Goal: Task Accomplishment & Management: Manage account settings

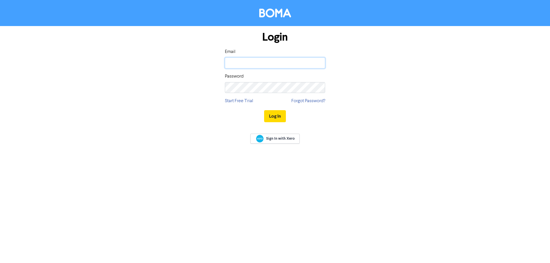
click at [255, 62] on input "email" at bounding box center [275, 63] width 100 height 11
type input "[PERSON_NAME][EMAIL_ADDRESS][DOMAIN_NAME]"
click at [264, 110] on button "Log In" at bounding box center [275, 116] width 22 height 12
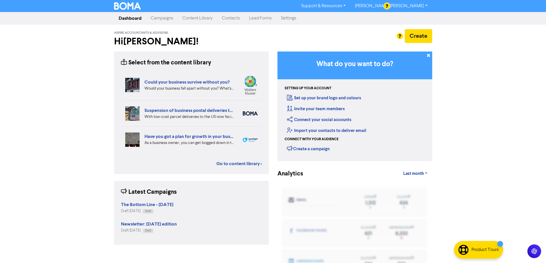
click at [231, 20] on link "Contacts" at bounding box center [230, 18] width 27 height 11
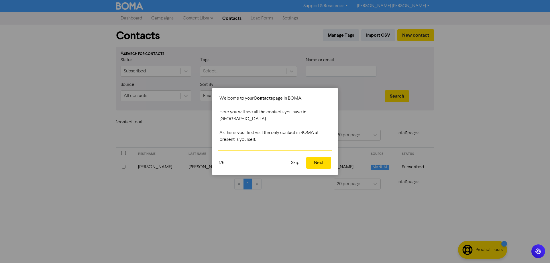
click at [320, 161] on button "Next" at bounding box center [318, 163] width 25 height 12
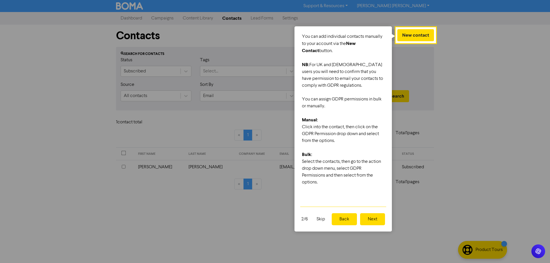
click at [372, 222] on button "Next" at bounding box center [372, 219] width 25 height 12
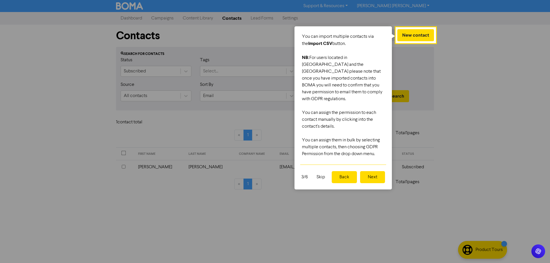
click at [377, 171] on button "Next" at bounding box center [372, 177] width 25 height 12
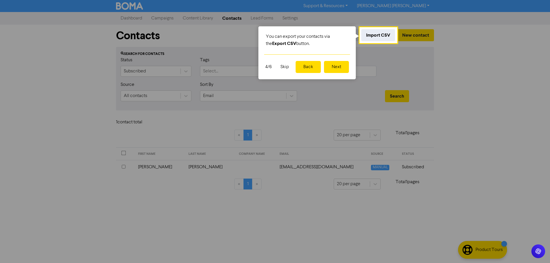
click at [341, 66] on button "Next" at bounding box center [336, 67] width 25 height 12
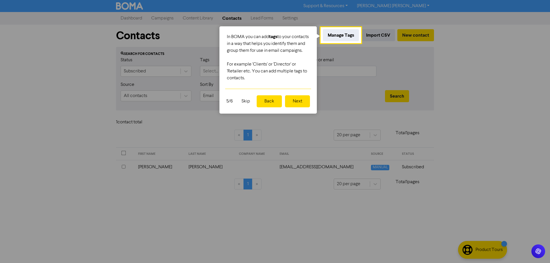
click at [294, 107] on button "Next" at bounding box center [297, 101] width 25 height 12
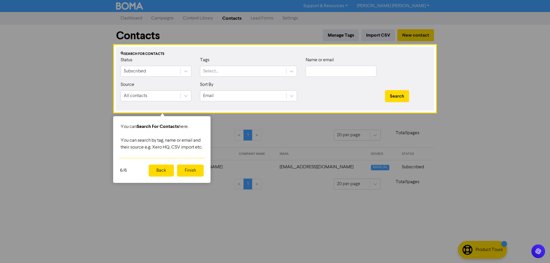
click at [190, 176] on button "Finish" at bounding box center [190, 171] width 27 height 12
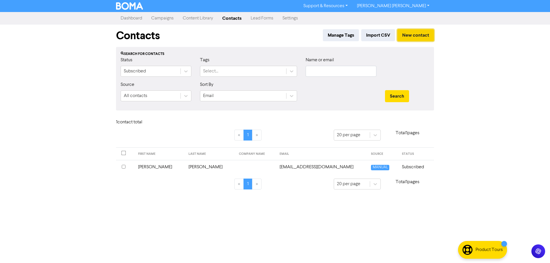
click at [422, 34] on button "New contact" at bounding box center [415, 35] width 37 height 12
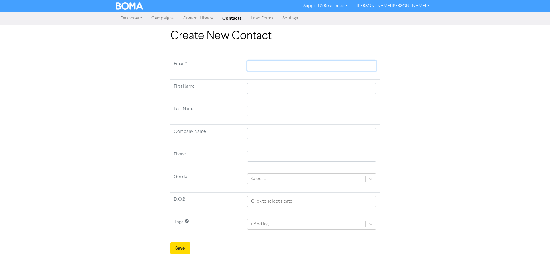
click at [264, 68] on input "text" at bounding box center [311, 65] width 129 height 11
type input "[PERSON_NAME][EMAIL_ADDRESS][DOMAIN_NAME]"
click at [271, 85] on input "text" at bounding box center [311, 88] width 129 height 11
type input "C"
type input "Ch"
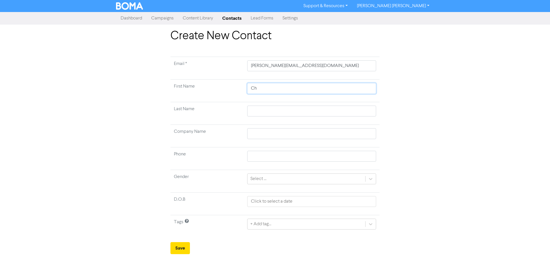
type input "Cha"
type input "[PERSON_NAME]"
click at [257, 111] on input "text" at bounding box center [311, 111] width 129 height 11
type input "C"
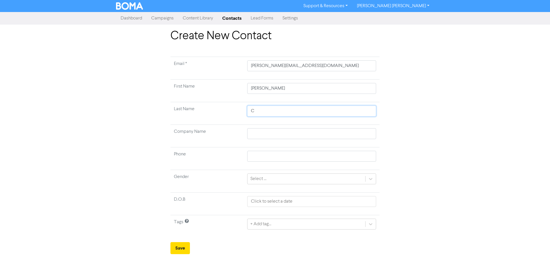
type input "Ch"
type input "Che"
type input "[PERSON_NAME]"
type input "Cheta"
type input "Chetan"
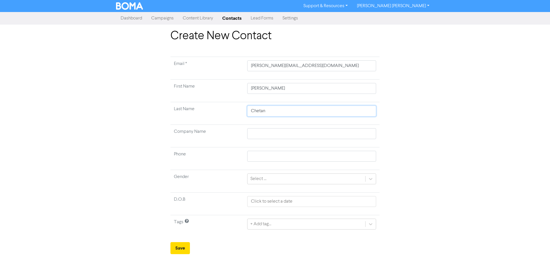
type input "Chetand"
type input "Chetanda"
type input "Chetandas"
click at [180, 248] on button "Save" at bounding box center [179, 248] width 19 height 12
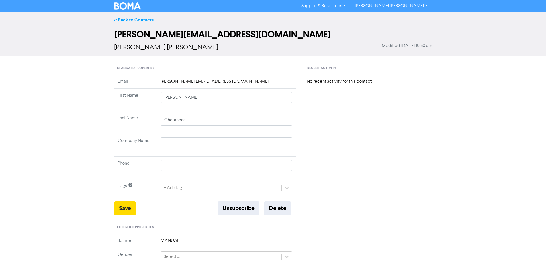
click at [134, 22] on link "<< Back to Contacts" at bounding box center [134, 20] width 40 height 6
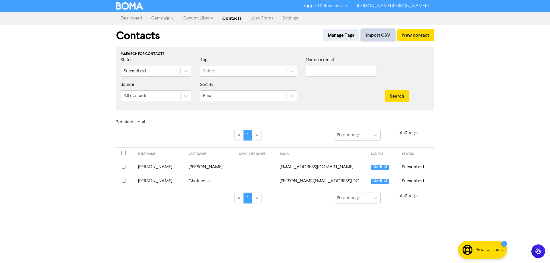
click at [380, 34] on button "Import CSV" at bounding box center [378, 35] width 34 height 12
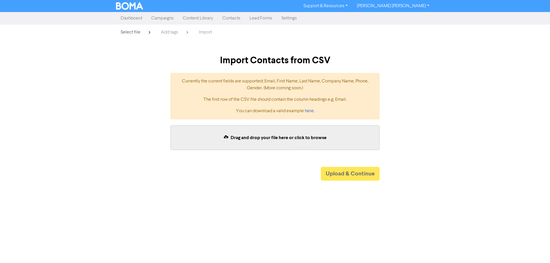
click at [239, 19] on link "Contacts" at bounding box center [231, 18] width 27 height 11
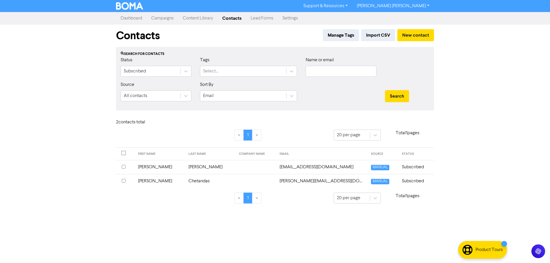
click at [122, 168] on input "checkbox" at bounding box center [124, 167] width 4 height 4
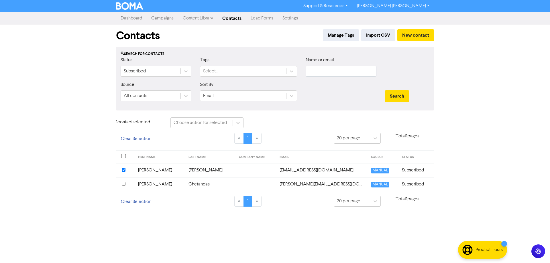
click at [123, 184] on input "checkbox" at bounding box center [124, 184] width 4 height 4
click at [124, 170] on input "checkbox" at bounding box center [124, 170] width 4 height 4
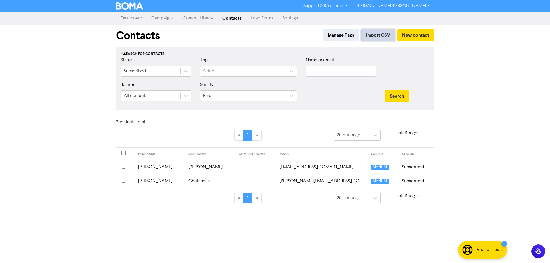
click at [385, 33] on button "Import CSV" at bounding box center [378, 35] width 34 height 12
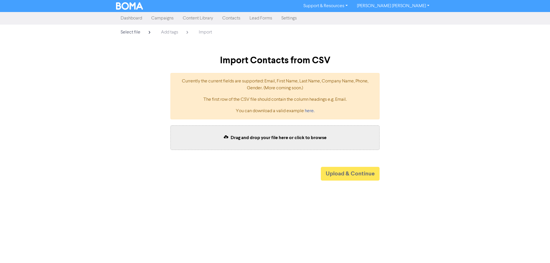
click at [237, 138] on span "Drag and drop your file here or click to browse" at bounding box center [279, 138] width 96 height 6
drag, startPoint x: 237, startPoint y: 150, endPoint x: 224, endPoint y: 179, distance: 31.3
click at [237, 151] on div "Drag and drop your file here or click to browse" at bounding box center [275, 142] width 218 height 36
click at [250, 145] on div "Drag and drop your file here or click to browse" at bounding box center [274, 138] width 209 height 25
click at [228, 135] on icon at bounding box center [226, 138] width 5 height 6
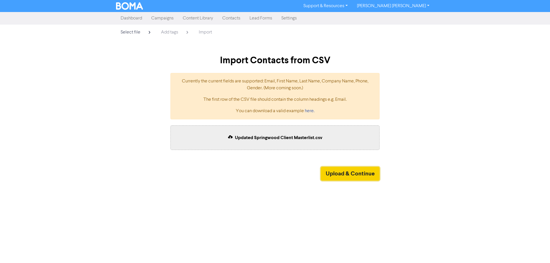
click at [352, 171] on button "Upload & Continue" at bounding box center [350, 174] width 59 height 14
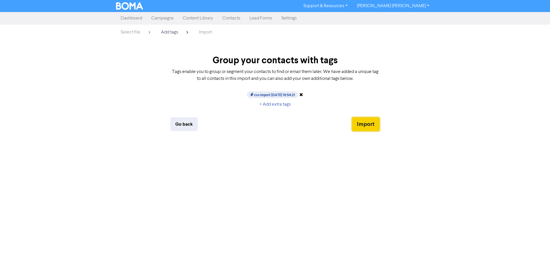
click at [362, 124] on button "Import" at bounding box center [366, 124] width 28 height 14
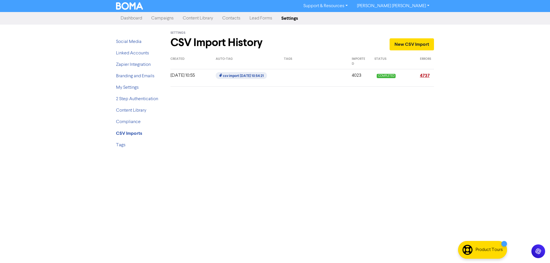
click at [426, 76] on link "4737" at bounding box center [425, 76] width 10 height 6
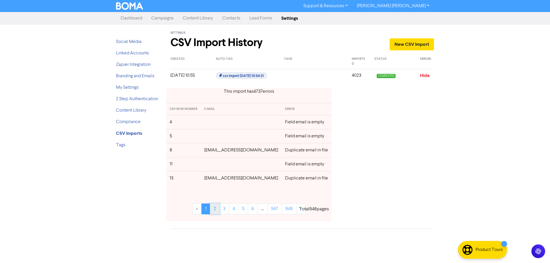
click at [211, 211] on link "2" at bounding box center [215, 209] width 10 height 11
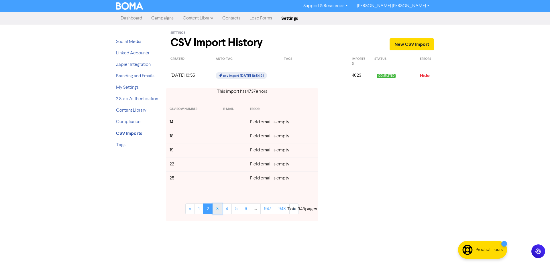
click at [219, 211] on link "3" at bounding box center [218, 209] width 10 height 11
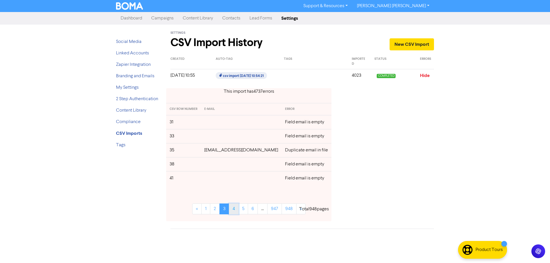
click at [230, 211] on link "4" at bounding box center [234, 209] width 10 height 11
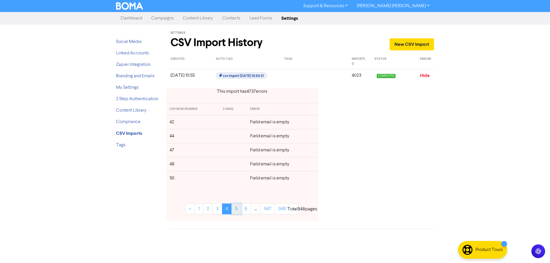
click at [237, 211] on link "5" at bounding box center [237, 209] width 10 height 11
click at [246, 212] on link "6" at bounding box center [246, 209] width 10 height 11
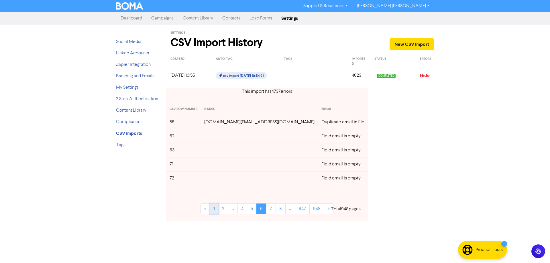
click at [210, 210] on link "1" at bounding box center [214, 209] width 9 height 11
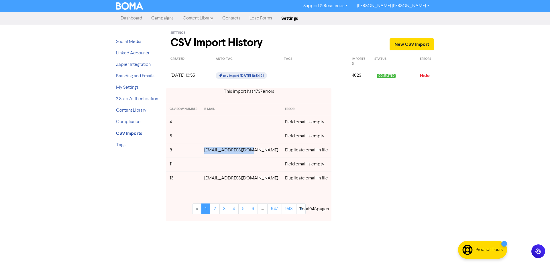
drag, startPoint x: 255, startPoint y: 150, endPoint x: 209, endPoint y: 151, distance: 45.3
click at [209, 151] on td "[EMAIL_ADDRESS][DOMAIN_NAME]" at bounding box center [241, 150] width 81 height 14
copy td "[EMAIL_ADDRESS][DOMAIN_NAME]"
drag, startPoint x: 252, startPoint y: 180, endPoint x: 211, endPoint y: 180, distance: 41.5
click at [211, 180] on td "[EMAIL_ADDRESS][DOMAIN_NAME]" at bounding box center [241, 178] width 81 height 14
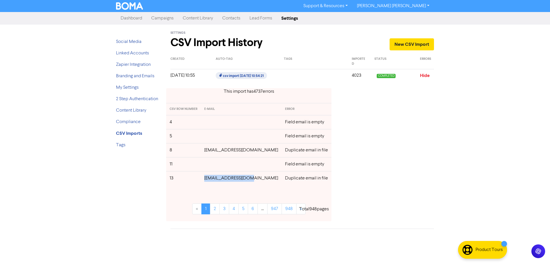
copy td "[EMAIL_ADDRESS][DOMAIN_NAME]"
click at [210, 210] on link "2" at bounding box center [215, 209] width 10 height 11
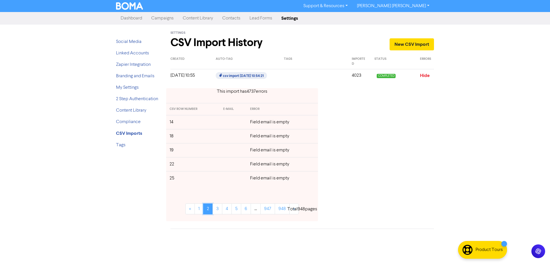
click at [210, 210] on link "2" at bounding box center [208, 209] width 10 height 11
click at [217, 210] on link "3" at bounding box center [218, 209] width 10 height 11
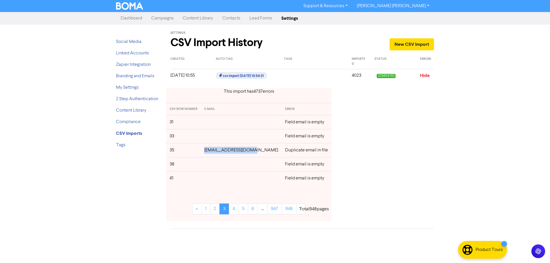
drag, startPoint x: 259, startPoint y: 152, endPoint x: 207, endPoint y: 152, distance: 51.9
click at [207, 152] on td "[EMAIL_ADDRESS][DOMAIN_NAME]" at bounding box center [241, 150] width 81 height 14
copy td "[EMAIL_ADDRESS][DOMAIN_NAME]"
click at [229, 211] on link "4" at bounding box center [234, 209] width 10 height 11
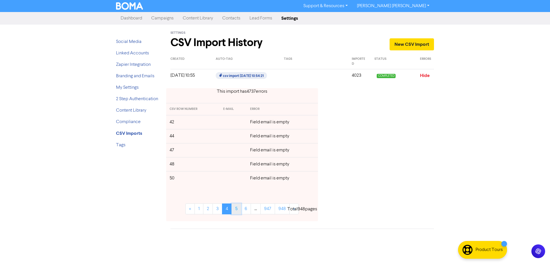
click at [236, 211] on link "5" at bounding box center [237, 209] width 10 height 11
click at [243, 211] on link "6" at bounding box center [246, 209] width 10 height 11
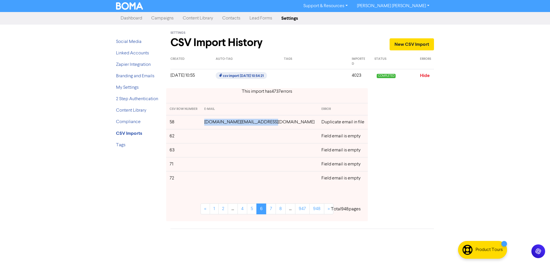
drag, startPoint x: 272, startPoint y: 123, endPoint x: 208, endPoint y: 124, distance: 63.9
click at [208, 124] on td "[DOMAIN_NAME][EMAIL_ADDRESS][DOMAIN_NAME]" at bounding box center [259, 122] width 117 height 14
copy td "[DOMAIN_NAME][EMAIL_ADDRESS][DOMAIN_NAME]"
click at [266, 212] on link "7" at bounding box center [271, 209] width 10 height 11
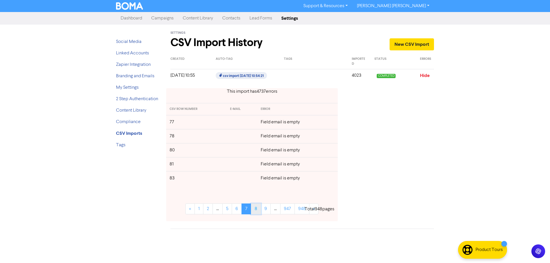
click at [258, 212] on link "8" at bounding box center [256, 209] width 10 height 11
click at [267, 210] on link "10" at bounding box center [266, 209] width 11 height 11
click at [260, 210] on link "11" at bounding box center [258, 209] width 10 height 11
click at [271, 212] on link "13" at bounding box center [269, 209] width 11 height 11
click at [261, 212] on link "14" at bounding box center [259, 209] width 11 height 11
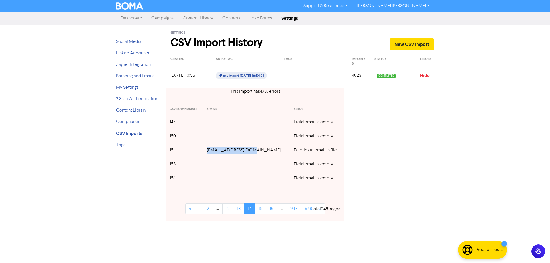
drag, startPoint x: 260, startPoint y: 151, endPoint x: 218, endPoint y: 152, distance: 41.9
click at [217, 151] on td "[EMAIL_ADDRESS][DOMAIN_NAME]" at bounding box center [246, 150] width 87 height 14
copy td "[EMAIL_ADDRESS][DOMAIN_NAME]"
click at [259, 210] on link "15" at bounding box center [260, 209] width 11 height 11
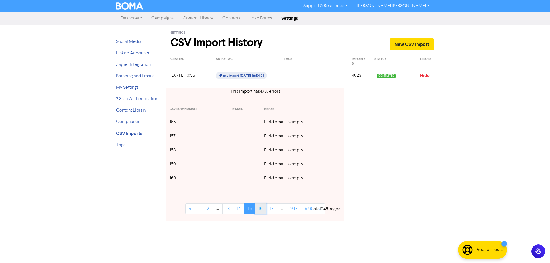
click at [259, 210] on link "16" at bounding box center [260, 209] width 11 height 11
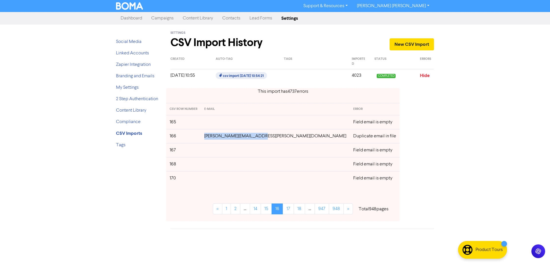
drag, startPoint x: 271, startPoint y: 134, endPoint x: 213, endPoint y: 138, distance: 58.5
click at [213, 138] on td "[PERSON_NAME][EMAIL_ADDRESS][PERSON_NAME][DOMAIN_NAME]" at bounding box center [275, 136] width 149 height 14
copy td "[PERSON_NAME][EMAIL_ADDRESS][PERSON_NAME][DOMAIN_NAME]"
click at [283, 211] on link "17" at bounding box center [288, 209] width 11 height 11
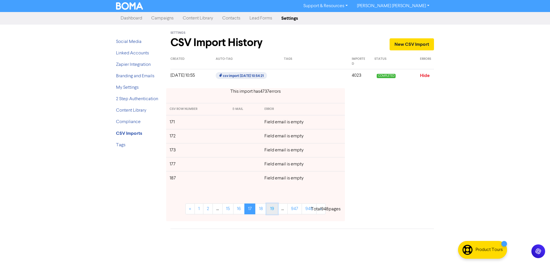
click at [272, 211] on link "19" at bounding box center [271, 209] width 11 height 11
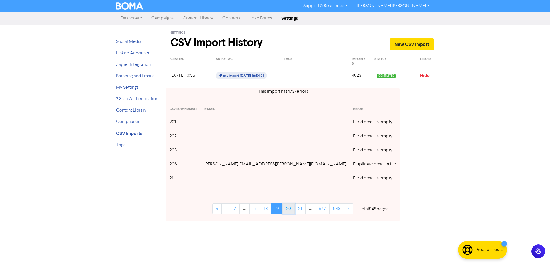
click at [283, 211] on link "20" at bounding box center [289, 209] width 12 height 11
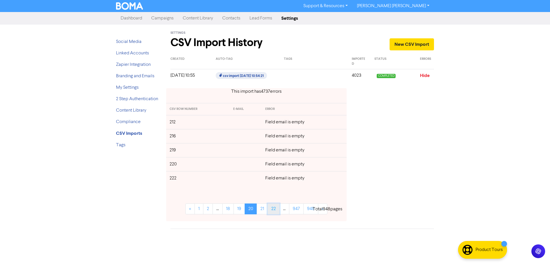
click at [269, 211] on link "22" at bounding box center [274, 209] width 12 height 11
click at [268, 211] on link "23" at bounding box center [263, 209] width 12 height 11
click at [236, 211] on link "22" at bounding box center [239, 209] width 12 height 11
click at [232, 211] on link "20" at bounding box center [228, 209] width 12 height 11
click at [238, 211] on link "19" at bounding box center [239, 209] width 11 height 11
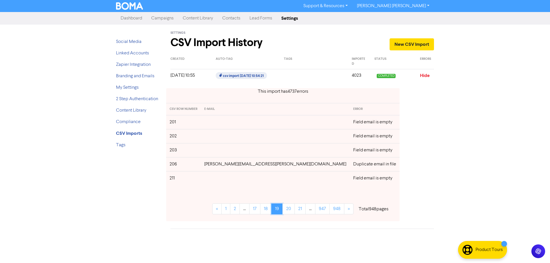
click at [271, 211] on link "19" at bounding box center [276, 209] width 11 height 11
drag, startPoint x: 273, startPoint y: 164, endPoint x: 211, endPoint y: 164, distance: 62.5
click at [211, 164] on td "[PERSON_NAME][EMAIL_ADDRESS][PERSON_NAME][DOMAIN_NAME]" at bounding box center [275, 164] width 149 height 14
copy td "[PERSON_NAME][EMAIL_ADDRESS][PERSON_NAME][DOMAIN_NAME]"
click at [283, 209] on link "20" at bounding box center [289, 209] width 12 height 11
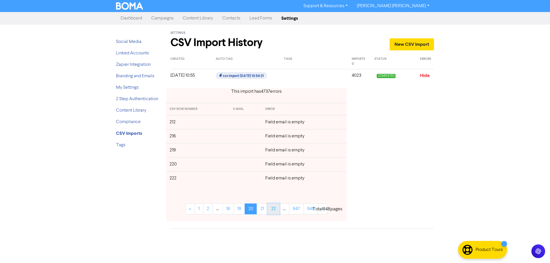
click at [270, 211] on link "22" at bounding box center [274, 209] width 12 height 11
click at [326, 209] on p "Total 948 pages" at bounding box center [328, 209] width 30 height 7
click at [324, 209] on p "Total 948 pages" at bounding box center [328, 209] width 30 height 7
click at [324, 207] on p "Total 948 pages" at bounding box center [328, 209] width 30 height 7
click at [320, 210] on p "Total 948 pages" at bounding box center [328, 209] width 30 height 7
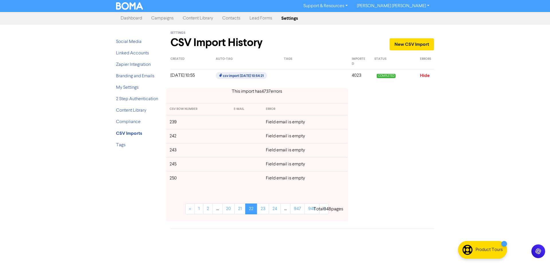
click at [320, 210] on p "Total 948 pages" at bounding box center [328, 209] width 30 height 7
click at [321, 210] on p "Total 948 pages" at bounding box center [328, 209] width 30 height 7
click at [323, 210] on p "Total 948 pages" at bounding box center [328, 209] width 30 height 7
click at [323, 209] on p "Total 948 pages" at bounding box center [328, 209] width 30 height 7
click at [262, 210] on link "23" at bounding box center [263, 209] width 12 height 11
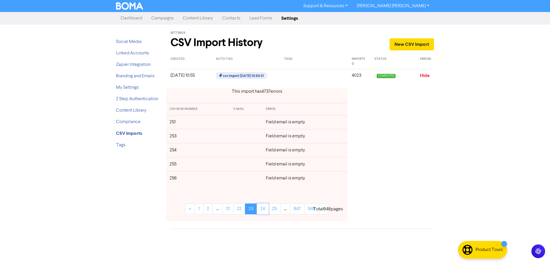
click at [262, 210] on link "24" at bounding box center [263, 209] width 12 height 11
click at [262, 210] on link "25" at bounding box center [264, 209] width 12 height 11
click at [262, 210] on link "26" at bounding box center [264, 209] width 12 height 11
click at [262, 210] on link "27" at bounding box center [264, 209] width 12 height 11
click at [262, 210] on link "28" at bounding box center [264, 209] width 12 height 11
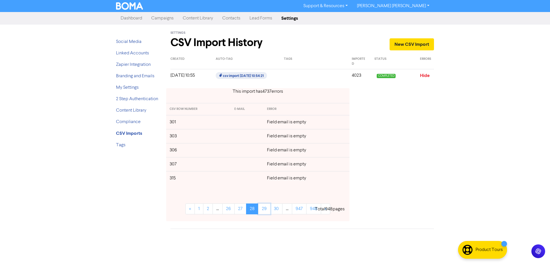
click at [262, 210] on link "29" at bounding box center [264, 209] width 12 height 11
click at [262, 210] on link "30" at bounding box center [264, 209] width 12 height 11
click at [262, 210] on link "31" at bounding box center [263, 209] width 11 height 11
click at [262, 210] on link "32" at bounding box center [263, 209] width 12 height 11
click at [262, 210] on link "33" at bounding box center [263, 209] width 12 height 11
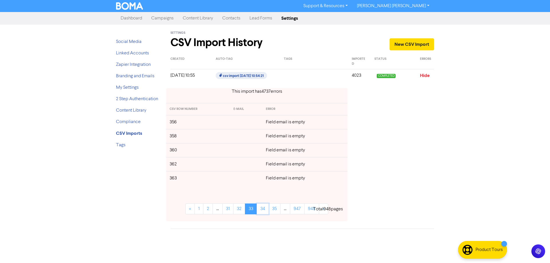
click at [262, 210] on link "34" at bounding box center [263, 209] width 12 height 11
click at [262, 210] on link "35" at bounding box center [264, 209] width 12 height 11
click at [262, 210] on link "36" at bounding box center [264, 209] width 12 height 11
click at [266, 211] on link "37" at bounding box center [264, 209] width 12 height 11
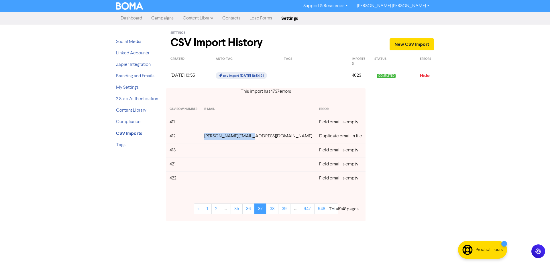
drag, startPoint x: 261, startPoint y: 137, endPoint x: 217, endPoint y: 139, distance: 44.2
click at [217, 139] on td "[PERSON_NAME][EMAIL_ADDRESS][DOMAIN_NAME]" at bounding box center [258, 136] width 115 height 14
copy td "[PERSON_NAME][EMAIL_ADDRESS][DOMAIN_NAME]"
click at [266, 209] on link "38" at bounding box center [272, 209] width 12 height 11
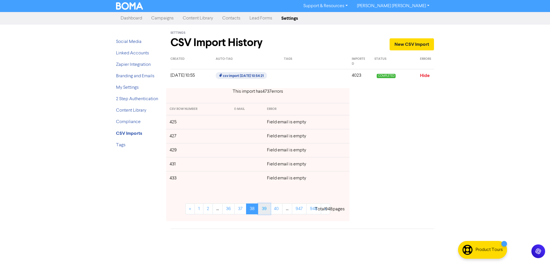
click at [264, 210] on link "39" at bounding box center [264, 209] width 12 height 11
click at [264, 210] on link "40" at bounding box center [264, 209] width 12 height 11
click at [264, 210] on link "41" at bounding box center [263, 209] width 11 height 11
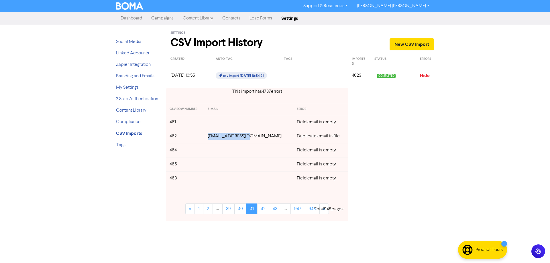
drag, startPoint x: 261, startPoint y: 138, endPoint x: 217, endPoint y: 138, distance: 43.8
click at [217, 138] on td "[EMAIL_ADDRESS][DOMAIN_NAME]" at bounding box center [248, 136] width 89 height 14
copy td "[EMAIL_ADDRESS][DOMAIN_NAME]"
click at [250, 212] on link "41" at bounding box center [251, 209] width 11 height 11
click at [262, 209] on link "42" at bounding box center [263, 209] width 12 height 11
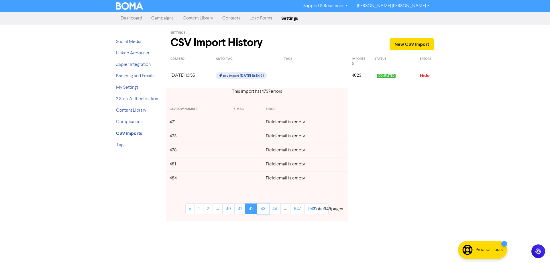
click at [262, 209] on link "43" at bounding box center [263, 209] width 12 height 11
click at [264, 208] on link "44" at bounding box center [263, 209] width 12 height 11
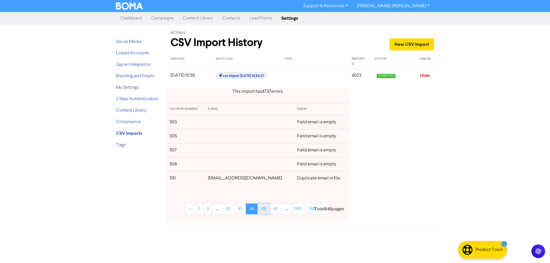
click at [264, 210] on link "45" at bounding box center [264, 209] width 12 height 11
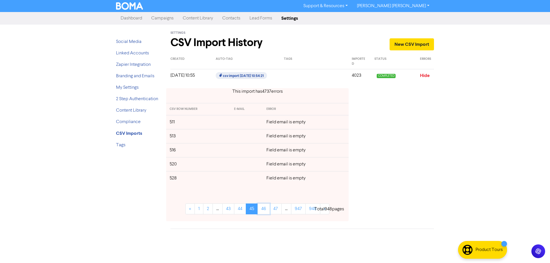
click at [264, 210] on link "46" at bounding box center [264, 209] width 12 height 11
click at [264, 210] on link "47" at bounding box center [264, 209] width 12 height 11
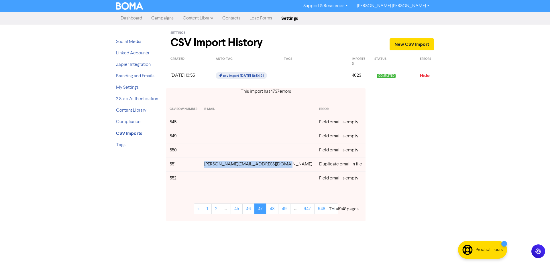
drag, startPoint x: 287, startPoint y: 166, endPoint x: 209, endPoint y: 166, distance: 77.9
click at [209, 166] on td "[PERSON_NAME][EMAIL_ADDRESS][DOMAIN_NAME]" at bounding box center [258, 164] width 115 height 14
copy td "[PERSON_NAME][EMAIL_ADDRESS][DOMAIN_NAME]"
click at [266, 210] on link "48" at bounding box center [272, 209] width 12 height 11
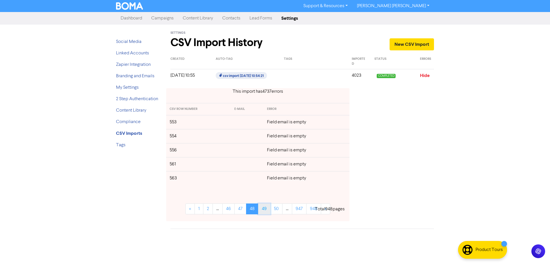
click at [266, 211] on link "49" at bounding box center [264, 209] width 12 height 11
click at [266, 211] on link "50" at bounding box center [264, 209] width 12 height 11
click at [266, 211] on link "51" at bounding box center [263, 209] width 11 height 11
click at [266, 211] on link "52" at bounding box center [263, 209] width 12 height 11
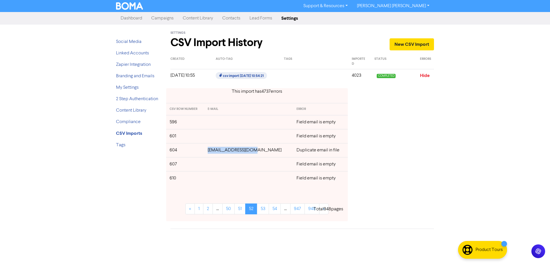
drag, startPoint x: 256, startPoint y: 152, endPoint x: 217, endPoint y: 153, distance: 38.7
click at [217, 153] on td "[EMAIL_ADDRESS][DOMAIN_NAME]" at bounding box center [248, 150] width 89 height 14
click at [264, 209] on link "53" at bounding box center [263, 209] width 12 height 11
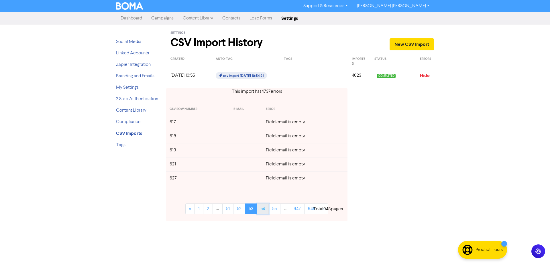
click at [264, 210] on link "54" at bounding box center [263, 209] width 12 height 11
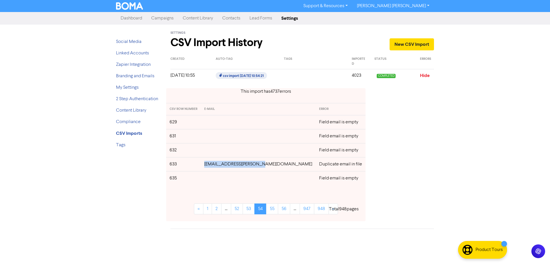
drag, startPoint x: 268, startPoint y: 163, endPoint x: 215, endPoint y: 165, distance: 53.9
click at [215, 165] on td "[EMAIL_ADDRESS][PERSON_NAME][DOMAIN_NAME]" at bounding box center [258, 164] width 115 height 14
click at [266, 208] on link "55" at bounding box center [272, 209] width 12 height 11
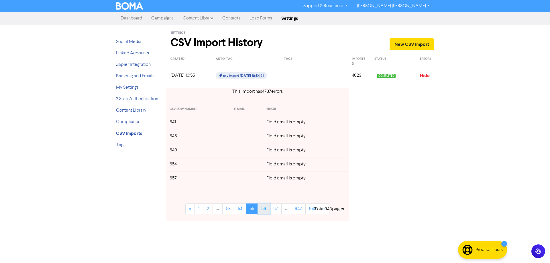
click at [265, 208] on link "56" at bounding box center [264, 209] width 12 height 11
click at [265, 208] on link "57" at bounding box center [264, 209] width 12 height 11
click at [265, 208] on link "58" at bounding box center [264, 209] width 12 height 11
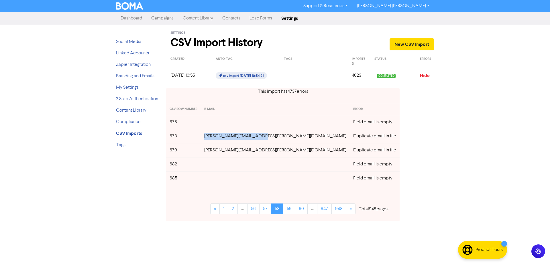
drag, startPoint x: 267, startPoint y: 136, endPoint x: 215, endPoint y: 137, distance: 52.2
click at [215, 137] on td "[PERSON_NAME][EMAIL_ADDRESS][PERSON_NAME][DOMAIN_NAME]" at bounding box center [275, 136] width 149 height 14
click at [283, 208] on link "59" at bounding box center [289, 209] width 12 height 11
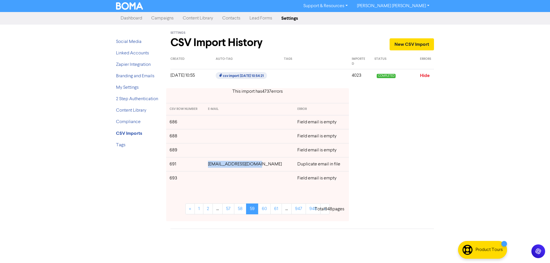
drag, startPoint x: 268, startPoint y: 165, endPoint x: 237, endPoint y: 164, distance: 30.7
click at [217, 164] on td "[EMAIL_ADDRESS][DOMAIN_NAME]" at bounding box center [249, 164] width 89 height 14
click at [264, 206] on link "60" at bounding box center [264, 209] width 13 height 11
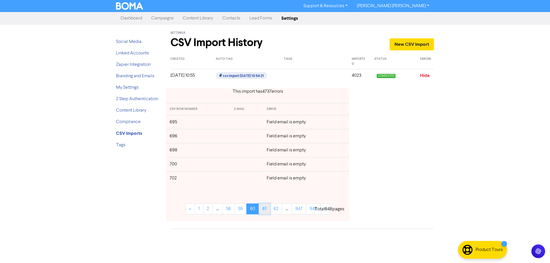
click at [264, 208] on link "61" at bounding box center [264, 209] width 11 height 11
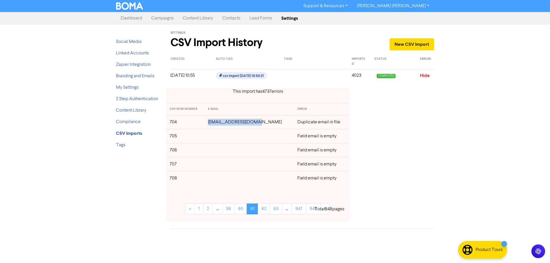
drag, startPoint x: 262, startPoint y: 121, endPoint x: 215, endPoint y: 123, distance: 46.7
click at [215, 123] on td "[EMAIL_ADDRESS][DOMAIN_NAME]" at bounding box center [249, 122] width 89 height 14
click at [265, 207] on link "62" at bounding box center [264, 209] width 12 height 11
drag, startPoint x: 271, startPoint y: 136, endPoint x: 213, endPoint y: 136, distance: 57.6
click at [213, 136] on td "[EMAIL_ADDRESS][DOMAIN_NAME]" at bounding box center [249, 136] width 89 height 14
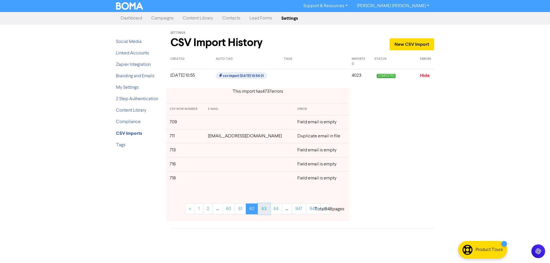
click at [266, 211] on link "63" at bounding box center [264, 209] width 12 height 11
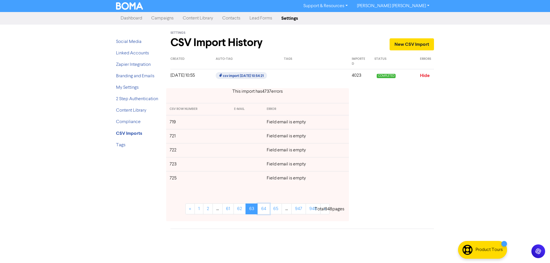
click at [266, 211] on link "64" at bounding box center [264, 209] width 12 height 11
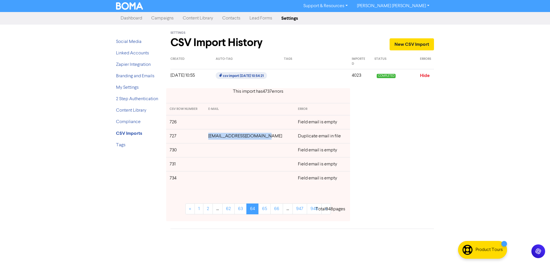
drag, startPoint x: 273, startPoint y: 138, endPoint x: 213, endPoint y: 138, distance: 59.9
click at [213, 138] on td "[EMAIL_ADDRESS][DOMAIN_NAME]" at bounding box center [250, 136] width 90 height 14
click at [260, 209] on link "65" at bounding box center [264, 209] width 12 height 11
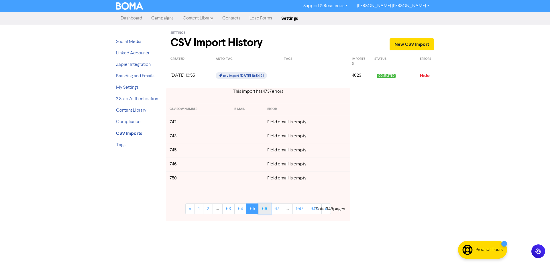
click at [263, 209] on link "66" at bounding box center [264, 209] width 13 height 11
click at [265, 207] on link "67" at bounding box center [265, 209] width 12 height 11
click at [265, 207] on link "68" at bounding box center [265, 209] width 13 height 11
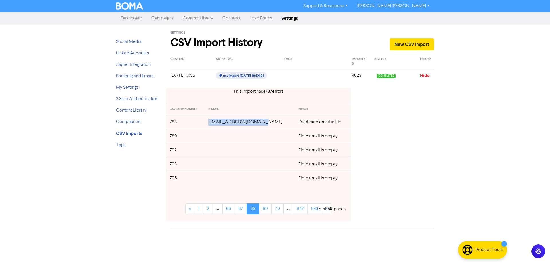
drag, startPoint x: 266, startPoint y: 123, endPoint x: 214, endPoint y: 123, distance: 52.4
click at [214, 123] on td "[EMAIL_ADDRESS][DOMAIN_NAME]" at bounding box center [250, 122] width 90 height 14
click at [264, 212] on link "69" at bounding box center [265, 209] width 13 height 11
drag, startPoint x: 263, startPoint y: 122, endPoint x: 214, endPoint y: 119, distance: 49.4
click at [214, 119] on td "[EMAIL_ADDRESS][DOMAIN_NAME]" at bounding box center [249, 122] width 89 height 14
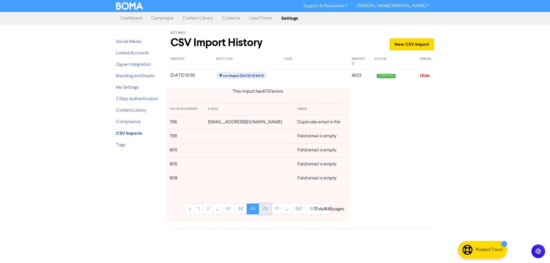
click at [263, 209] on link "70" at bounding box center [265, 209] width 12 height 11
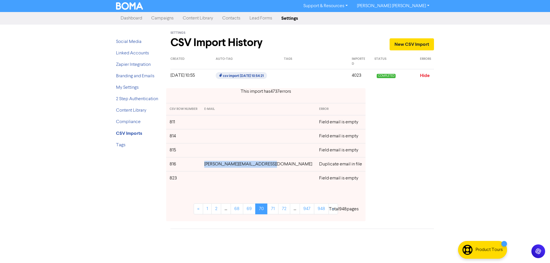
drag, startPoint x: 277, startPoint y: 166, endPoint x: 209, endPoint y: 164, distance: 67.4
click at [209, 164] on td "[PERSON_NAME][EMAIL_ADDRESS][DOMAIN_NAME]" at bounding box center [258, 164] width 115 height 14
click at [268, 212] on link "71" at bounding box center [272, 209] width 11 height 11
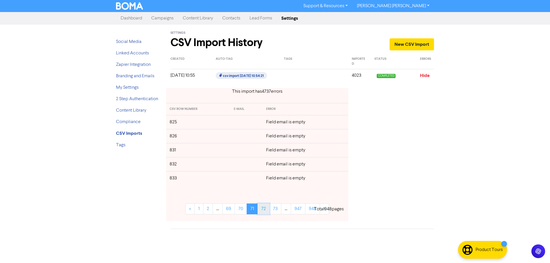
click at [267, 212] on link "72" at bounding box center [264, 209] width 12 height 11
click at [266, 212] on link "73" at bounding box center [263, 209] width 12 height 11
click at [264, 210] on link "74" at bounding box center [263, 209] width 12 height 11
click at [264, 210] on link "75" at bounding box center [264, 209] width 12 height 11
click at [264, 210] on link "76" at bounding box center [264, 209] width 12 height 11
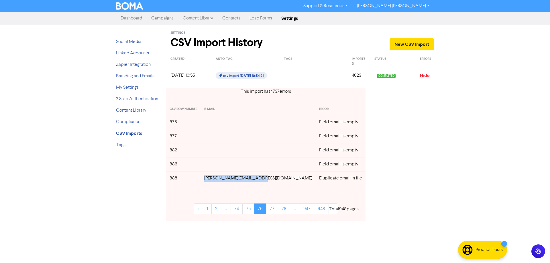
drag, startPoint x: 269, startPoint y: 178, endPoint x: 213, endPoint y: 178, distance: 55.6
click at [213, 178] on td "[PERSON_NAME][EMAIL_ADDRESS][DOMAIN_NAME]" at bounding box center [258, 178] width 115 height 14
click at [266, 211] on link "77" at bounding box center [272, 209] width 12 height 11
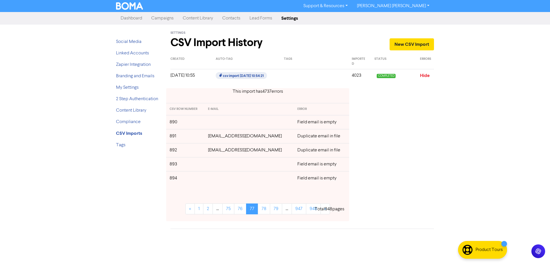
drag, startPoint x: 274, startPoint y: 136, endPoint x: 207, endPoint y: 136, distance: 66.5
click at [207, 136] on td "[EMAIL_ADDRESS][DOMAIN_NAME]" at bounding box center [249, 136] width 89 height 14
click at [265, 209] on link "78" at bounding box center [264, 209] width 12 height 11
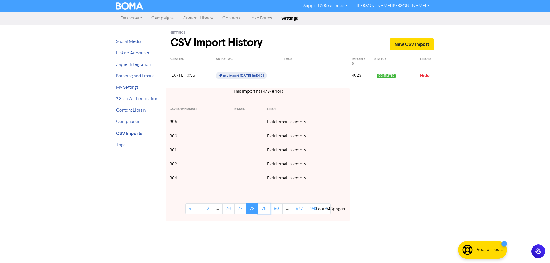
click at [265, 209] on link "79" at bounding box center [264, 209] width 12 height 11
click at [265, 209] on link "80" at bounding box center [264, 209] width 13 height 11
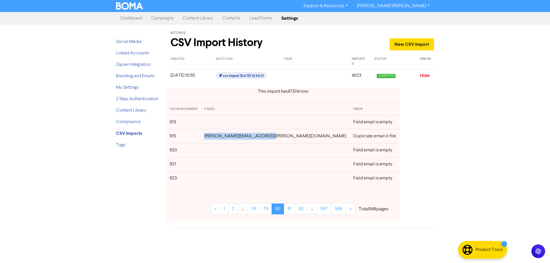
drag, startPoint x: 260, startPoint y: 136, endPoint x: 209, endPoint y: 136, distance: 51.3
click at [209, 136] on td "[PERSON_NAME][EMAIL_ADDRESS][PERSON_NAME][DOMAIN_NAME]" at bounding box center [275, 136] width 149 height 14
click at [284, 211] on link "81" at bounding box center [289, 209] width 11 height 11
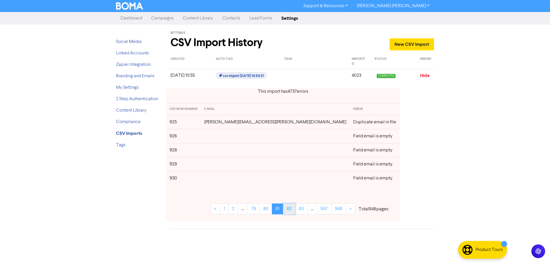
click at [283, 210] on link "82" at bounding box center [289, 209] width 12 height 11
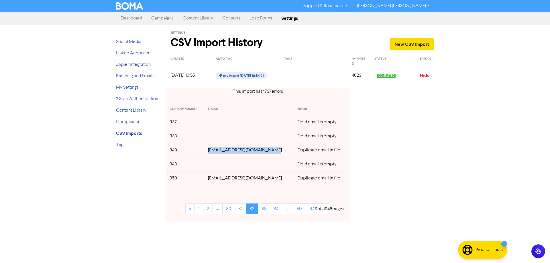
drag, startPoint x: 276, startPoint y: 152, endPoint x: 212, endPoint y: 152, distance: 63.9
click at [212, 152] on td "[EMAIL_ADDRESS][DOMAIN_NAME]" at bounding box center [249, 150] width 89 height 14
click at [274, 179] on td "[EMAIL_ADDRESS][DOMAIN_NAME]" at bounding box center [249, 178] width 89 height 14
drag, startPoint x: 274, startPoint y: 180, endPoint x: 210, endPoint y: 179, distance: 63.3
click at [210, 179] on td "[EMAIL_ADDRESS][DOMAIN_NAME]" at bounding box center [249, 178] width 89 height 14
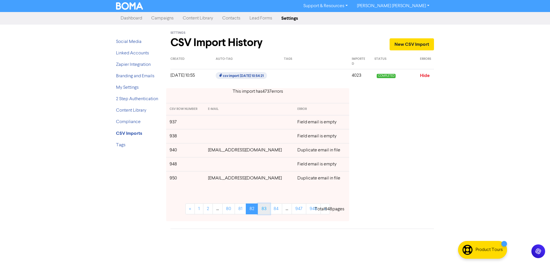
click at [264, 211] on link "83" at bounding box center [264, 209] width 12 height 11
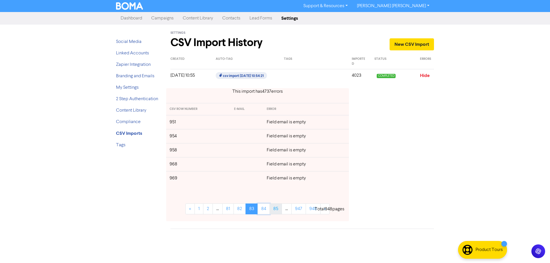
click at [264, 210] on link "84" at bounding box center [264, 209] width 12 height 11
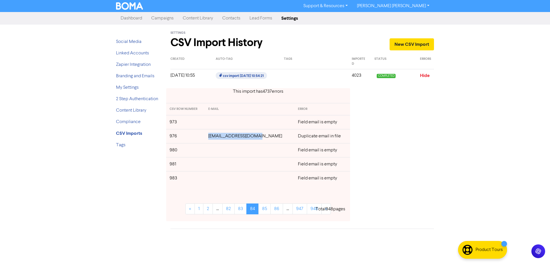
drag, startPoint x: 262, startPoint y: 138, endPoint x: 211, endPoint y: 137, distance: 50.7
click at [211, 137] on tr "976 [EMAIL_ADDRESS][DOMAIN_NAME] Duplicate email in file" at bounding box center [258, 136] width 184 height 14
click at [264, 207] on link "85" at bounding box center [264, 209] width 12 height 11
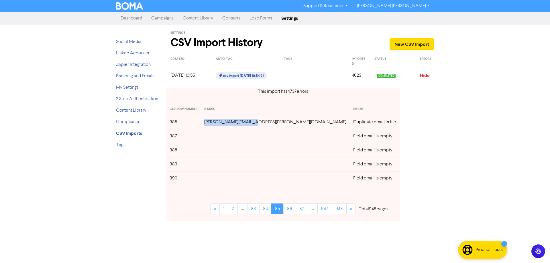
drag, startPoint x: 263, startPoint y: 123, endPoint x: 217, endPoint y: 123, distance: 45.8
click at [217, 123] on td "[PERSON_NAME][EMAIL_ADDRESS][PERSON_NAME][DOMAIN_NAME]" at bounding box center [275, 122] width 149 height 14
click at [283, 211] on link "86" at bounding box center [289, 209] width 13 height 11
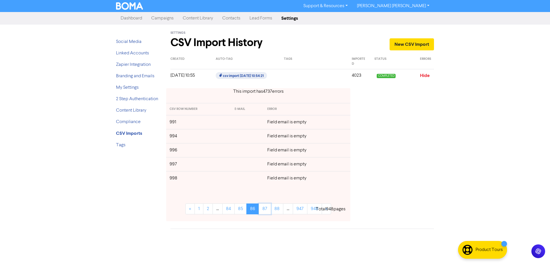
click at [265, 211] on link "87" at bounding box center [265, 209] width 12 height 11
click at [265, 211] on link "88" at bounding box center [265, 209] width 13 height 11
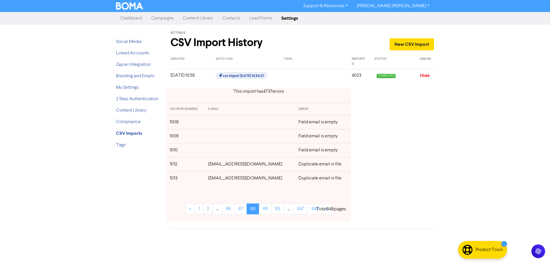
drag, startPoint x: 279, startPoint y: 163, endPoint x: 209, endPoint y: 167, distance: 69.4
click at [209, 167] on td "[EMAIL_ADDRESS][DOMAIN_NAME]" at bounding box center [250, 164] width 90 height 14
click at [265, 207] on link "89" at bounding box center [265, 209] width 13 height 11
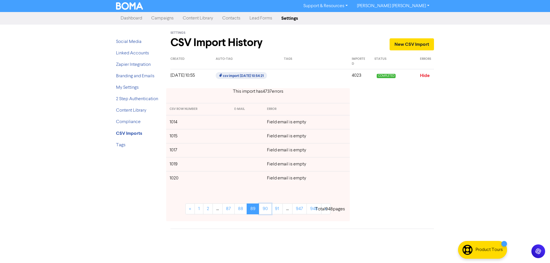
click at [265, 207] on link "90" at bounding box center [265, 209] width 13 height 11
click at [265, 207] on link "91" at bounding box center [264, 209] width 11 height 11
click at [265, 207] on link "92" at bounding box center [264, 209] width 12 height 11
click at [265, 207] on link "93" at bounding box center [264, 209] width 12 height 11
click at [265, 207] on link "94" at bounding box center [264, 209] width 12 height 11
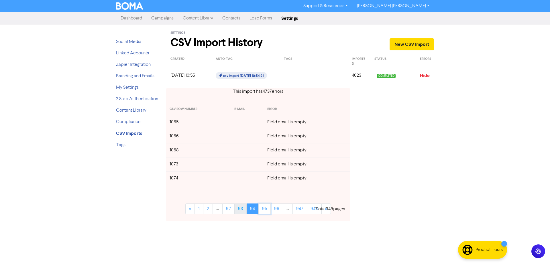
click at [265, 207] on link "95" at bounding box center [264, 209] width 12 height 11
click at [265, 208] on link "96" at bounding box center [264, 209] width 13 height 11
click at [265, 208] on link "97" at bounding box center [265, 209] width 12 height 11
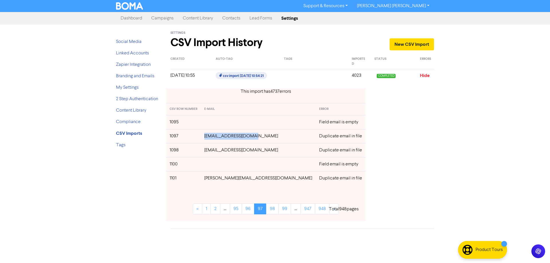
drag, startPoint x: 262, startPoint y: 135, endPoint x: 207, endPoint y: 136, distance: 55.6
click at [207, 136] on tr "1097 [EMAIL_ADDRESS][DOMAIN_NAME] Duplicate email in file" at bounding box center [265, 136] width 199 height 14
drag, startPoint x: 279, startPoint y: 179, endPoint x: 210, endPoint y: 177, distance: 68.5
click at [210, 177] on td "[PERSON_NAME][EMAIL_ADDRESS][DOMAIN_NAME]" at bounding box center [258, 178] width 115 height 14
click at [266, 210] on link "98" at bounding box center [272, 209] width 13 height 11
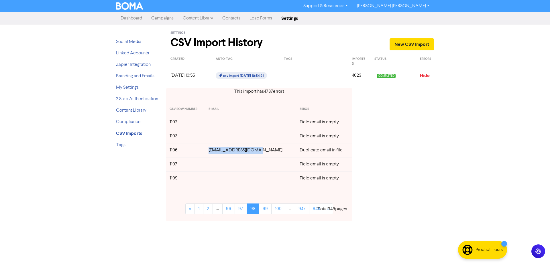
drag, startPoint x: 259, startPoint y: 150, endPoint x: 212, endPoint y: 151, distance: 47.0
click at [212, 151] on tr "1106 [EMAIL_ADDRESS][DOMAIN_NAME] Duplicate email in file" at bounding box center [259, 150] width 186 height 14
click at [270, 209] on link "99" at bounding box center [265, 209] width 13 height 11
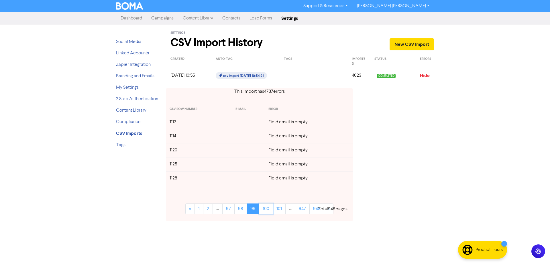
click at [270, 209] on link "100" at bounding box center [266, 209] width 14 height 11
click at [270, 209] on link "101" at bounding box center [267, 209] width 13 height 11
click at [270, 209] on link "102" at bounding box center [268, 209] width 14 height 11
click at [270, 209] on link "103" at bounding box center [269, 209] width 14 height 11
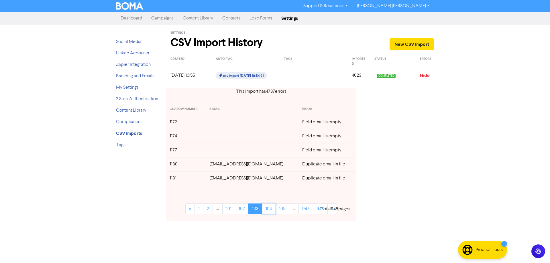
click at [270, 209] on link "104" at bounding box center [269, 209] width 14 height 11
click at [259, 209] on link "104" at bounding box center [256, 209] width 14 height 11
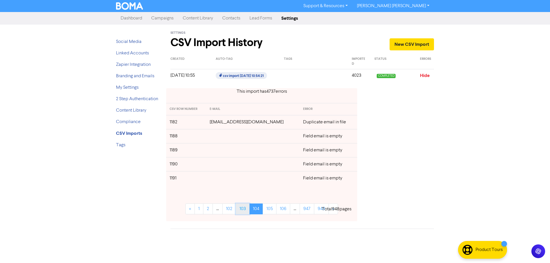
click at [243, 212] on link "103" at bounding box center [243, 209] width 14 height 11
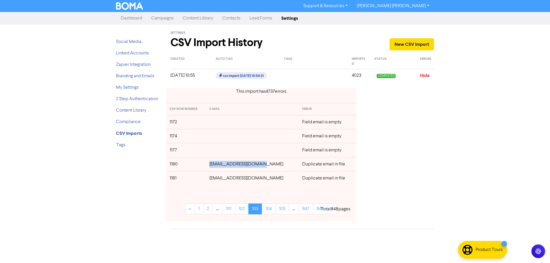
drag, startPoint x: 269, startPoint y: 167, endPoint x: 216, endPoint y: 167, distance: 52.7
click at [216, 167] on td "[EMAIL_ADDRESS][DOMAIN_NAME]" at bounding box center [252, 164] width 93 height 14
click at [269, 213] on link "104" at bounding box center [269, 209] width 14 height 11
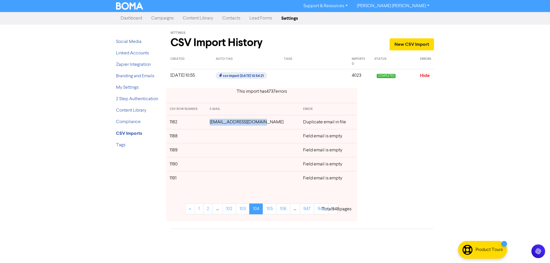
drag, startPoint x: 267, startPoint y: 121, endPoint x: 211, endPoint y: 121, distance: 55.9
click at [211, 121] on tr "1182 [EMAIL_ADDRESS][DOMAIN_NAME] Duplicate email in file" at bounding box center [261, 122] width 191 height 14
click at [269, 210] on link "105" at bounding box center [270, 209] width 14 height 11
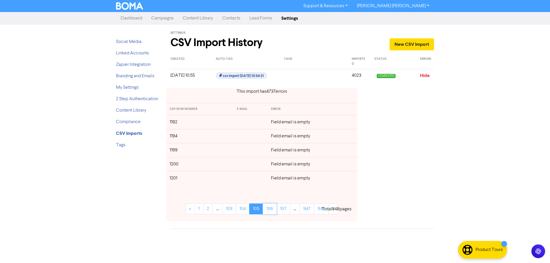
click at [269, 210] on link "106" at bounding box center [270, 209] width 14 height 11
click at [269, 210] on link "107" at bounding box center [270, 209] width 14 height 11
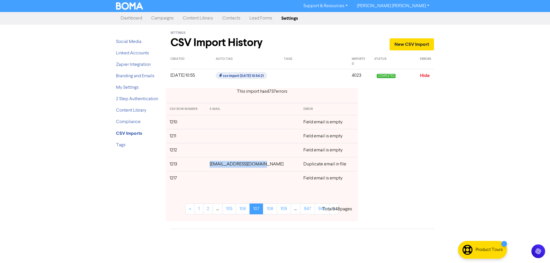
drag, startPoint x: 272, startPoint y: 166, endPoint x: 214, endPoint y: 166, distance: 58.2
click at [214, 166] on td "[EMAIL_ADDRESS][DOMAIN_NAME]" at bounding box center [253, 164] width 94 height 14
click at [269, 211] on link "108" at bounding box center [270, 209] width 14 height 11
drag, startPoint x: 271, startPoint y: 152, endPoint x: 217, endPoint y: 154, distance: 53.9
click at [217, 154] on td "[EMAIL_ADDRESS][DOMAIN_NAME]" at bounding box center [252, 150] width 93 height 14
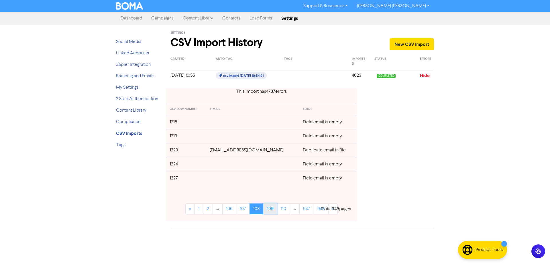
click at [267, 211] on link "109" at bounding box center [270, 209] width 14 height 11
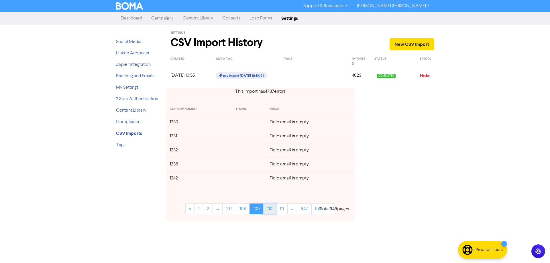
click at [269, 211] on link "110" at bounding box center [269, 209] width 13 height 11
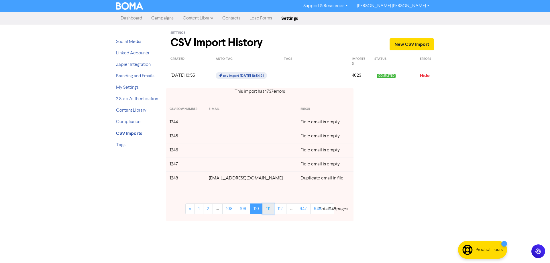
click at [269, 211] on link "111" at bounding box center [268, 209] width 12 height 11
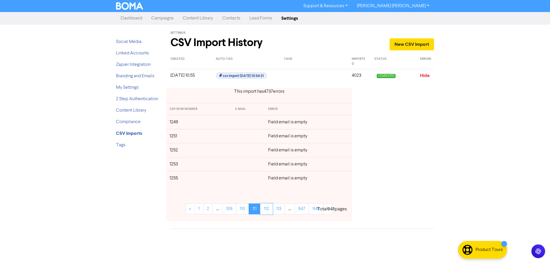
click at [269, 211] on link "112" at bounding box center [266, 209] width 13 height 11
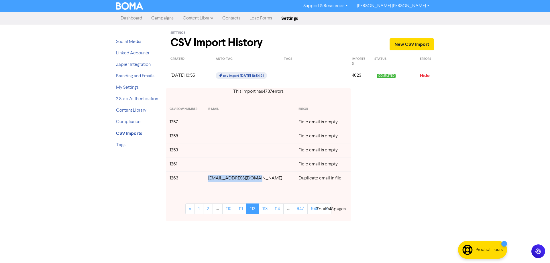
drag, startPoint x: 266, startPoint y: 180, endPoint x: 215, endPoint y: 180, distance: 51.3
click at [215, 180] on td "[EMAIL_ADDRESS][DOMAIN_NAME]" at bounding box center [250, 178] width 90 height 14
click at [268, 208] on link "113" at bounding box center [265, 209] width 13 height 11
drag, startPoint x: 263, startPoint y: 124, endPoint x: 217, endPoint y: 125, distance: 45.9
click at [217, 125] on td "[EMAIL_ADDRESS][DOMAIN_NAME]" at bounding box center [250, 122] width 90 height 14
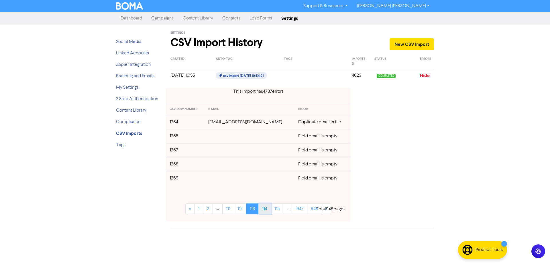
click at [263, 208] on link "114" at bounding box center [264, 209] width 13 height 11
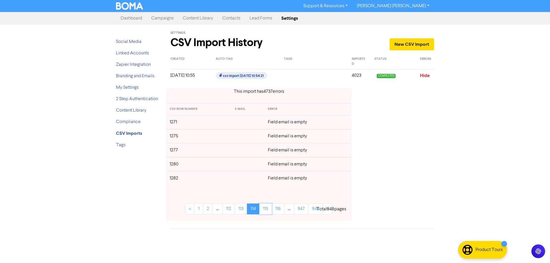
click at [263, 208] on link "115" at bounding box center [265, 209] width 13 height 11
click at [263, 208] on link "116" at bounding box center [265, 209] width 13 height 11
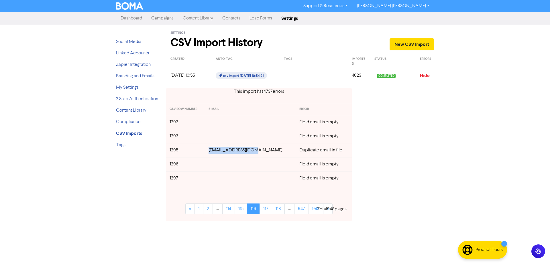
drag, startPoint x: 262, startPoint y: 150, endPoint x: 218, endPoint y: 152, distance: 43.3
click at [218, 152] on td "[EMAIL_ADDRESS][DOMAIN_NAME]" at bounding box center [250, 150] width 91 height 14
click at [269, 209] on link "117" at bounding box center [266, 209] width 13 height 11
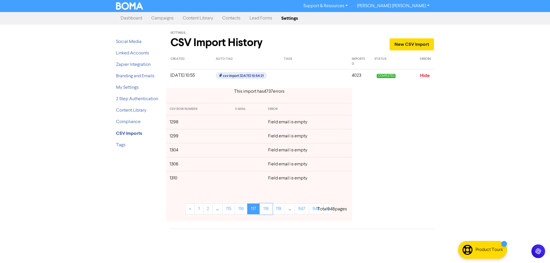
click at [269, 209] on link "118" at bounding box center [266, 209] width 13 height 11
click at [269, 209] on link "119" at bounding box center [266, 209] width 13 height 11
click at [269, 209] on link "120" at bounding box center [267, 209] width 14 height 11
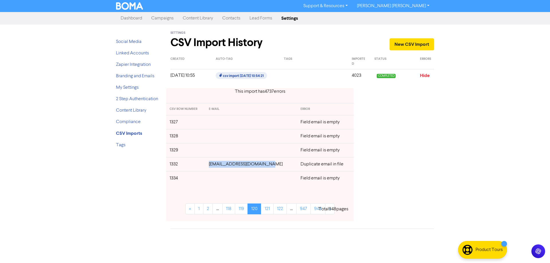
drag, startPoint x: 274, startPoint y: 166, endPoint x: 213, endPoint y: 164, distance: 60.2
click at [213, 164] on td "[EMAIL_ADDRESS][DOMAIN_NAME]" at bounding box center [251, 164] width 92 height 14
click at [266, 209] on link "121" at bounding box center [267, 209] width 13 height 11
drag, startPoint x: 268, startPoint y: 165, endPoint x: 218, endPoint y: 164, distance: 50.4
click at [218, 164] on td "[EMAIL_ADDRESS][DOMAIN_NAME]" at bounding box center [252, 164] width 92 height 14
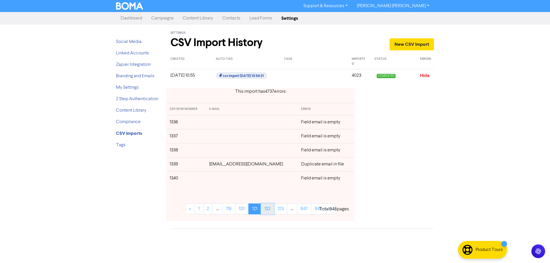
click at [267, 209] on link "122" at bounding box center [267, 209] width 13 height 11
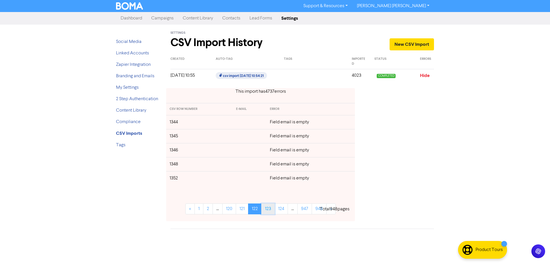
click at [267, 209] on link "123" at bounding box center [267, 209] width 13 height 11
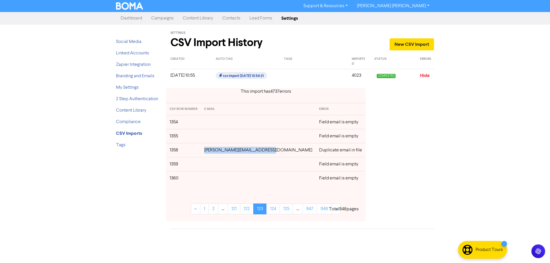
drag, startPoint x: 272, startPoint y: 150, endPoint x: 214, endPoint y: 152, distance: 57.3
click at [214, 152] on td "[PERSON_NAME][EMAIL_ADDRESS][DOMAIN_NAME]" at bounding box center [258, 150] width 115 height 14
click at [268, 209] on link "124" at bounding box center [272, 209] width 13 height 11
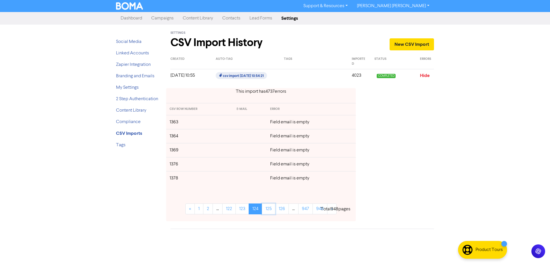
click at [268, 209] on link "125" at bounding box center [268, 209] width 13 height 11
click at [268, 209] on link "126" at bounding box center [269, 209] width 14 height 11
click at [268, 209] on link "127" at bounding box center [268, 209] width 13 height 11
click at [268, 209] on link "128" at bounding box center [269, 209] width 14 height 11
click at [268, 209] on link "129" at bounding box center [269, 209] width 14 height 11
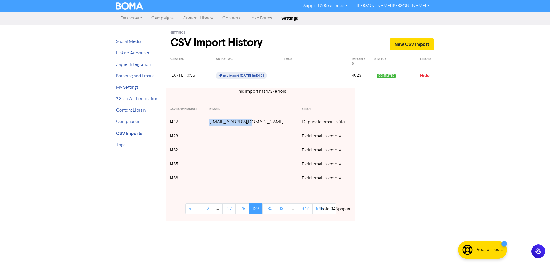
drag, startPoint x: 260, startPoint y: 124, endPoint x: 222, endPoint y: 124, distance: 38.7
click at [222, 124] on td "[EMAIL_ADDRESS][DOMAIN_NAME]" at bounding box center [252, 122] width 93 height 14
click at [270, 211] on link "130" at bounding box center [269, 209] width 14 height 11
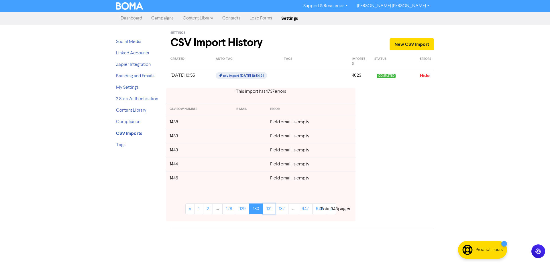
click at [270, 211] on link "131" at bounding box center [269, 209] width 13 height 11
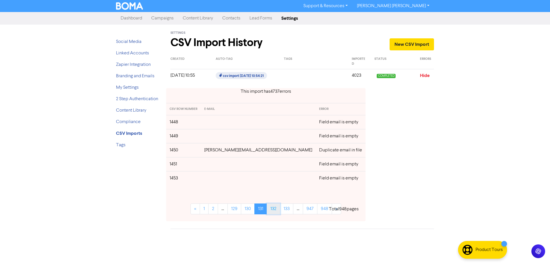
click at [267, 211] on link "132" at bounding box center [273, 209] width 13 height 11
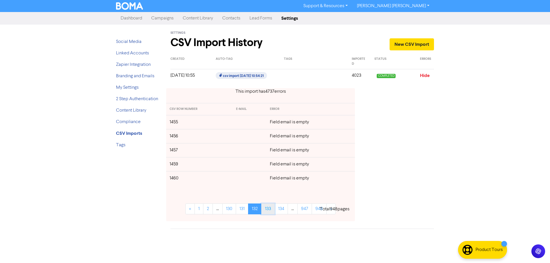
click at [268, 211] on link "133" at bounding box center [267, 209] width 13 height 11
click at [268, 211] on link "134" at bounding box center [267, 209] width 13 height 11
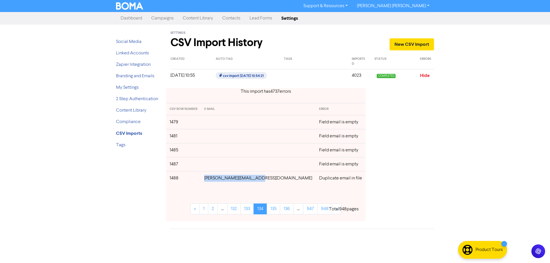
drag, startPoint x: 271, startPoint y: 180, endPoint x: 215, endPoint y: 179, distance: 55.0
click at [215, 179] on td "[PERSON_NAME][EMAIL_ADDRESS][DOMAIN_NAME]" at bounding box center [258, 178] width 115 height 14
click at [272, 209] on link "135" at bounding box center [273, 209] width 13 height 11
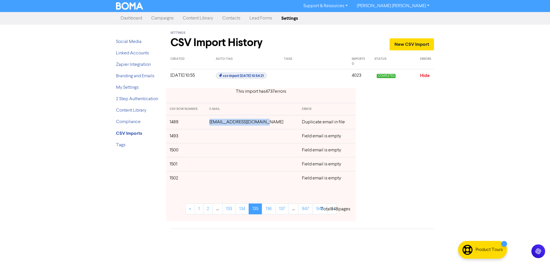
drag, startPoint x: 268, startPoint y: 122, endPoint x: 225, endPoint y: 141, distance: 46.4
click at [217, 127] on td "[EMAIL_ADDRESS][DOMAIN_NAME]" at bounding box center [252, 122] width 93 height 14
click at [272, 211] on link "136" at bounding box center [269, 209] width 14 height 11
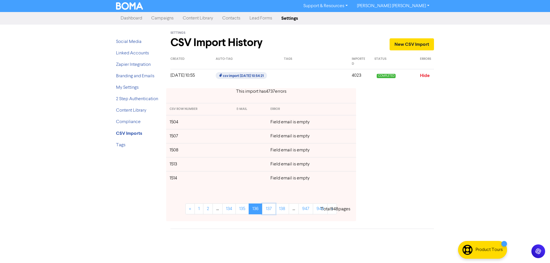
click at [272, 211] on link "137" at bounding box center [268, 209] width 13 height 11
click at [272, 211] on link "138" at bounding box center [269, 209] width 14 height 11
click at [272, 211] on link "139" at bounding box center [269, 209] width 14 height 11
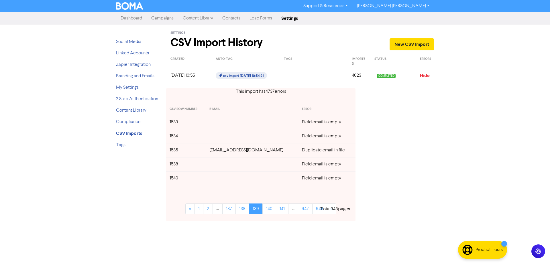
drag, startPoint x: 285, startPoint y: 149, endPoint x: 211, endPoint y: 151, distance: 73.9
click at [211, 151] on td "[EMAIL_ADDRESS][DOMAIN_NAME]" at bounding box center [252, 150] width 93 height 14
click at [270, 208] on link "140" at bounding box center [269, 209] width 14 height 11
drag, startPoint x: 271, startPoint y: 138, endPoint x: 216, endPoint y: 138, distance: 54.7
click at [216, 138] on td "[EMAIL_ADDRESS][DOMAIN_NAME]" at bounding box center [252, 136] width 93 height 14
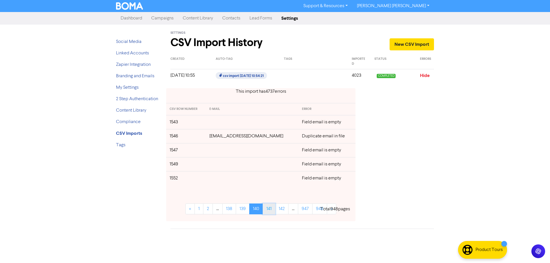
click at [266, 208] on link "141" at bounding box center [269, 209] width 13 height 11
drag, startPoint x: 267, startPoint y: 165, endPoint x: 215, endPoint y: 163, distance: 51.9
click at [215, 163] on td "[EMAIL_ADDRESS][DOMAIN_NAME]" at bounding box center [252, 164] width 93 height 14
click at [270, 211] on link "142" at bounding box center [268, 209] width 13 height 11
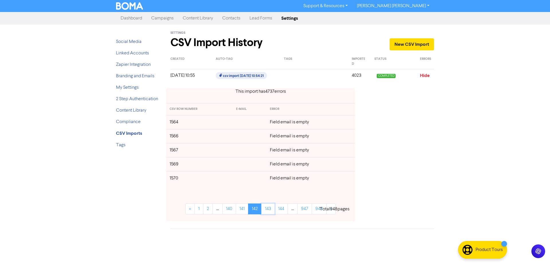
click at [270, 211] on link "143" at bounding box center [267, 209] width 13 height 11
click at [270, 211] on link "144" at bounding box center [267, 209] width 13 height 11
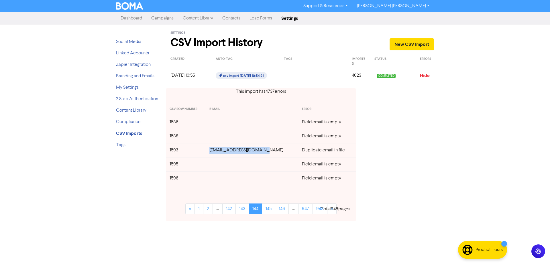
drag, startPoint x: 268, startPoint y: 151, endPoint x: 218, endPoint y: 152, distance: 50.2
click at [218, 152] on td "[EMAIL_ADDRESS][DOMAIN_NAME]" at bounding box center [252, 150] width 93 height 14
click at [271, 209] on link "145" at bounding box center [268, 209] width 13 height 11
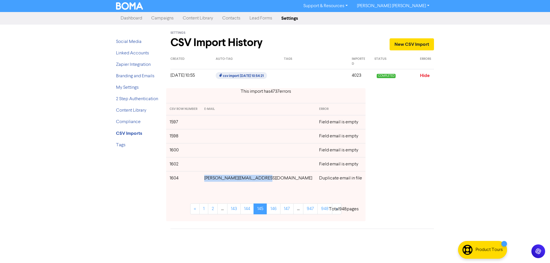
drag, startPoint x: 276, startPoint y: 179, endPoint x: 214, endPoint y: 181, distance: 62.0
click at [214, 181] on td "[PERSON_NAME][EMAIL_ADDRESS][DOMAIN_NAME]" at bounding box center [258, 178] width 115 height 14
click at [270, 210] on link "146" at bounding box center [274, 209] width 14 height 11
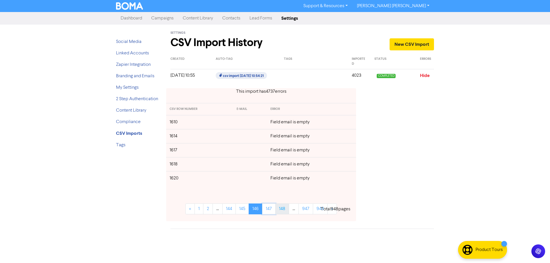
click at [270, 209] on link "147" at bounding box center [268, 209] width 13 height 11
click at [270, 209] on link "148" at bounding box center [269, 209] width 14 height 11
click at [270, 209] on link "149" at bounding box center [269, 209] width 14 height 11
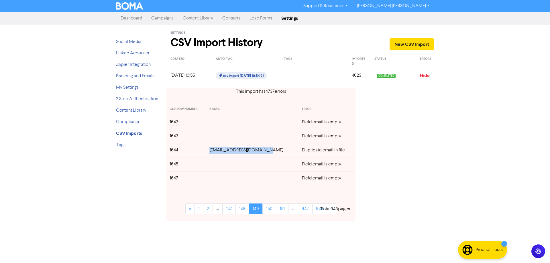
drag, startPoint x: 274, startPoint y: 152, endPoint x: 215, endPoint y: 152, distance: 58.2
click at [215, 152] on td "[EMAIL_ADDRESS][DOMAIN_NAME]" at bounding box center [252, 150] width 93 height 14
click at [272, 210] on link "150" at bounding box center [269, 209] width 14 height 11
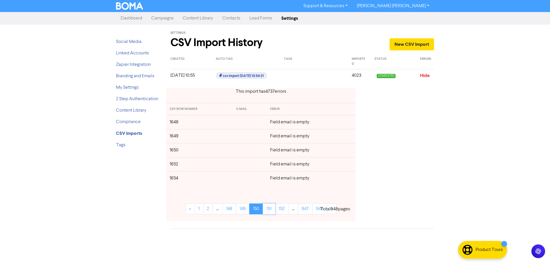
click at [272, 210] on link "151" at bounding box center [269, 209] width 13 height 11
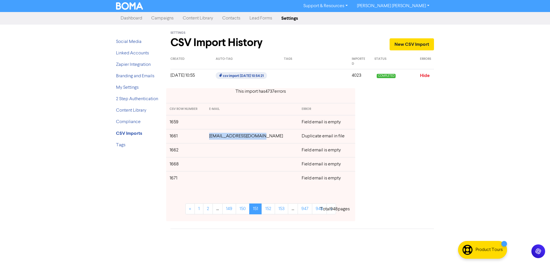
drag, startPoint x: 272, startPoint y: 138, endPoint x: 213, endPoint y: 137, distance: 59.3
click at [213, 137] on td "[EMAIL_ADDRESS][DOMAIN_NAME]" at bounding box center [252, 136] width 93 height 14
click at [264, 210] on link "152" at bounding box center [268, 209] width 13 height 11
drag, startPoint x: 277, startPoint y: 165, endPoint x: 209, endPoint y: 164, distance: 67.9
click at [209, 164] on td "[EMAIL_ADDRESS][DOMAIN_NAME]" at bounding box center [252, 164] width 92 height 14
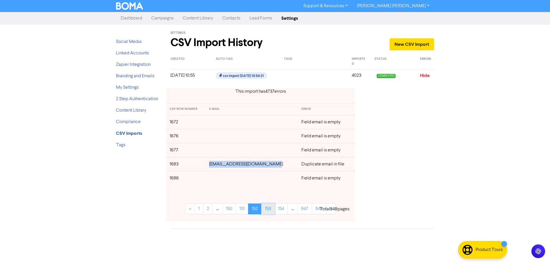
click at [271, 209] on link "153" at bounding box center [267, 209] width 13 height 11
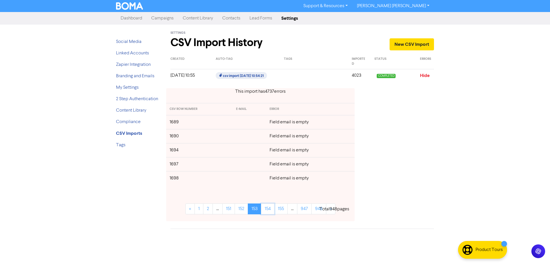
click at [271, 209] on link "154" at bounding box center [267, 209] width 13 height 11
click at [271, 209] on link "155" at bounding box center [268, 209] width 13 height 11
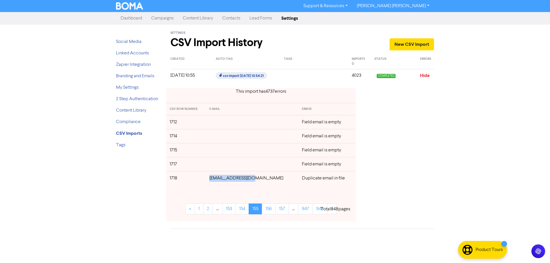
drag, startPoint x: 266, startPoint y: 180, endPoint x: 218, endPoint y: 178, distance: 47.9
click at [217, 178] on td "[EMAIL_ADDRESS][DOMAIN_NAME]" at bounding box center [252, 178] width 93 height 14
click at [269, 210] on link "156" at bounding box center [269, 209] width 14 height 11
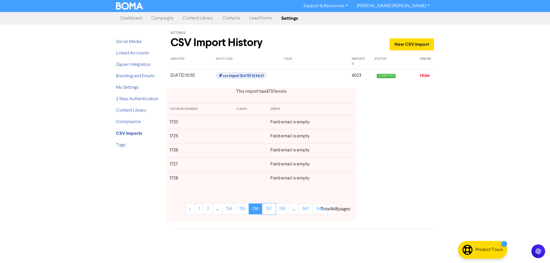
click at [269, 210] on link "157" at bounding box center [268, 209] width 13 height 11
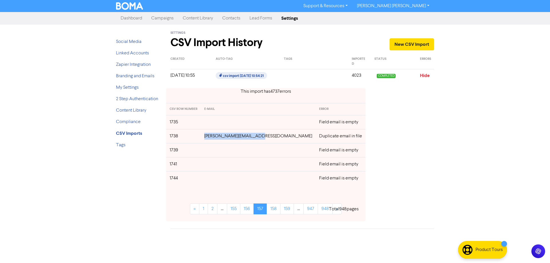
drag, startPoint x: 268, startPoint y: 137, endPoint x: 216, endPoint y: 136, distance: 51.6
click at [216, 136] on td "[PERSON_NAME][EMAIL_ADDRESS][DOMAIN_NAME]" at bounding box center [258, 136] width 115 height 14
click at [267, 212] on link "158" at bounding box center [274, 209] width 14 height 11
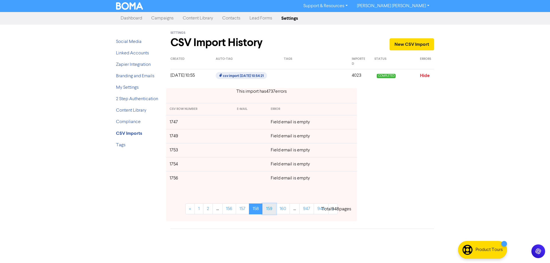
click at [272, 211] on link "159" at bounding box center [269, 209] width 14 height 11
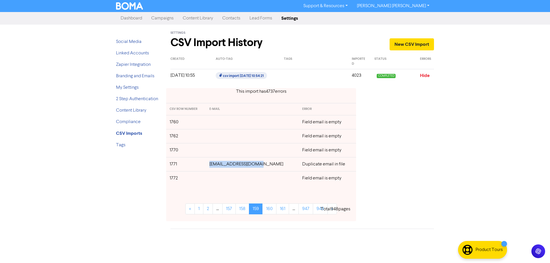
drag, startPoint x: 266, startPoint y: 164, endPoint x: 214, endPoint y: 163, distance: 51.6
click at [214, 163] on td "[EMAIL_ADDRESS][DOMAIN_NAME]" at bounding box center [252, 164] width 93 height 14
click at [271, 210] on link "160" at bounding box center [269, 209] width 14 height 11
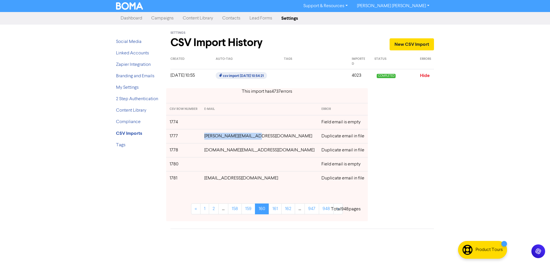
drag, startPoint x: 266, startPoint y: 137, endPoint x: 463, endPoint y: 172, distance: 199.9
click at [218, 138] on td "[PERSON_NAME][EMAIL_ADDRESS][DOMAIN_NAME]" at bounding box center [259, 136] width 117 height 14
click at [260, 143] on td "[PERSON_NAME][EMAIL_ADDRESS][DOMAIN_NAME]" at bounding box center [259, 136] width 117 height 14
drag, startPoint x: 259, startPoint y: 136, endPoint x: 209, endPoint y: 136, distance: 50.7
click at [209, 136] on tr "1777 [PERSON_NAME][EMAIL_ADDRESS][DOMAIN_NAME] Duplicate email in file" at bounding box center [267, 136] width 202 height 14
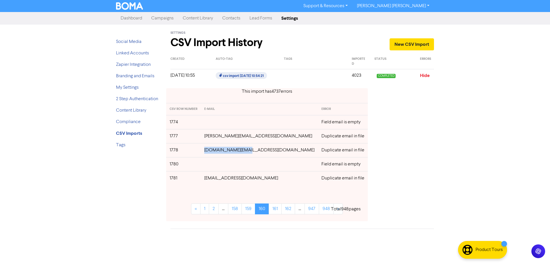
drag, startPoint x: 254, startPoint y: 152, endPoint x: 214, endPoint y: 151, distance: 40.1
click at [214, 151] on td "[DOMAIN_NAME][EMAIL_ADDRESS][DOMAIN_NAME]" at bounding box center [259, 150] width 117 height 14
click at [269, 208] on link "161" at bounding box center [275, 209] width 13 height 11
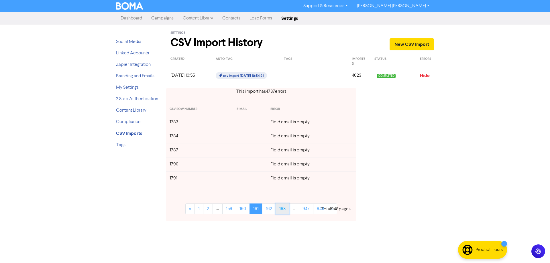
click at [281, 210] on link "163" at bounding box center [283, 209] width 14 height 11
click at [270, 210] on link "164" at bounding box center [269, 209] width 14 height 11
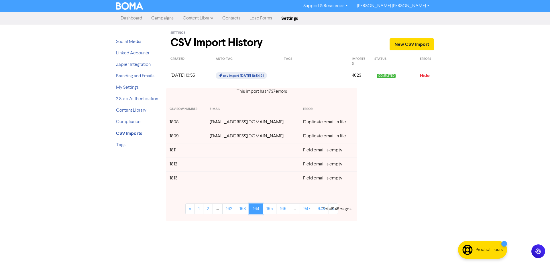
click at [255, 210] on link "164" at bounding box center [256, 209] width 14 height 11
drag, startPoint x: 266, startPoint y: 121, endPoint x: 213, endPoint y: 121, distance: 53.3
click at [213, 121] on td "[EMAIL_ADDRESS][DOMAIN_NAME]" at bounding box center [252, 122] width 93 height 14
drag, startPoint x: 270, startPoint y: 137, endPoint x: 342, endPoint y: 201, distance: 96.2
click at [219, 136] on td "[EMAIL_ADDRESS][DOMAIN_NAME]" at bounding box center [252, 136] width 93 height 14
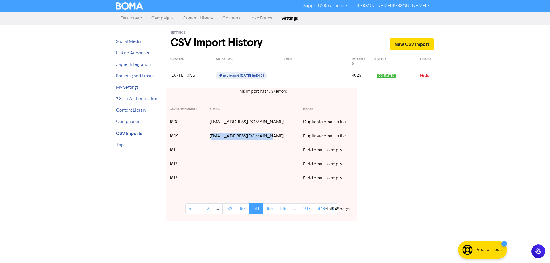
click at [271, 134] on td "[EMAIL_ADDRESS][DOMAIN_NAME]" at bounding box center [252, 136] width 93 height 14
drag, startPoint x: 264, startPoint y: 137, endPoint x: 216, endPoint y: 138, distance: 47.9
click at [216, 138] on td "[EMAIL_ADDRESS][DOMAIN_NAME]" at bounding box center [252, 136] width 93 height 14
click at [257, 207] on link "164" at bounding box center [256, 209] width 14 height 11
click at [267, 208] on link "165" at bounding box center [270, 209] width 14 height 11
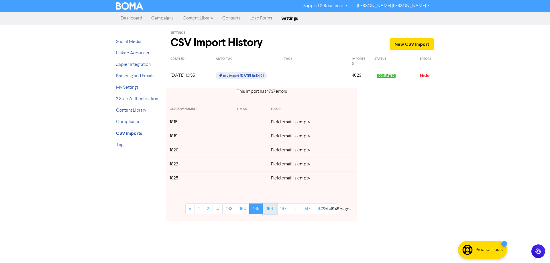
click at [267, 208] on link "166" at bounding box center [270, 209] width 14 height 11
click at [269, 209] on link "167" at bounding box center [270, 209] width 14 height 11
click at [269, 209] on link "168" at bounding box center [270, 209] width 14 height 11
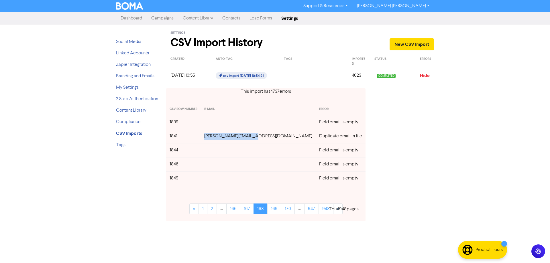
drag, startPoint x: 265, startPoint y: 139, endPoint x: 219, endPoint y: 140, distance: 46.1
click at [217, 139] on td "[PERSON_NAME][EMAIL_ADDRESS][DOMAIN_NAME]" at bounding box center [258, 136] width 115 height 14
click at [274, 208] on link "169" at bounding box center [274, 209] width 14 height 11
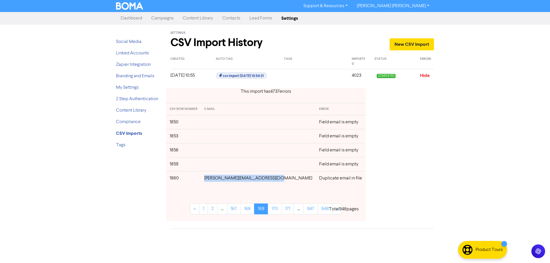
drag, startPoint x: 283, startPoint y: 180, endPoint x: 209, endPoint y: 179, distance: 73.9
click at [208, 179] on td "[PERSON_NAME][EMAIL_ADDRESS][DOMAIN_NAME]" at bounding box center [258, 178] width 115 height 14
click at [271, 210] on link "170" at bounding box center [275, 209] width 14 height 11
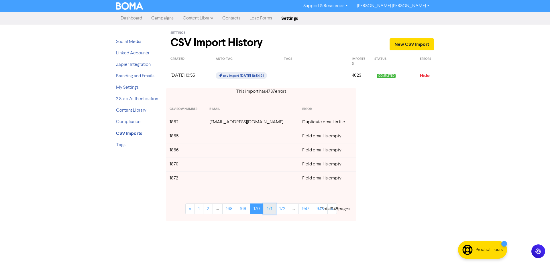
click at [266, 211] on link "171" at bounding box center [269, 209] width 13 height 11
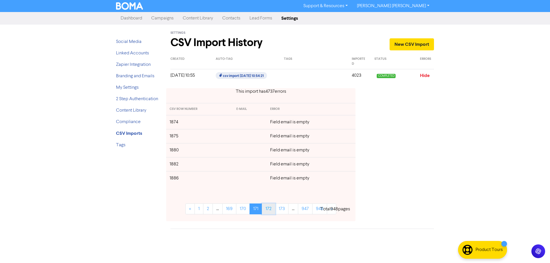
click at [269, 211] on link "172" at bounding box center [268, 209] width 13 height 11
click at [269, 211] on link "173" at bounding box center [267, 209] width 13 height 11
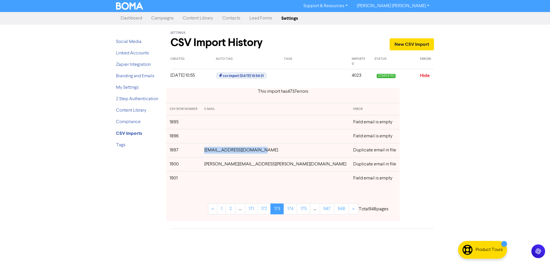
drag, startPoint x: 261, startPoint y: 150, endPoint x: 215, endPoint y: 152, distance: 46.2
click at [215, 152] on td "[EMAIL_ADDRESS][DOMAIN_NAME]" at bounding box center [275, 150] width 149 height 14
drag, startPoint x: 265, startPoint y: 166, endPoint x: 215, endPoint y: 166, distance: 50.1
click at [215, 166] on td "[PERSON_NAME][EMAIL_ADDRESS][PERSON_NAME][DOMAIN_NAME]" at bounding box center [275, 164] width 149 height 14
click at [284, 209] on link "174" at bounding box center [290, 209] width 13 height 11
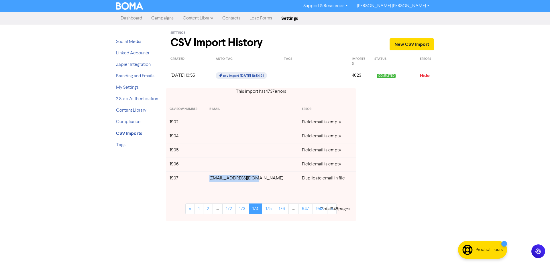
drag, startPoint x: 262, startPoint y: 178, endPoint x: 336, endPoint y: 197, distance: 76.4
click at [221, 179] on td "[EMAIL_ADDRESS][DOMAIN_NAME]" at bounding box center [252, 178] width 93 height 14
click at [263, 183] on td "[EMAIL_ADDRESS][DOMAIN_NAME]" at bounding box center [252, 178] width 93 height 14
drag, startPoint x: 262, startPoint y: 180, endPoint x: 219, endPoint y: 179, distance: 43.0
click at [219, 179] on td "[EMAIL_ADDRESS][DOMAIN_NAME]" at bounding box center [252, 178] width 93 height 14
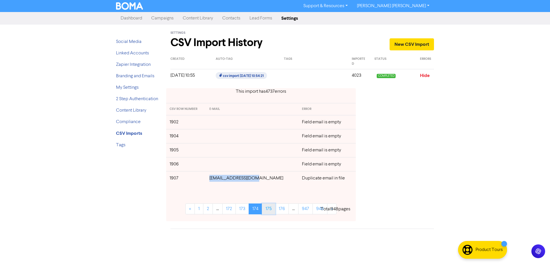
click at [271, 207] on link "175" at bounding box center [268, 209] width 13 height 11
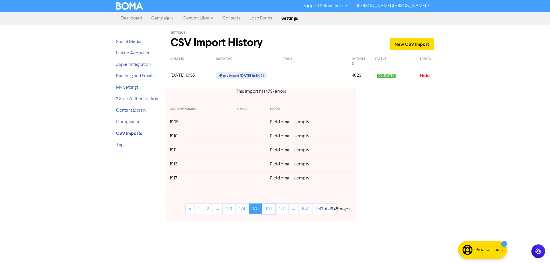
click at [271, 207] on link "176" at bounding box center [269, 209] width 14 height 11
click at [271, 207] on link "177" at bounding box center [268, 209] width 13 height 11
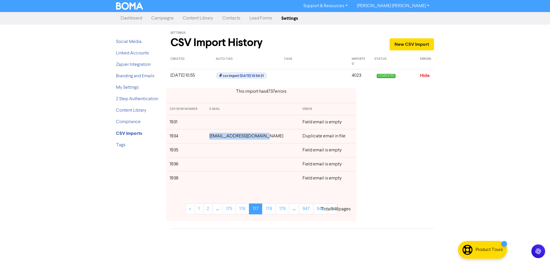
drag, startPoint x: 266, startPoint y: 136, endPoint x: 218, endPoint y: 137, distance: 48.4
click at [218, 137] on td "[EMAIL_ADDRESS][DOMAIN_NAME]" at bounding box center [252, 136] width 93 height 14
click at [270, 211] on link "178" at bounding box center [269, 209] width 14 height 11
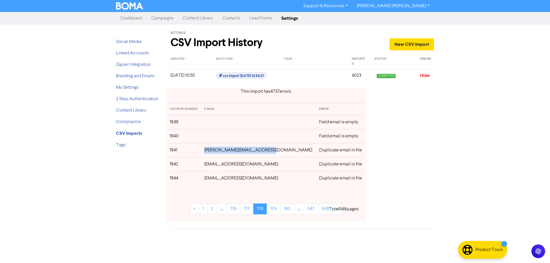
drag, startPoint x: 267, startPoint y: 151, endPoint x: 277, endPoint y: 168, distance: 19.3
click at [216, 152] on td "[PERSON_NAME][EMAIL_ADDRESS][DOMAIN_NAME]" at bounding box center [258, 150] width 115 height 14
click at [503, 154] on div "Support & Resources Video Tutorials FAQ & Guides Marketing Education [PERSON_NA…" at bounding box center [275, 131] width 550 height 263
drag, startPoint x: 276, startPoint y: 152, endPoint x: 213, endPoint y: 152, distance: 62.8
click at [213, 152] on td "[PERSON_NAME][EMAIL_ADDRESS][DOMAIN_NAME]" at bounding box center [258, 150] width 115 height 14
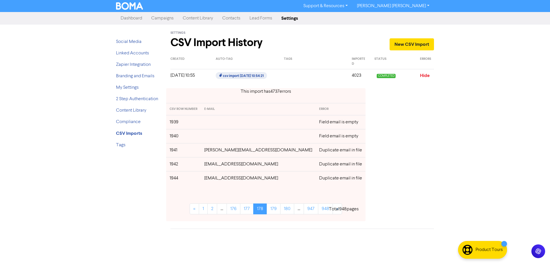
click at [266, 164] on td "[EMAIL_ADDRESS][DOMAIN_NAME]" at bounding box center [258, 164] width 115 height 14
drag, startPoint x: 261, startPoint y: 165, endPoint x: 225, endPoint y: 166, distance: 36.4
click at [214, 166] on td "[EMAIL_ADDRESS][DOMAIN_NAME]" at bounding box center [258, 164] width 115 height 14
drag, startPoint x: 269, startPoint y: 179, endPoint x: 214, endPoint y: 180, distance: 55.0
click at [214, 180] on td "[EMAIL_ADDRESS][DOMAIN_NAME]" at bounding box center [258, 178] width 115 height 14
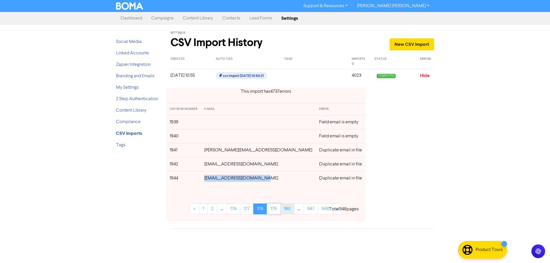
click at [272, 211] on link "179" at bounding box center [274, 209] width 14 height 11
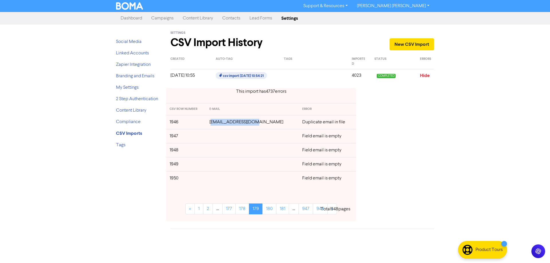
drag, startPoint x: 264, startPoint y: 124, endPoint x: 220, endPoint y: 125, distance: 43.8
click at [220, 125] on td "[EMAIL_ADDRESS][DOMAIN_NAME]" at bounding box center [252, 122] width 93 height 14
click at [270, 121] on td "[EMAIL_ADDRESS][DOMAIN_NAME]" at bounding box center [252, 122] width 93 height 14
drag, startPoint x: 266, startPoint y: 122, endPoint x: 219, endPoint y: 125, distance: 47.0
click at [219, 125] on td "[EMAIL_ADDRESS][DOMAIN_NAME]" at bounding box center [252, 122] width 93 height 14
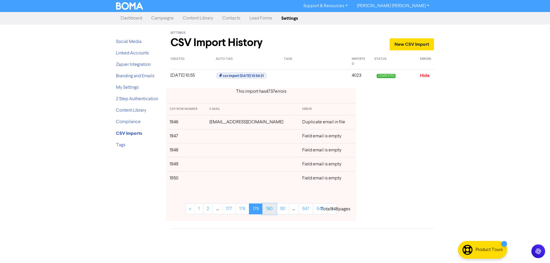
click at [270, 209] on link "180" at bounding box center [269, 209] width 14 height 11
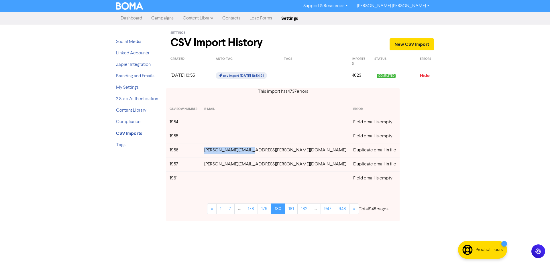
drag, startPoint x: 265, startPoint y: 150, endPoint x: 219, endPoint y: 152, distance: 46.2
click at [219, 152] on td "[PERSON_NAME][EMAIL_ADDRESS][PERSON_NAME][DOMAIN_NAME]" at bounding box center [275, 150] width 149 height 14
click at [285, 210] on link "181" at bounding box center [291, 209] width 13 height 11
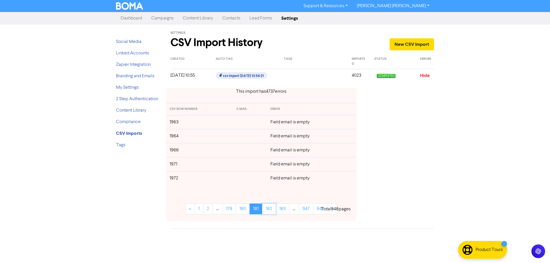
click at [271, 210] on link "182" at bounding box center [269, 209] width 14 height 11
click at [271, 210] on link "183" at bounding box center [269, 209] width 14 height 11
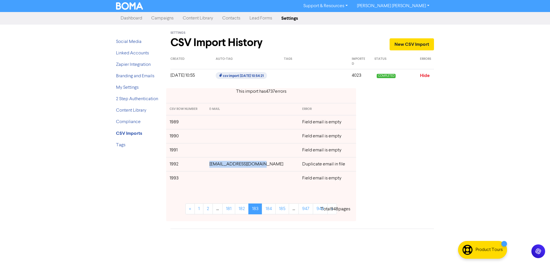
drag, startPoint x: 268, startPoint y: 164, endPoint x: 217, endPoint y: 166, distance: 50.8
click at [217, 166] on td "[EMAIL_ADDRESS][DOMAIN_NAME]" at bounding box center [252, 164] width 93 height 14
click at [269, 211] on link "184" at bounding box center [269, 209] width 14 height 11
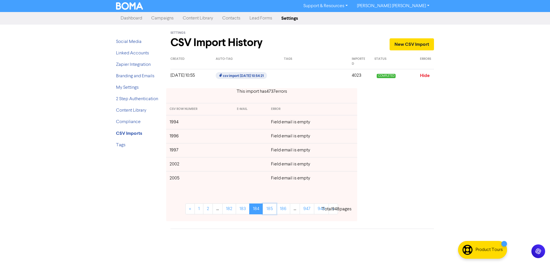
click at [269, 211] on link "185" at bounding box center [270, 209] width 14 height 11
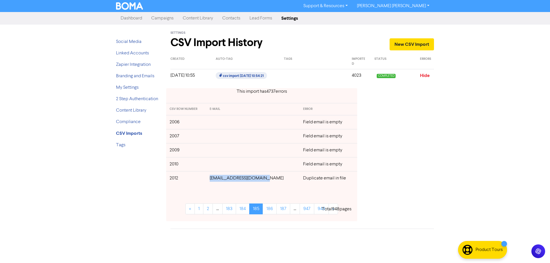
drag, startPoint x: 267, startPoint y: 179, endPoint x: 217, endPoint y: 180, distance: 49.3
click at [217, 180] on td "[EMAIL_ADDRESS][DOMAIN_NAME]" at bounding box center [252, 178] width 93 height 14
click at [271, 211] on link "186" at bounding box center [270, 209] width 14 height 11
drag, startPoint x: 263, startPoint y: 123, endPoint x: 228, endPoint y: 127, distance: 35.3
click at [220, 124] on td "[EMAIL_ADDRESS][DOMAIN_NAME]" at bounding box center [252, 122] width 93 height 14
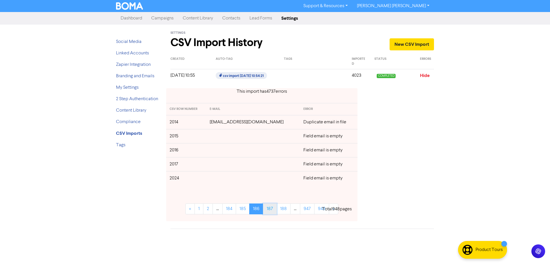
click at [270, 210] on link "187" at bounding box center [270, 209] width 14 height 11
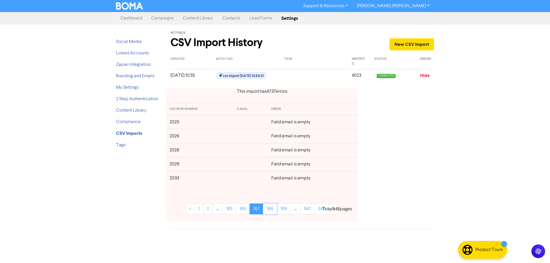
click at [270, 210] on link "188" at bounding box center [270, 209] width 14 height 11
click at [270, 210] on link "189" at bounding box center [270, 209] width 14 height 11
click at [270, 210] on link "190" at bounding box center [270, 209] width 14 height 11
click at [270, 210] on link "191" at bounding box center [270, 209] width 13 height 11
click at [270, 210] on link "192" at bounding box center [269, 209] width 14 height 11
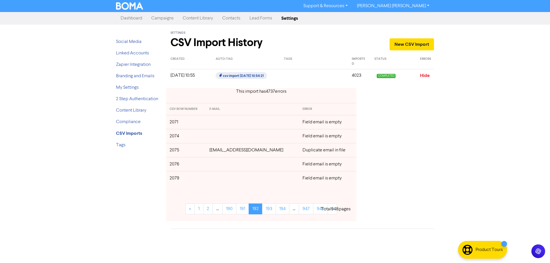
drag, startPoint x: 281, startPoint y: 150, endPoint x: 211, endPoint y: 151, distance: 70.2
click at [211, 151] on td "[EMAIL_ADDRESS][DOMAIN_NAME]" at bounding box center [252, 150] width 93 height 14
click at [268, 208] on link "193" at bounding box center [269, 209] width 14 height 11
drag, startPoint x: 266, startPoint y: 151, endPoint x: 218, endPoint y: 150, distance: 48.2
click at [218, 150] on td "[EMAIL_ADDRESS][DOMAIN_NAME]" at bounding box center [252, 150] width 93 height 14
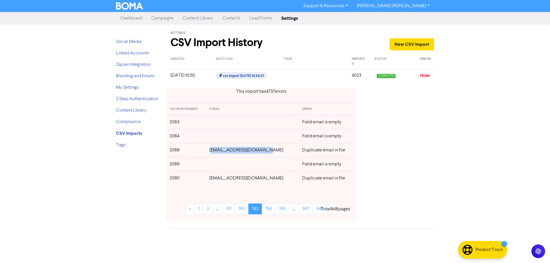
click at [266, 150] on td "[EMAIL_ADDRESS][DOMAIN_NAME]" at bounding box center [252, 150] width 93 height 14
drag, startPoint x: 266, startPoint y: 150, endPoint x: 216, endPoint y: 152, distance: 49.6
click at [216, 152] on td "[EMAIL_ADDRESS][DOMAIN_NAME]" at bounding box center [252, 150] width 93 height 14
click at [261, 179] on td "[EMAIL_ADDRESS][DOMAIN_NAME]" at bounding box center [252, 178] width 93 height 14
drag, startPoint x: 261, startPoint y: 181, endPoint x: 253, endPoint y: 191, distance: 12.3
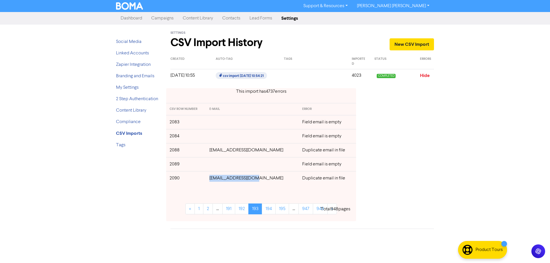
click at [215, 179] on td "[EMAIL_ADDRESS][DOMAIN_NAME]" at bounding box center [252, 178] width 93 height 14
click at [268, 209] on link "194" at bounding box center [269, 209] width 14 height 11
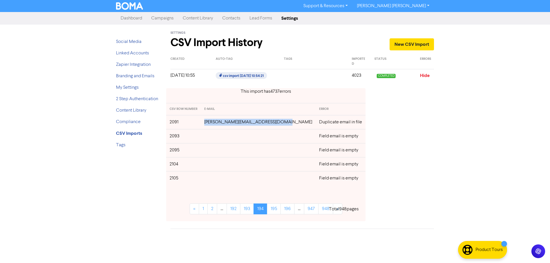
drag, startPoint x: 285, startPoint y: 123, endPoint x: 210, endPoint y: 124, distance: 75.4
click at [210, 124] on td "[PERSON_NAME][EMAIL_ADDRESS][DOMAIN_NAME]" at bounding box center [258, 122] width 115 height 14
click at [269, 209] on link "195" at bounding box center [274, 209] width 14 height 11
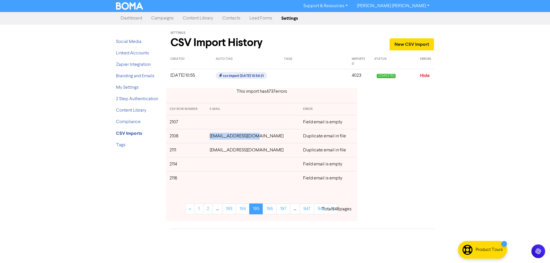
drag, startPoint x: 264, startPoint y: 137, endPoint x: 217, endPoint y: 137, distance: 47.3
click at [217, 137] on td "[EMAIL_ADDRESS][DOMAIN_NAME]" at bounding box center [252, 136] width 93 height 14
drag, startPoint x: 269, startPoint y: 152, endPoint x: 217, endPoint y: 150, distance: 52.2
click at [217, 150] on td "[EMAIL_ADDRESS][DOMAIN_NAME]" at bounding box center [252, 150] width 93 height 14
click at [270, 209] on link "196" at bounding box center [270, 209] width 14 height 11
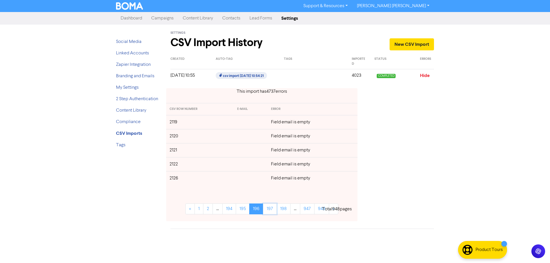
click at [270, 209] on link "197" at bounding box center [270, 209] width 14 height 11
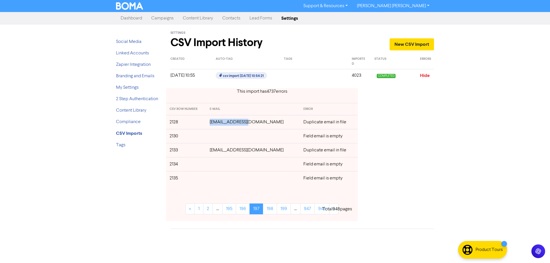
drag, startPoint x: 245, startPoint y: 124, endPoint x: 217, endPoint y: 124, distance: 27.8
click at [217, 124] on td "[EMAIL_ADDRESS][DOMAIN_NAME]" at bounding box center [253, 122] width 94 height 14
drag, startPoint x: 272, startPoint y: 151, endPoint x: 238, endPoint y: 155, distance: 33.4
click at [217, 151] on td "[EMAIL_ADDRESS][DOMAIN_NAME]" at bounding box center [253, 150] width 94 height 14
drag, startPoint x: 450, startPoint y: 155, endPoint x: 302, endPoint y: 158, distance: 148.5
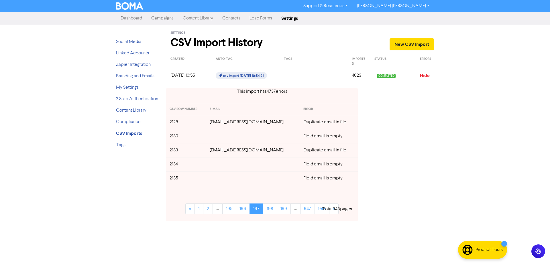
click at [446, 156] on div "Support & Resources Video Tutorials FAQ & Guides Marketing Education [PERSON_NA…" at bounding box center [275, 131] width 550 height 263
drag, startPoint x: 269, startPoint y: 151, endPoint x: 215, endPoint y: 150, distance: 54.7
click at [215, 150] on td "[EMAIL_ADDRESS][DOMAIN_NAME]" at bounding box center [253, 150] width 94 height 14
click at [271, 209] on link "198" at bounding box center [270, 209] width 14 height 11
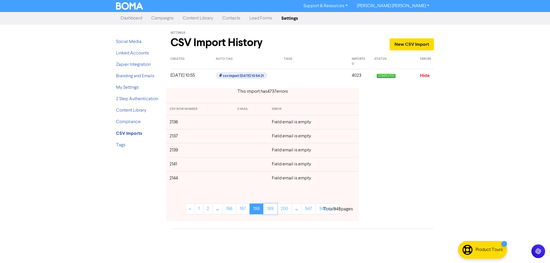
click at [271, 209] on link "199" at bounding box center [270, 209] width 14 height 11
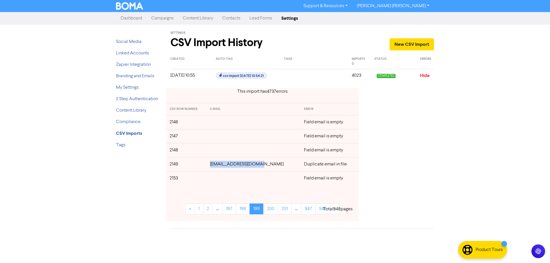
drag, startPoint x: 265, startPoint y: 164, endPoint x: 220, endPoint y: 164, distance: 45.0
click at [220, 164] on td "[EMAIL_ADDRESS][DOMAIN_NAME]" at bounding box center [254, 164] width 94 height 14
click at [270, 212] on link "200" at bounding box center [270, 209] width 15 height 11
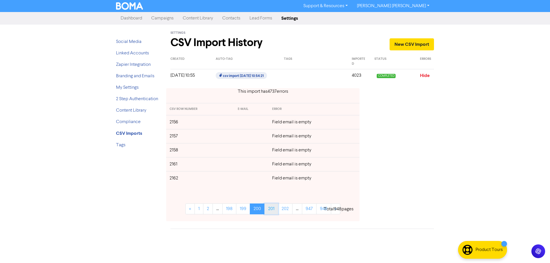
click at [271, 212] on link "201" at bounding box center [271, 209] width 14 height 11
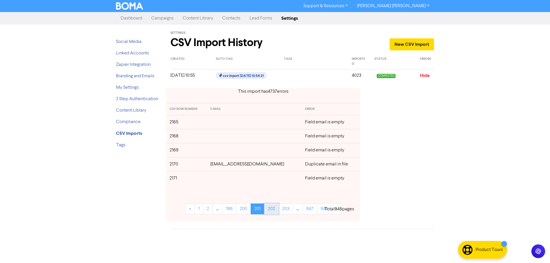
click at [271, 209] on link "202" at bounding box center [271, 209] width 15 height 11
click at [251, 209] on link "202" at bounding box center [257, 209] width 15 height 11
click at [247, 209] on link "201" at bounding box center [244, 209] width 14 height 11
drag, startPoint x: 271, startPoint y: 164, endPoint x: 277, endPoint y: 175, distance: 12.1
click at [216, 165] on td "[EMAIL_ADDRESS][DOMAIN_NAME]" at bounding box center [254, 164] width 95 height 14
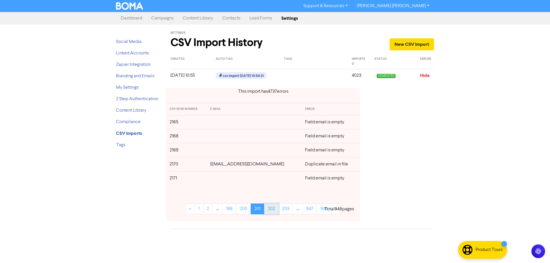
click at [274, 211] on link "202" at bounding box center [271, 209] width 15 height 11
drag, startPoint x: 268, startPoint y: 136, endPoint x: 218, endPoint y: 136, distance: 50.1
click at [218, 136] on td "[EMAIL_ADDRESS][DOMAIN_NAME]" at bounding box center [254, 136] width 95 height 14
click at [272, 210] on link "203" at bounding box center [272, 209] width 15 height 11
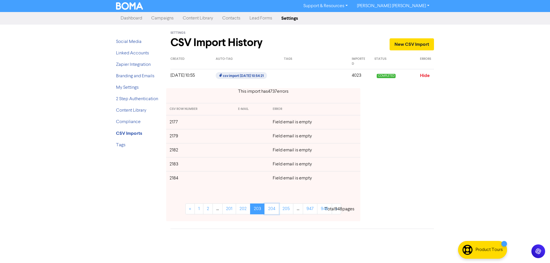
click at [272, 210] on link "204" at bounding box center [271, 209] width 15 height 11
click at [272, 210] on link "205" at bounding box center [272, 209] width 15 height 11
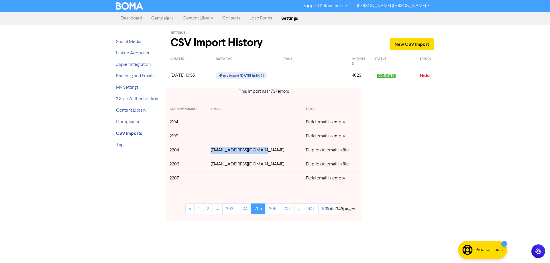
drag, startPoint x: 270, startPoint y: 152, endPoint x: 213, endPoint y: 153, distance: 56.5
click at [213, 153] on tr "2204 [EMAIL_ADDRESS][DOMAIN_NAME] Duplicate email in file" at bounding box center [263, 150] width 195 height 14
drag, startPoint x: 264, startPoint y: 165, endPoint x: 219, endPoint y: 165, distance: 45.0
click at [219, 165] on td "[EMAIL_ADDRESS][DOMAIN_NAME]" at bounding box center [254, 164] width 95 height 14
click at [272, 210] on link "206" at bounding box center [272, 209] width 15 height 11
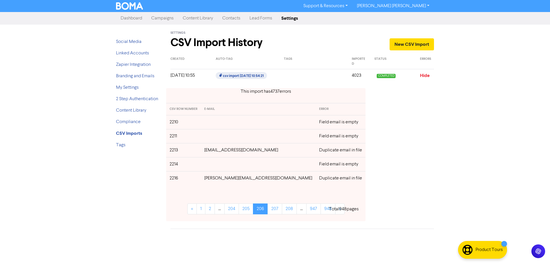
drag, startPoint x: 285, startPoint y: 150, endPoint x: 210, endPoint y: 150, distance: 74.8
click at [210, 150] on td "[EMAIL_ADDRESS][DOMAIN_NAME]" at bounding box center [258, 150] width 115 height 14
click at [255, 186] on div "CSV ROW NUMBER E-MAIL ERROR 2210 Field email is empty 2211 Field email is empty…" at bounding box center [265, 162] width 199 height 118
drag, startPoint x: 255, startPoint y: 179, endPoint x: 392, endPoint y: 184, distance: 136.8
click at [212, 179] on td "[PERSON_NAME][EMAIL_ADDRESS][DOMAIN_NAME]" at bounding box center [258, 178] width 115 height 14
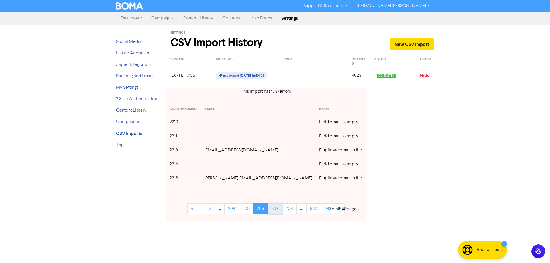
click at [272, 208] on link "207" at bounding box center [275, 209] width 15 height 11
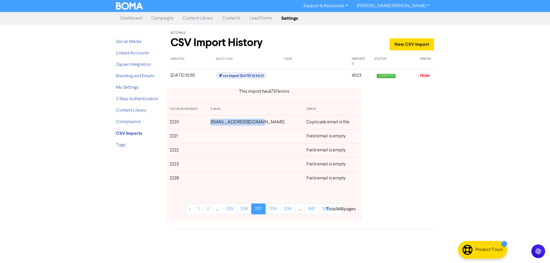
drag, startPoint x: 266, startPoint y: 123, endPoint x: 219, endPoint y: 124, distance: 46.7
click at [219, 124] on td "[EMAIL_ADDRESS][DOMAIN_NAME]" at bounding box center [255, 122] width 96 height 14
click at [273, 211] on link "208" at bounding box center [273, 209] width 15 height 11
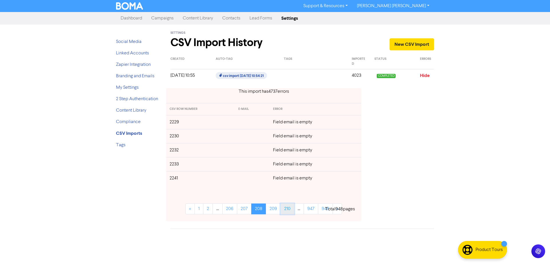
click at [283, 211] on link "210" at bounding box center [288, 209] width 14 height 11
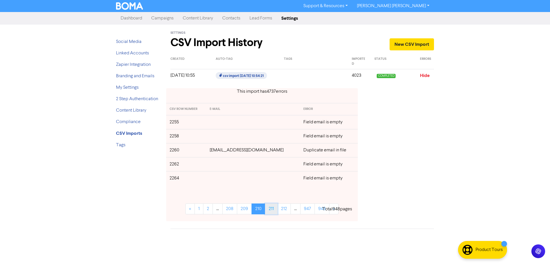
click at [271, 210] on link "211" at bounding box center [271, 209] width 13 height 11
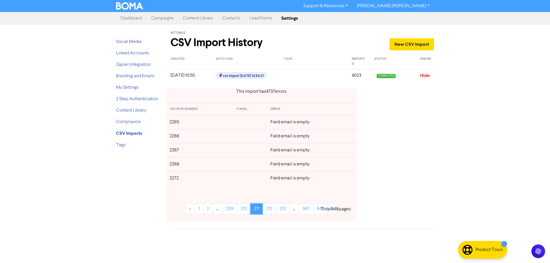
click at [256, 211] on link "211" at bounding box center [256, 209] width 13 height 11
click at [244, 211] on link "210" at bounding box center [244, 209] width 14 height 11
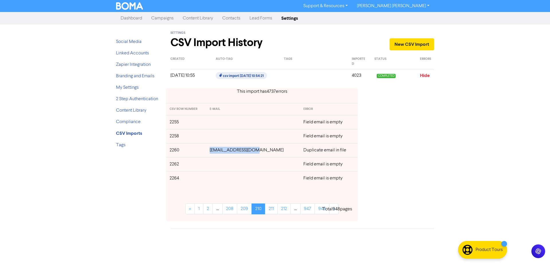
drag, startPoint x: 264, startPoint y: 152, endPoint x: 221, endPoint y: 151, distance: 43.6
click at [221, 151] on td "[EMAIL_ADDRESS][DOMAIN_NAME]" at bounding box center [253, 150] width 94 height 14
click at [271, 210] on link "211" at bounding box center [271, 209] width 13 height 11
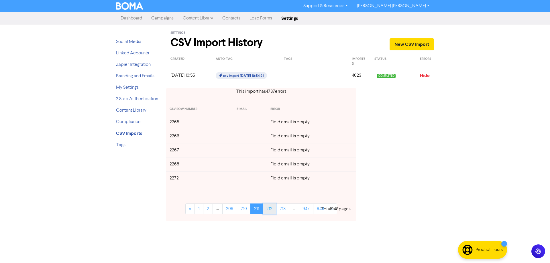
click at [268, 210] on link "212" at bounding box center [269, 209] width 13 height 11
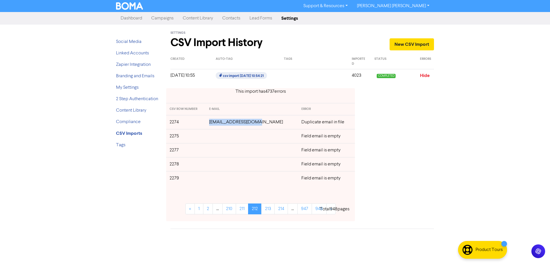
drag, startPoint x: 265, startPoint y: 123, endPoint x: 215, endPoint y: 123, distance: 50.1
click at [215, 123] on td "[EMAIL_ADDRESS][DOMAIN_NAME]" at bounding box center [252, 122] width 92 height 14
click at [267, 205] on link "213" at bounding box center [267, 209] width 13 height 11
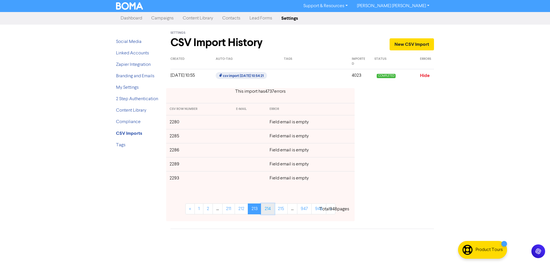
click at [267, 210] on link "214" at bounding box center [267, 209] width 13 height 11
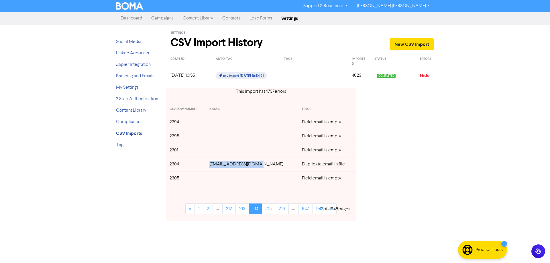
drag, startPoint x: 260, startPoint y: 165, endPoint x: 215, endPoint y: 165, distance: 44.7
click at [215, 165] on td "[EMAIL_ADDRESS][DOMAIN_NAME]" at bounding box center [252, 164] width 93 height 14
click at [268, 210] on link "215" at bounding box center [268, 209] width 13 height 11
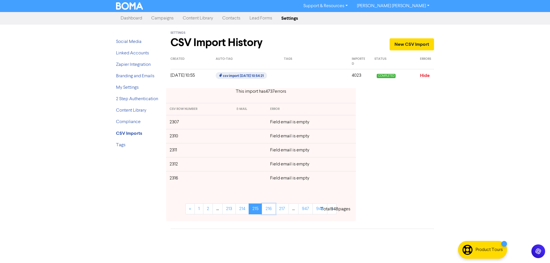
click at [268, 210] on link "216" at bounding box center [269, 209] width 14 height 11
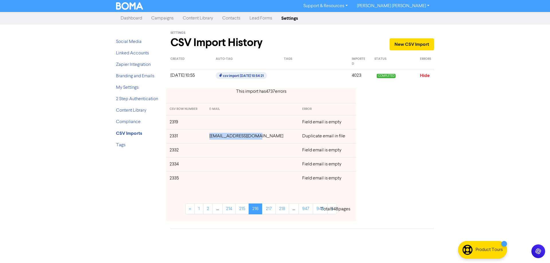
drag, startPoint x: 241, startPoint y: 135, endPoint x: 213, endPoint y: 136, distance: 27.5
click at [213, 136] on tr "2331 [EMAIL_ADDRESS][DOMAIN_NAME] Duplicate email in file" at bounding box center [261, 136] width 190 height 14
click at [257, 137] on td "[EMAIL_ADDRESS][DOMAIN_NAME]" at bounding box center [252, 136] width 93 height 14
click at [272, 211] on link "217" at bounding box center [268, 209] width 13 height 11
drag, startPoint x: 264, startPoint y: 181, endPoint x: 234, endPoint y: 183, distance: 29.9
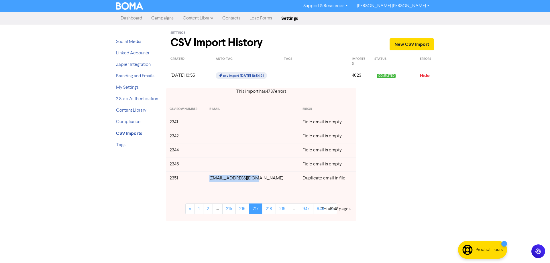
click at [220, 181] on td "[EMAIL_ADDRESS][DOMAIN_NAME]" at bounding box center [252, 178] width 93 height 14
click at [274, 209] on link "218" at bounding box center [269, 209] width 14 height 11
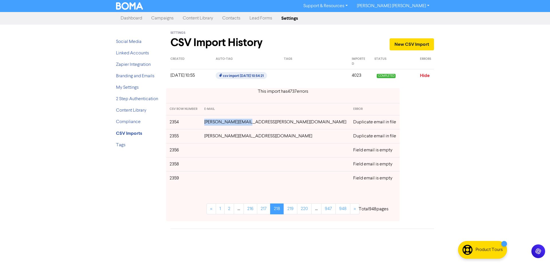
drag, startPoint x: 263, startPoint y: 124, endPoint x: 421, endPoint y: 141, distance: 159.1
click at [221, 126] on td "[PERSON_NAME][EMAIL_ADDRESS][PERSON_NAME][DOMAIN_NAME]" at bounding box center [275, 122] width 149 height 14
click at [266, 121] on td "[PERSON_NAME][EMAIL_ADDRESS][PERSON_NAME][DOMAIN_NAME]" at bounding box center [275, 122] width 149 height 14
drag, startPoint x: 263, startPoint y: 123, endPoint x: 323, endPoint y: 131, distance: 60.1
click at [217, 123] on td "[PERSON_NAME][EMAIL_ADDRESS][PERSON_NAME][DOMAIN_NAME]" at bounding box center [275, 122] width 149 height 14
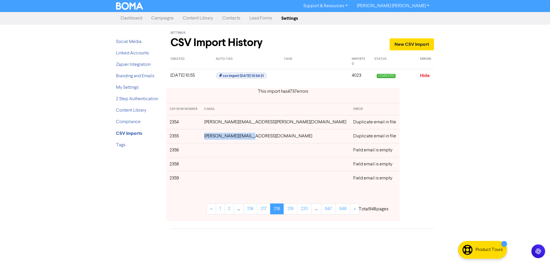
drag, startPoint x: 266, startPoint y: 138, endPoint x: 298, endPoint y: 144, distance: 33.0
click at [218, 139] on td "[PERSON_NAME][EMAIL_ADDRESS][DOMAIN_NAME]" at bounding box center [275, 136] width 149 height 14
click at [273, 147] on td at bounding box center [275, 150] width 149 height 14
click at [284, 207] on link "219" at bounding box center [291, 209] width 14 height 11
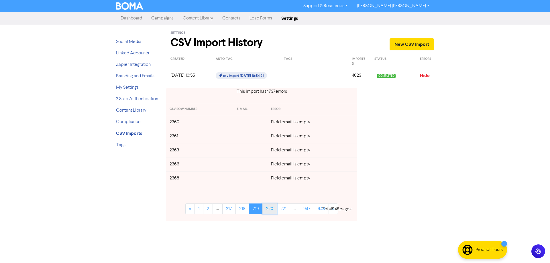
click at [271, 208] on link "220" at bounding box center [269, 209] width 15 height 11
click at [271, 208] on link "221" at bounding box center [270, 209] width 13 height 11
click at [271, 208] on link "222" at bounding box center [270, 209] width 14 height 11
click at [271, 208] on link "223" at bounding box center [271, 209] width 14 height 11
click at [271, 208] on link "224" at bounding box center [271, 209] width 14 height 11
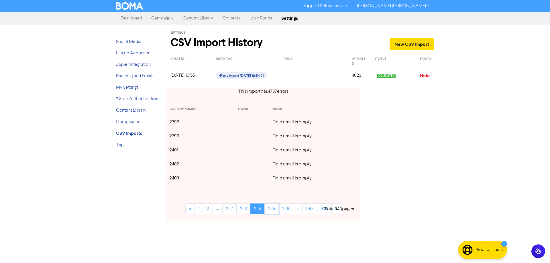
click at [271, 208] on link "225" at bounding box center [271, 209] width 14 height 11
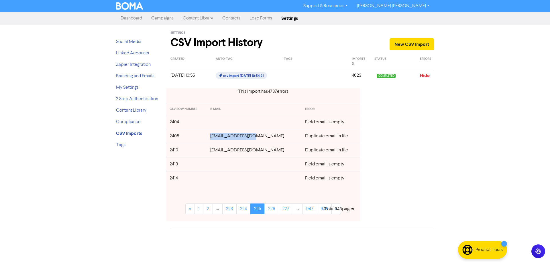
drag, startPoint x: 264, startPoint y: 139, endPoint x: 220, endPoint y: 138, distance: 43.6
click at [220, 138] on td "[EMAIL_ADDRESS][DOMAIN_NAME]" at bounding box center [254, 136] width 95 height 14
drag, startPoint x: 265, startPoint y: 151, endPoint x: 220, endPoint y: 152, distance: 45.6
click at [220, 152] on td "[EMAIL_ADDRESS][DOMAIN_NAME]" at bounding box center [254, 150] width 95 height 14
click at [273, 209] on link "226" at bounding box center [271, 209] width 15 height 11
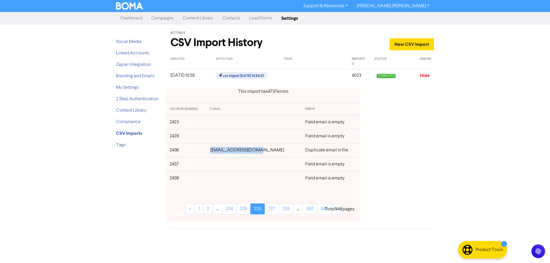
drag, startPoint x: 265, startPoint y: 151, endPoint x: 218, endPoint y: 152, distance: 47.3
click at [218, 152] on td "[EMAIL_ADDRESS][DOMAIN_NAME]" at bounding box center [254, 150] width 95 height 14
click at [275, 210] on link "227" at bounding box center [272, 209] width 14 height 11
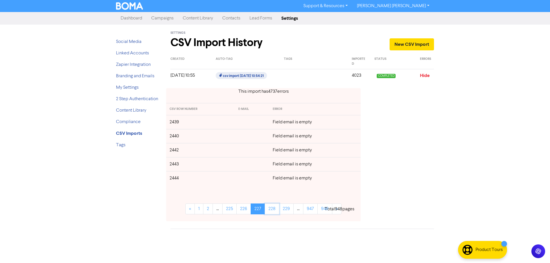
click at [275, 210] on link "228" at bounding box center [272, 209] width 15 height 11
click at [273, 210] on link "229" at bounding box center [272, 209] width 15 height 11
click at [273, 210] on link "230" at bounding box center [272, 209] width 15 height 11
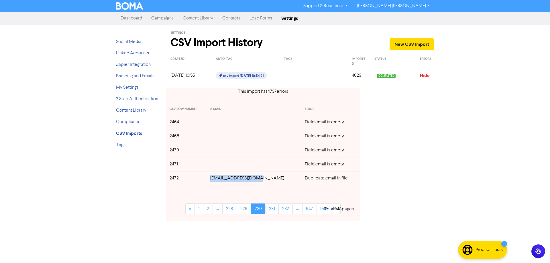
drag, startPoint x: 266, startPoint y: 180, endPoint x: 219, endPoint y: 179, distance: 46.7
click at [219, 179] on td "[EMAIL_ADDRESS][DOMAIN_NAME]" at bounding box center [254, 178] width 95 height 14
click at [267, 209] on link "231" at bounding box center [271, 209] width 13 height 11
drag, startPoint x: 263, startPoint y: 150, endPoint x: 222, endPoint y: 151, distance: 40.7
click at [222, 151] on td "[EMAIL_ADDRESS][DOMAIN_NAME]" at bounding box center [254, 150] width 95 height 14
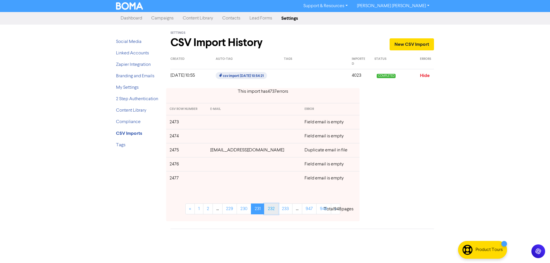
click at [272, 210] on link "232" at bounding box center [271, 209] width 14 height 11
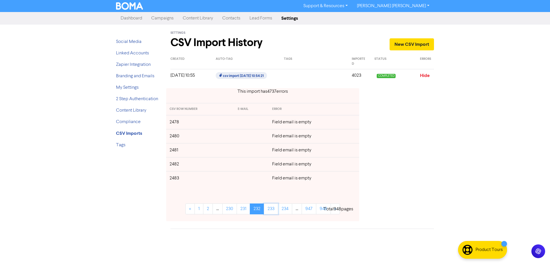
click at [272, 210] on link "233" at bounding box center [271, 209] width 14 height 11
click at [272, 210] on link "234" at bounding box center [271, 209] width 14 height 11
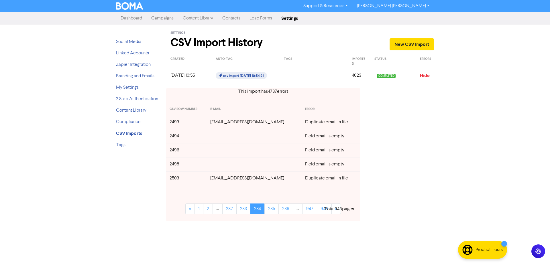
drag, startPoint x: 284, startPoint y: 124, endPoint x: 212, endPoint y: 124, distance: 72.5
click at [212, 124] on td "[EMAIL_ADDRESS][DOMAIN_NAME]" at bounding box center [254, 122] width 95 height 14
drag, startPoint x: 267, startPoint y: 178, endPoint x: 307, endPoint y: 175, distance: 39.9
click at [215, 177] on td "[EMAIL_ADDRESS][DOMAIN_NAME]" at bounding box center [254, 178] width 95 height 14
click at [270, 182] on td "[EMAIL_ADDRESS][DOMAIN_NAME]" at bounding box center [254, 178] width 95 height 14
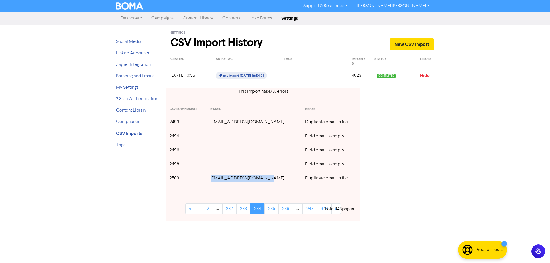
drag, startPoint x: 269, startPoint y: 180, endPoint x: 213, endPoint y: 182, distance: 56.2
click at [213, 182] on td "[EMAIL_ADDRESS][DOMAIN_NAME]" at bounding box center [254, 178] width 95 height 14
drag, startPoint x: 212, startPoint y: 178, endPoint x: 265, endPoint y: 183, distance: 53.2
click at [265, 183] on td "[EMAIL_ADDRESS][DOMAIN_NAME]" at bounding box center [254, 178] width 95 height 14
click at [271, 209] on link "235" at bounding box center [271, 209] width 14 height 11
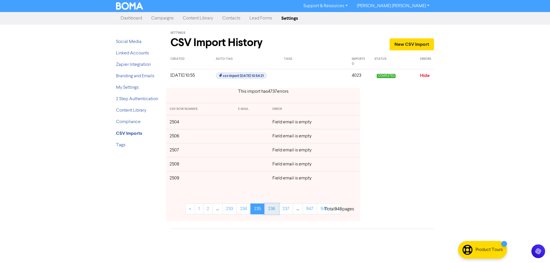
click at [273, 209] on link "236" at bounding box center [271, 209] width 15 height 11
click at [273, 209] on link "237" at bounding box center [272, 209] width 14 height 11
click at [273, 209] on link "238" at bounding box center [272, 209] width 15 height 11
click at [273, 209] on link "239" at bounding box center [272, 209] width 15 height 11
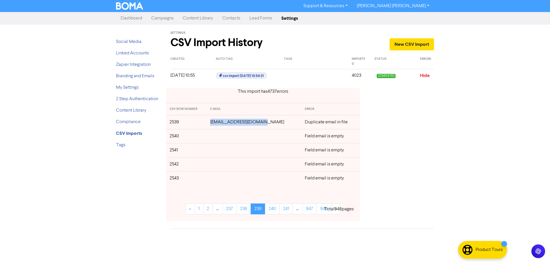
drag, startPoint x: 255, startPoint y: 124, endPoint x: 217, endPoint y: 124, distance: 37.5
click at [217, 124] on td "[EMAIL_ADDRESS][DOMAIN_NAME]" at bounding box center [254, 122] width 95 height 14
click at [271, 210] on link "240" at bounding box center [272, 209] width 15 height 11
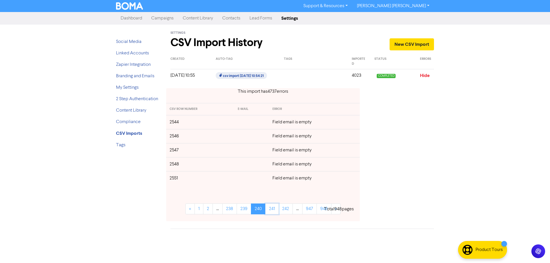
click at [271, 210] on link "241" at bounding box center [271, 209] width 13 height 11
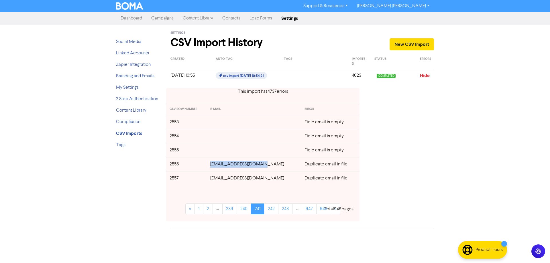
drag, startPoint x: 271, startPoint y: 167, endPoint x: 218, endPoint y: 166, distance: 53.0
click at [218, 166] on td "[EMAIL_ADDRESS][DOMAIN_NAME]" at bounding box center [254, 164] width 95 height 14
drag, startPoint x: 256, startPoint y: 181, endPoint x: 216, endPoint y: 179, distance: 39.6
click at [216, 179] on td "[EMAIL_ADDRESS][DOMAIN_NAME]" at bounding box center [254, 178] width 95 height 14
click at [272, 211] on link "242" at bounding box center [271, 209] width 14 height 11
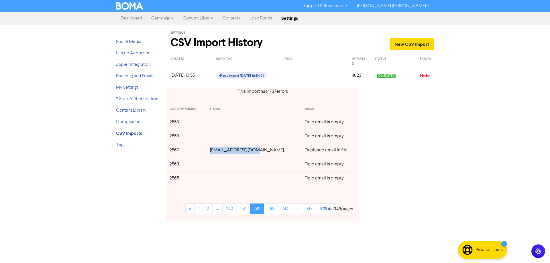
drag, startPoint x: 264, startPoint y: 151, endPoint x: 220, endPoint y: 152, distance: 43.8
click at [220, 152] on td "[EMAIL_ADDRESS][DOMAIN_NAME]" at bounding box center [254, 150] width 94 height 14
click at [271, 208] on link "243" at bounding box center [271, 209] width 14 height 11
click at [271, 208] on link "244" at bounding box center [271, 209] width 14 height 11
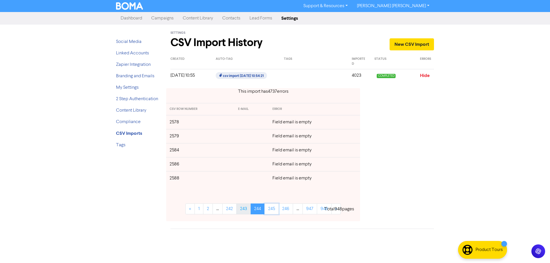
click at [271, 208] on link "245" at bounding box center [271, 209] width 14 height 11
click at [271, 208] on link "246" at bounding box center [271, 209] width 15 height 11
click at [271, 208] on link "247" at bounding box center [272, 209] width 14 height 11
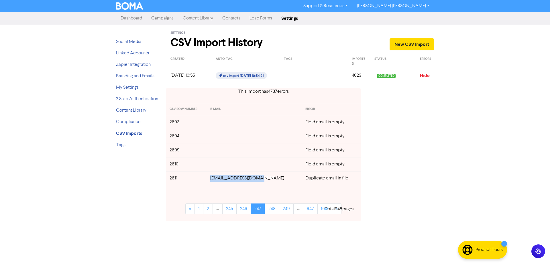
drag, startPoint x: 268, startPoint y: 181, endPoint x: 216, endPoint y: 179, distance: 51.9
click at [216, 179] on td "[EMAIL_ADDRESS][DOMAIN_NAME]" at bounding box center [254, 178] width 95 height 14
click at [420, 166] on div "This import has 4737 error s CSV ROW NUMBER E-MAIL ERROR 2603 Field email is em…" at bounding box center [302, 155] width 272 height 142
click at [268, 212] on link "248" at bounding box center [272, 209] width 15 height 11
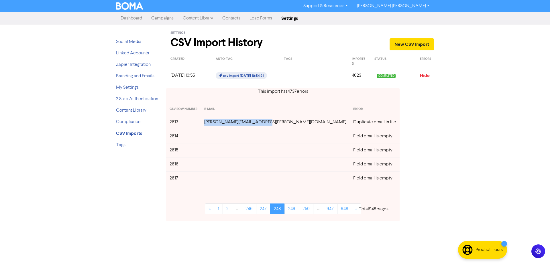
drag, startPoint x: 281, startPoint y: 124, endPoint x: 309, endPoint y: 138, distance: 31.1
click at [213, 124] on td "[PERSON_NAME][EMAIL_ADDRESS][PERSON_NAME][DOMAIN_NAME]" at bounding box center [275, 122] width 149 height 14
click at [129, 175] on div "Social Media Linked Accounts Zapier Integration Branding and Emails My Settings…" at bounding box center [139, 127] width 54 height 205
click at [285, 208] on link "249" at bounding box center [292, 209] width 15 height 11
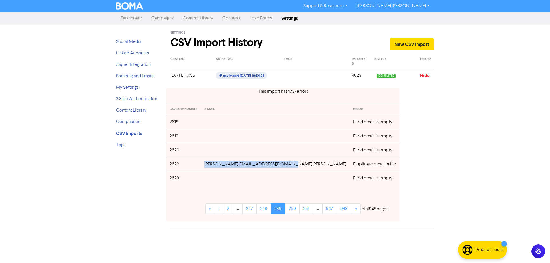
drag, startPoint x: 286, startPoint y: 165, endPoint x: 210, endPoint y: 164, distance: 75.4
click at [210, 164] on td "[PERSON_NAME][EMAIL_ADDRESS][DOMAIN_NAME][PERSON_NAME]" at bounding box center [275, 164] width 149 height 14
click at [285, 208] on link "250" at bounding box center [292, 209] width 15 height 11
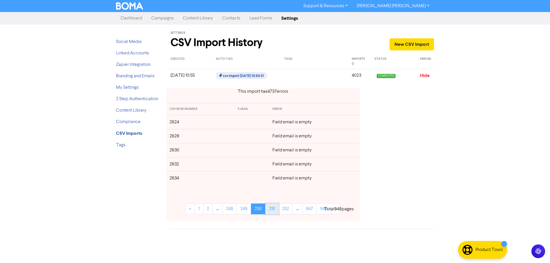
click at [274, 212] on link "251" at bounding box center [271, 209] width 13 height 11
click at [274, 210] on link "252" at bounding box center [271, 209] width 14 height 11
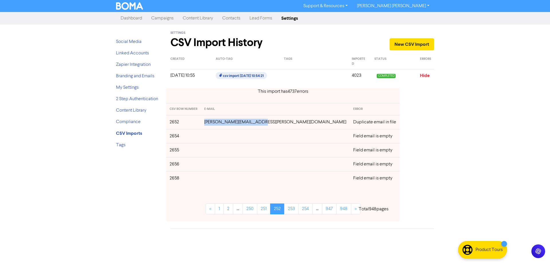
drag, startPoint x: 264, startPoint y: 124, endPoint x: 216, endPoint y: 124, distance: 47.9
click at [216, 124] on td "[PERSON_NAME][EMAIL_ADDRESS][PERSON_NAME][DOMAIN_NAME]" at bounding box center [275, 122] width 149 height 14
click at [284, 212] on link "253" at bounding box center [291, 209] width 14 height 11
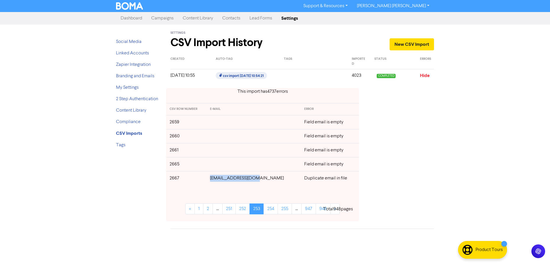
drag, startPoint x: 254, startPoint y: 179, endPoint x: 233, endPoint y: 187, distance: 23.0
click at [218, 179] on td "[EMAIL_ADDRESS][DOMAIN_NAME]" at bounding box center [254, 178] width 94 height 14
click at [270, 210] on link "254" at bounding box center [271, 209] width 14 height 11
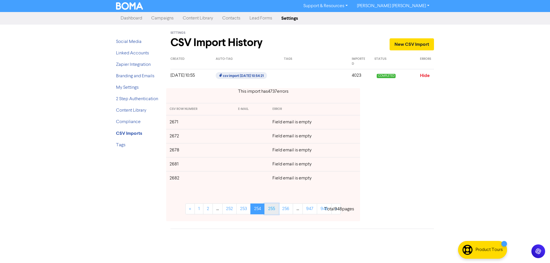
click at [273, 210] on link "255" at bounding box center [271, 209] width 14 height 11
click at [273, 210] on link "256" at bounding box center [271, 209] width 15 height 11
click at [273, 210] on link "257" at bounding box center [272, 209] width 14 height 11
click at [273, 210] on link "258" at bounding box center [272, 209] width 15 height 11
click at [273, 210] on link "259" at bounding box center [272, 209] width 15 height 11
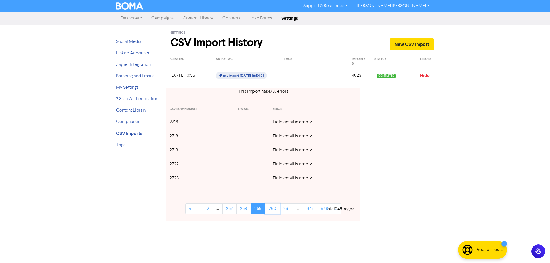
click at [273, 210] on link "260" at bounding box center [272, 209] width 15 height 11
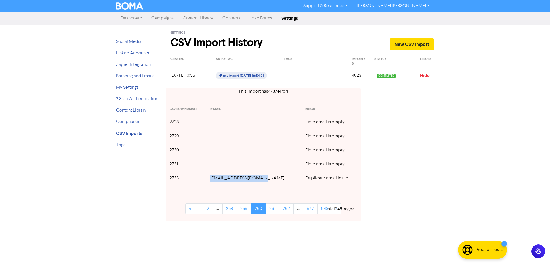
drag, startPoint x: 270, startPoint y: 178, endPoint x: 217, endPoint y: 179, distance: 52.8
click at [217, 179] on td "[EMAIL_ADDRESS][DOMAIN_NAME]" at bounding box center [254, 178] width 95 height 14
click at [272, 211] on link "261" at bounding box center [273, 209] width 14 height 11
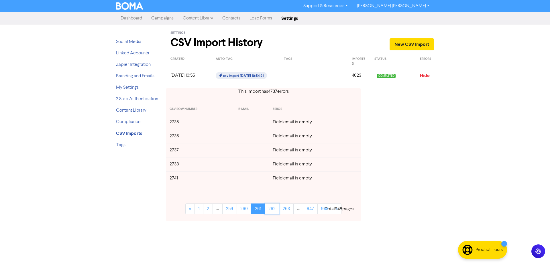
click at [272, 211] on link "262" at bounding box center [272, 209] width 15 height 11
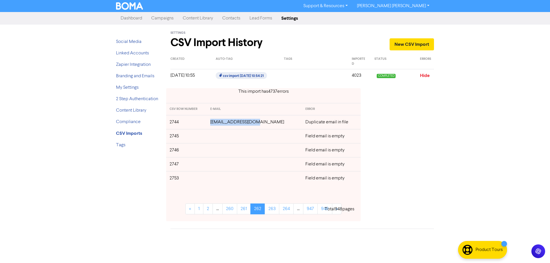
drag, startPoint x: 262, startPoint y: 123, endPoint x: 220, endPoint y: 124, distance: 41.8
click at [220, 124] on td "[EMAIL_ADDRESS][DOMAIN_NAME]" at bounding box center [254, 122] width 95 height 14
click at [271, 210] on link "263" at bounding box center [272, 209] width 15 height 11
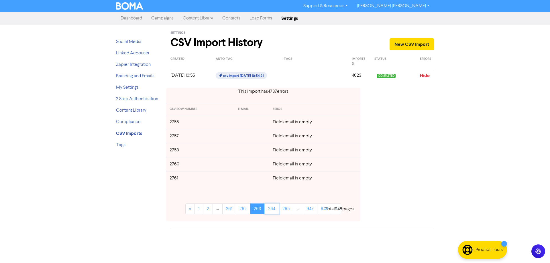
click at [271, 210] on link "264" at bounding box center [271, 209] width 15 height 11
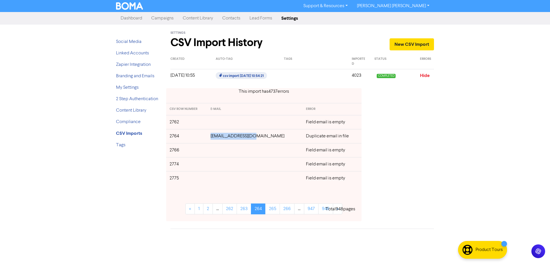
drag, startPoint x: 267, startPoint y: 135, endPoint x: 220, endPoint y: 136, distance: 47.3
click at [220, 136] on td "[EMAIL_ADDRESS][DOMAIN_NAME]" at bounding box center [254, 136] width 95 height 14
click at [271, 208] on link "265" at bounding box center [272, 209] width 15 height 11
drag, startPoint x: 273, startPoint y: 122, endPoint x: 238, endPoint y: 129, distance: 36.3
click at [217, 121] on td "[EMAIL_ADDRESS][DOMAIN_NAME]" at bounding box center [254, 122] width 95 height 14
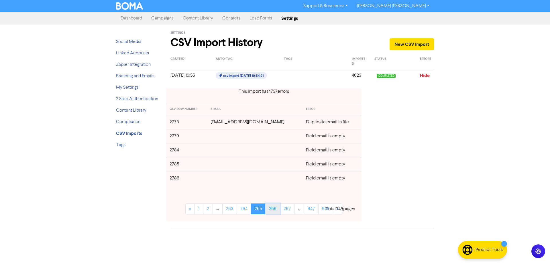
click at [274, 211] on link "266" at bounding box center [272, 209] width 15 height 11
drag, startPoint x: 265, startPoint y: 137, endPoint x: 222, endPoint y: 138, distance: 43.6
click at [222, 138] on td "[EMAIL_ADDRESS][DOMAIN_NAME]" at bounding box center [255, 136] width 96 height 14
click at [271, 210] on link "267" at bounding box center [273, 209] width 15 height 11
drag, startPoint x: 268, startPoint y: 124, endPoint x: 216, endPoint y: 124, distance: 52.4
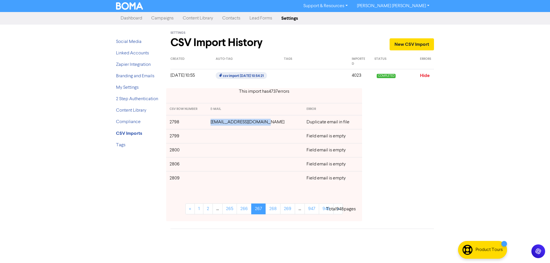
click at [216, 124] on td "[EMAIL_ADDRESS][DOMAIN_NAME]" at bounding box center [255, 122] width 96 height 14
click at [276, 209] on link "268" at bounding box center [273, 209] width 15 height 11
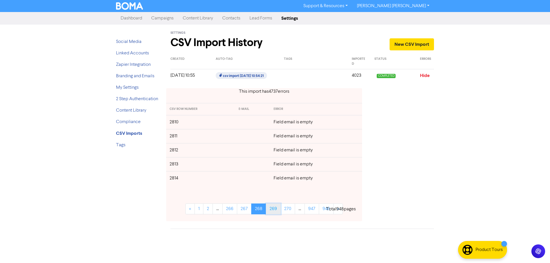
click at [276, 209] on link "269" at bounding box center [273, 209] width 15 height 11
click at [276, 209] on link "270" at bounding box center [273, 209] width 15 height 11
click at [276, 209] on link "271" at bounding box center [272, 209] width 13 height 11
click at [276, 209] on link "272" at bounding box center [271, 209] width 14 height 11
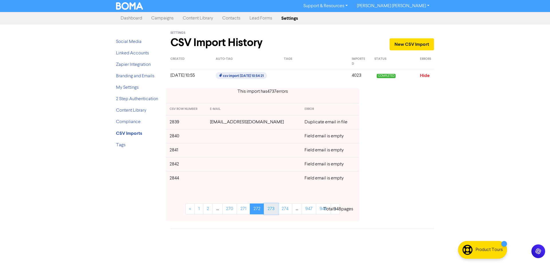
click at [270, 210] on link "273" at bounding box center [271, 209] width 14 height 11
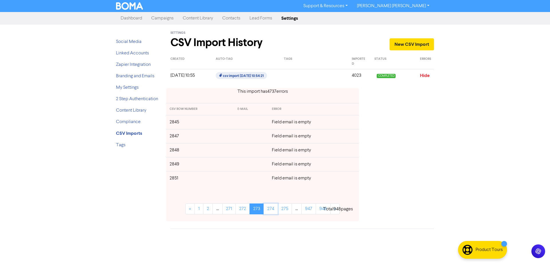
click at [270, 210] on link "274" at bounding box center [271, 209] width 14 height 11
click at [270, 210] on link "275" at bounding box center [271, 209] width 14 height 11
click at [270, 210] on link "276" at bounding box center [271, 209] width 15 height 11
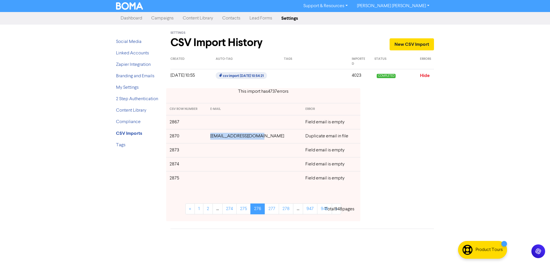
drag, startPoint x: 246, startPoint y: 137, endPoint x: 218, endPoint y: 137, distance: 27.8
click at [218, 137] on td "[EMAIL_ADDRESS][DOMAIN_NAME]" at bounding box center [254, 136] width 95 height 14
click at [271, 209] on link "277" at bounding box center [272, 209] width 14 height 11
drag, startPoint x: 267, startPoint y: 123, endPoint x: 217, endPoint y: 123, distance: 49.9
click at [217, 123] on td "[EMAIL_ADDRESS][DOMAIN_NAME]" at bounding box center [254, 122] width 95 height 14
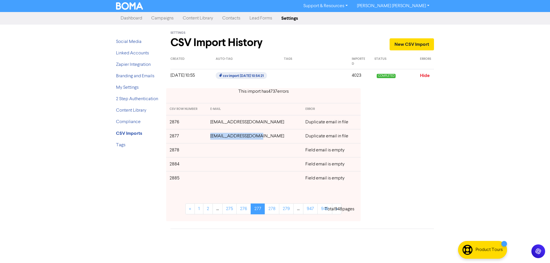
drag, startPoint x: 260, startPoint y: 136, endPoint x: 217, endPoint y: 136, distance: 42.7
click at [217, 136] on td "[EMAIL_ADDRESS][DOMAIN_NAME]" at bounding box center [254, 136] width 95 height 14
click at [271, 211] on link "278" at bounding box center [272, 209] width 15 height 11
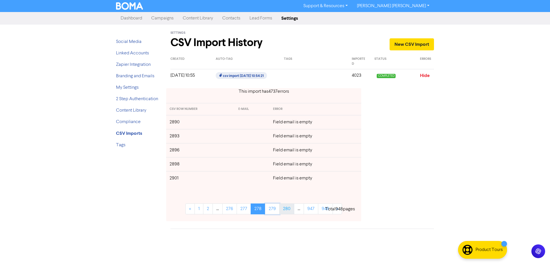
click at [271, 211] on link "279" at bounding box center [272, 209] width 15 height 11
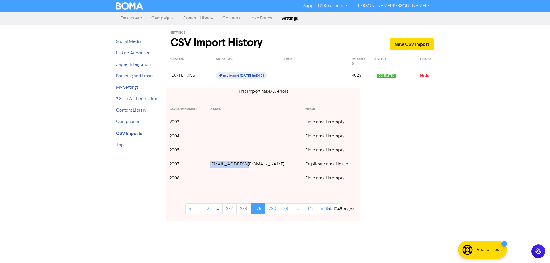
drag, startPoint x: 259, startPoint y: 165, endPoint x: 222, endPoint y: 164, distance: 37.8
click at [222, 164] on td "[EMAIL_ADDRESS][DOMAIN_NAME]" at bounding box center [254, 164] width 95 height 14
click at [271, 212] on link "280" at bounding box center [272, 209] width 15 height 11
drag, startPoint x: 265, startPoint y: 136, endPoint x: 221, endPoint y: 137, distance: 44.7
click at [221, 137] on td "[EMAIL_ADDRESS][DOMAIN_NAME]" at bounding box center [254, 136] width 95 height 14
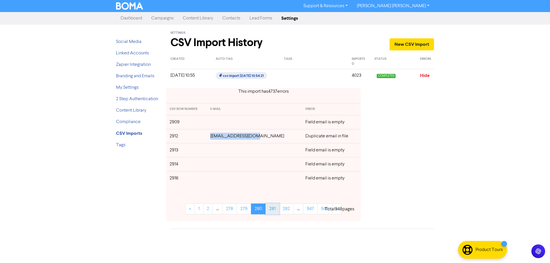
click at [275, 209] on link "281" at bounding box center [273, 209] width 14 height 11
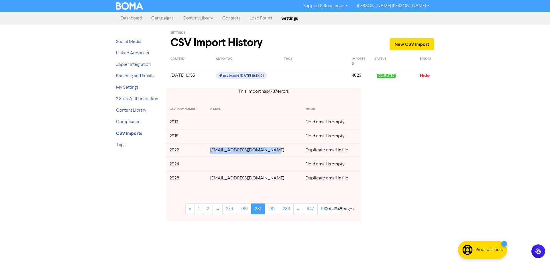
drag, startPoint x: 275, startPoint y: 148, endPoint x: 215, endPoint y: 152, distance: 60.3
click at [215, 152] on td "[EMAIL_ADDRESS][DOMAIN_NAME]" at bounding box center [254, 150] width 95 height 14
drag, startPoint x: 270, startPoint y: 179, endPoint x: 214, endPoint y: 179, distance: 55.3
click at [214, 179] on td "[EMAIL_ADDRESS][DOMAIN_NAME]" at bounding box center [254, 178] width 95 height 14
click at [275, 210] on link "282" at bounding box center [272, 209] width 15 height 11
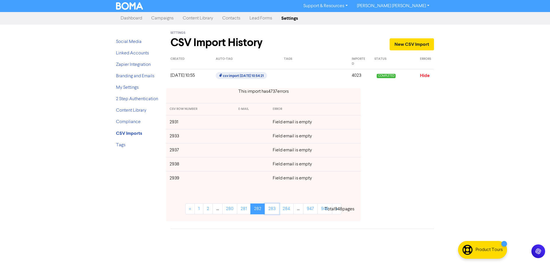
click at [275, 210] on link "283" at bounding box center [272, 209] width 15 height 11
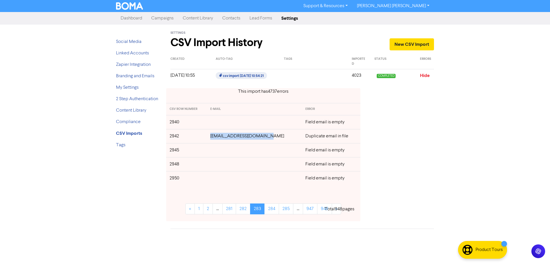
drag, startPoint x: 257, startPoint y: 136, endPoint x: 216, endPoint y: 135, distance: 40.7
click at [216, 135] on td "[EMAIL_ADDRESS][DOMAIN_NAME]" at bounding box center [254, 136] width 95 height 14
click at [269, 208] on link "284" at bounding box center [271, 209] width 15 height 11
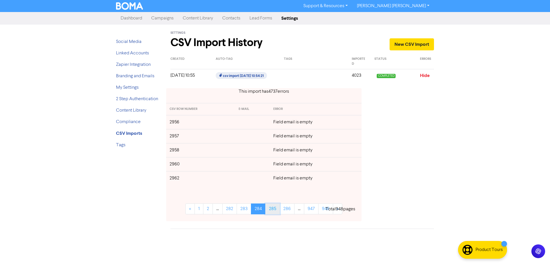
click at [271, 208] on link "285" at bounding box center [272, 209] width 15 height 11
click at [271, 209] on link "286" at bounding box center [272, 209] width 15 height 11
click at [271, 209] on link "287" at bounding box center [273, 209] width 15 height 11
click at [271, 209] on link "288" at bounding box center [273, 209] width 15 height 11
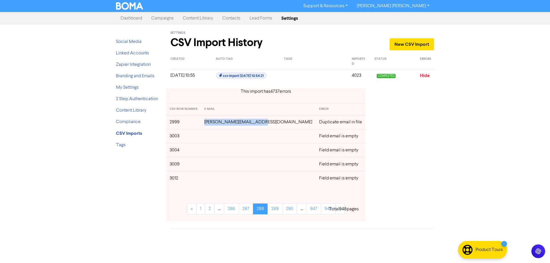
drag, startPoint x: 280, startPoint y: 124, endPoint x: 214, endPoint y: 123, distance: 65.9
click at [214, 123] on td "[PERSON_NAME][EMAIL_ADDRESS][DOMAIN_NAME]" at bounding box center [258, 122] width 115 height 14
click at [271, 211] on link "289" at bounding box center [275, 209] width 15 height 11
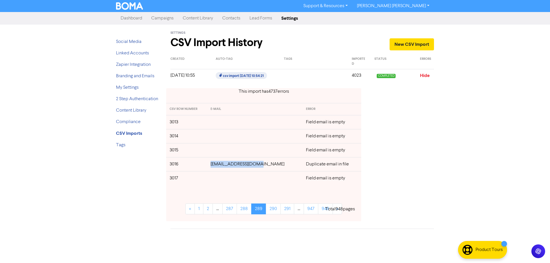
drag, startPoint x: 269, startPoint y: 162, endPoint x: 220, endPoint y: 164, distance: 48.4
click at [220, 164] on td "[EMAIL_ADDRESS][DOMAIN_NAME]" at bounding box center [254, 164] width 95 height 14
click at [269, 212] on link "290" at bounding box center [273, 209] width 15 height 11
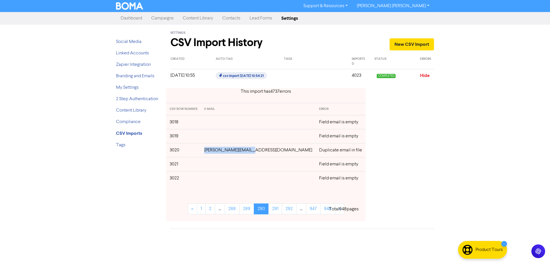
drag, startPoint x: 265, startPoint y: 150, endPoint x: 222, endPoint y: 150, distance: 43.8
click at [222, 150] on td "[PERSON_NAME][EMAIL_ADDRESS][DOMAIN_NAME]" at bounding box center [258, 150] width 115 height 14
click at [268, 213] on link "291" at bounding box center [275, 209] width 14 height 11
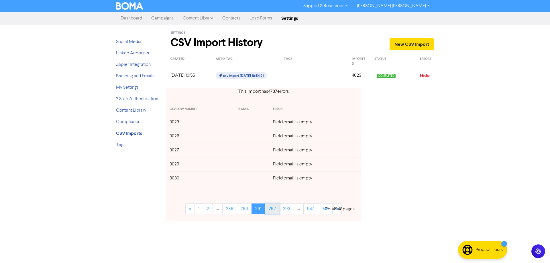
click at [271, 210] on link "292" at bounding box center [272, 209] width 15 height 11
click at [271, 210] on link "293" at bounding box center [272, 209] width 15 height 11
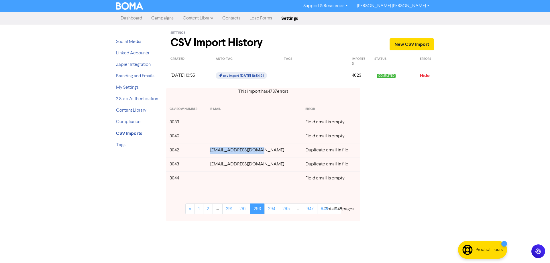
drag, startPoint x: 268, startPoint y: 149, endPoint x: 254, endPoint y: 152, distance: 13.8
click at [219, 152] on td "[EMAIL_ADDRESS][DOMAIN_NAME]" at bounding box center [254, 150] width 95 height 14
drag, startPoint x: 268, startPoint y: 167, endPoint x: 219, endPoint y: 166, distance: 49.3
click at [219, 166] on td "[EMAIL_ADDRESS][DOMAIN_NAME]" at bounding box center [254, 164] width 95 height 14
click at [271, 211] on link "294" at bounding box center [271, 209] width 15 height 11
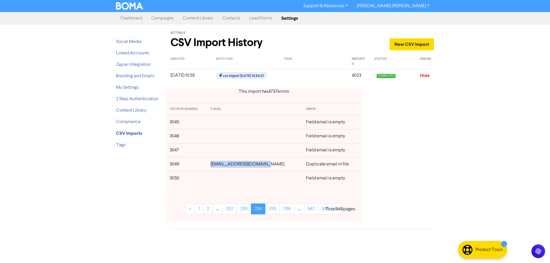
drag, startPoint x: 268, startPoint y: 162, endPoint x: 364, endPoint y: 168, distance: 96.2
click at [218, 165] on td "[EMAIL_ADDRESS][DOMAIN_NAME]" at bounding box center [254, 164] width 95 height 14
click at [272, 210] on link "295" at bounding box center [272, 209] width 15 height 11
drag, startPoint x: 258, startPoint y: 136, endPoint x: 280, endPoint y: 140, distance: 22.4
click at [216, 137] on td "[EMAIL_ADDRESS][DOMAIN_NAME]" at bounding box center [254, 136] width 95 height 14
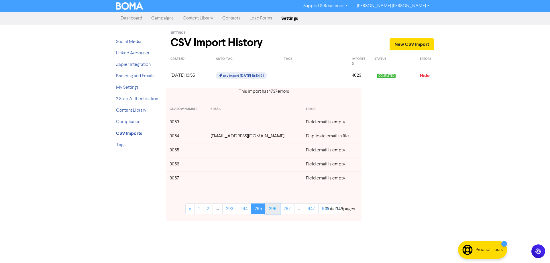
click at [268, 207] on link "296" at bounding box center [272, 209] width 15 height 11
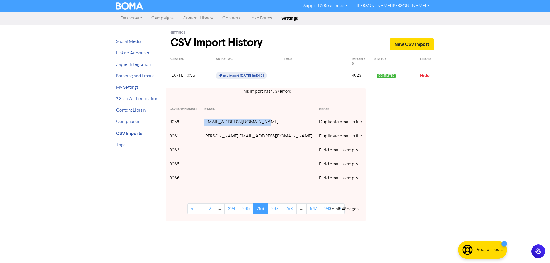
drag, startPoint x: 261, startPoint y: 124, endPoint x: 214, endPoint y: 124, distance: 47.0
click at [214, 124] on td "[EMAIL_ADDRESS][DOMAIN_NAME]" at bounding box center [258, 122] width 115 height 14
drag, startPoint x: 237, startPoint y: 137, endPoint x: 290, endPoint y: 148, distance: 54.0
click at [214, 138] on td "[PERSON_NAME][EMAIL_ADDRESS][DOMAIN_NAME]" at bounding box center [258, 136] width 115 height 14
click at [277, 208] on link "297" at bounding box center [275, 209] width 15 height 11
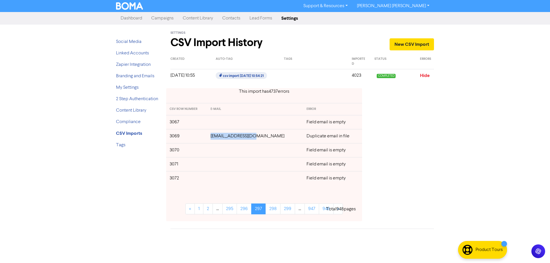
drag, startPoint x: 266, startPoint y: 139, endPoint x: 218, endPoint y: 137, distance: 47.9
click at [218, 137] on td "[EMAIL_ADDRESS][DOMAIN_NAME]" at bounding box center [255, 136] width 96 height 14
click at [272, 211] on link "298" at bounding box center [273, 209] width 15 height 11
drag, startPoint x: 256, startPoint y: 166, endPoint x: 219, endPoint y: 166, distance: 36.7
click at [219, 166] on td "[EMAIL_ADDRESS][DOMAIN_NAME]" at bounding box center [255, 164] width 96 height 14
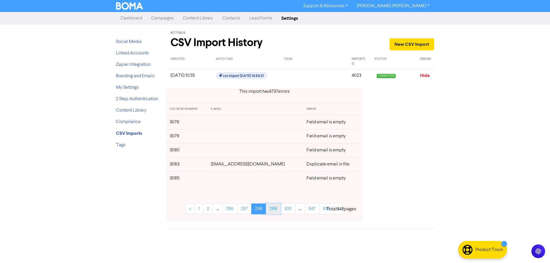
click at [273, 209] on link "299" at bounding box center [273, 209] width 15 height 11
drag, startPoint x: 272, startPoint y: 152, endPoint x: 215, endPoint y: 153, distance: 57.0
click at [215, 153] on td "[EMAIL_ADDRESS][DOMAIN_NAME]" at bounding box center [254, 150] width 95 height 14
drag, startPoint x: 265, startPoint y: 167, endPoint x: 215, endPoint y: 166, distance: 50.1
click at [215, 166] on td "[EMAIL_ADDRESS][DOMAIN_NAME]" at bounding box center [254, 164] width 95 height 14
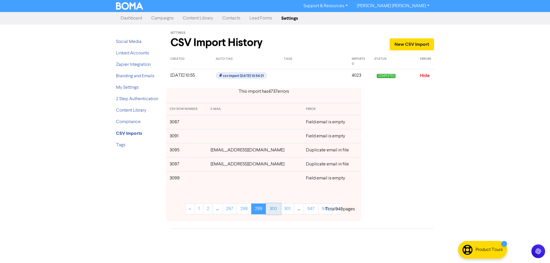
click at [272, 211] on link "300" at bounding box center [273, 209] width 15 height 11
drag, startPoint x: 275, startPoint y: 165, endPoint x: 314, endPoint y: 166, distance: 39.0
click at [216, 165] on td "[EMAIL_ADDRESS][DOMAIN_NAME]" at bounding box center [254, 164] width 95 height 14
click at [274, 211] on link "301" at bounding box center [273, 209] width 14 height 11
drag, startPoint x: 269, startPoint y: 152, endPoint x: 217, endPoint y: 152, distance: 51.6
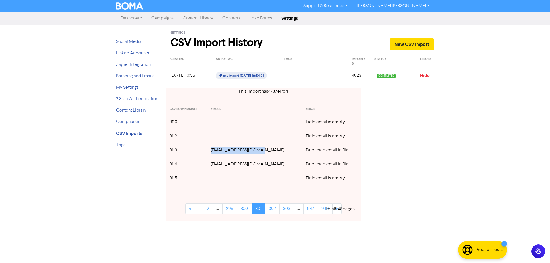
click at [217, 152] on td "[EMAIL_ADDRESS][DOMAIN_NAME]" at bounding box center [254, 150] width 95 height 14
drag, startPoint x: 261, startPoint y: 165, endPoint x: 218, endPoint y: 166, distance: 43.3
click at [218, 166] on td "[EMAIL_ADDRESS][DOMAIN_NAME]" at bounding box center [254, 164] width 95 height 14
click at [273, 210] on link "302" at bounding box center [272, 209] width 15 height 11
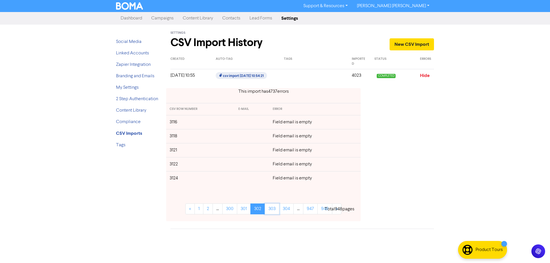
click at [273, 210] on link "303" at bounding box center [272, 209] width 15 height 11
click at [273, 210] on link "304" at bounding box center [271, 209] width 15 height 11
click at [273, 210] on link "305" at bounding box center [272, 209] width 15 height 11
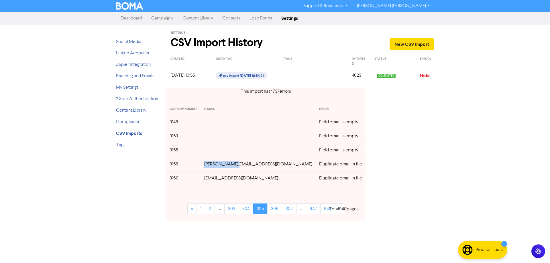
drag, startPoint x: 257, startPoint y: 166, endPoint x: 222, endPoint y: 166, distance: 34.7
click at [222, 166] on td "[PERSON_NAME][EMAIL_ADDRESS][DOMAIN_NAME]" at bounding box center [258, 164] width 115 height 14
drag, startPoint x: 262, startPoint y: 180, endPoint x: 222, endPoint y: 179, distance: 40.4
click at [222, 179] on td "[EMAIL_ADDRESS][DOMAIN_NAME]" at bounding box center [258, 178] width 115 height 14
click at [276, 210] on link "306" at bounding box center [274, 209] width 15 height 11
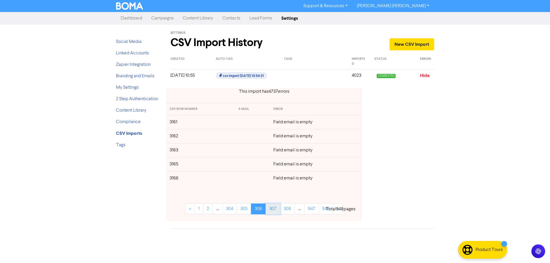
click at [275, 210] on link "307" at bounding box center [273, 209] width 15 height 11
click at [275, 210] on link "308" at bounding box center [273, 209] width 15 height 11
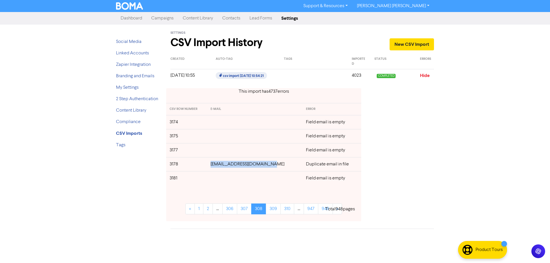
drag, startPoint x: 277, startPoint y: 164, endPoint x: 215, endPoint y: 166, distance: 61.1
click at [215, 166] on td "[EMAIL_ADDRESS][DOMAIN_NAME]" at bounding box center [254, 164] width 95 height 14
click at [274, 211] on link "309" at bounding box center [273, 209] width 15 height 11
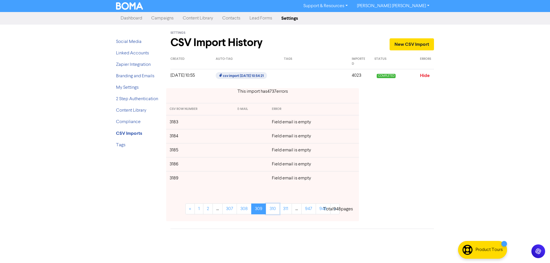
click at [274, 211] on link "310" at bounding box center [273, 209] width 14 height 11
click at [274, 211] on link "311" at bounding box center [271, 209] width 13 height 11
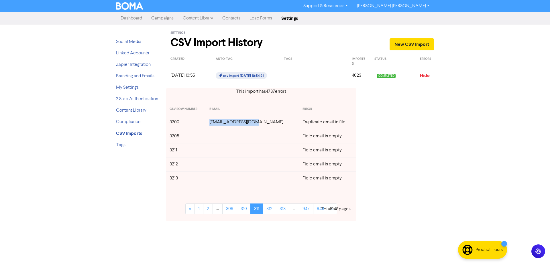
drag, startPoint x: 256, startPoint y: 123, endPoint x: 218, endPoint y: 124, distance: 37.3
click at [218, 124] on td "[EMAIL_ADDRESS][DOMAIN_NAME]" at bounding box center [252, 122] width 93 height 14
click at [271, 211] on link "312" at bounding box center [269, 209] width 13 height 11
drag, startPoint x: 268, startPoint y: 124, endPoint x: 216, endPoint y: 123, distance: 52.2
click at [216, 123] on td "[EMAIL_ADDRESS][DOMAIN_NAME]" at bounding box center [252, 122] width 92 height 14
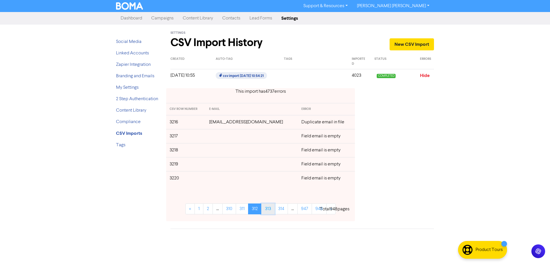
click at [268, 211] on link "313" at bounding box center [267, 209] width 13 height 11
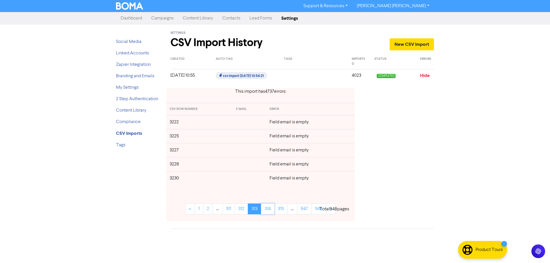
click at [268, 211] on link "314" at bounding box center [267, 209] width 13 height 11
click at [268, 211] on link "315" at bounding box center [268, 209] width 13 height 11
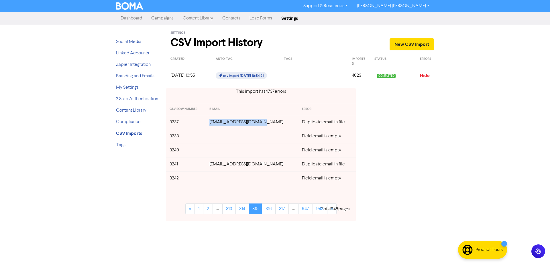
drag, startPoint x: 266, startPoint y: 125, endPoint x: 217, endPoint y: 121, distance: 49.7
click at [217, 121] on td "[EMAIL_ADDRESS][DOMAIN_NAME]" at bounding box center [252, 122] width 93 height 14
drag, startPoint x: 268, startPoint y: 164, endPoint x: 217, endPoint y: 166, distance: 51.6
click at [217, 166] on td "[EMAIL_ADDRESS][DOMAIN_NAME]" at bounding box center [252, 164] width 93 height 14
click at [273, 207] on link "316" at bounding box center [269, 209] width 14 height 11
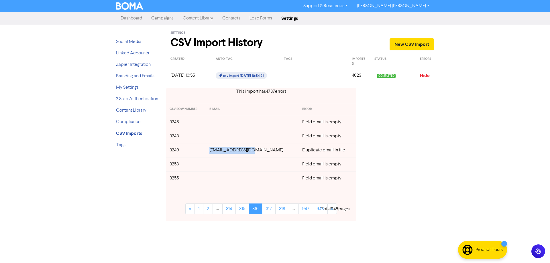
drag, startPoint x: 263, startPoint y: 149, endPoint x: 228, endPoint y: 157, distance: 35.9
click at [219, 152] on td "[EMAIL_ADDRESS][DOMAIN_NAME]" at bounding box center [252, 150] width 93 height 14
click at [270, 211] on link "317" at bounding box center [268, 209] width 13 height 11
drag, startPoint x: 270, startPoint y: 179, endPoint x: 214, endPoint y: 179, distance: 56.2
click at [214, 179] on td "[EMAIL_ADDRESS][DOMAIN_NAME]" at bounding box center [252, 178] width 93 height 14
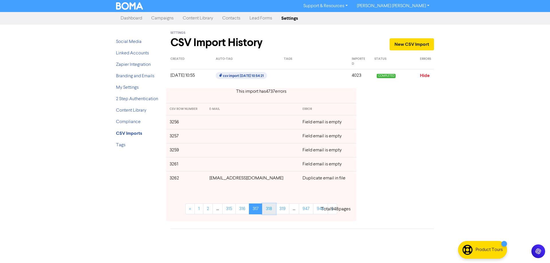
click at [268, 212] on link "318" at bounding box center [269, 209] width 14 height 11
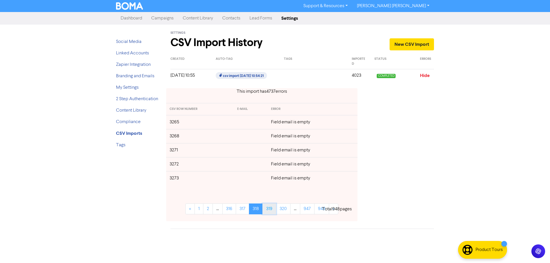
click at [269, 212] on link "319" at bounding box center [269, 209] width 14 height 11
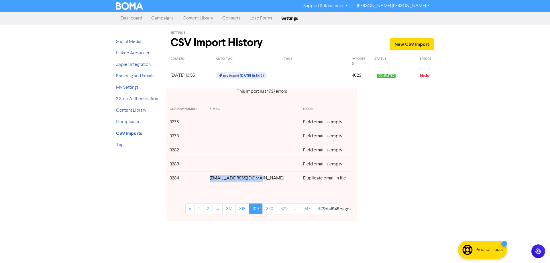
drag, startPoint x: 263, startPoint y: 179, endPoint x: 222, endPoint y: 188, distance: 42.4
click at [219, 180] on td "[EMAIL_ADDRESS][DOMAIN_NAME]" at bounding box center [252, 178] width 93 height 14
click at [270, 211] on link "320" at bounding box center [269, 209] width 15 height 11
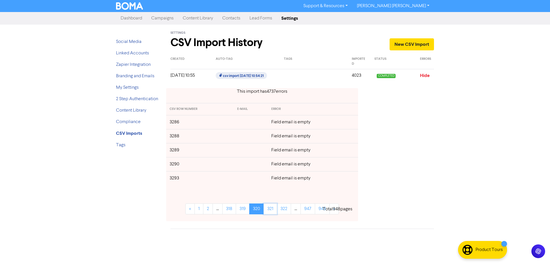
click at [270, 211] on link "321" at bounding box center [270, 209] width 13 height 11
click at [270, 211] on link "322" at bounding box center [270, 209] width 14 height 11
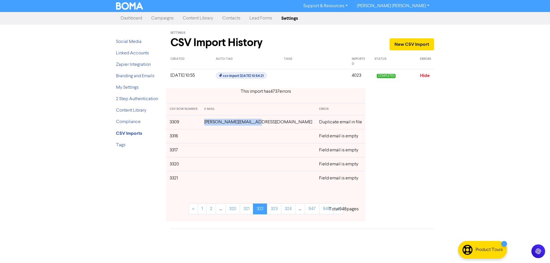
drag, startPoint x: 268, startPoint y: 122, endPoint x: 217, endPoint y: 124, distance: 51.6
click at [217, 124] on td "[PERSON_NAME][EMAIL_ADDRESS][DOMAIN_NAME]" at bounding box center [258, 122] width 115 height 14
click at [272, 210] on link "323" at bounding box center [274, 209] width 14 height 11
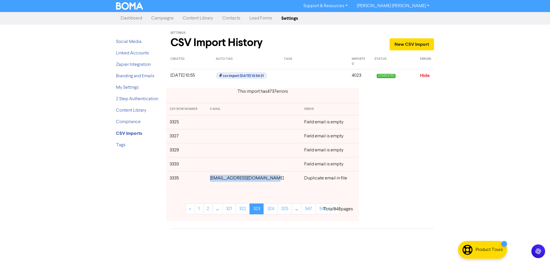
drag, startPoint x: 277, startPoint y: 179, endPoint x: 213, endPoint y: 181, distance: 63.1
click at [213, 181] on td "[EMAIL_ADDRESS][DOMAIN_NAME]" at bounding box center [254, 178] width 94 height 14
click at [271, 211] on link "324" at bounding box center [271, 209] width 14 height 11
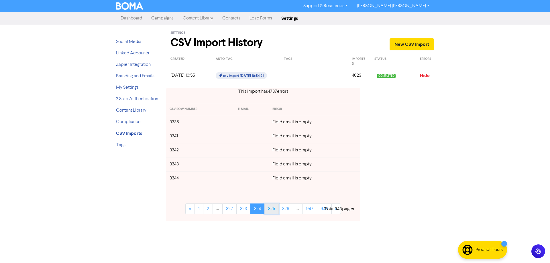
click at [273, 209] on link "325" at bounding box center [271, 209] width 14 height 11
click at [273, 209] on link "326" at bounding box center [271, 209] width 15 height 11
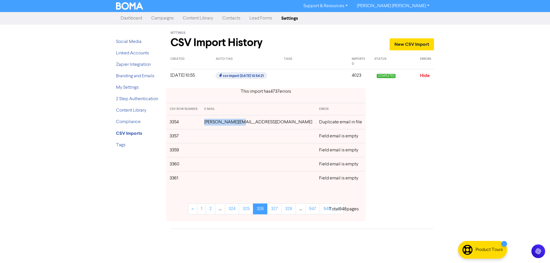
drag, startPoint x: 261, startPoint y: 124, endPoint x: 308, endPoint y: 148, distance: 52.9
click at [222, 121] on td "[PERSON_NAME][EMAIL_ADDRESS][DOMAIN_NAME]" at bounding box center [258, 122] width 115 height 14
click at [276, 210] on link "327" at bounding box center [274, 209] width 14 height 11
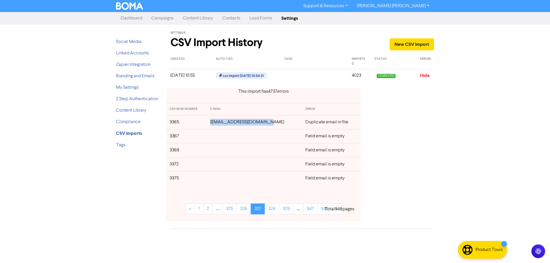
drag, startPoint x: 270, startPoint y: 123, endPoint x: 218, endPoint y: 125, distance: 51.6
click at [218, 124] on td "[EMAIL_ADDRESS][DOMAIN_NAME]" at bounding box center [254, 122] width 95 height 14
click at [274, 213] on link "328" at bounding box center [272, 209] width 15 height 11
drag, startPoint x: 267, startPoint y: 138, endPoint x: 219, endPoint y: 138, distance: 47.9
click at [219, 138] on td "[EMAIL_ADDRESS][DOMAIN_NAME]" at bounding box center [254, 136] width 95 height 14
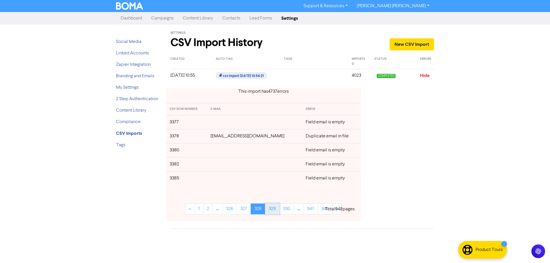
click at [273, 209] on link "329" at bounding box center [272, 209] width 15 height 11
drag, startPoint x: 277, startPoint y: 150, endPoint x: 212, endPoint y: 152, distance: 65.4
click at [212, 152] on td "[EMAIL_ADDRESS][DOMAIN_NAME]" at bounding box center [254, 150] width 95 height 14
click at [273, 207] on link "330" at bounding box center [272, 209] width 15 height 11
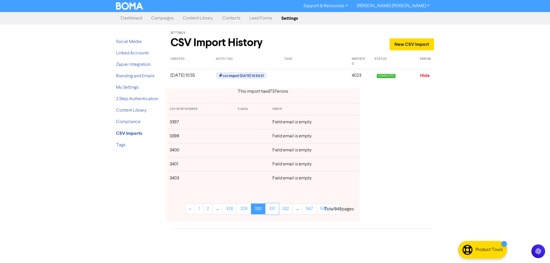
click at [273, 207] on link "331" at bounding box center [271, 209] width 13 height 11
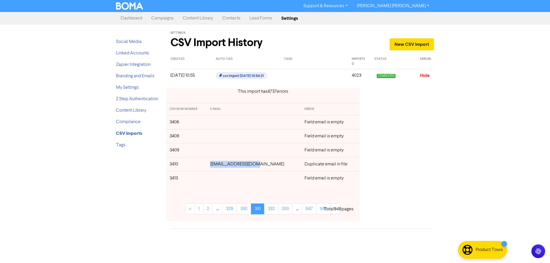
drag, startPoint x: 244, startPoint y: 165, endPoint x: 220, endPoint y: 181, distance: 28.8
click at [211, 166] on tr "3410 [EMAIL_ADDRESS][DOMAIN_NAME] Duplicate email in file" at bounding box center [262, 164] width 193 height 14
click at [272, 211] on link "332" at bounding box center [271, 209] width 14 height 11
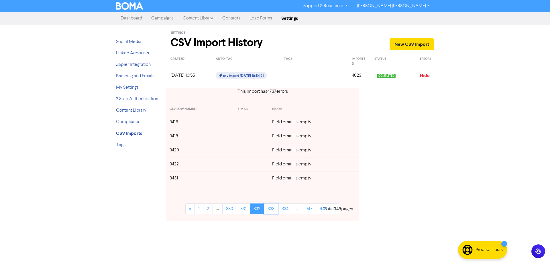
click at [272, 211] on link "333" at bounding box center [271, 209] width 14 height 11
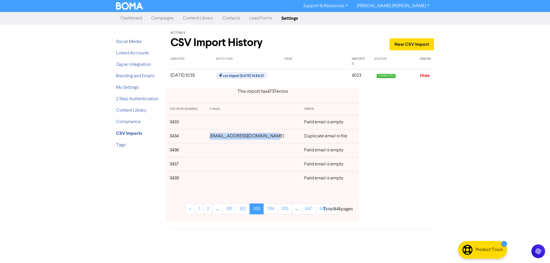
drag, startPoint x: 255, startPoint y: 138, endPoint x: 217, endPoint y: 143, distance: 39.0
click at [214, 139] on td "[EMAIL_ADDRESS][DOMAIN_NAME]" at bounding box center [254, 136] width 94 height 14
click at [271, 214] on link "334" at bounding box center [271, 209] width 14 height 11
drag, startPoint x: 269, startPoint y: 138, endPoint x: 214, endPoint y: 143, distance: 55.5
click at [214, 138] on tr "3442 [EMAIL_ADDRESS][DOMAIN_NAME] Duplicate email in file" at bounding box center [263, 136] width 194 height 14
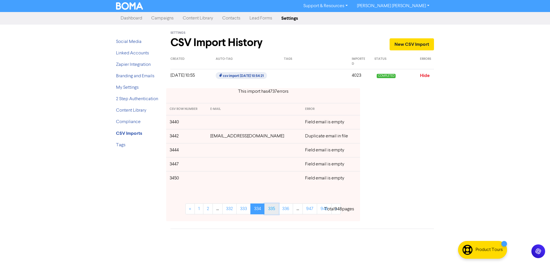
click at [272, 210] on link "335" at bounding box center [271, 209] width 14 height 11
drag, startPoint x: 266, startPoint y: 126, endPoint x: 217, endPoint y: 124, distance: 49.1
click at [217, 124] on td "[EMAIL_ADDRESS][DOMAIN_NAME]" at bounding box center [254, 122] width 95 height 14
click at [275, 209] on link "336" at bounding box center [271, 209] width 15 height 11
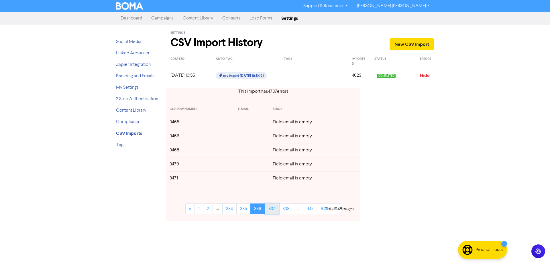
click at [275, 210] on link "337" at bounding box center [272, 209] width 14 height 11
click at [275, 210] on link "338" at bounding box center [272, 209] width 15 height 11
click at [275, 210] on link "339" at bounding box center [272, 209] width 15 height 11
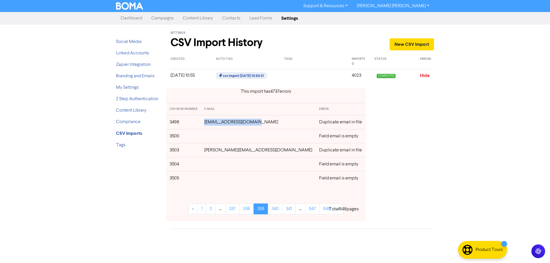
drag, startPoint x: 269, startPoint y: 126, endPoint x: 218, endPoint y: 123, distance: 50.8
click at [218, 123] on td "[EMAIL_ADDRESS][DOMAIN_NAME]" at bounding box center [258, 122] width 115 height 14
drag, startPoint x: 265, startPoint y: 152, endPoint x: 218, endPoint y: 151, distance: 47.3
click at [218, 151] on td "[PERSON_NAME][EMAIL_ADDRESS][DOMAIN_NAME]" at bounding box center [258, 150] width 115 height 14
click at [275, 207] on link "340" at bounding box center [275, 209] width 15 height 11
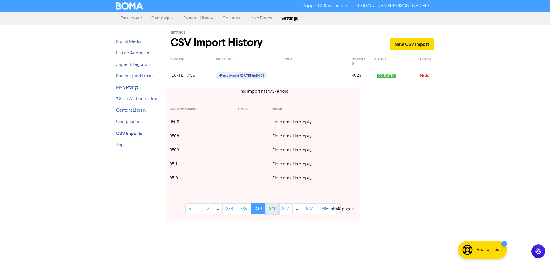
click at [275, 207] on link "341" at bounding box center [271, 209] width 13 height 11
click at [275, 207] on link "342" at bounding box center [271, 209] width 14 height 11
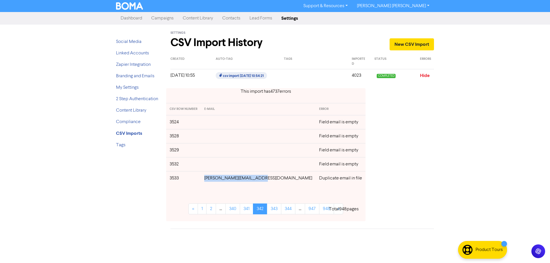
drag, startPoint x: 272, startPoint y: 179, endPoint x: 219, endPoint y: 182, distance: 53.1
click at [217, 180] on td "[PERSON_NAME][EMAIL_ADDRESS][DOMAIN_NAME]" at bounding box center [258, 178] width 115 height 14
click at [272, 211] on link "343" at bounding box center [274, 209] width 14 height 11
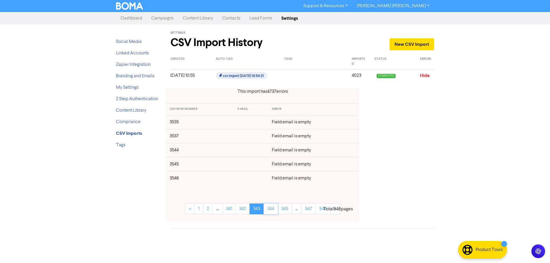
click at [272, 211] on link "344" at bounding box center [271, 209] width 14 height 11
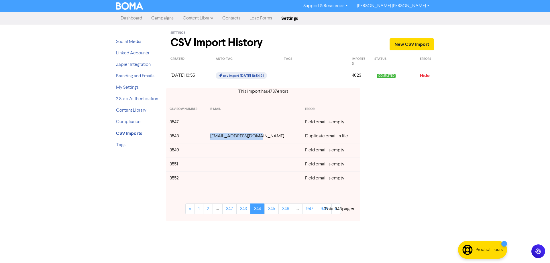
drag, startPoint x: 264, startPoint y: 138, endPoint x: 255, endPoint y: 148, distance: 13.6
click at [217, 135] on td "[EMAIL_ADDRESS][DOMAIN_NAME]" at bounding box center [254, 136] width 95 height 14
click at [274, 211] on link "345" at bounding box center [271, 209] width 14 height 11
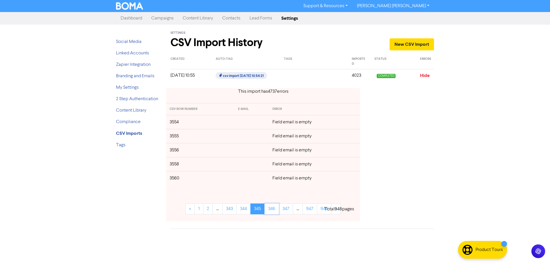
click at [274, 211] on link "346" at bounding box center [271, 209] width 15 height 11
click at [274, 211] on link "347" at bounding box center [272, 209] width 14 height 11
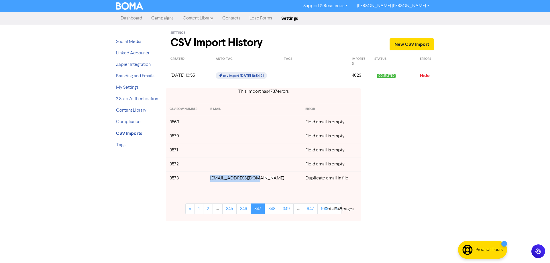
drag, startPoint x: 262, startPoint y: 179, endPoint x: 221, endPoint y: 179, distance: 41.3
click at [221, 179] on td "[EMAIL_ADDRESS][DOMAIN_NAME]" at bounding box center [254, 178] width 95 height 14
click at [273, 210] on link "348" at bounding box center [272, 209] width 15 height 11
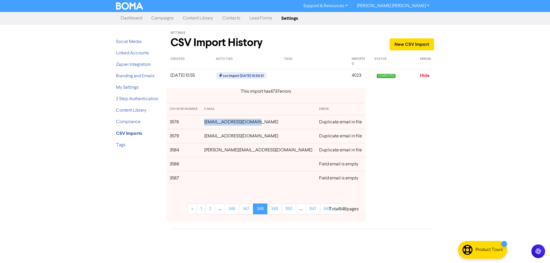
drag, startPoint x: 264, startPoint y: 124, endPoint x: 217, endPoint y: 124, distance: 47.6
click at [217, 124] on td "[EMAIL_ADDRESS][DOMAIN_NAME]" at bounding box center [258, 122] width 115 height 14
drag, startPoint x: 266, startPoint y: 136, endPoint x: 303, endPoint y: 144, distance: 38.7
click at [217, 138] on td "[EMAIL_ADDRESS][DOMAIN_NAME]" at bounding box center [258, 136] width 115 height 14
drag, startPoint x: 272, startPoint y: 151, endPoint x: 216, endPoint y: 151, distance: 55.6
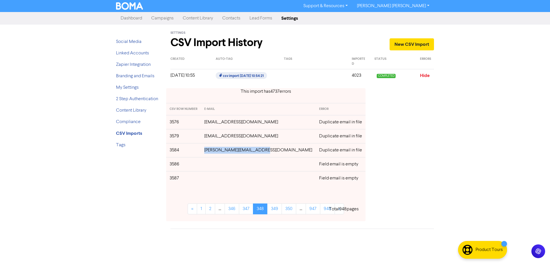
click at [216, 151] on td "[PERSON_NAME][EMAIL_ADDRESS][DOMAIN_NAME]" at bounding box center [258, 150] width 115 height 14
click at [275, 207] on link "349" at bounding box center [274, 209] width 15 height 11
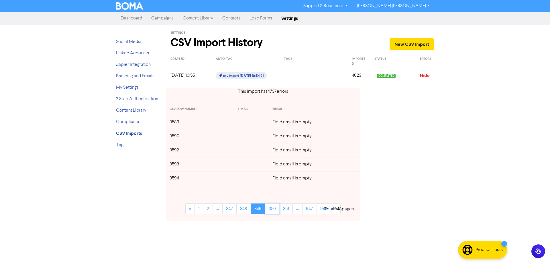
click at [275, 207] on link "350" at bounding box center [272, 209] width 15 height 11
click at [275, 207] on link "351" at bounding box center [271, 209] width 13 height 11
click at [275, 207] on link "352" at bounding box center [271, 209] width 14 height 11
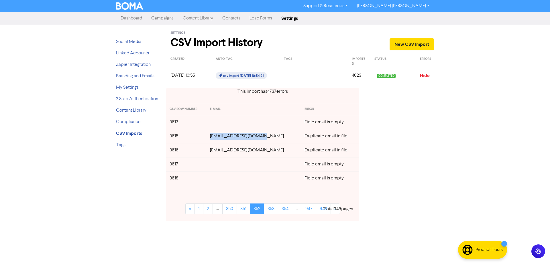
drag, startPoint x: 269, startPoint y: 138, endPoint x: 219, endPoint y: 137, distance: 49.9
click at [219, 137] on td "[EMAIL_ADDRESS][DOMAIN_NAME]" at bounding box center [254, 136] width 94 height 14
drag, startPoint x: 255, startPoint y: 151, endPoint x: 262, endPoint y: 155, distance: 9.0
click at [219, 152] on td "[EMAIL_ADDRESS][DOMAIN_NAME]" at bounding box center [254, 150] width 94 height 14
click at [271, 209] on link "353" at bounding box center [271, 209] width 14 height 11
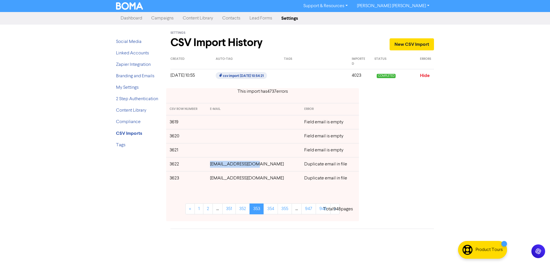
drag, startPoint x: 259, startPoint y: 164, endPoint x: 304, endPoint y: 168, distance: 45.2
click at [221, 166] on td "[EMAIL_ADDRESS][DOMAIN_NAME]" at bounding box center [254, 164] width 94 height 14
drag, startPoint x: 263, startPoint y: 179, endPoint x: 221, endPoint y: 181, distance: 42.5
click at [221, 181] on td "[EMAIL_ADDRESS][DOMAIN_NAME]" at bounding box center [254, 178] width 94 height 14
click at [278, 209] on link "354" at bounding box center [271, 209] width 14 height 11
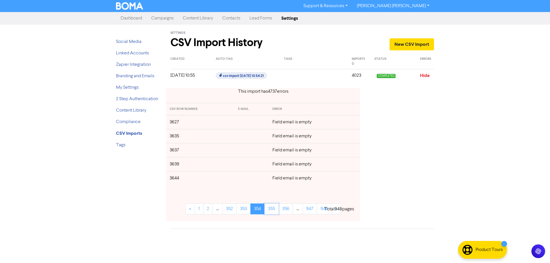
click at [279, 209] on link "355" at bounding box center [271, 209] width 14 height 11
click at [279, 209] on link "356" at bounding box center [271, 209] width 15 height 11
click at [279, 209] on link "357" at bounding box center [272, 209] width 14 height 11
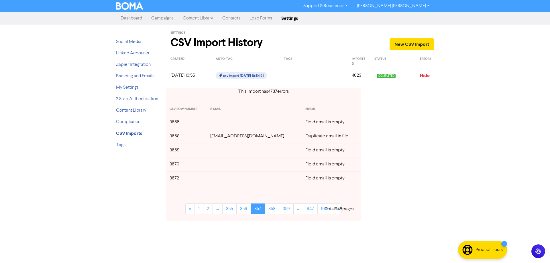
drag, startPoint x: 275, startPoint y: 136, endPoint x: 214, endPoint y: 137, distance: 61.0
click at [214, 137] on td "[EMAIL_ADDRESS][DOMAIN_NAME]" at bounding box center [254, 136] width 95 height 14
click at [272, 208] on link "358" at bounding box center [272, 209] width 15 height 11
drag, startPoint x: 268, startPoint y: 179, endPoint x: 219, endPoint y: 179, distance: 49.9
click at [219, 179] on td "[EMAIL_ADDRESS][DOMAIN_NAME]" at bounding box center [254, 178] width 95 height 14
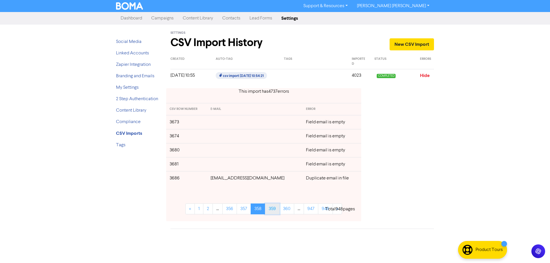
click at [274, 212] on link "359" at bounding box center [272, 209] width 15 height 11
drag, startPoint x: 267, startPoint y: 152, endPoint x: 215, endPoint y: 151, distance: 51.9
click at [215, 151] on td "[EMAIL_ADDRESS][DOMAIN_NAME]" at bounding box center [254, 150] width 95 height 14
click at [271, 210] on link "360" at bounding box center [272, 209] width 15 height 11
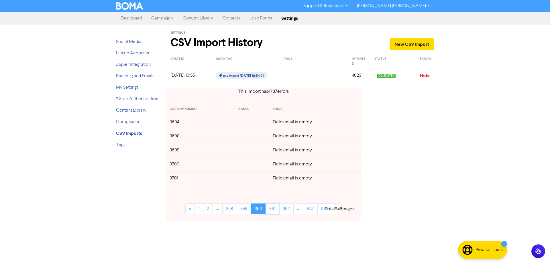
click at [271, 210] on link "361" at bounding box center [273, 209] width 14 height 11
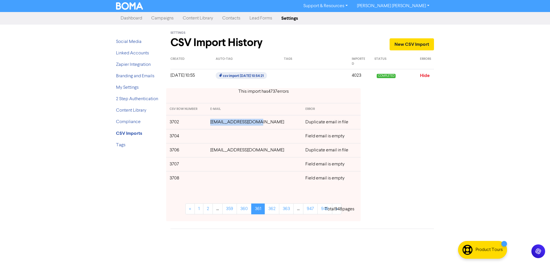
drag, startPoint x: 260, startPoint y: 123, endPoint x: 234, endPoint y: 130, distance: 27.0
click at [215, 124] on td "[EMAIL_ADDRESS][DOMAIN_NAME]" at bounding box center [254, 122] width 95 height 14
drag, startPoint x: 283, startPoint y: 149, endPoint x: 212, endPoint y: 151, distance: 70.8
click at [212, 151] on td "[EMAIL_ADDRESS][DOMAIN_NAME]" at bounding box center [254, 150] width 95 height 14
click at [275, 209] on link "362" at bounding box center [272, 209] width 15 height 11
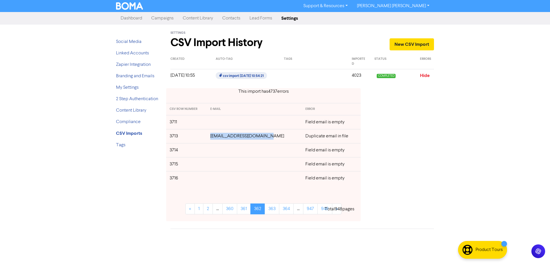
drag, startPoint x: 274, startPoint y: 137, endPoint x: 217, endPoint y: 139, distance: 57.1
click at [216, 138] on td "[EMAIL_ADDRESS][DOMAIN_NAME]" at bounding box center [254, 136] width 95 height 14
click at [268, 209] on link "363" at bounding box center [272, 209] width 15 height 11
drag, startPoint x: 268, startPoint y: 179, endPoint x: 217, endPoint y: 180, distance: 51.0
click at [217, 180] on td "[EMAIL_ADDRESS][DOMAIN_NAME]" at bounding box center [254, 178] width 95 height 14
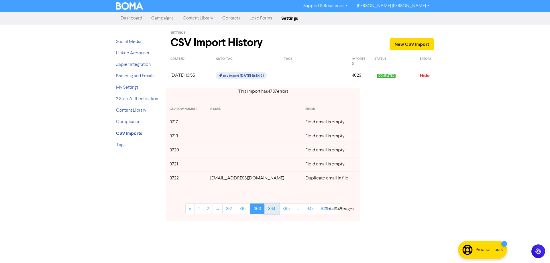
click at [277, 209] on link "364" at bounding box center [271, 209] width 15 height 11
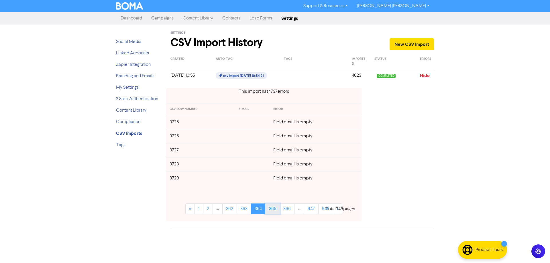
click at [277, 213] on link "365" at bounding box center [272, 209] width 15 height 11
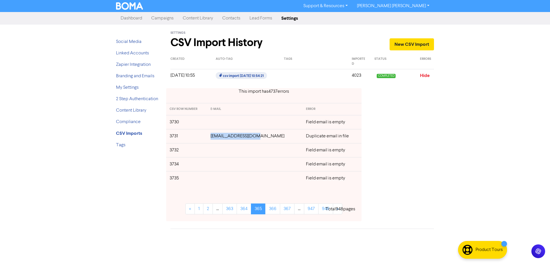
drag, startPoint x: 255, startPoint y: 136, endPoint x: 221, endPoint y: 138, distance: 34.2
click at [221, 138] on td "[EMAIL_ADDRESS][DOMAIN_NAME]" at bounding box center [254, 136] width 95 height 14
click at [275, 209] on link "366" at bounding box center [272, 209] width 15 height 11
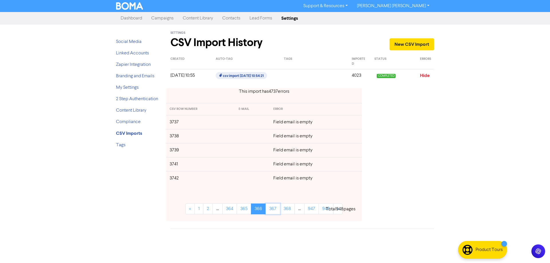
click at [275, 209] on link "367" at bounding box center [273, 209] width 15 height 11
click at [275, 209] on link "368" at bounding box center [273, 209] width 15 height 11
click at [275, 209] on link "369" at bounding box center [273, 209] width 15 height 11
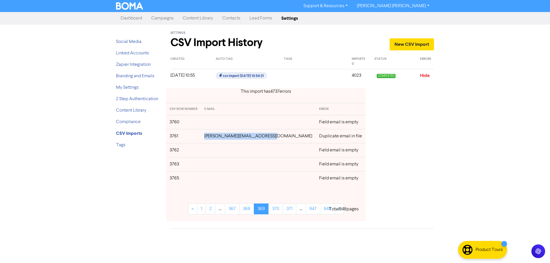
drag, startPoint x: 278, startPoint y: 138, endPoint x: 213, endPoint y: 138, distance: 64.8
click at [213, 138] on td "[PERSON_NAME][EMAIL_ADDRESS][DOMAIN_NAME]" at bounding box center [258, 136] width 115 height 14
click at [271, 211] on link "370" at bounding box center [275, 209] width 15 height 11
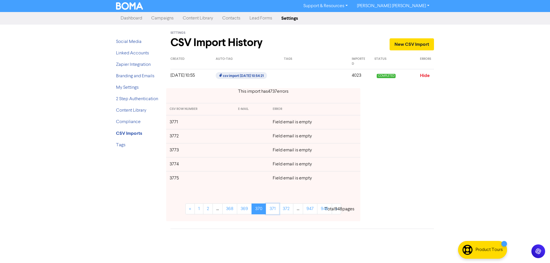
click at [271, 211] on link "371" at bounding box center [272, 209] width 13 height 11
click at [271, 211] on link "372" at bounding box center [271, 209] width 14 height 11
click at [271, 211] on link "373" at bounding box center [271, 209] width 14 height 11
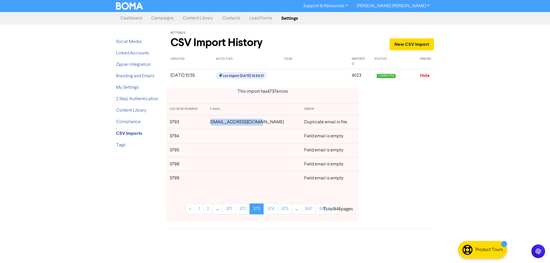
drag, startPoint x: 270, startPoint y: 123, endPoint x: 220, endPoint y: 123, distance: 49.9
click at [220, 123] on td "[EMAIL_ADDRESS][DOMAIN_NAME]" at bounding box center [254, 122] width 94 height 14
click at [270, 121] on td "[EMAIL_ADDRESS][DOMAIN_NAME]" at bounding box center [254, 122] width 94 height 14
drag, startPoint x: 266, startPoint y: 123, endPoint x: 219, endPoint y: 124, distance: 46.1
click at [219, 124] on td "[EMAIL_ADDRESS][DOMAIN_NAME]" at bounding box center [254, 122] width 94 height 14
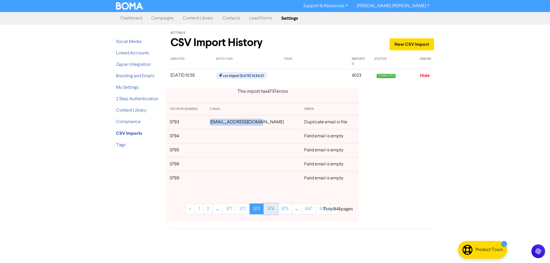
click at [273, 212] on link "374" at bounding box center [271, 209] width 14 height 11
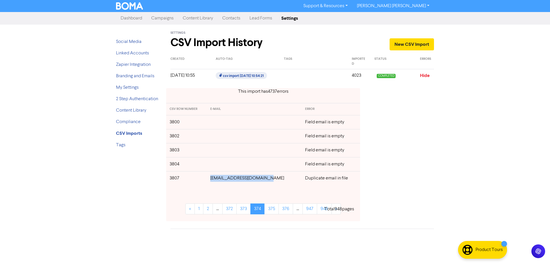
drag, startPoint x: 270, startPoint y: 178, endPoint x: 215, endPoint y: 180, distance: 54.8
click at [215, 180] on td "[EMAIL_ADDRESS][DOMAIN_NAME]" at bounding box center [254, 178] width 95 height 14
click at [270, 212] on link "375" at bounding box center [271, 209] width 14 height 11
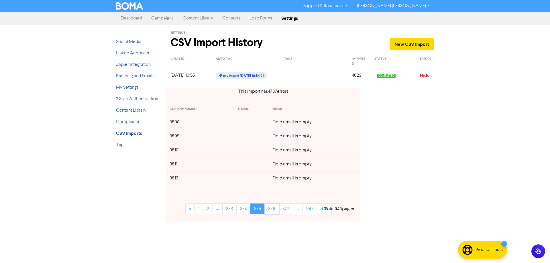
click at [270, 212] on link "376" at bounding box center [271, 209] width 15 height 11
click at [270, 212] on link "377" at bounding box center [272, 209] width 14 height 11
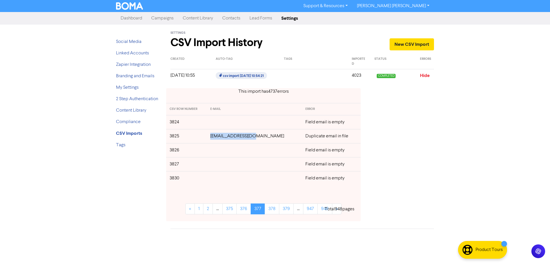
drag, startPoint x: 267, startPoint y: 137, endPoint x: 221, endPoint y: 137, distance: 46.4
click at [221, 137] on td "[EMAIL_ADDRESS][DOMAIN_NAME]" at bounding box center [254, 136] width 95 height 14
click at [273, 210] on link "378" at bounding box center [272, 209] width 15 height 11
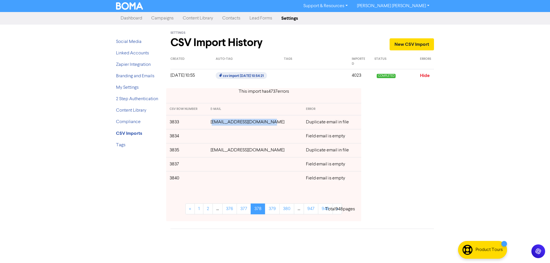
drag, startPoint x: 272, startPoint y: 123, endPoint x: 219, endPoint y: 124, distance: 53.0
click at [219, 124] on td "[EMAIL_ADDRESS][DOMAIN_NAME]" at bounding box center [254, 122] width 95 height 14
drag, startPoint x: 481, startPoint y: 126, endPoint x: 397, endPoint y: 127, distance: 83.1
click at [481, 126] on div "Support & Resources Video Tutorials FAQ & Guides Marketing Education [PERSON_NA…" at bounding box center [275, 131] width 550 height 263
drag, startPoint x: 267, startPoint y: 124, endPoint x: 212, endPoint y: 124, distance: 54.4
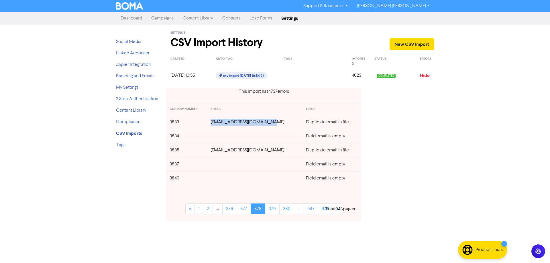
click at [212, 124] on tr "3833 [EMAIL_ADDRESS][DOMAIN_NAME] Duplicate email in file" at bounding box center [263, 122] width 195 height 14
drag, startPoint x: 266, startPoint y: 152, endPoint x: 217, endPoint y: 152, distance: 48.1
click at [217, 152] on td "[EMAIL_ADDRESS][DOMAIN_NAME]" at bounding box center [254, 150] width 95 height 14
click at [276, 209] on link "379" at bounding box center [272, 209] width 15 height 11
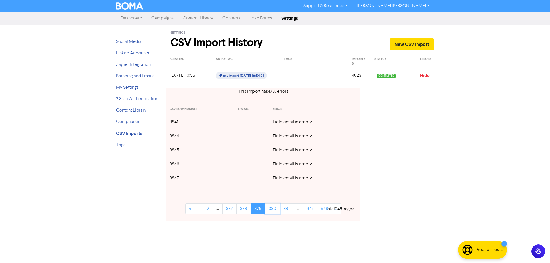
click at [276, 209] on link "380" at bounding box center [272, 209] width 15 height 11
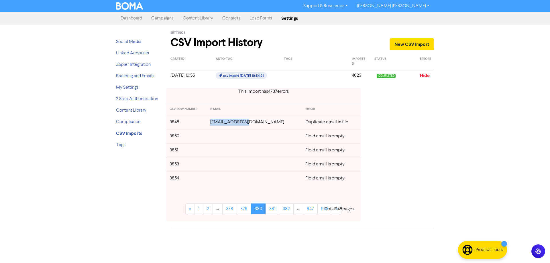
drag, startPoint x: 258, startPoint y: 122, endPoint x: 222, endPoint y: 124, distance: 36.1
click at [222, 124] on td "[EMAIL_ADDRESS][DOMAIN_NAME]" at bounding box center [254, 122] width 95 height 14
click at [270, 209] on link "381" at bounding box center [273, 209] width 14 height 11
drag, startPoint x: 277, startPoint y: 165, endPoint x: 283, endPoint y: 171, distance: 8.9
click at [215, 166] on td "[EMAIL_ADDRESS][DOMAIN_NAME]" at bounding box center [254, 164] width 95 height 14
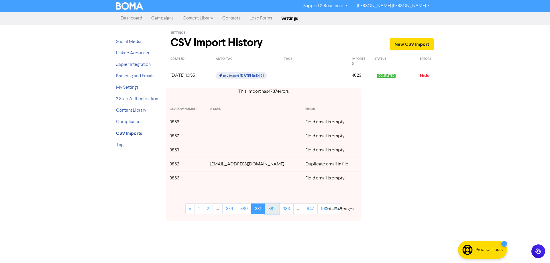
click at [275, 210] on link "382" at bounding box center [272, 209] width 15 height 11
drag, startPoint x: 264, startPoint y: 124, endPoint x: 219, endPoint y: 123, distance: 45.3
click at [219, 123] on td "[EMAIL_ADDRESS][DOMAIN_NAME]" at bounding box center [254, 122] width 95 height 14
click at [274, 208] on link "383" at bounding box center [272, 209] width 15 height 11
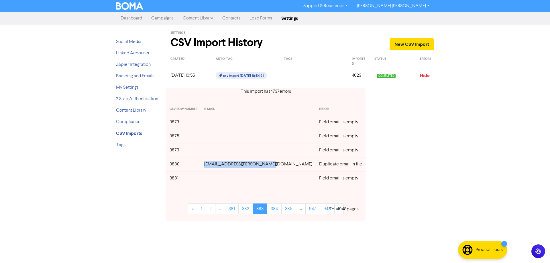
drag, startPoint x: 275, startPoint y: 164, endPoint x: 216, endPoint y: 166, distance: 58.8
click at [216, 166] on td "[EMAIL_ADDRESS][PERSON_NAME][DOMAIN_NAME]" at bounding box center [258, 164] width 115 height 14
click at [275, 210] on link "384" at bounding box center [274, 209] width 15 height 11
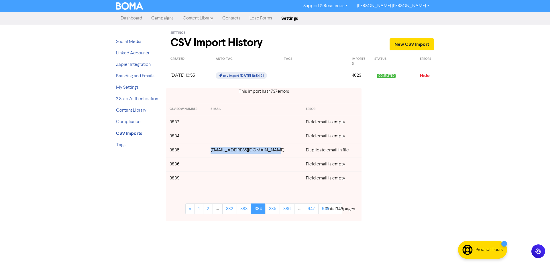
drag, startPoint x: 274, startPoint y: 151, endPoint x: 243, endPoint y: 154, distance: 30.8
click at [215, 151] on td "[EMAIL_ADDRESS][DOMAIN_NAME]" at bounding box center [254, 150] width 95 height 14
click at [271, 209] on link "385" at bounding box center [272, 209] width 15 height 11
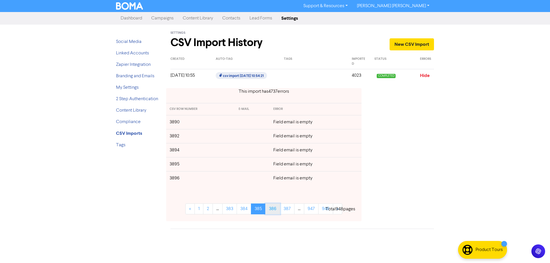
click at [275, 210] on link "386" at bounding box center [272, 209] width 15 height 11
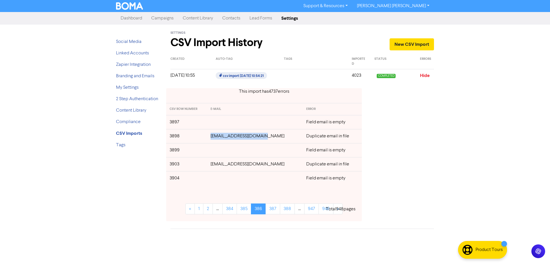
drag, startPoint x: 259, startPoint y: 136, endPoint x: 217, endPoint y: 137, distance: 41.8
click at [217, 137] on td "[EMAIL_ADDRESS][DOMAIN_NAME]" at bounding box center [255, 136] width 96 height 14
drag, startPoint x: 267, startPoint y: 166, endPoint x: 370, endPoint y: 170, distance: 102.7
click at [217, 165] on td "[EMAIL_ADDRESS][DOMAIN_NAME]" at bounding box center [255, 164] width 96 height 14
click at [273, 209] on link "387" at bounding box center [273, 209] width 15 height 11
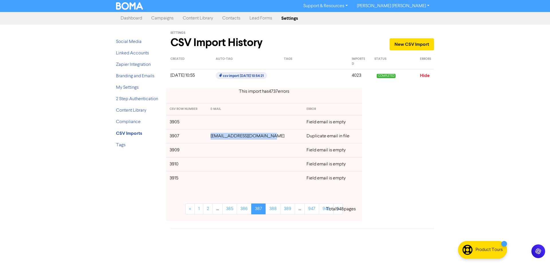
drag, startPoint x: 275, startPoint y: 137, endPoint x: 215, endPoint y: 137, distance: 59.6
click at [215, 137] on td "[EMAIL_ADDRESS][DOMAIN_NAME]" at bounding box center [255, 136] width 96 height 14
click at [275, 209] on link "388" at bounding box center [273, 209] width 15 height 11
drag, startPoint x: 275, startPoint y: 137, endPoint x: 214, endPoint y: 139, distance: 60.5
click at [214, 139] on td "[PERSON_NAME][EMAIL_ADDRESS][DOMAIN_NAME]" at bounding box center [258, 136] width 115 height 14
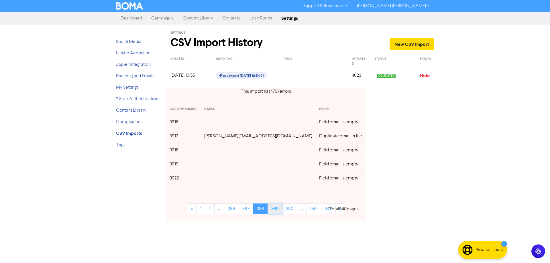
click at [275, 210] on link "389" at bounding box center [275, 209] width 15 height 11
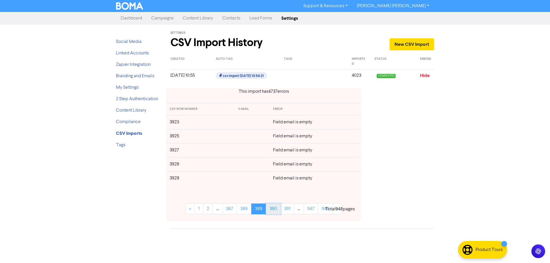
click at [274, 212] on link "390" at bounding box center [273, 209] width 15 height 11
click at [274, 212] on link "391" at bounding box center [273, 209] width 14 height 11
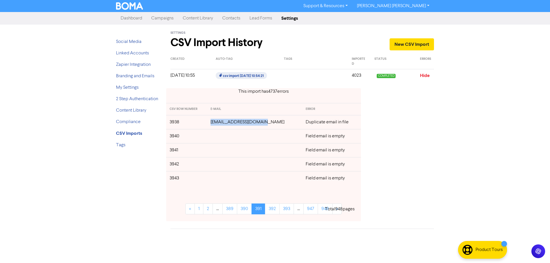
drag, startPoint x: 266, startPoint y: 123, endPoint x: 219, endPoint y: 126, distance: 46.8
click at [219, 126] on td "[EMAIL_ADDRESS][DOMAIN_NAME]" at bounding box center [254, 122] width 95 height 14
click at [274, 208] on link "392" at bounding box center [272, 209] width 15 height 11
drag, startPoint x: 264, startPoint y: 124, endPoint x: 219, endPoint y: 123, distance: 44.7
click at [219, 123] on td "[EMAIL_ADDRESS][DOMAIN_NAME]" at bounding box center [254, 122] width 95 height 14
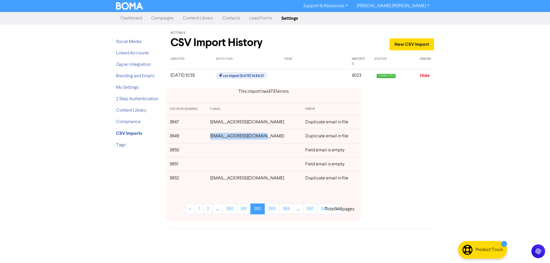
drag, startPoint x: 261, startPoint y: 137, endPoint x: 212, endPoint y: 137, distance: 49.0
click at [212, 137] on tr "3949 [EMAIL_ADDRESS][DOMAIN_NAME] Duplicate email in file" at bounding box center [263, 136] width 195 height 14
drag, startPoint x: 268, startPoint y: 179, endPoint x: 219, endPoint y: 180, distance: 48.7
click at [219, 180] on td "[EMAIL_ADDRESS][DOMAIN_NAME]" at bounding box center [254, 178] width 95 height 14
click at [273, 211] on link "393" at bounding box center [272, 209] width 15 height 11
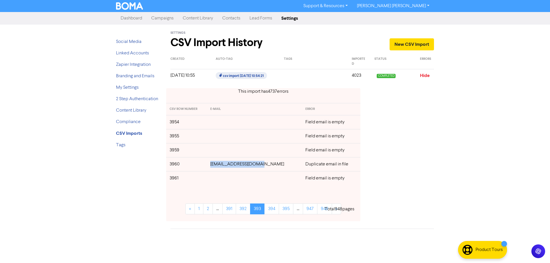
drag, startPoint x: 269, startPoint y: 165, endPoint x: 218, endPoint y: 167, distance: 50.8
click at [218, 167] on td "[EMAIL_ADDRESS][DOMAIN_NAME]" at bounding box center [254, 164] width 95 height 14
click at [269, 207] on link "394" at bounding box center [271, 209] width 15 height 11
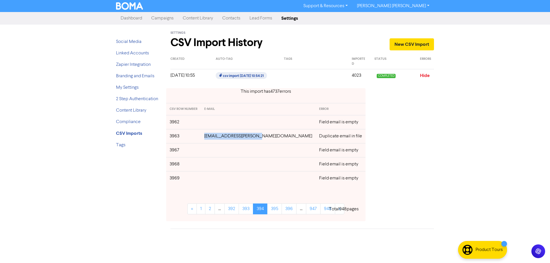
drag, startPoint x: 268, startPoint y: 137, endPoint x: 217, endPoint y: 137, distance: 50.7
click at [217, 137] on td "[EMAIL_ADDRESS][PERSON_NAME][DOMAIN_NAME]" at bounding box center [258, 136] width 115 height 14
click at [269, 209] on link "395" at bounding box center [274, 209] width 15 height 11
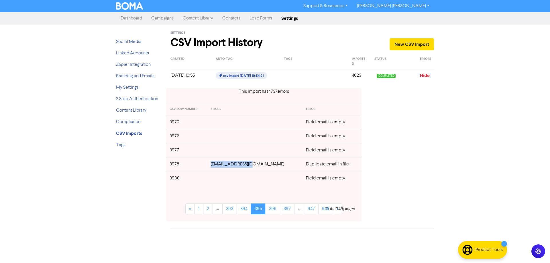
drag, startPoint x: 261, startPoint y: 165, endPoint x: 223, endPoint y: 166, distance: 37.9
click at [223, 165] on td "[EMAIL_ADDRESS][DOMAIN_NAME]" at bounding box center [254, 164] width 95 height 14
click at [272, 209] on link "396" at bounding box center [272, 209] width 15 height 11
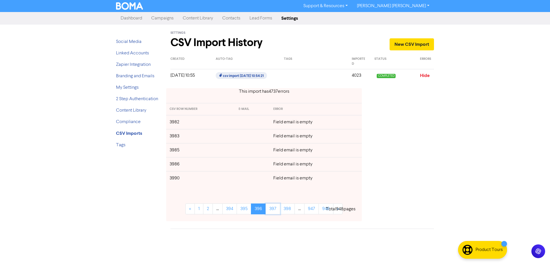
click at [272, 209] on link "397" at bounding box center [273, 209] width 15 height 11
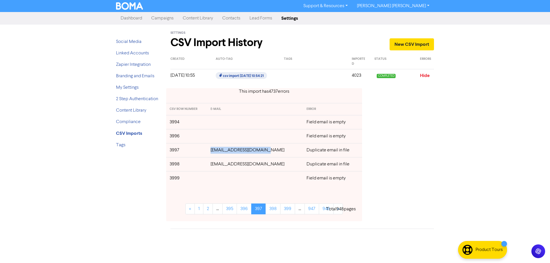
drag, startPoint x: 246, startPoint y: 150, endPoint x: 217, endPoint y: 151, distance: 29.2
click at [217, 151] on td "[EMAIL_ADDRESS][DOMAIN_NAME]" at bounding box center [255, 150] width 96 height 14
drag, startPoint x: 269, startPoint y: 164, endPoint x: 225, endPoint y: 169, distance: 44.1
click at [217, 165] on td "[EMAIL_ADDRESS][DOMAIN_NAME]" at bounding box center [255, 164] width 96 height 14
click at [272, 211] on link "398" at bounding box center [273, 209] width 15 height 11
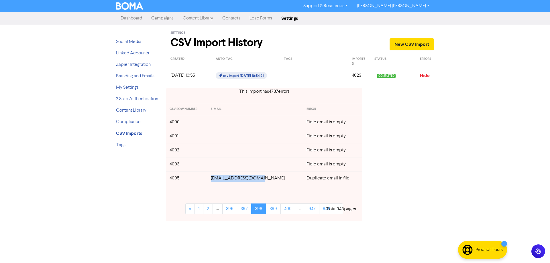
drag, startPoint x: 266, startPoint y: 179, endPoint x: 238, endPoint y: 193, distance: 31.7
click at [219, 181] on td "[EMAIL_ADDRESS][DOMAIN_NAME]" at bounding box center [255, 178] width 96 height 14
click at [278, 208] on link "399" at bounding box center [273, 209] width 15 height 11
drag, startPoint x: 266, startPoint y: 150, endPoint x: 219, endPoint y: 153, distance: 47.0
click at [219, 153] on td "[EMAIL_ADDRESS][DOMAIN_NAME]" at bounding box center [254, 150] width 95 height 14
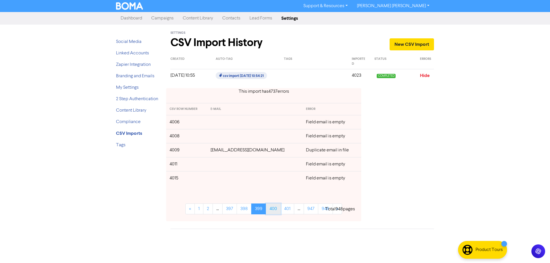
click at [272, 209] on link "400" at bounding box center [273, 209] width 15 height 11
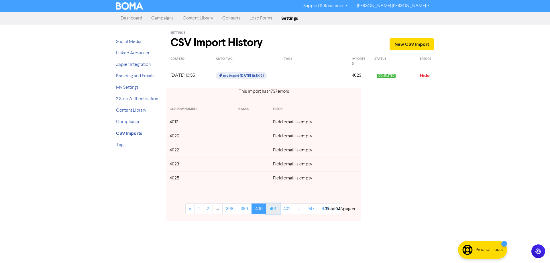
click at [274, 210] on link "401" at bounding box center [273, 209] width 14 height 11
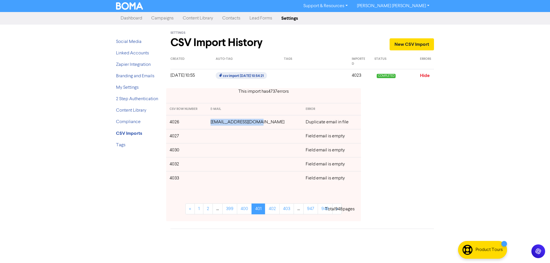
drag, startPoint x: 264, startPoint y: 122, endPoint x: 256, endPoint y: 154, distance: 33.0
click at [219, 122] on td "[EMAIL_ADDRESS][DOMAIN_NAME]" at bounding box center [254, 122] width 95 height 14
click at [275, 211] on link "402" at bounding box center [272, 209] width 15 height 11
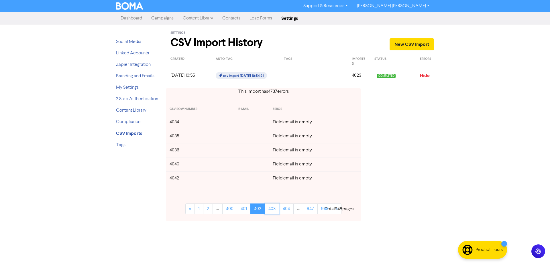
click at [275, 211] on link "403" at bounding box center [272, 209] width 15 height 11
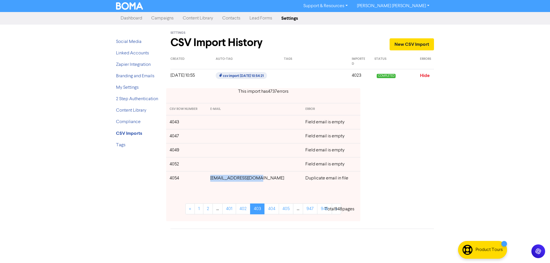
drag, startPoint x: 264, startPoint y: 178, endPoint x: 228, endPoint y: 189, distance: 38.1
click at [219, 181] on td "[EMAIL_ADDRESS][DOMAIN_NAME]" at bounding box center [254, 178] width 95 height 14
click at [272, 207] on link "404" at bounding box center [271, 209] width 15 height 11
drag, startPoint x: 251, startPoint y: 178, endPoint x: 222, endPoint y: 184, distance: 29.6
click at [221, 181] on td "[EMAIL_ADDRESS][DOMAIN_NAME]" at bounding box center [254, 178] width 95 height 14
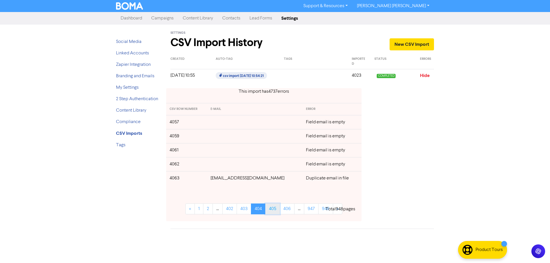
click at [272, 210] on link "405" at bounding box center [272, 209] width 15 height 11
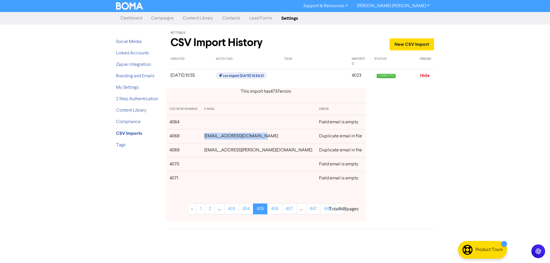
drag, startPoint x: 268, startPoint y: 137, endPoint x: 218, endPoint y: 140, distance: 50.5
click at [218, 140] on td "[EMAIL_ADDRESS][DOMAIN_NAME]" at bounding box center [258, 136] width 115 height 14
drag, startPoint x: 272, startPoint y: 148, endPoint x: 217, endPoint y: 153, distance: 55.5
click at [217, 153] on td "[EMAIL_ADDRESS][PERSON_NAME][DOMAIN_NAME]" at bounding box center [258, 150] width 115 height 14
drag, startPoint x: 277, startPoint y: 205, endPoint x: 276, endPoint y: 208, distance: 3.0
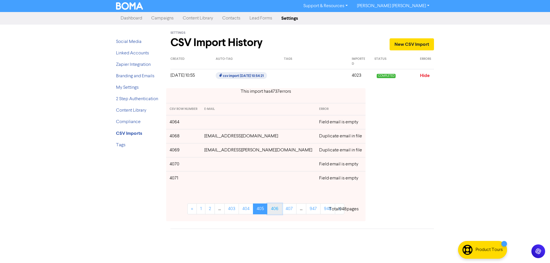
click at [277, 207] on link "406" at bounding box center [274, 209] width 15 height 11
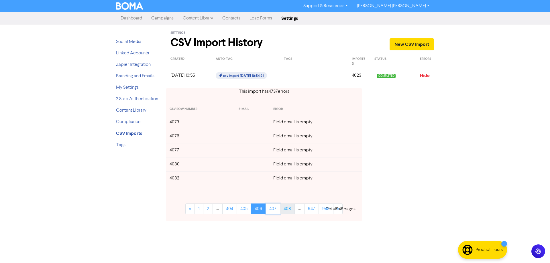
click at [276, 209] on link "407" at bounding box center [273, 209] width 15 height 11
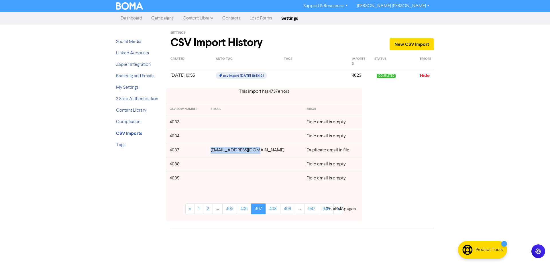
drag, startPoint x: 255, startPoint y: 151, endPoint x: 293, endPoint y: 164, distance: 39.4
click at [223, 153] on td "[EMAIL_ADDRESS][DOMAIN_NAME]" at bounding box center [255, 150] width 96 height 14
drag, startPoint x: 460, startPoint y: 175, endPoint x: 437, endPoint y: 175, distance: 22.9
click at [458, 175] on div "Support & Resources Video Tutorials FAQ & Guides Marketing Education [PERSON_NA…" at bounding box center [275, 131] width 550 height 263
drag, startPoint x: 263, startPoint y: 150, endPoint x: 347, endPoint y: 155, distance: 83.8
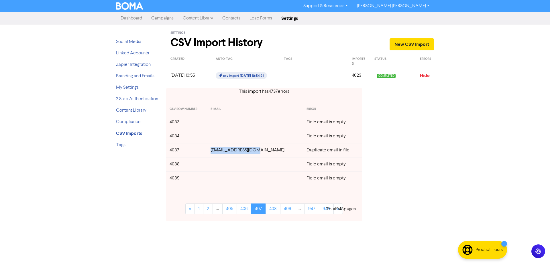
click at [223, 151] on td "[EMAIL_ADDRESS][DOMAIN_NAME]" at bounding box center [255, 150] width 96 height 14
click at [501, 151] on div "Support & Resources Video Tutorials FAQ & Guides Marketing Education [PERSON_NA…" at bounding box center [275, 131] width 550 height 263
drag, startPoint x: 264, startPoint y: 151, endPoint x: 222, endPoint y: 152, distance: 42.4
click at [222, 152] on td "[EMAIL_ADDRESS][DOMAIN_NAME]" at bounding box center [255, 150] width 96 height 14
click at [269, 210] on link "408" at bounding box center [273, 209] width 15 height 11
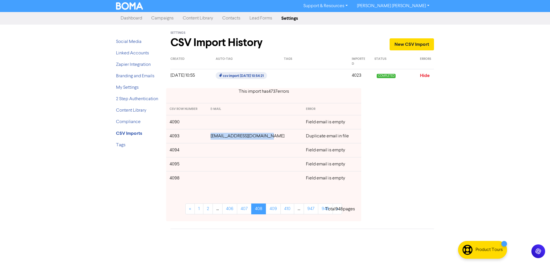
drag, startPoint x: 271, startPoint y: 138, endPoint x: 217, endPoint y: 138, distance: 54.7
click at [217, 138] on td "[EMAIL_ADDRESS][DOMAIN_NAME]" at bounding box center [254, 136] width 95 height 14
click at [272, 212] on link "409" at bounding box center [273, 209] width 15 height 11
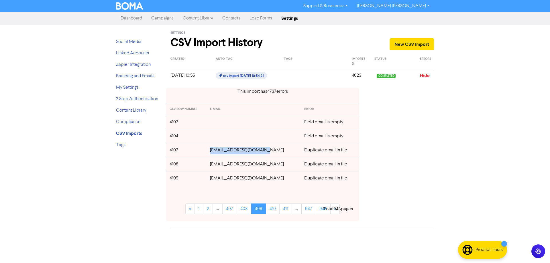
drag, startPoint x: 269, startPoint y: 150, endPoint x: 215, endPoint y: 153, distance: 54.0
click at [215, 153] on td "[EMAIL_ADDRESS][DOMAIN_NAME]" at bounding box center [254, 150] width 94 height 14
drag, startPoint x: 269, startPoint y: 163, endPoint x: 359, endPoint y: 166, distance: 90.0
click at [217, 166] on td "[EMAIL_ADDRESS][DOMAIN_NAME]" at bounding box center [254, 164] width 94 height 14
drag, startPoint x: 256, startPoint y: 179, endPoint x: 308, endPoint y: 187, distance: 53.0
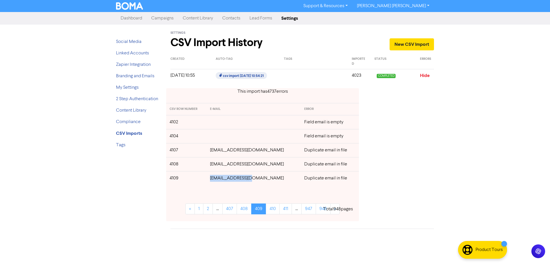
click at [217, 181] on td "[EMAIL_ADDRESS][DOMAIN_NAME]" at bounding box center [254, 178] width 94 height 14
click at [273, 208] on link "410" at bounding box center [273, 209] width 14 height 11
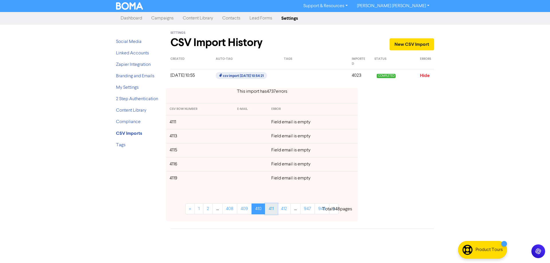
click at [273, 209] on link "411" at bounding box center [271, 209] width 13 height 11
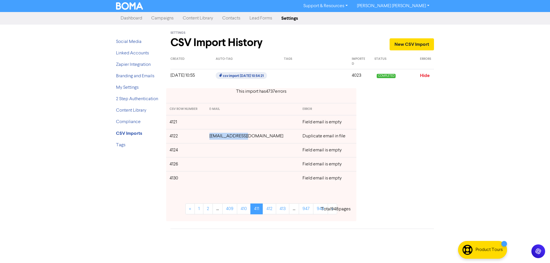
drag, startPoint x: 260, startPoint y: 138, endPoint x: 222, endPoint y: 139, distance: 37.9
click at [222, 139] on td "[EMAIL_ADDRESS][DOMAIN_NAME]" at bounding box center [252, 136] width 93 height 14
click at [272, 212] on link "412" at bounding box center [269, 209] width 13 height 11
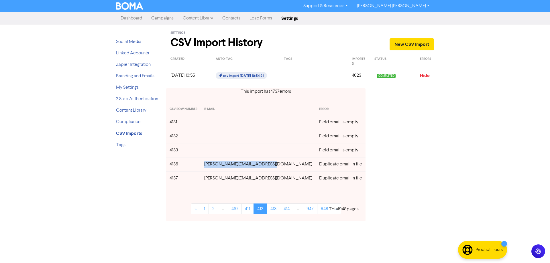
drag, startPoint x: 277, startPoint y: 165, endPoint x: 213, endPoint y: 168, distance: 63.7
click at [213, 168] on td "[PERSON_NAME][EMAIL_ADDRESS][DOMAIN_NAME]" at bounding box center [258, 164] width 115 height 14
click at [267, 208] on link "413" at bounding box center [273, 209] width 13 height 11
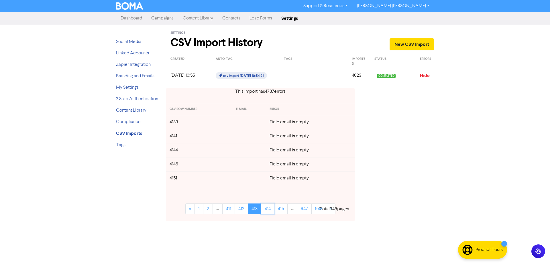
click at [266, 208] on link "414" at bounding box center [267, 209] width 13 height 11
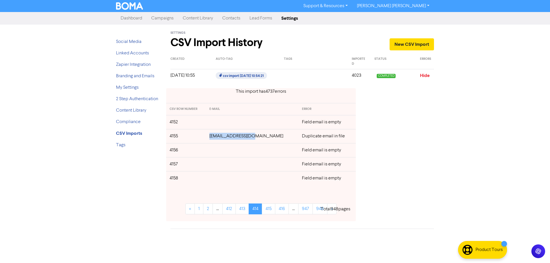
drag, startPoint x: 260, startPoint y: 138, endPoint x: 221, endPoint y: 138, distance: 39.0
click at [221, 138] on td "[EMAIL_ADDRESS][DOMAIN_NAME]" at bounding box center [252, 136] width 93 height 14
click at [266, 212] on link "415" at bounding box center [268, 209] width 13 height 11
drag, startPoint x: 268, startPoint y: 137, endPoint x: 217, endPoint y: 137, distance: 51.3
click at [217, 137] on td "[EMAIL_ADDRESS][DOMAIN_NAME]" at bounding box center [252, 136] width 93 height 14
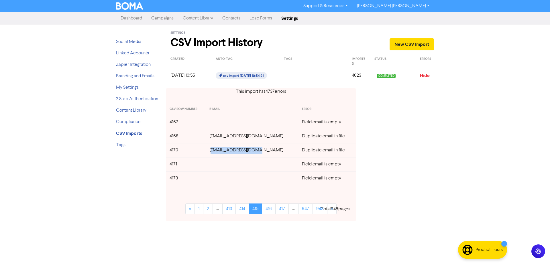
drag, startPoint x: 261, startPoint y: 151, endPoint x: 217, endPoint y: 152, distance: 43.8
click at [217, 152] on td "[EMAIL_ADDRESS][DOMAIN_NAME]" at bounding box center [252, 150] width 93 height 14
click at [430, 148] on div "This import has 4737 error s CSV ROW NUMBER E-MAIL ERROR 4167 Field email is em…" at bounding box center [302, 155] width 272 height 142
drag, startPoint x: 261, startPoint y: 151, endPoint x: 216, endPoint y: 152, distance: 44.7
click at [216, 152] on td "[EMAIL_ADDRESS][DOMAIN_NAME]" at bounding box center [252, 150] width 93 height 14
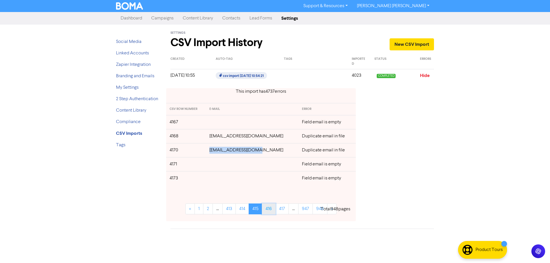
click at [273, 210] on link "416" at bounding box center [269, 209] width 14 height 11
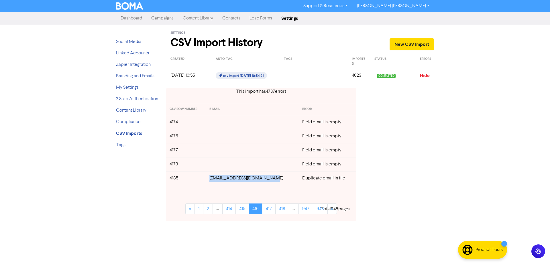
drag, startPoint x: 273, startPoint y: 180, endPoint x: 214, endPoint y: 181, distance: 59.3
click at [214, 181] on td "[EMAIL_ADDRESS][DOMAIN_NAME]" at bounding box center [252, 178] width 93 height 14
click at [271, 211] on link "417" at bounding box center [268, 209] width 13 height 11
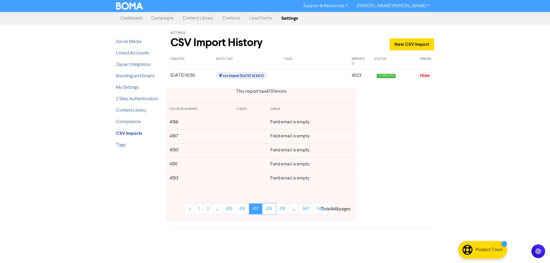
click at [271, 211] on link "418" at bounding box center [269, 209] width 14 height 11
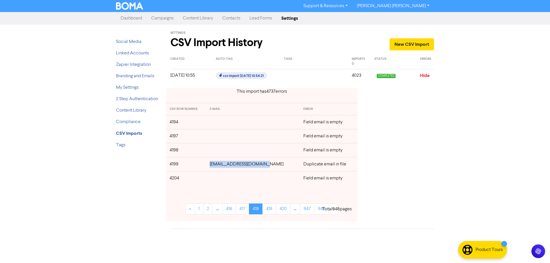
drag, startPoint x: 270, startPoint y: 164, endPoint x: 216, endPoint y: 166, distance: 54.2
click at [216, 166] on td "[EMAIL_ADDRESS][DOMAIN_NAME]" at bounding box center [252, 164] width 93 height 14
click at [270, 210] on link "419" at bounding box center [269, 209] width 14 height 11
drag, startPoint x: 262, startPoint y: 137, endPoint x: 219, endPoint y: 139, distance: 43.9
click at [219, 139] on td "[EMAIL_ADDRESS][DOMAIN_NAME]" at bounding box center [252, 136] width 93 height 14
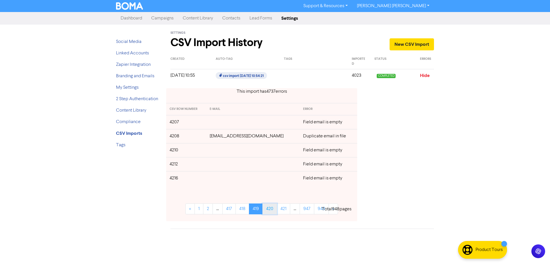
click at [266, 211] on link "420" at bounding box center [269, 209] width 15 height 11
drag, startPoint x: 264, startPoint y: 138, endPoint x: 220, endPoint y: 137, distance: 44.1
click at [220, 137] on td "[EMAIL_ADDRESS][DOMAIN_NAME]" at bounding box center [254, 136] width 94 height 14
click at [271, 211] on link "421" at bounding box center [270, 209] width 13 height 11
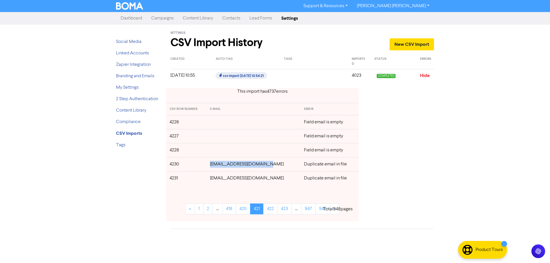
drag, startPoint x: 272, startPoint y: 165, endPoint x: 216, endPoint y: 166, distance: 55.9
click at [216, 166] on td "[EMAIL_ADDRESS][DOMAIN_NAME]" at bounding box center [254, 164] width 94 height 14
drag, startPoint x: 268, startPoint y: 179, endPoint x: 215, endPoint y: 180, distance: 53.6
click at [215, 180] on td "[EMAIL_ADDRESS][DOMAIN_NAME]" at bounding box center [254, 178] width 94 height 14
click at [275, 212] on link "422" at bounding box center [270, 209] width 14 height 11
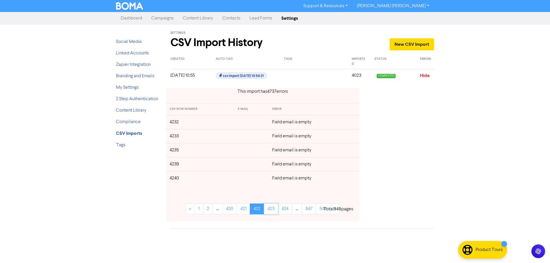
click at [275, 212] on link "423" at bounding box center [271, 209] width 14 height 11
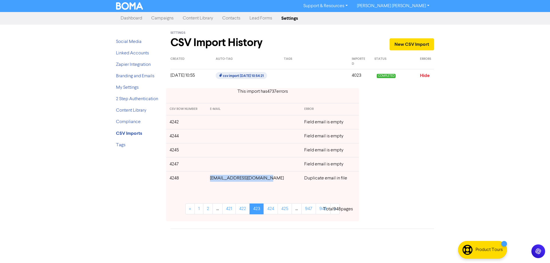
drag, startPoint x: 271, startPoint y: 179, endPoint x: 217, endPoint y: 179, distance: 53.9
click at [217, 179] on td "[EMAIL_ADDRESS][DOMAIN_NAME]" at bounding box center [254, 178] width 94 height 14
click at [271, 210] on link "424" at bounding box center [271, 209] width 14 height 11
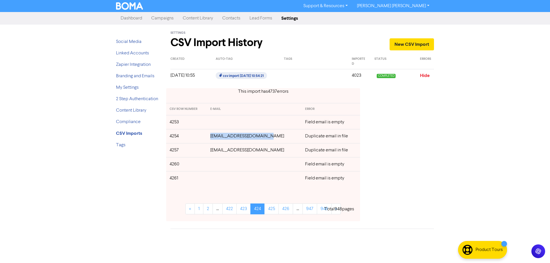
drag, startPoint x: 273, startPoint y: 136, endPoint x: 216, endPoint y: 139, distance: 56.2
click at [216, 139] on td "[EMAIL_ADDRESS][DOMAIN_NAME]" at bounding box center [254, 136] width 95 height 14
drag, startPoint x: 257, startPoint y: 150, endPoint x: 217, endPoint y: 152, distance: 39.9
click at [217, 152] on td "[EMAIL_ADDRESS][DOMAIN_NAME]" at bounding box center [254, 150] width 95 height 14
click at [273, 210] on link "425" at bounding box center [271, 209] width 14 height 11
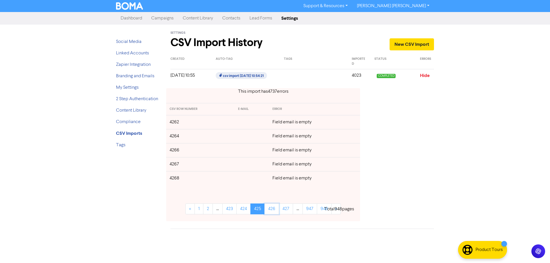
click at [273, 210] on link "426" at bounding box center [271, 209] width 15 height 11
click at [273, 210] on link "427" at bounding box center [272, 209] width 14 height 11
click at [273, 210] on link "428" at bounding box center [272, 209] width 15 height 11
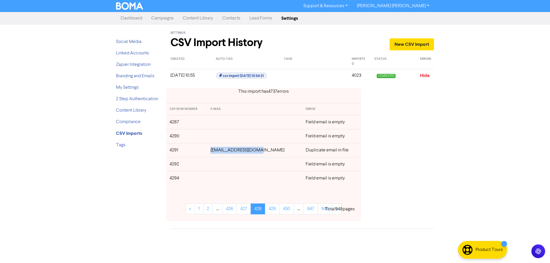
drag, startPoint x: 268, startPoint y: 151, endPoint x: 219, endPoint y: 151, distance: 49.3
click at [219, 151] on td "[EMAIL_ADDRESS][DOMAIN_NAME]" at bounding box center [254, 150] width 95 height 14
click at [270, 208] on link "429" at bounding box center [272, 209] width 15 height 11
drag, startPoint x: 269, startPoint y: 122, endPoint x: 217, endPoint y: 122, distance: 51.9
click at [217, 122] on td "[EMAIL_ADDRESS][DOMAIN_NAME]" at bounding box center [254, 122] width 95 height 14
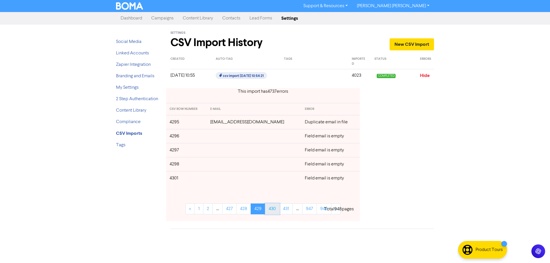
click at [269, 209] on link "430" at bounding box center [272, 209] width 15 height 11
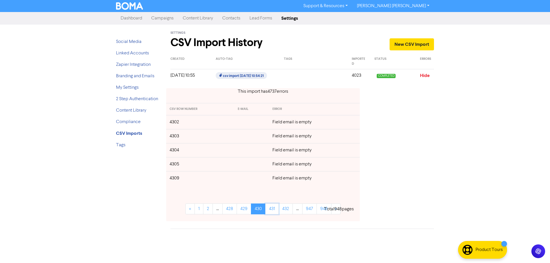
click at [269, 209] on link "431" at bounding box center [271, 209] width 13 height 11
click at [269, 209] on link "432" at bounding box center [271, 209] width 14 height 11
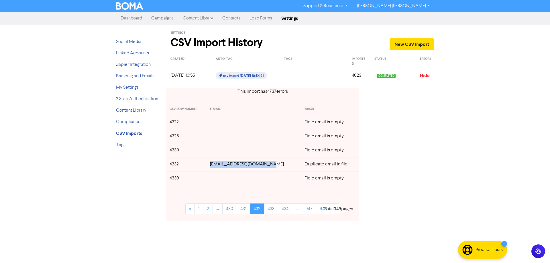
drag, startPoint x: 271, startPoint y: 165, endPoint x: 216, endPoint y: 164, distance: 55.0
click at [216, 164] on td "[EMAIL_ADDRESS][DOMAIN_NAME]" at bounding box center [254, 164] width 94 height 14
click at [271, 211] on link "433" at bounding box center [271, 209] width 14 height 11
drag, startPoint x: 269, startPoint y: 179, endPoint x: 218, endPoint y: 179, distance: 51.0
click at [218, 179] on td "[EMAIL_ADDRESS][DOMAIN_NAME]" at bounding box center [254, 178] width 94 height 14
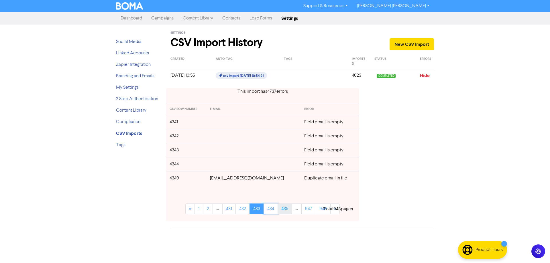
click at [269, 210] on link "434" at bounding box center [271, 209] width 14 height 11
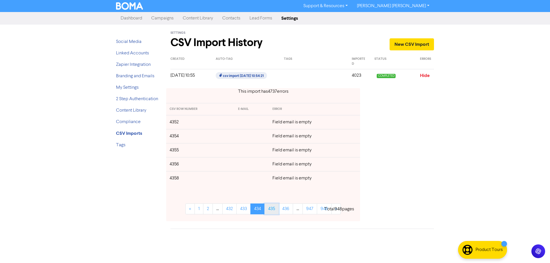
click at [270, 210] on link "435" at bounding box center [271, 209] width 14 height 11
click at [271, 210] on link "436" at bounding box center [271, 209] width 15 height 11
click at [271, 210] on link "437" at bounding box center [272, 209] width 14 height 11
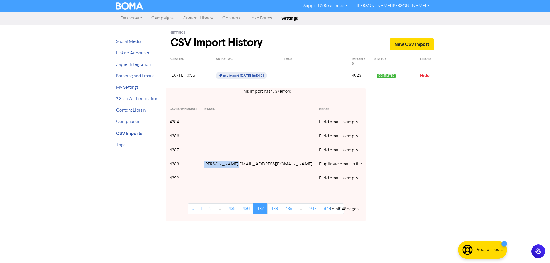
drag, startPoint x: 259, startPoint y: 166, endPoint x: 226, endPoint y: 165, distance: 33.5
click at [226, 165] on td "[PERSON_NAME][EMAIL_ADDRESS][DOMAIN_NAME]" at bounding box center [258, 164] width 115 height 14
click at [275, 209] on link "438" at bounding box center [274, 209] width 15 height 11
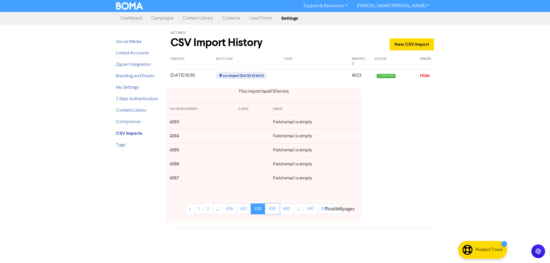
click at [275, 209] on link "439" at bounding box center [272, 209] width 15 height 11
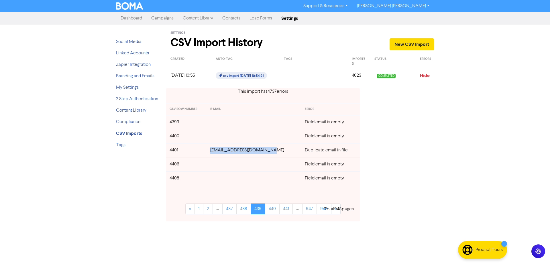
drag, startPoint x: 269, startPoint y: 150, endPoint x: 216, endPoint y: 152, distance: 53.3
click at [216, 152] on td "[EMAIL_ADDRESS][DOMAIN_NAME]" at bounding box center [254, 150] width 95 height 14
click at [272, 209] on link "440" at bounding box center [272, 209] width 15 height 11
drag, startPoint x: 267, startPoint y: 178, endPoint x: 219, endPoint y: 187, distance: 48.4
click at [219, 181] on td "[EMAIL_ADDRESS][DOMAIN_NAME]" at bounding box center [254, 178] width 95 height 14
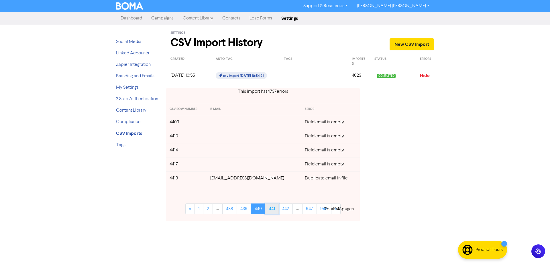
click at [273, 213] on link "441" at bounding box center [271, 209] width 13 height 11
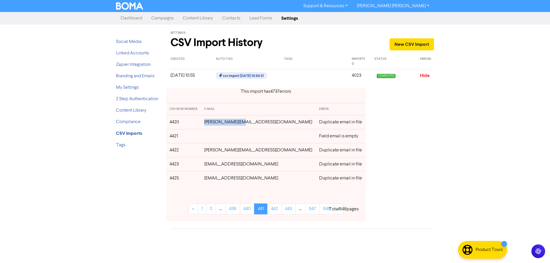
drag, startPoint x: 250, startPoint y: 123, endPoint x: 211, endPoint y: 125, distance: 39.3
click at [211, 125] on td "[PERSON_NAME][EMAIL_ADDRESS][DOMAIN_NAME]" at bounding box center [258, 122] width 115 height 14
drag, startPoint x: 286, startPoint y: 152, endPoint x: 242, endPoint y: 168, distance: 47.1
click at [211, 151] on td "[PERSON_NAME][EMAIL_ADDRESS][DOMAIN_NAME]" at bounding box center [258, 150] width 115 height 14
drag, startPoint x: 265, startPoint y: 164, endPoint x: 210, endPoint y: 165, distance: 55.0
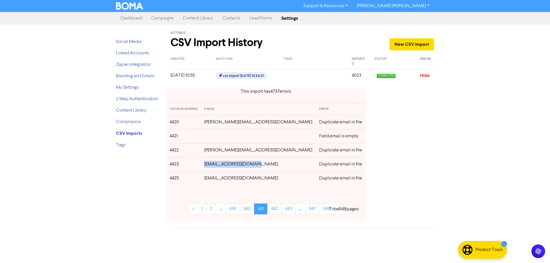
click at [210, 165] on td "[EMAIL_ADDRESS][DOMAIN_NAME]" at bounding box center [258, 164] width 115 height 14
drag, startPoint x: 270, startPoint y: 180, endPoint x: 211, endPoint y: 181, distance: 59.6
click at [211, 181] on td "[EMAIL_ADDRESS][DOMAIN_NAME]" at bounding box center [258, 178] width 115 height 14
click at [275, 210] on link "442" at bounding box center [274, 209] width 14 height 11
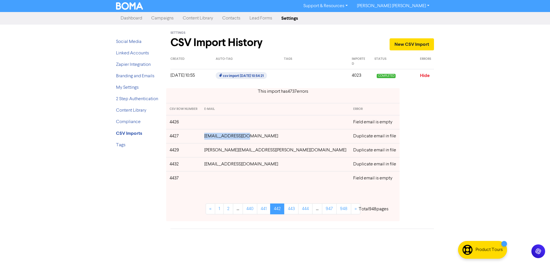
drag, startPoint x: 256, startPoint y: 138, endPoint x: 214, endPoint y: 139, distance: 41.6
click at [214, 139] on td "[EMAIL_ADDRESS][DOMAIN_NAME]" at bounding box center [275, 136] width 149 height 14
drag, startPoint x: 275, startPoint y: 152, endPoint x: 213, endPoint y: 153, distance: 61.6
click at [213, 153] on td "[PERSON_NAME][EMAIL_ADDRESS][PERSON_NAME][DOMAIN_NAME]" at bounding box center [275, 150] width 149 height 14
drag, startPoint x: 253, startPoint y: 166, endPoint x: 215, endPoint y: 164, distance: 38.8
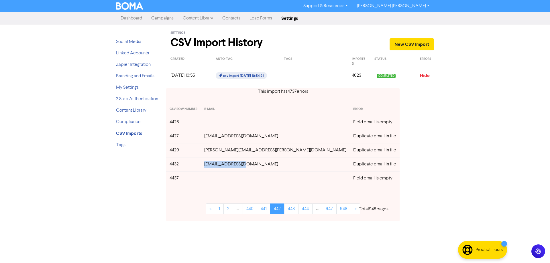
click at [215, 164] on td "[EMAIL_ADDRESS][DOMAIN_NAME]" at bounding box center [275, 164] width 149 height 14
click at [284, 211] on link "443" at bounding box center [291, 209] width 14 height 11
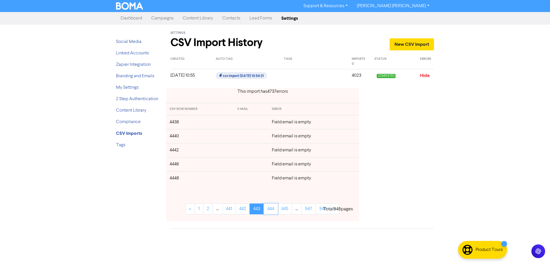
click at [274, 211] on link "444" at bounding box center [271, 209] width 14 height 11
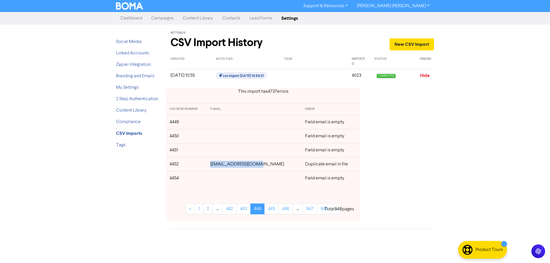
drag, startPoint x: 266, startPoint y: 165, endPoint x: 219, endPoint y: 165, distance: 46.7
click at [219, 165] on td "[EMAIL_ADDRESS][DOMAIN_NAME]" at bounding box center [254, 164] width 95 height 14
click at [276, 210] on link "445" at bounding box center [271, 209] width 14 height 11
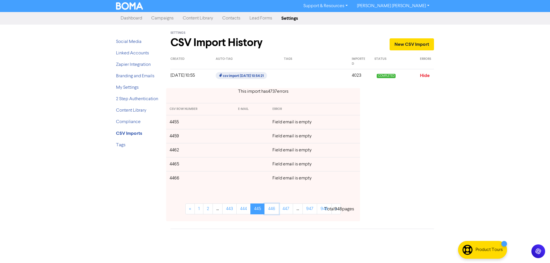
click at [276, 210] on link "446" at bounding box center [271, 209] width 15 height 11
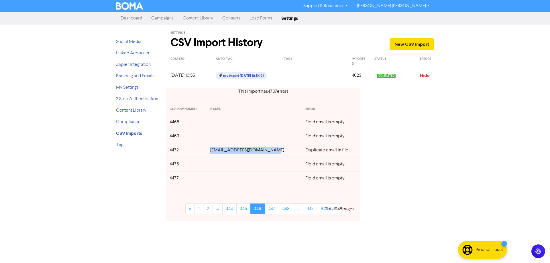
drag, startPoint x: 275, startPoint y: 149, endPoint x: 216, endPoint y: 151, distance: 58.8
click at [216, 151] on td "[EMAIL_ADDRESS][DOMAIN_NAME]" at bounding box center [254, 150] width 95 height 14
click at [275, 210] on link "447" at bounding box center [272, 209] width 14 height 11
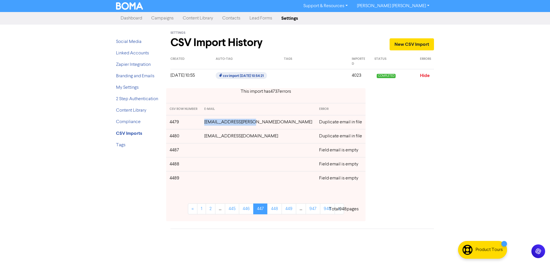
drag, startPoint x: 268, startPoint y: 123, endPoint x: 219, endPoint y: 124, distance: 49.0
click at [219, 124] on td "[EMAIL_ADDRESS][PERSON_NAME][DOMAIN_NAME]" at bounding box center [258, 122] width 115 height 14
drag, startPoint x: 266, startPoint y: 137, endPoint x: 219, endPoint y: 138, distance: 46.7
click at [219, 138] on td "[EMAIL_ADDRESS][DOMAIN_NAME]" at bounding box center [258, 136] width 115 height 14
click at [274, 213] on link "448" at bounding box center [274, 209] width 15 height 11
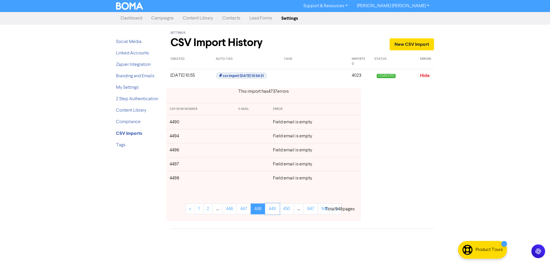
click at [274, 213] on link "449" at bounding box center [272, 209] width 15 height 11
click at [274, 213] on link "450" at bounding box center [272, 209] width 15 height 11
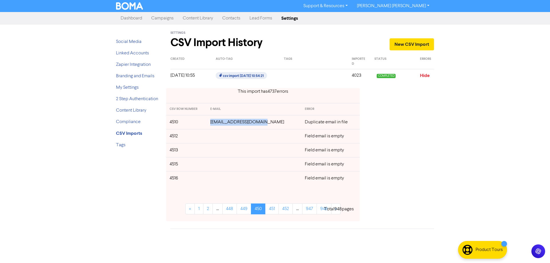
drag, startPoint x: 264, startPoint y: 124, endPoint x: 268, endPoint y: 152, distance: 28.3
click at [218, 124] on td "[EMAIL_ADDRESS][DOMAIN_NAME]" at bounding box center [254, 122] width 95 height 14
click at [271, 208] on link "451" at bounding box center [271, 209] width 13 height 11
drag, startPoint x: 274, startPoint y: 123, endPoint x: 215, endPoint y: 126, distance: 59.6
click at [215, 126] on td "[EMAIL_ADDRESS][DOMAIN_NAME]" at bounding box center [254, 122] width 95 height 14
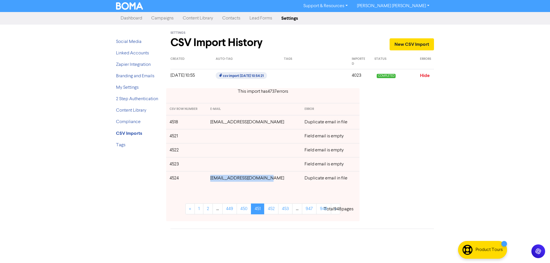
drag, startPoint x: 269, startPoint y: 180, endPoint x: 213, endPoint y: 180, distance: 55.6
click at [213, 180] on td "[EMAIL_ADDRESS][DOMAIN_NAME]" at bounding box center [254, 178] width 95 height 14
drag, startPoint x: 271, startPoint y: 206, endPoint x: 271, endPoint y: 209, distance: 3.2
click at [271, 206] on link "452" at bounding box center [271, 209] width 14 height 11
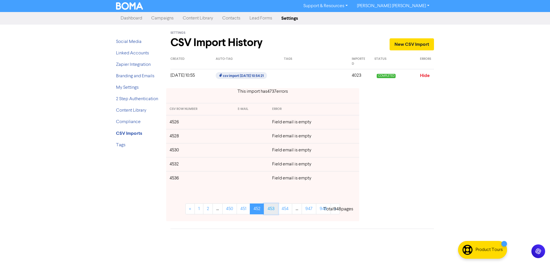
click at [272, 211] on link "453" at bounding box center [271, 209] width 14 height 11
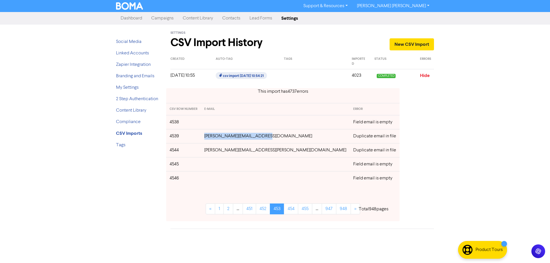
drag, startPoint x: 274, startPoint y: 138, endPoint x: 214, endPoint y: 137, distance: 59.9
click at [214, 137] on td "[PERSON_NAME][EMAIL_ADDRESS][DOMAIN_NAME]" at bounding box center [275, 136] width 149 height 14
click at [256, 208] on link "452" at bounding box center [263, 209] width 14 height 11
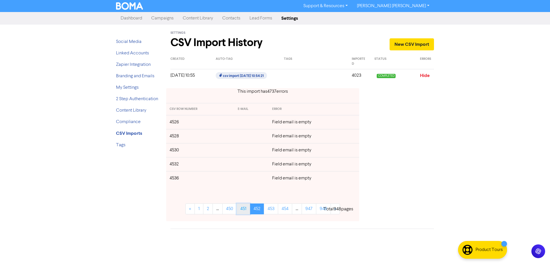
click at [241, 209] on link "451" at bounding box center [243, 209] width 13 height 11
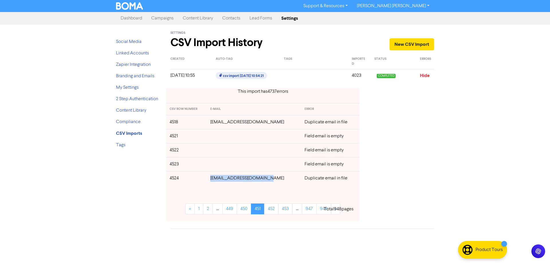
drag, startPoint x: 269, startPoint y: 179, endPoint x: 214, endPoint y: 179, distance: 55.6
click at [214, 179] on td "[EMAIL_ADDRESS][DOMAIN_NAME]" at bounding box center [254, 178] width 95 height 14
click at [273, 210] on link "452" at bounding box center [271, 209] width 14 height 11
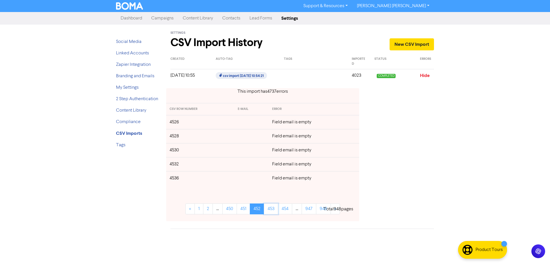
click at [273, 210] on link "453" at bounding box center [271, 209] width 14 height 11
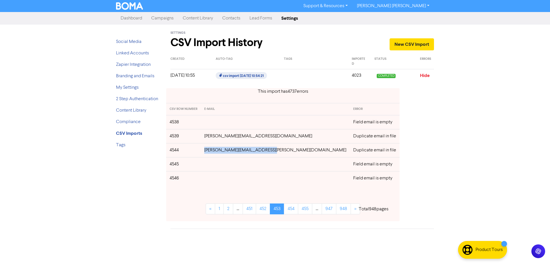
drag, startPoint x: 279, startPoint y: 151, endPoint x: 214, endPoint y: 151, distance: 65.0
click at [214, 151] on td "[PERSON_NAME][EMAIL_ADDRESS][PERSON_NAME][DOMAIN_NAME]" at bounding box center [275, 150] width 149 height 14
click at [284, 211] on link "454" at bounding box center [291, 209] width 14 height 11
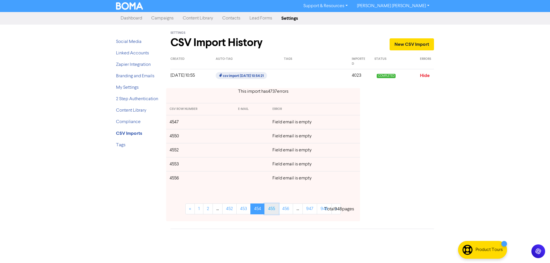
click at [273, 211] on link "455" at bounding box center [271, 209] width 14 height 11
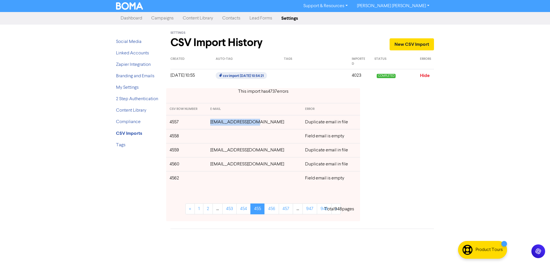
drag, startPoint x: 260, startPoint y: 123, endPoint x: 219, endPoint y: 123, distance: 41.3
click at [219, 123] on td "[EMAIL_ADDRESS][DOMAIN_NAME]" at bounding box center [254, 122] width 95 height 14
drag, startPoint x: 266, startPoint y: 150, endPoint x: 218, endPoint y: 151, distance: 48.5
click at [218, 151] on td "[EMAIL_ADDRESS][DOMAIN_NAME]" at bounding box center [254, 150] width 95 height 14
click at [272, 209] on link "456" at bounding box center [271, 209] width 15 height 11
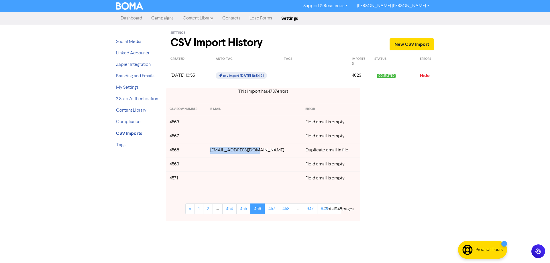
drag, startPoint x: 262, startPoint y: 152, endPoint x: 220, endPoint y: 151, distance: 41.8
click at [220, 151] on td "[EMAIL_ADDRESS][DOMAIN_NAME]" at bounding box center [254, 150] width 95 height 14
click at [274, 210] on link "457" at bounding box center [272, 209] width 14 height 11
drag, startPoint x: 266, startPoint y: 167, endPoint x: 219, endPoint y: 166, distance: 46.1
click at [219, 166] on td "[EMAIL_ADDRESS][DOMAIN_NAME]" at bounding box center [254, 164] width 95 height 14
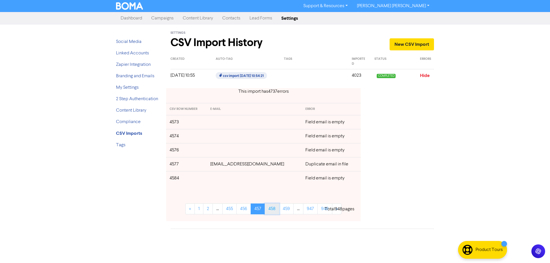
click at [275, 209] on link "458" at bounding box center [272, 209] width 15 height 11
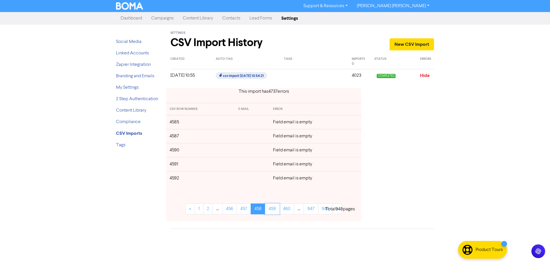
click at [275, 209] on link "459" at bounding box center [272, 209] width 15 height 11
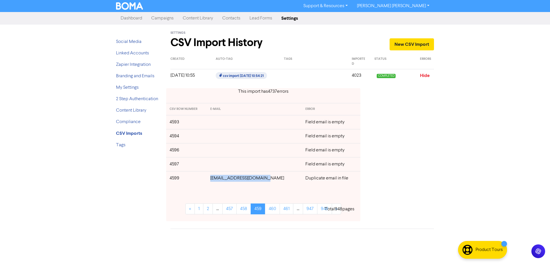
drag, startPoint x: 268, startPoint y: 179, endPoint x: 217, endPoint y: 178, distance: 51.6
click at [217, 178] on td "[EMAIL_ADDRESS][DOMAIN_NAME]" at bounding box center [254, 178] width 95 height 14
click at [270, 209] on link "460" at bounding box center [272, 209] width 15 height 11
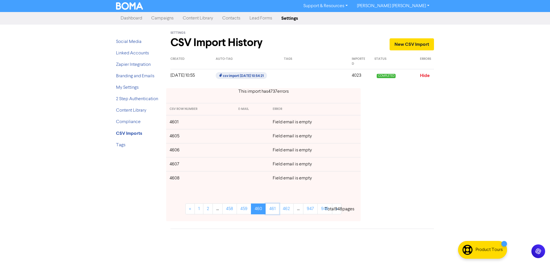
click at [270, 209] on link "461" at bounding box center [273, 209] width 14 height 11
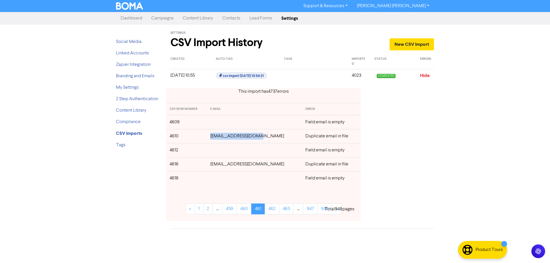
drag, startPoint x: 268, startPoint y: 138, endPoint x: 216, endPoint y: 138, distance: 51.9
click at [216, 138] on td "[EMAIL_ADDRESS][DOMAIN_NAME]" at bounding box center [254, 136] width 95 height 14
drag, startPoint x: 266, startPoint y: 164, endPoint x: 218, endPoint y: 164, distance: 48.4
click at [218, 164] on td "[EMAIL_ADDRESS][DOMAIN_NAME]" at bounding box center [254, 164] width 95 height 14
click at [271, 209] on link "462" at bounding box center [272, 209] width 15 height 11
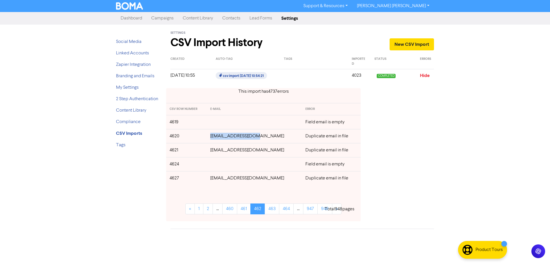
drag, startPoint x: 264, startPoint y: 138, endPoint x: 223, endPoint y: 146, distance: 42.0
click at [216, 137] on td "[EMAIL_ADDRESS][DOMAIN_NAME]" at bounding box center [254, 136] width 95 height 14
drag, startPoint x: 242, startPoint y: 149, endPoint x: 223, endPoint y: 158, distance: 21.4
click at [215, 151] on td "[EMAIL_ADDRESS][DOMAIN_NAME]" at bounding box center [254, 150] width 95 height 14
drag, startPoint x: 272, startPoint y: 179, endPoint x: 215, endPoint y: 178, distance: 56.8
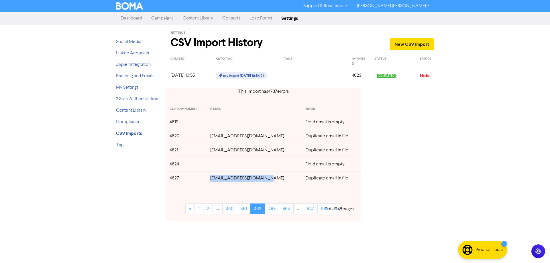
click at [215, 178] on td "[EMAIL_ADDRESS][DOMAIN_NAME]" at bounding box center [254, 178] width 95 height 14
click at [273, 209] on link "463" at bounding box center [272, 209] width 15 height 11
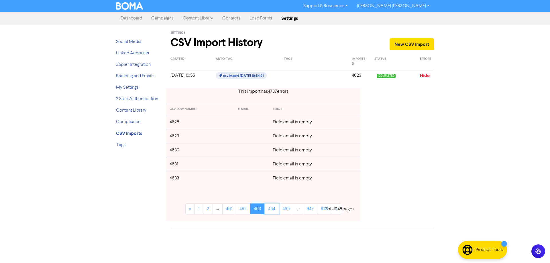
click at [273, 209] on link "464" at bounding box center [271, 209] width 15 height 11
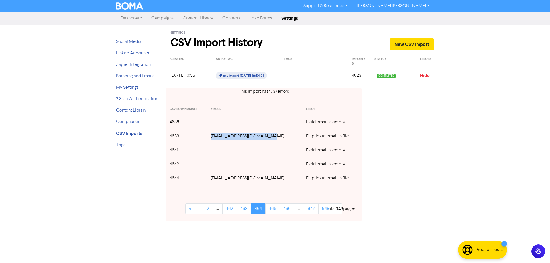
drag, startPoint x: 275, startPoint y: 138, endPoint x: 216, endPoint y: 138, distance: 58.5
click at [216, 138] on td "[EMAIL_ADDRESS][DOMAIN_NAME]" at bounding box center [254, 136] width 95 height 14
drag, startPoint x: 256, startPoint y: 178, endPoint x: 214, endPoint y: 178, distance: 42.4
click at [214, 178] on td "[EMAIL_ADDRESS][DOMAIN_NAME]" at bounding box center [254, 178] width 95 height 14
click at [271, 210] on link "465" at bounding box center [272, 209] width 15 height 11
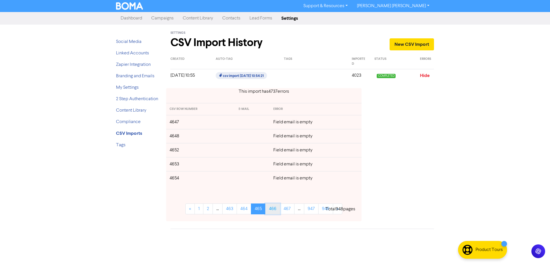
click at [275, 209] on link "466" at bounding box center [272, 209] width 15 height 11
click at [275, 209] on link "467" at bounding box center [273, 209] width 15 height 11
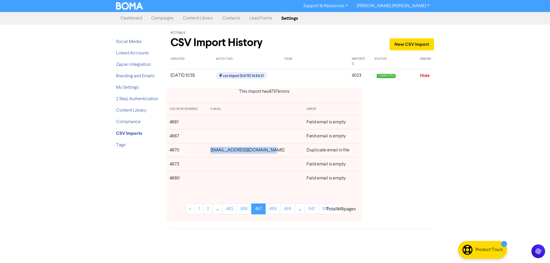
drag, startPoint x: 278, startPoint y: 152, endPoint x: 214, endPoint y: 153, distance: 64.5
click at [214, 153] on td "[EMAIL_ADDRESS][DOMAIN_NAME]" at bounding box center [255, 150] width 96 height 14
click at [277, 210] on link "468" at bounding box center [273, 209] width 15 height 11
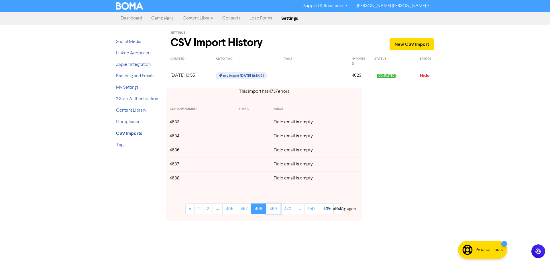
click at [277, 210] on link "469" at bounding box center [273, 209] width 15 height 11
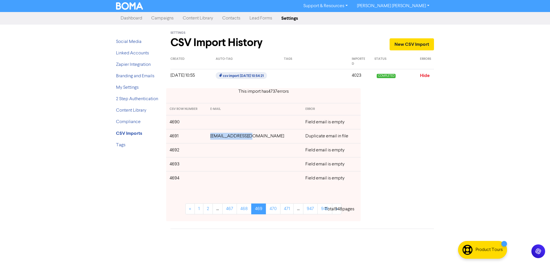
drag, startPoint x: 261, startPoint y: 137, endPoint x: 230, endPoint y: 149, distance: 33.9
click at [220, 136] on td "[EMAIL_ADDRESS][DOMAIN_NAME]" at bounding box center [254, 136] width 95 height 14
click at [274, 209] on link "470" at bounding box center [273, 209] width 15 height 11
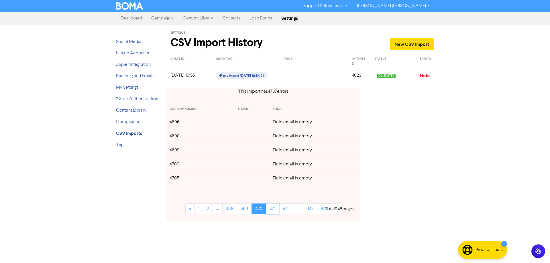
click at [274, 209] on link "471" at bounding box center [272, 209] width 13 height 11
click at [274, 209] on link "472" at bounding box center [271, 209] width 14 height 11
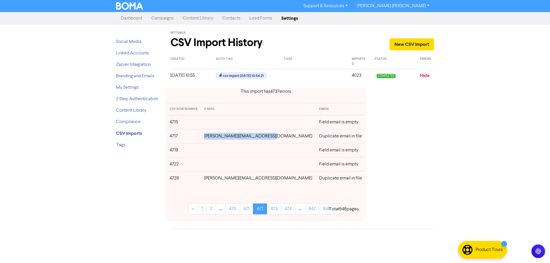
drag, startPoint x: 269, startPoint y: 137, endPoint x: 211, endPoint y: 137, distance: 58.2
click at [211, 137] on td "[PERSON_NAME][EMAIL_ADDRESS][DOMAIN_NAME]" at bounding box center [258, 136] width 115 height 14
drag, startPoint x: 279, startPoint y: 178, endPoint x: 315, endPoint y: 180, distance: 36.2
click at [212, 180] on td "[PERSON_NAME][EMAIL_ADDRESS][DOMAIN_NAME]" at bounding box center [258, 178] width 115 height 14
click at [272, 210] on link "473" at bounding box center [274, 209] width 14 height 11
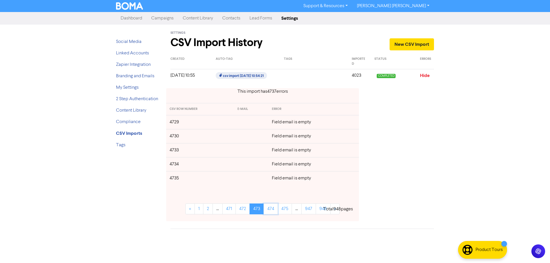
click at [272, 210] on link "474" at bounding box center [271, 209] width 14 height 11
click at [272, 210] on link "475" at bounding box center [271, 209] width 14 height 11
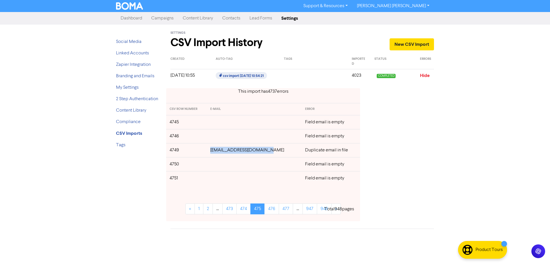
drag, startPoint x: 274, startPoint y: 152, endPoint x: 217, endPoint y: 152, distance: 57.6
click at [217, 152] on td "[EMAIL_ADDRESS][DOMAIN_NAME]" at bounding box center [254, 150] width 95 height 14
click at [271, 210] on link "476" at bounding box center [271, 209] width 15 height 11
drag, startPoint x: 267, startPoint y: 150, endPoint x: 219, endPoint y: 152, distance: 48.2
click at [219, 152] on td "[EMAIL_ADDRESS][DOMAIN_NAME]" at bounding box center [254, 150] width 95 height 14
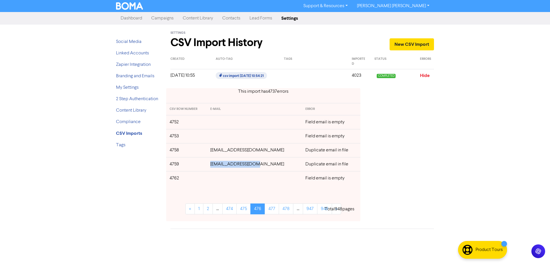
drag, startPoint x: 264, startPoint y: 164, endPoint x: 213, endPoint y: 164, distance: 51.0
click at [213, 164] on tr "4759 [EMAIL_ADDRESS][DOMAIN_NAME] Duplicate email in file" at bounding box center [263, 164] width 194 height 14
click at [273, 212] on link "477" at bounding box center [272, 209] width 14 height 11
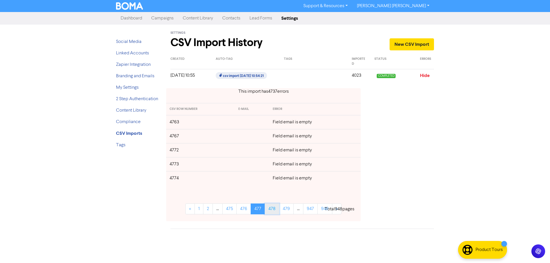
click at [273, 212] on link "478" at bounding box center [272, 209] width 15 height 11
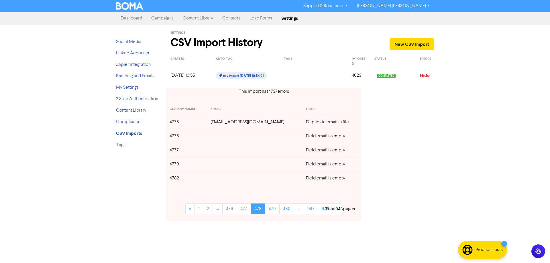
drag, startPoint x: 291, startPoint y: 124, endPoint x: 209, endPoint y: 123, distance: 81.1
click at [209, 123] on td "[EMAIL_ADDRESS][DOMAIN_NAME]" at bounding box center [254, 122] width 95 height 14
click at [269, 212] on link "479" at bounding box center [272, 209] width 15 height 11
drag, startPoint x: 256, startPoint y: 124, endPoint x: 216, endPoint y: 124, distance: 39.8
click at [216, 124] on td "[EMAIL_ADDRESS][DOMAIN_NAME]" at bounding box center [254, 122] width 95 height 14
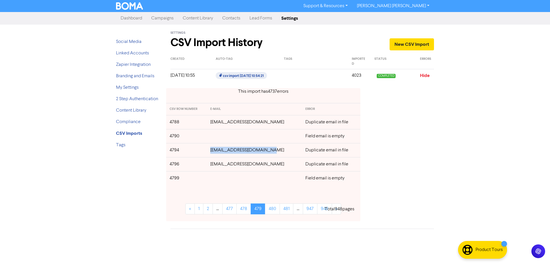
drag, startPoint x: 273, startPoint y: 150, endPoint x: 215, endPoint y: 151, distance: 58.5
click at [215, 151] on td "[EMAIL_ADDRESS][DOMAIN_NAME]" at bounding box center [254, 150] width 95 height 14
drag, startPoint x: 268, startPoint y: 165, endPoint x: 215, endPoint y: 164, distance: 52.4
click at [215, 164] on td "[EMAIL_ADDRESS][DOMAIN_NAME]" at bounding box center [254, 164] width 95 height 14
click at [272, 209] on link "480" at bounding box center [272, 209] width 15 height 11
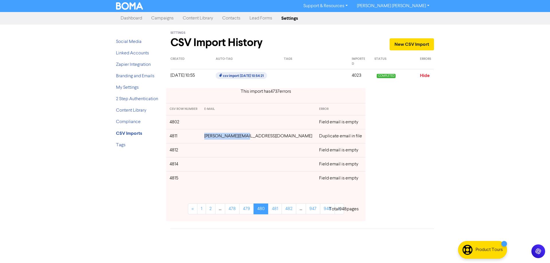
drag, startPoint x: 264, startPoint y: 138, endPoint x: 219, endPoint y: 137, distance: 44.1
click at [219, 137] on td "[PERSON_NAME][EMAIL_ADDRESS][DOMAIN_NAME]" at bounding box center [258, 136] width 115 height 14
click at [273, 211] on link "481" at bounding box center [275, 209] width 14 height 11
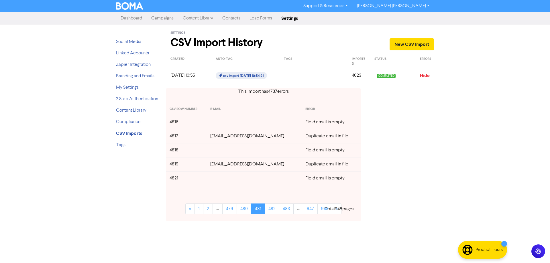
drag, startPoint x: 287, startPoint y: 137, endPoint x: 209, endPoint y: 137, distance: 78.5
click at [209, 137] on td "[EMAIL_ADDRESS][DOMAIN_NAME]" at bounding box center [254, 136] width 95 height 14
drag, startPoint x: 271, startPoint y: 165, endPoint x: 209, endPoint y: 165, distance: 61.3
click at [209, 165] on td "[EMAIL_ADDRESS][DOMAIN_NAME]" at bounding box center [254, 164] width 95 height 14
click at [274, 210] on link "482" at bounding box center [272, 209] width 15 height 11
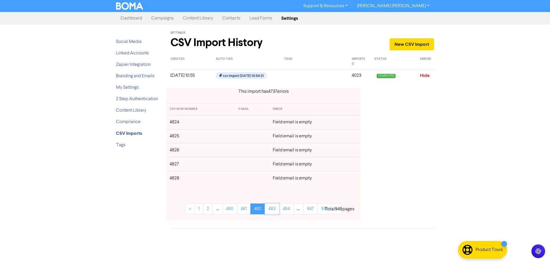
click at [274, 210] on link "483" at bounding box center [272, 209] width 15 height 11
click at [274, 210] on link "484" at bounding box center [271, 209] width 15 height 11
click at [274, 210] on link "485" at bounding box center [272, 209] width 15 height 11
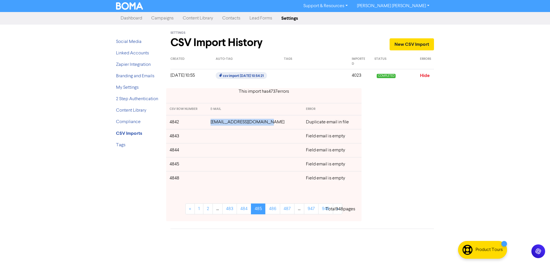
drag, startPoint x: 271, startPoint y: 125, endPoint x: 216, endPoint y: 125, distance: 55.0
click at [216, 125] on td "[EMAIL_ADDRESS][DOMAIN_NAME]" at bounding box center [254, 122] width 95 height 14
click at [274, 209] on link "486" at bounding box center [272, 209] width 15 height 11
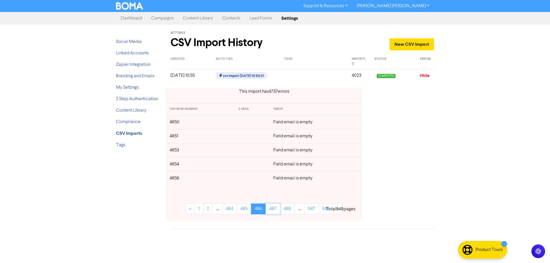
click at [274, 209] on link "487" at bounding box center [273, 209] width 15 height 11
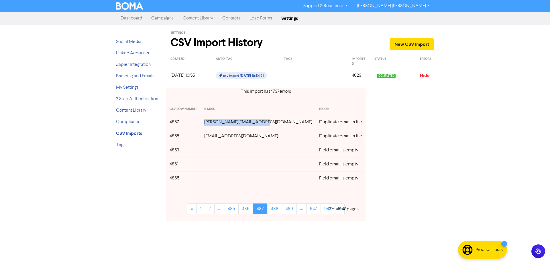
drag, startPoint x: 261, startPoint y: 124, endPoint x: 213, endPoint y: 124, distance: 48.1
click at [213, 124] on td "[PERSON_NAME][EMAIL_ADDRESS][DOMAIN_NAME]" at bounding box center [258, 122] width 115 height 14
drag, startPoint x: 279, startPoint y: 137, endPoint x: 212, endPoint y: 139, distance: 67.1
click at [212, 139] on td "[EMAIL_ADDRESS][DOMAIN_NAME]" at bounding box center [258, 136] width 115 height 14
click at [275, 209] on link "488" at bounding box center [274, 209] width 15 height 11
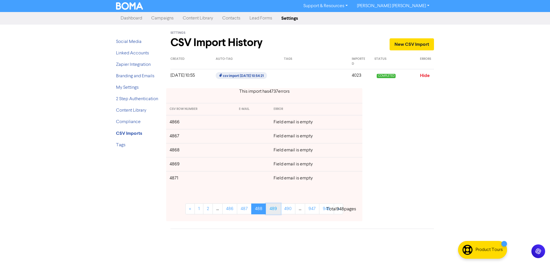
click at [272, 212] on link "489" at bounding box center [273, 209] width 15 height 11
click at [273, 212] on link "490" at bounding box center [273, 209] width 15 height 11
click at [273, 212] on link "491" at bounding box center [273, 209] width 14 height 11
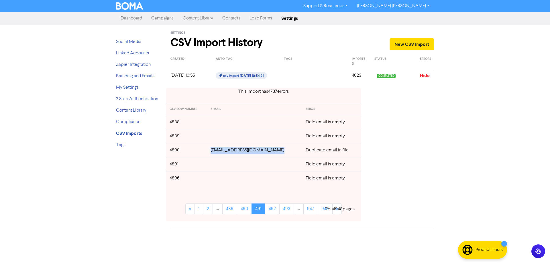
drag, startPoint x: 284, startPoint y: 152, endPoint x: 208, endPoint y: 151, distance: 75.9
click at [208, 151] on td "[EMAIL_ADDRESS][DOMAIN_NAME]" at bounding box center [254, 150] width 95 height 14
click at [273, 210] on link "492" at bounding box center [272, 209] width 15 height 11
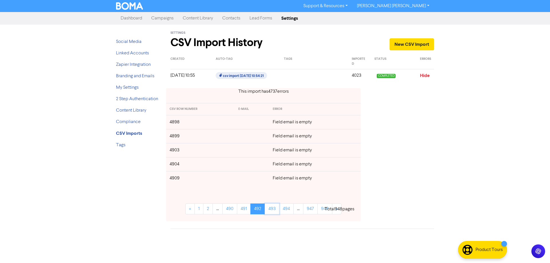
click at [273, 210] on link "493" at bounding box center [272, 209] width 15 height 11
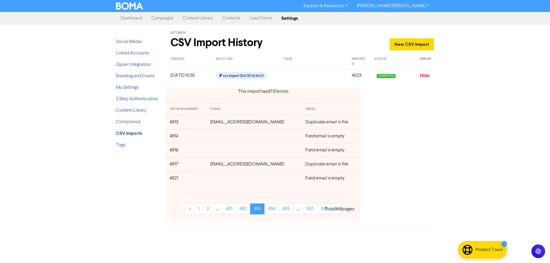
drag, startPoint x: 286, startPoint y: 125, endPoint x: 209, endPoint y: 125, distance: 77.1
click at [209, 125] on td "[EMAIL_ADDRESS][DOMAIN_NAME]" at bounding box center [254, 122] width 95 height 14
drag, startPoint x: 259, startPoint y: 164, endPoint x: 209, endPoint y: 165, distance: 50.5
click at [209, 165] on td "[EMAIL_ADDRESS][DOMAIN_NAME]" at bounding box center [254, 164] width 95 height 14
click at [273, 211] on link "494" at bounding box center [271, 209] width 15 height 11
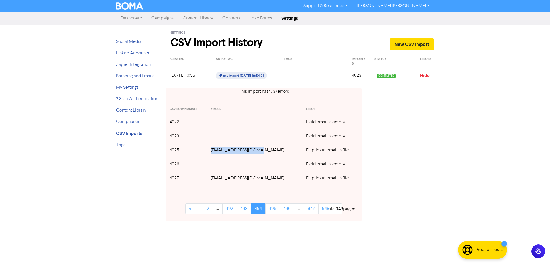
drag, startPoint x: 264, startPoint y: 152, endPoint x: 211, endPoint y: 165, distance: 54.5
click at [210, 153] on tr "4925 [EMAIL_ADDRESS][DOMAIN_NAME] Duplicate email in file" at bounding box center [263, 150] width 195 height 14
drag, startPoint x: 272, startPoint y: 178, endPoint x: 232, endPoint y: 196, distance: 43.5
click at [215, 179] on td "[EMAIL_ADDRESS][DOMAIN_NAME]" at bounding box center [254, 178] width 95 height 14
click at [274, 209] on link "495" at bounding box center [272, 209] width 15 height 11
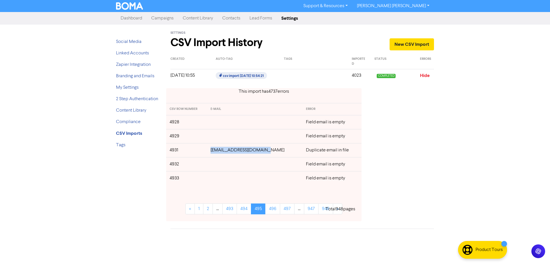
drag, startPoint x: 270, startPoint y: 151, endPoint x: 217, endPoint y: 151, distance: 53.0
click at [217, 151] on td "[EMAIL_ADDRESS][DOMAIN_NAME]" at bounding box center [254, 150] width 95 height 14
click at [275, 207] on link "496" at bounding box center [272, 209] width 15 height 11
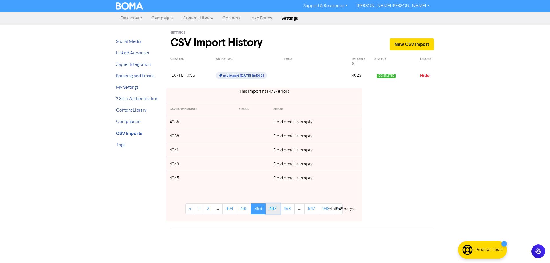
click at [275, 207] on link "497" at bounding box center [273, 209] width 15 height 11
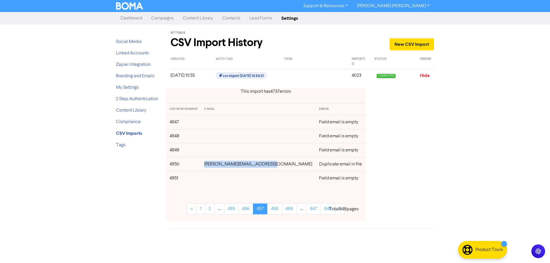
drag, startPoint x: 285, startPoint y: 166, endPoint x: 212, endPoint y: 166, distance: 73.4
click at [212, 166] on td "[PERSON_NAME][EMAIL_ADDRESS][DOMAIN_NAME]" at bounding box center [258, 164] width 115 height 14
click at [276, 211] on link "498" at bounding box center [274, 209] width 15 height 11
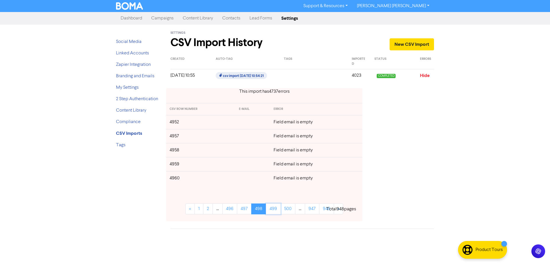
click at [276, 211] on link "499" at bounding box center [273, 209] width 15 height 11
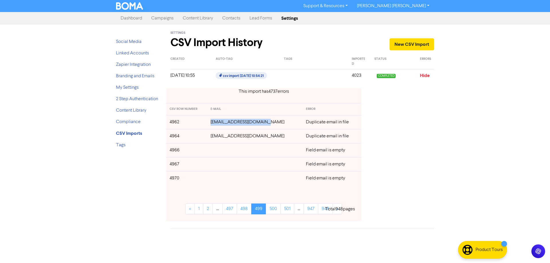
drag, startPoint x: 271, startPoint y: 123, endPoint x: 217, endPoint y: 124, distance: 53.3
click at [217, 124] on td "[EMAIL_ADDRESS][DOMAIN_NAME]" at bounding box center [254, 122] width 95 height 14
drag, startPoint x: 270, startPoint y: 137, endPoint x: 217, endPoint y: 137, distance: 53.3
click at [217, 137] on td "[EMAIL_ADDRESS][DOMAIN_NAME]" at bounding box center [254, 136] width 95 height 14
click at [454, 146] on div "Support & Resources Video Tutorials FAQ & Guides Marketing Education [PERSON_NA…" at bounding box center [275, 131] width 550 height 263
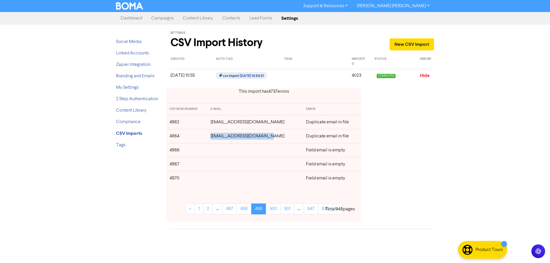
drag, startPoint x: 271, startPoint y: 136, endPoint x: 360, endPoint y: 150, distance: 90.7
click at [217, 138] on td "[EMAIL_ADDRESS][DOMAIN_NAME]" at bounding box center [254, 136] width 95 height 14
click at [271, 213] on link "500" at bounding box center [273, 209] width 15 height 11
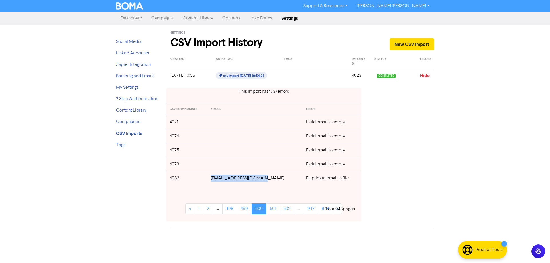
drag, startPoint x: 268, startPoint y: 180, endPoint x: 218, endPoint y: 181, distance: 50.1
click at [218, 181] on td "[EMAIL_ADDRESS][DOMAIN_NAME]" at bounding box center [254, 178] width 95 height 14
click at [272, 210] on link "501" at bounding box center [273, 209] width 14 height 11
drag, startPoint x: 265, startPoint y: 151, endPoint x: 217, endPoint y: 152, distance: 48.7
click at [217, 152] on td "[EMAIL_ADDRESS][DOMAIN_NAME]" at bounding box center [254, 150] width 95 height 14
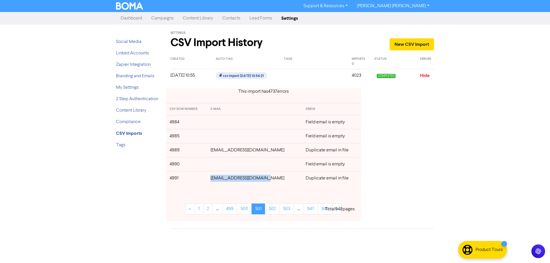
drag, startPoint x: 270, startPoint y: 179, endPoint x: 218, endPoint y: 179, distance: 52.2
click at [218, 179] on td "[EMAIL_ADDRESS][DOMAIN_NAME]" at bounding box center [254, 178] width 95 height 14
click at [273, 211] on link "502" at bounding box center [272, 209] width 15 height 11
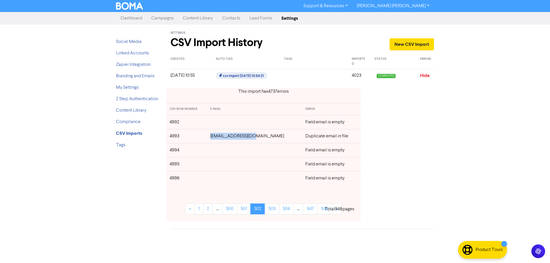
drag, startPoint x: 264, startPoint y: 138, endPoint x: 222, endPoint y: 140, distance: 42.2
click at [222, 140] on td "[EMAIL_ADDRESS][DOMAIN_NAME]" at bounding box center [254, 136] width 95 height 14
click at [271, 210] on link "503" at bounding box center [272, 209] width 15 height 11
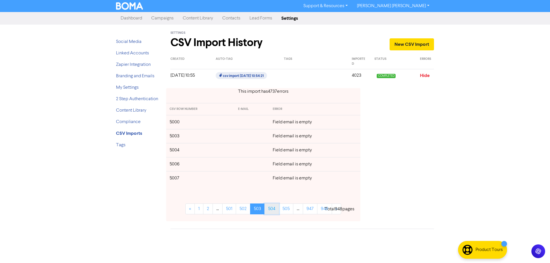
click at [275, 210] on link "504" at bounding box center [271, 209] width 15 height 11
click at [275, 210] on link "505" at bounding box center [272, 209] width 15 height 11
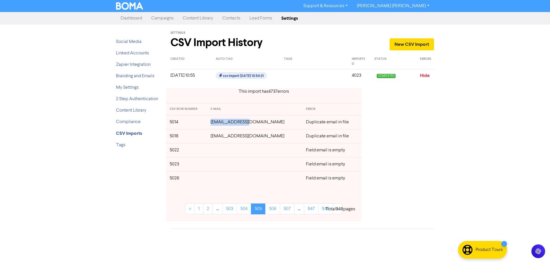
drag, startPoint x: 252, startPoint y: 122, endPoint x: 213, endPoint y: 123, distance: 39.0
click at [213, 123] on td "[EMAIL_ADDRESS][DOMAIN_NAME]" at bounding box center [254, 122] width 95 height 14
drag, startPoint x: 282, startPoint y: 137, endPoint x: 213, endPoint y: 138, distance: 69.4
click at [213, 138] on td "[EMAIL_ADDRESS][DOMAIN_NAME]" at bounding box center [254, 136] width 95 height 14
click at [278, 209] on link "506" at bounding box center [272, 209] width 15 height 11
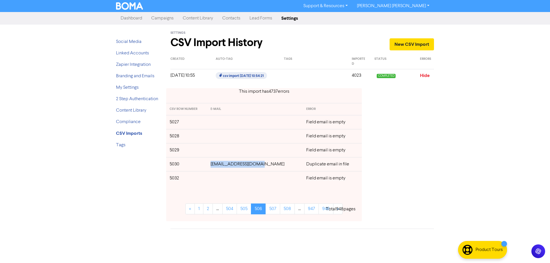
drag, startPoint x: 268, startPoint y: 165, endPoint x: 301, endPoint y: 189, distance: 40.7
click at [220, 166] on td "[EMAIL_ADDRESS][DOMAIN_NAME]" at bounding box center [255, 164] width 96 height 14
click at [274, 210] on link "507" at bounding box center [273, 209] width 15 height 11
drag, startPoint x: 264, startPoint y: 151, endPoint x: 247, endPoint y: 156, distance: 18.4
click at [221, 153] on td "[EMAIL_ADDRESS][DOMAIN_NAME]" at bounding box center [255, 150] width 96 height 14
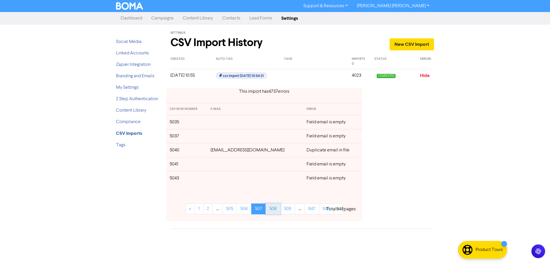
click at [273, 211] on link "508" at bounding box center [273, 209] width 15 height 11
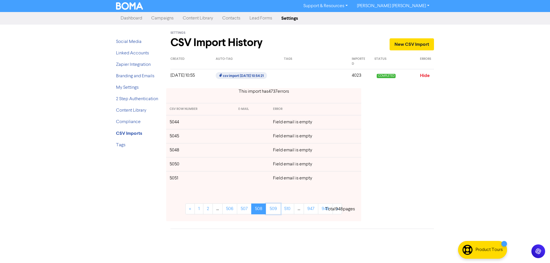
click at [273, 211] on link "509" at bounding box center [273, 209] width 15 height 11
click at [273, 211] on link "510" at bounding box center [273, 209] width 14 height 11
click at [273, 211] on link "511" at bounding box center [271, 209] width 13 height 11
click at [273, 211] on link "512" at bounding box center [269, 209] width 13 height 11
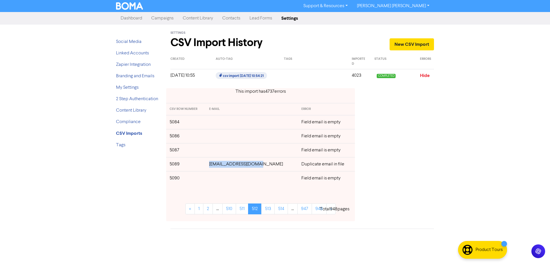
drag, startPoint x: 267, startPoint y: 164, endPoint x: 217, endPoint y: 167, distance: 49.9
click at [217, 167] on td "[EMAIL_ADDRESS][DOMAIN_NAME]" at bounding box center [252, 164] width 92 height 14
click at [273, 212] on link "513" at bounding box center [267, 209] width 13 height 11
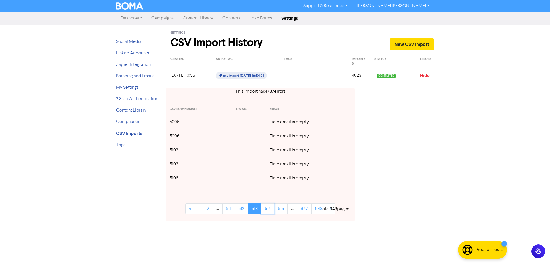
click at [273, 212] on link "514" at bounding box center [267, 209] width 13 height 11
click at [273, 212] on link "515" at bounding box center [268, 209] width 13 height 11
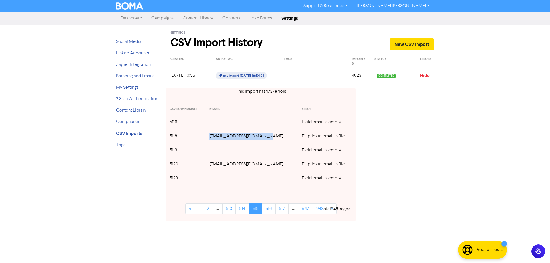
drag, startPoint x: 271, startPoint y: 137, endPoint x: 215, endPoint y: 137, distance: 55.6
click at [215, 137] on td "[EMAIL_ADDRESS][DOMAIN_NAME]" at bounding box center [252, 136] width 93 height 14
drag, startPoint x: 270, startPoint y: 167, endPoint x: 215, endPoint y: 166, distance: 55.6
click at [215, 166] on td "[EMAIL_ADDRESS][DOMAIN_NAME]" at bounding box center [252, 164] width 93 height 14
click at [271, 210] on link "516" at bounding box center [269, 209] width 14 height 11
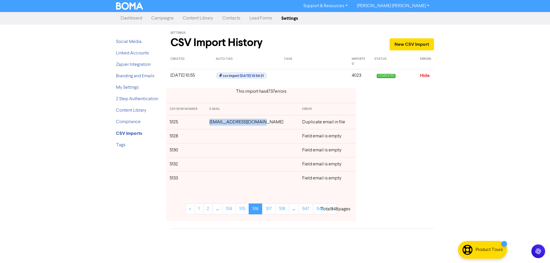
drag, startPoint x: 268, startPoint y: 124, endPoint x: 217, endPoint y: 124, distance: 51.0
click at [217, 124] on td "[EMAIL_ADDRESS][DOMAIN_NAME]" at bounding box center [252, 122] width 93 height 14
click at [272, 211] on link "517" at bounding box center [268, 209] width 13 height 11
drag, startPoint x: 264, startPoint y: 123, endPoint x: 219, endPoint y: 124, distance: 45.3
click at [219, 124] on td "[EMAIL_ADDRESS][DOMAIN_NAME]" at bounding box center [252, 122] width 93 height 14
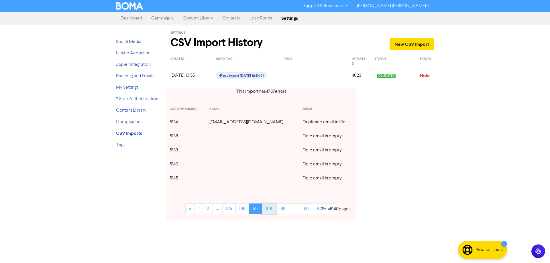
click at [268, 208] on link "518" at bounding box center [269, 209] width 14 height 11
drag, startPoint x: 266, startPoint y: 180, endPoint x: 216, endPoint y: 181, distance: 49.6
click at [216, 181] on td "[EMAIL_ADDRESS][DOMAIN_NAME]" at bounding box center [252, 178] width 93 height 14
click at [270, 207] on link "519" at bounding box center [269, 209] width 14 height 11
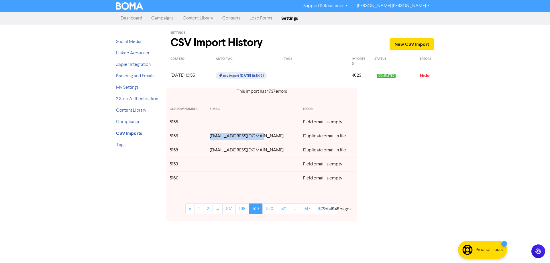
drag, startPoint x: 268, startPoint y: 136, endPoint x: 218, endPoint y: 139, distance: 50.8
click at [218, 139] on td "[EMAIL_ADDRESS][DOMAIN_NAME]" at bounding box center [252, 136] width 93 height 14
drag, startPoint x: 259, startPoint y: 152, endPoint x: 217, endPoint y: 151, distance: 41.8
click at [217, 151] on td "[EMAIL_ADDRESS][DOMAIN_NAME]" at bounding box center [252, 150] width 93 height 14
click at [271, 209] on link "520" at bounding box center [269, 209] width 15 height 11
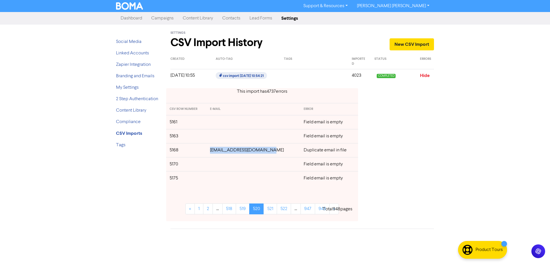
drag, startPoint x: 270, startPoint y: 150, endPoint x: 216, endPoint y: 150, distance: 54.2
click at [216, 150] on td "[EMAIL_ADDRESS][DOMAIN_NAME]" at bounding box center [254, 150] width 94 height 14
click at [270, 209] on link "521" at bounding box center [270, 209] width 13 height 11
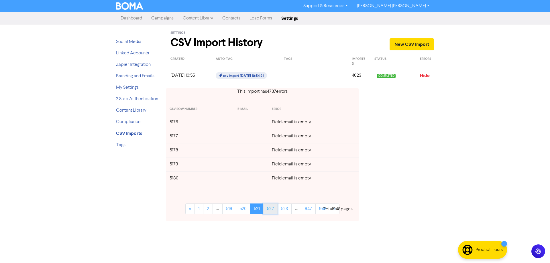
click at [271, 210] on link "522" at bounding box center [270, 209] width 14 height 11
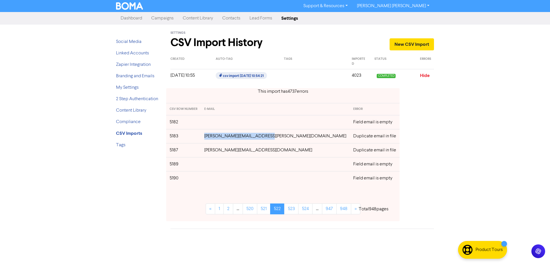
drag, startPoint x: 275, startPoint y: 137, endPoint x: 299, endPoint y: 146, distance: 25.6
click at [217, 138] on td "[PERSON_NAME][EMAIL_ADDRESS][PERSON_NAME][DOMAIN_NAME]" at bounding box center [275, 136] width 149 height 14
click at [421, 140] on div "This import has 4737 error s CSV ROW NUMBER E-MAIL ERROR 5182 Field email is em…" at bounding box center [302, 155] width 272 height 142
drag, startPoint x: 277, startPoint y: 137, endPoint x: 215, endPoint y: 138, distance: 61.9
click at [215, 138] on td "[PERSON_NAME][EMAIL_ADDRESS][PERSON_NAME][DOMAIN_NAME]" at bounding box center [275, 136] width 149 height 14
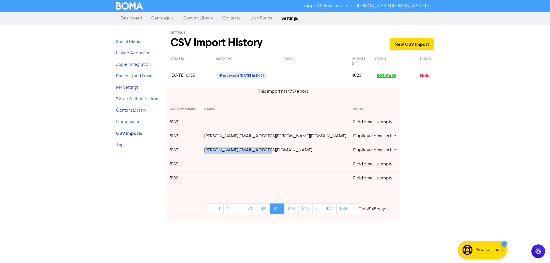
drag, startPoint x: 275, startPoint y: 151, endPoint x: 317, endPoint y: 153, distance: 42.7
click at [215, 152] on td "[PERSON_NAME][EMAIL_ADDRESS][DOMAIN_NAME]" at bounding box center [275, 150] width 149 height 14
click at [284, 212] on link "523" at bounding box center [291, 209] width 14 height 11
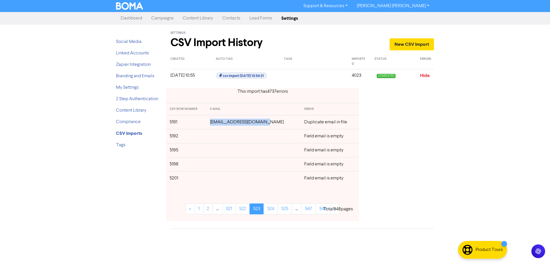
drag, startPoint x: 267, startPoint y: 124, endPoint x: 322, endPoint y: 138, distance: 56.0
click at [217, 124] on td "[EMAIL_ADDRESS][DOMAIN_NAME]" at bounding box center [254, 122] width 94 height 14
click at [271, 212] on link "524" at bounding box center [271, 209] width 14 height 11
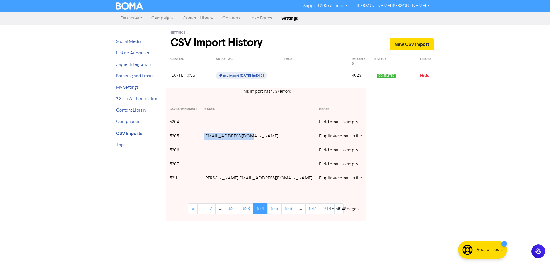
drag, startPoint x: 265, startPoint y: 138, endPoint x: 217, endPoint y: 138, distance: 48.4
click at [217, 138] on td "[EMAIL_ADDRESS][DOMAIN_NAME]" at bounding box center [258, 136] width 115 height 14
drag, startPoint x: 269, startPoint y: 180, endPoint x: 217, endPoint y: 180, distance: 51.9
click at [217, 180] on td "[PERSON_NAME][EMAIL_ADDRESS][DOMAIN_NAME]" at bounding box center [258, 178] width 115 height 14
click at [272, 209] on link "525" at bounding box center [274, 209] width 14 height 11
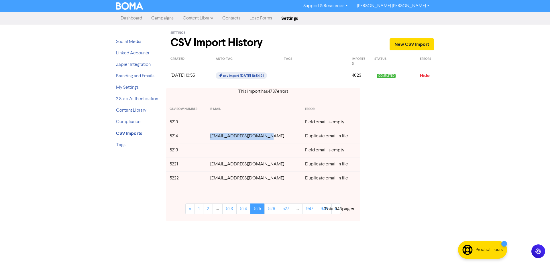
drag, startPoint x: 273, startPoint y: 137, endPoint x: 217, endPoint y: 137, distance: 56.2
click at [217, 137] on td "[EMAIL_ADDRESS][DOMAIN_NAME]" at bounding box center [254, 136] width 95 height 14
drag, startPoint x: 255, startPoint y: 166, endPoint x: 216, endPoint y: 166, distance: 38.7
click at [216, 166] on td "[EMAIL_ADDRESS][DOMAIN_NAME]" at bounding box center [254, 164] width 95 height 14
drag, startPoint x: 254, startPoint y: 180, endPoint x: 294, endPoint y: 192, distance: 41.5
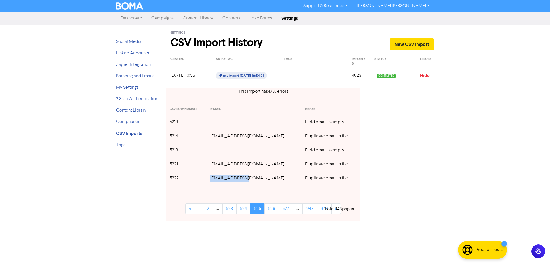
click at [218, 179] on td "[EMAIL_ADDRESS][DOMAIN_NAME]" at bounding box center [254, 178] width 95 height 14
click at [279, 212] on link "526" at bounding box center [271, 209] width 15 height 11
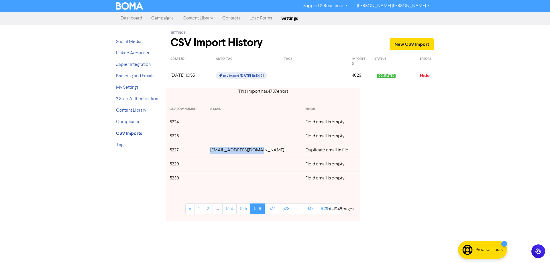
drag, startPoint x: 266, startPoint y: 150, endPoint x: 219, endPoint y: 152, distance: 46.7
click at [219, 152] on td "[EMAIL_ADDRESS][DOMAIN_NAME]" at bounding box center [254, 150] width 95 height 14
click at [270, 211] on link "527" at bounding box center [272, 209] width 14 height 11
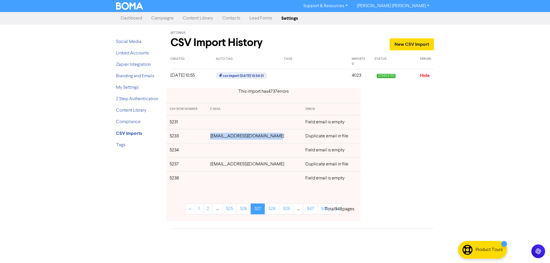
drag, startPoint x: 275, startPoint y: 137, endPoint x: 214, endPoint y: 139, distance: 60.8
click at [214, 139] on td "[EMAIL_ADDRESS][DOMAIN_NAME]" at bounding box center [254, 136] width 95 height 14
drag, startPoint x: 272, startPoint y: 165, endPoint x: 336, endPoint y: 175, distance: 64.0
click at [215, 166] on td "[EMAIL_ADDRESS][DOMAIN_NAME]" at bounding box center [254, 164] width 95 height 14
click at [273, 211] on link "528" at bounding box center [272, 209] width 15 height 11
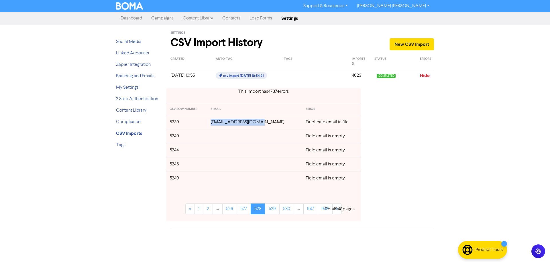
drag, startPoint x: 268, startPoint y: 123, endPoint x: 219, endPoint y: 123, distance: 48.7
click at [219, 123] on td "[EMAIL_ADDRESS][DOMAIN_NAME]" at bounding box center [254, 122] width 95 height 14
click at [274, 211] on link "529" at bounding box center [272, 209] width 15 height 11
drag, startPoint x: 260, startPoint y: 123, endPoint x: 219, endPoint y: 123, distance: 41.3
click at [219, 123] on td "[EMAIL_ADDRESS][DOMAIN_NAME]" at bounding box center [254, 122] width 95 height 14
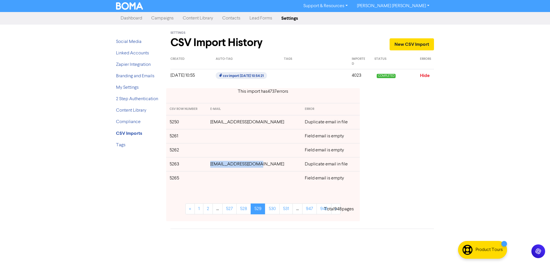
drag, startPoint x: 264, startPoint y: 165, endPoint x: 219, endPoint y: 165, distance: 45.6
click at [219, 165] on td "[EMAIL_ADDRESS][DOMAIN_NAME]" at bounding box center [254, 164] width 95 height 14
click at [275, 209] on link "530" at bounding box center [272, 209] width 15 height 11
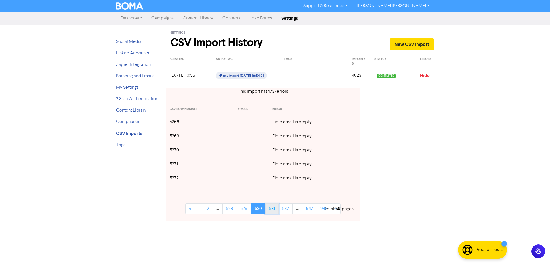
click at [273, 209] on link "531" at bounding box center [271, 209] width 13 height 11
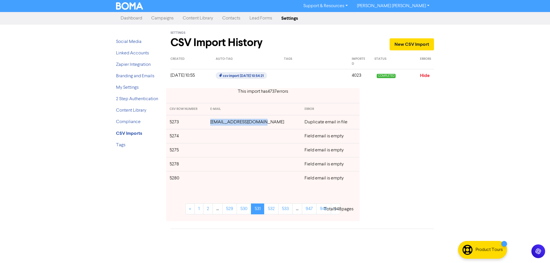
drag, startPoint x: 266, startPoint y: 122, endPoint x: 219, endPoint y: 124, distance: 47.9
click at [219, 124] on td "[EMAIL_ADDRESS][DOMAIN_NAME]" at bounding box center [254, 122] width 95 height 14
click at [270, 210] on link "532" at bounding box center [271, 209] width 14 height 11
drag, startPoint x: 260, startPoint y: 162, endPoint x: 224, endPoint y: 171, distance: 37.2
click at [213, 165] on td "[EMAIL_ADDRESS][DOMAIN_NAME]" at bounding box center [254, 164] width 94 height 14
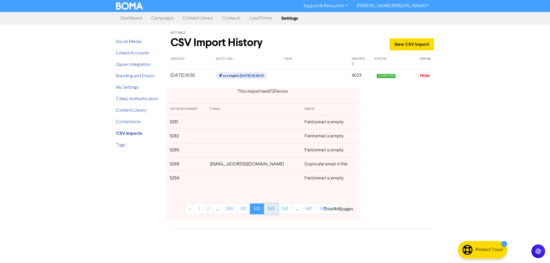
click at [270, 208] on link "533" at bounding box center [271, 209] width 14 height 11
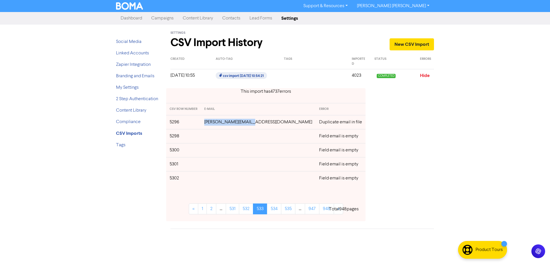
drag, startPoint x: 265, startPoint y: 124, endPoint x: 219, endPoint y: 124, distance: 46.1
click at [219, 124] on td "[PERSON_NAME][EMAIL_ADDRESS][DOMAIN_NAME]" at bounding box center [258, 122] width 115 height 14
click at [273, 211] on link "534" at bounding box center [274, 209] width 14 height 11
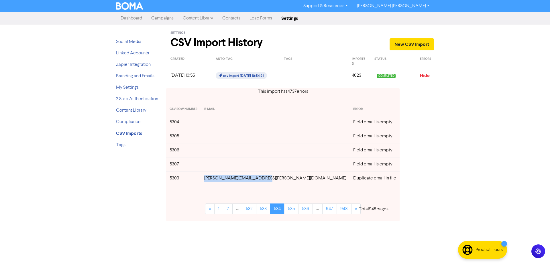
drag, startPoint x: 272, startPoint y: 178, endPoint x: 216, endPoint y: 180, distance: 55.6
click at [216, 180] on td "[PERSON_NAME][EMAIL_ADDRESS][PERSON_NAME][DOMAIN_NAME]" at bounding box center [275, 178] width 149 height 14
click at [284, 205] on link "535" at bounding box center [291, 209] width 14 height 11
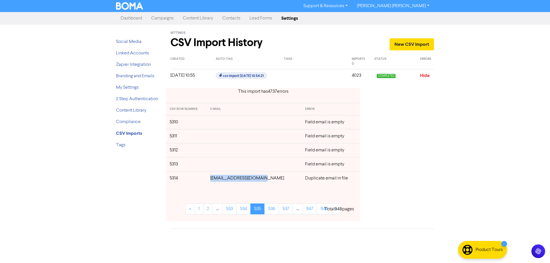
drag, startPoint x: 262, startPoint y: 179, endPoint x: 218, endPoint y: 180, distance: 43.8
click at [218, 180] on td "[EMAIL_ADDRESS][DOMAIN_NAME]" at bounding box center [254, 178] width 95 height 14
click at [273, 208] on link "536" at bounding box center [271, 209] width 15 height 11
drag, startPoint x: 269, startPoint y: 137, endPoint x: 218, endPoint y: 139, distance: 51.6
click at [218, 139] on td "[EMAIL_ADDRESS][DOMAIN_NAME]" at bounding box center [254, 136] width 95 height 14
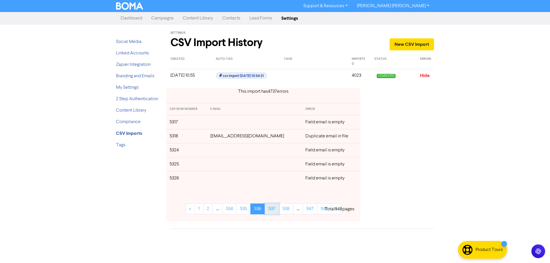
click at [273, 209] on link "537" at bounding box center [272, 209] width 14 height 11
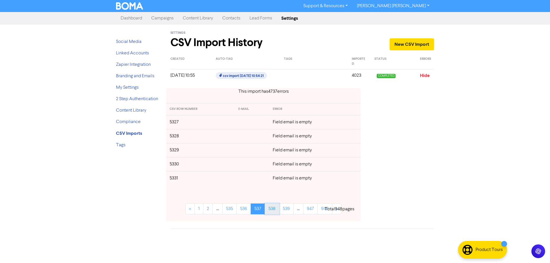
click at [278, 210] on link "538" at bounding box center [272, 209] width 15 height 11
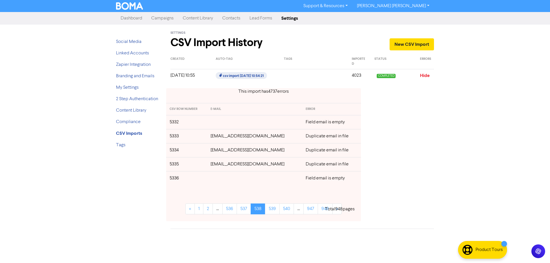
drag, startPoint x: 285, startPoint y: 135, endPoint x: 211, endPoint y: 139, distance: 74.3
click at [211, 139] on td "[EMAIL_ADDRESS][DOMAIN_NAME]" at bounding box center [254, 136] width 95 height 14
click at [275, 210] on link "539" at bounding box center [272, 209] width 15 height 11
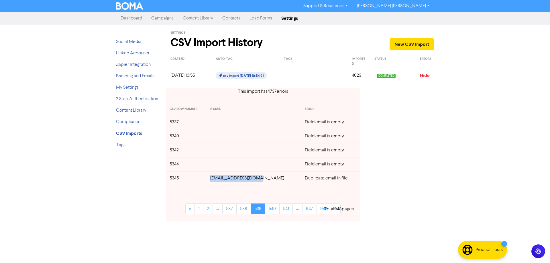
drag, startPoint x: 266, startPoint y: 181, endPoint x: 219, endPoint y: 179, distance: 47.0
click at [219, 179] on td "[EMAIL_ADDRESS][DOMAIN_NAME]" at bounding box center [254, 178] width 95 height 14
click at [276, 210] on link "540" at bounding box center [272, 209] width 15 height 11
drag, startPoint x: 267, startPoint y: 164, endPoint x: 216, endPoint y: 165, distance: 51.6
click at [216, 165] on td "[EMAIL_ADDRESS][DOMAIN_NAME]" at bounding box center [254, 164] width 95 height 14
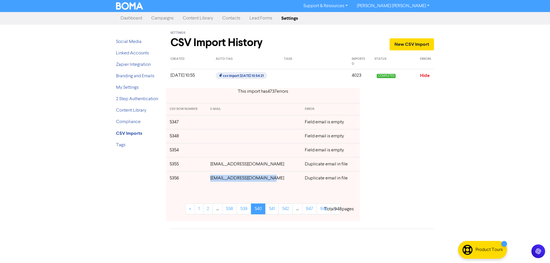
drag, startPoint x: 277, startPoint y: 179, endPoint x: 232, endPoint y: 183, distance: 45.4
click at [215, 179] on td "[EMAIL_ADDRESS][DOMAIN_NAME]" at bounding box center [254, 178] width 95 height 14
click at [274, 211] on link "541" at bounding box center [271, 209] width 13 height 11
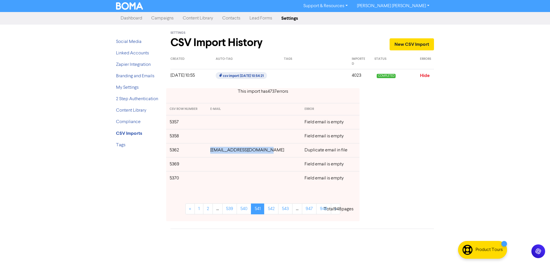
drag, startPoint x: 271, startPoint y: 149, endPoint x: 215, endPoint y: 151, distance: 56.8
click at [215, 151] on td "[EMAIL_ADDRESS][DOMAIN_NAME]" at bounding box center [254, 150] width 95 height 14
click at [403, 144] on div "This import has 4737 error s CSV ROW NUMBER E-MAIL ERROR 5357 Field email is em…" at bounding box center [302, 155] width 272 height 142
drag, startPoint x: 270, startPoint y: 152, endPoint x: 217, endPoint y: 152, distance: 52.4
click at [217, 152] on td "[EMAIL_ADDRESS][DOMAIN_NAME]" at bounding box center [254, 150] width 95 height 14
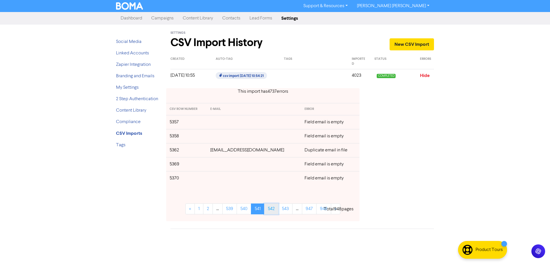
click at [272, 210] on link "542" at bounding box center [271, 209] width 14 height 11
drag, startPoint x: 262, startPoint y: 137, endPoint x: 215, endPoint y: 138, distance: 46.7
click at [215, 138] on td "[EMAIL_ADDRESS][DOMAIN_NAME]" at bounding box center [254, 136] width 94 height 14
drag, startPoint x: 274, startPoint y: 149, endPoint x: 216, endPoint y: 152, distance: 58.3
click at [216, 152] on td "[EMAIL_ADDRESS][DOMAIN_NAME]" at bounding box center [254, 150] width 94 height 14
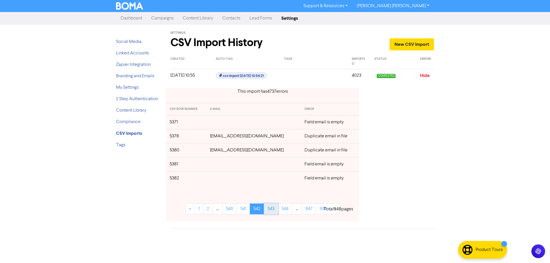
click at [272, 210] on link "543" at bounding box center [271, 209] width 14 height 11
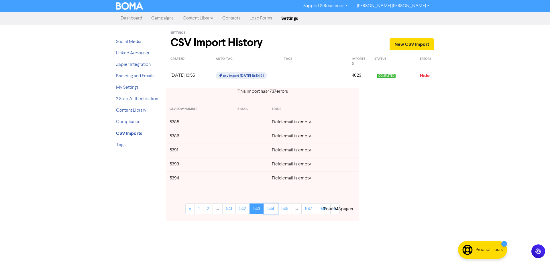
click at [272, 210] on link "544" at bounding box center [271, 209] width 14 height 11
click at [272, 210] on link "545" at bounding box center [271, 209] width 14 height 11
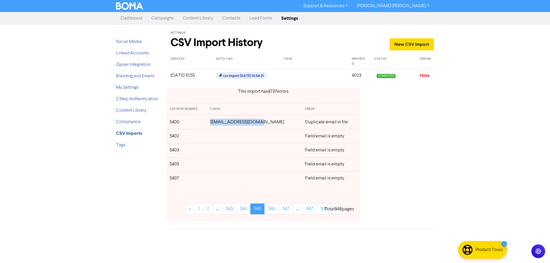
drag, startPoint x: 268, startPoint y: 123, endPoint x: 219, endPoint y: 123, distance: 49.6
click at [219, 123] on td "[EMAIL_ADDRESS][DOMAIN_NAME]" at bounding box center [254, 122] width 95 height 14
click at [274, 209] on link "546" at bounding box center [271, 209] width 15 height 11
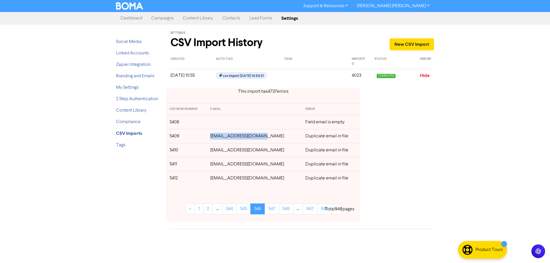
drag, startPoint x: 273, startPoint y: 136, endPoint x: 217, endPoint y: 137, distance: 55.9
click at [217, 137] on td "[EMAIL_ADDRESS][DOMAIN_NAME]" at bounding box center [254, 136] width 95 height 14
drag, startPoint x: 266, startPoint y: 153, endPoint x: 271, endPoint y: 173, distance: 20.3
click at [217, 153] on td "[EMAIL_ADDRESS][DOMAIN_NAME]" at bounding box center [254, 150] width 95 height 14
click at [271, 209] on link "547" at bounding box center [272, 209] width 14 height 11
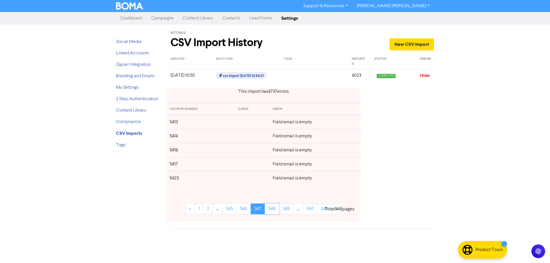
click at [271, 209] on link "548" at bounding box center [272, 209] width 15 height 11
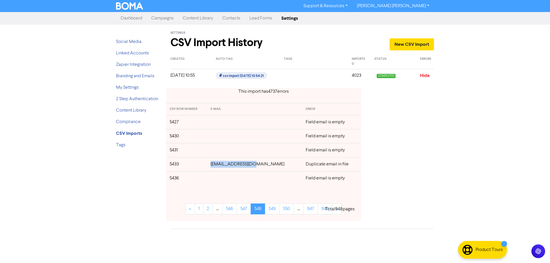
drag, startPoint x: 261, startPoint y: 164, endPoint x: 220, endPoint y: 164, distance: 41.0
click at [220, 164] on td "[EMAIL_ADDRESS][DOMAIN_NAME]" at bounding box center [254, 164] width 95 height 14
click at [274, 211] on link "549" at bounding box center [272, 209] width 15 height 11
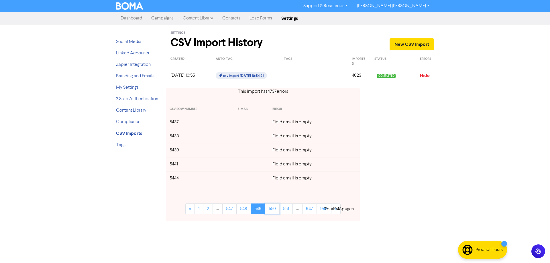
click at [274, 211] on link "550" at bounding box center [272, 209] width 15 height 11
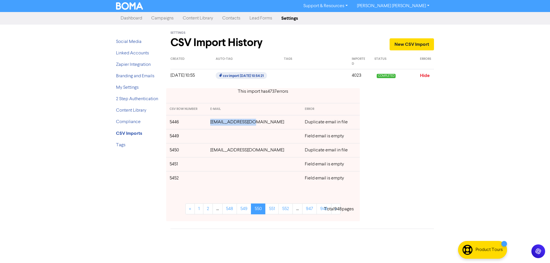
drag, startPoint x: 262, startPoint y: 123, endPoint x: 218, endPoint y: 124, distance: 43.3
click at [218, 124] on td "[EMAIL_ADDRESS][DOMAIN_NAME]" at bounding box center [254, 122] width 95 height 14
drag, startPoint x: 256, startPoint y: 150, endPoint x: 219, endPoint y: 151, distance: 37.8
click at [219, 151] on td "[EMAIL_ADDRESS][DOMAIN_NAME]" at bounding box center [254, 150] width 95 height 14
click at [273, 209] on link "551" at bounding box center [271, 209] width 13 height 11
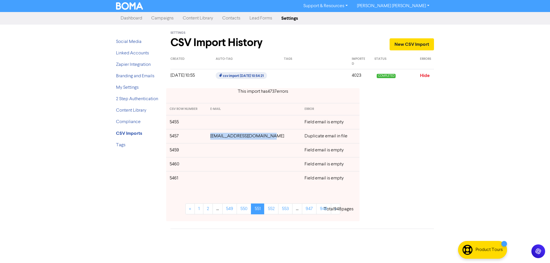
drag, startPoint x: 273, startPoint y: 138, endPoint x: 216, endPoint y: 138, distance: 56.5
click at [216, 138] on td "[EMAIL_ADDRESS][DOMAIN_NAME]" at bounding box center [254, 136] width 95 height 14
click at [274, 209] on link "552" at bounding box center [271, 209] width 14 height 11
drag, startPoint x: 273, startPoint y: 136, endPoint x: 217, endPoint y: 139, distance: 56.5
click at [217, 139] on td "[EMAIL_ADDRESS][DOMAIN_NAME]" at bounding box center [254, 136] width 94 height 14
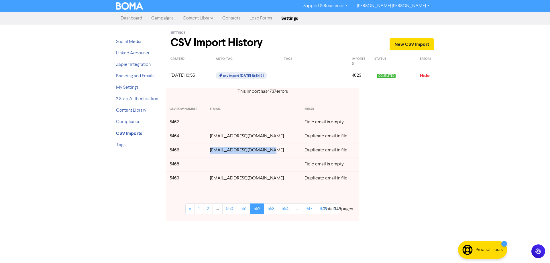
drag, startPoint x: 262, startPoint y: 149, endPoint x: 215, endPoint y: 149, distance: 46.7
click at [215, 149] on td "[EMAIL_ADDRESS][DOMAIN_NAME]" at bounding box center [254, 150] width 94 height 14
drag, startPoint x: 273, startPoint y: 180, endPoint x: 216, endPoint y: 178, distance: 57.3
click at [216, 178] on td "[EMAIL_ADDRESS][DOMAIN_NAME]" at bounding box center [254, 178] width 94 height 14
click at [274, 211] on link "553" at bounding box center [271, 209] width 14 height 11
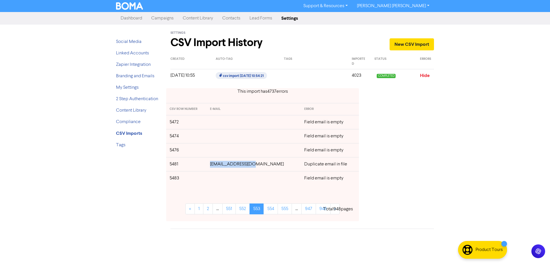
drag, startPoint x: 256, startPoint y: 166, endPoint x: 220, endPoint y: 166, distance: 36.4
click at [220, 166] on td "[EMAIL_ADDRESS][DOMAIN_NAME]" at bounding box center [254, 164] width 94 height 14
drag, startPoint x: 271, startPoint y: 209, endPoint x: 281, endPoint y: 215, distance: 12.4
click at [271, 209] on link "554" at bounding box center [271, 209] width 14 height 11
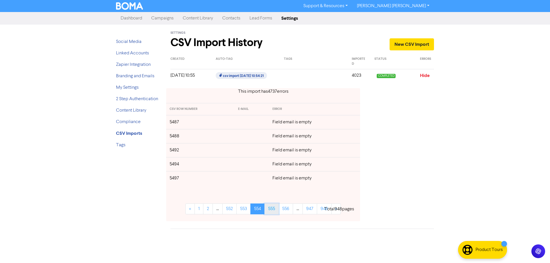
click at [272, 209] on link "555" at bounding box center [271, 209] width 14 height 11
click at [272, 209] on link "556" at bounding box center [271, 209] width 15 height 11
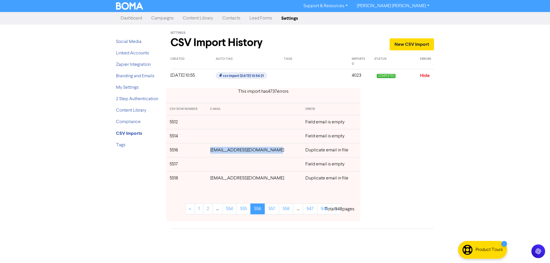
drag, startPoint x: 276, startPoint y: 151, endPoint x: 212, endPoint y: 150, distance: 63.9
click at [212, 150] on td "[EMAIL_ADDRESS][DOMAIN_NAME]" at bounding box center [254, 150] width 95 height 14
drag, startPoint x: 271, startPoint y: 179, endPoint x: 232, endPoint y: 182, distance: 38.5
click at [214, 180] on td "[EMAIL_ADDRESS][DOMAIN_NAME]" at bounding box center [254, 178] width 95 height 14
click at [439, 169] on div "Support & Resources Video Tutorials FAQ & Guides Marketing Education [PERSON_NA…" at bounding box center [275, 131] width 550 height 263
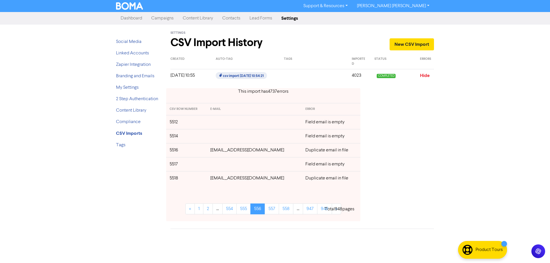
drag, startPoint x: 276, startPoint y: 180, endPoint x: 208, endPoint y: 180, distance: 68.5
click at [208, 180] on tr "5518 [EMAIL_ADDRESS][DOMAIN_NAME] Duplicate email in file" at bounding box center [263, 178] width 194 height 14
click at [275, 210] on link "557" at bounding box center [272, 209] width 14 height 11
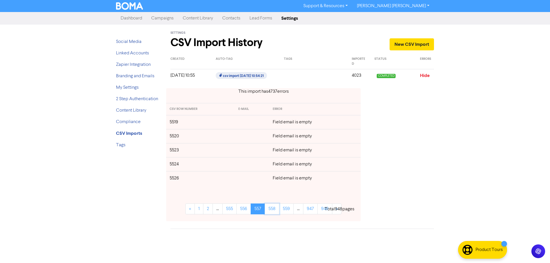
click at [275, 210] on link "558" at bounding box center [272, 209] width 15 height 11
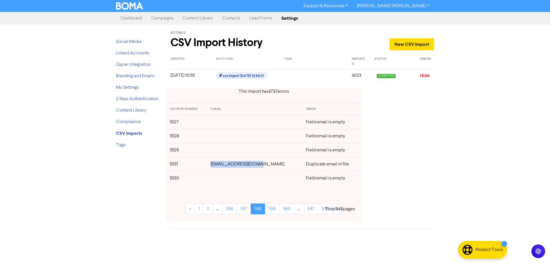
drag, startPoint x: 267, startPoint y: 163, endPoint x: 220, endPoint y: 165, distance: 47.6
click at [220, 165] on td "[EMAIL_ADDRESS][DOMAIN_NAME]" at bounding box center [254, 164] width 95 height 14
click at [276, 210] on link "559" at bounding box center [272, 209] width 15 height 11
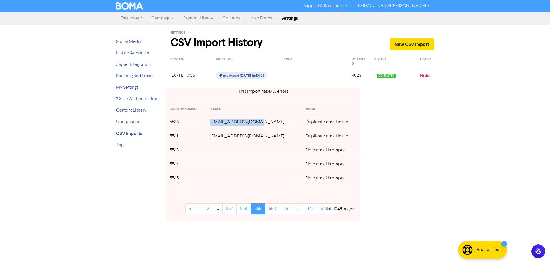
drag, startPoint x: 267, startPoint y: 122, endPoint x: 218, endPoint y: 124, distance: 49.3
click at [218, 124] on td "[EMAIL_ADDRESS][DOMAIN_NAME]" at bounding box center [254, 122] width 95 height 14
drag, startPoint x: 246, startPoint y: 138, endPoint x: 220, endPoint y: 138, distance: 26.4
click at [220, 138] on td "[EMAIL_ADDRESS][DOMAIN_NAME]" at bounding box center [254, 136] width 95 height 14
click at [272, 209] on link "560" at bounding box center [272, 209] width 15 height 11
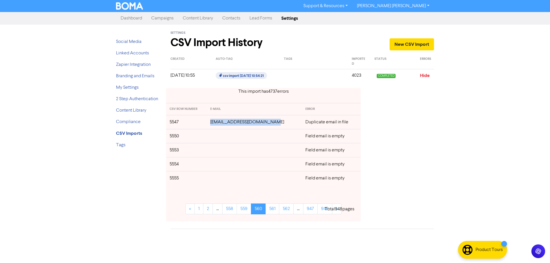
drag, startPoint x: 277, startPoint y: 124, endPoint x: 214, endPoint y: 125, distance: 62.5
click at [214, 125] on td "[EMAIL_ADDRESS][DOMAIN_NAME]" at bounding box center [254, 122] width 95 height 14
click at [272, 210] on link "561" at bounding box center [273, 209] width 14 height 11
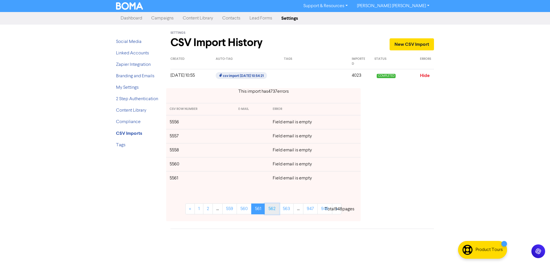
click at [272, 209] on link "562" at bounding box center [272, 209] width 15 height 11
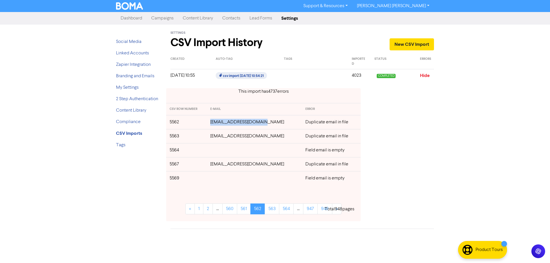
drag, startPoint x: 267, startPoint y: 122, endPoint x: 213, endPoint y: 124, distance: 53.6
click at [213, 124] on td "[EMAIL_ADDRESS][DOMAIN_NAME]" at bounding box center [254, 122] width 95 height 14
drag, startPoint x: 275, startPoint y: 137, endPoint x: 216, endPoint y: 138, distance: 59.6
click at [216, 138] on td "[EMAIL_ADDRESS][DOMAIN_NAME]" at bounding box center [254, 136] width 95 height 14
drag, startPoint x: 272, startPoint y: 165, endPoint x: 214, endPoint y: 165, distance: 57.6
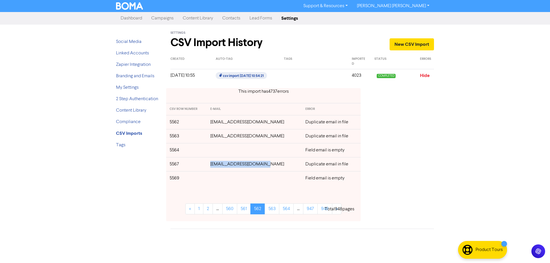
click at [214, 165] on td "[EMAIL_ADDRESS][DOMAIN_NAME]" at bounding box center [254, 164] width 95 height 14
click at [275, 209] on link "563" at bounding box center [272, 209] width 15 height 11
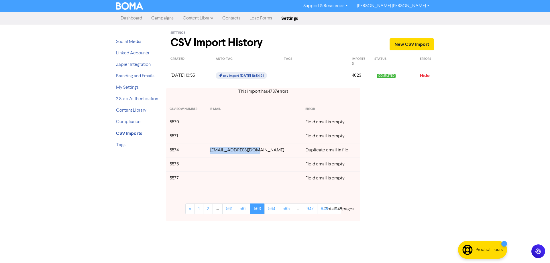
drag, startPoint x: 264, startPoint y: 152, endPoint x: 218, endPoint y: 152, distance: 46.4
click at [218, 152] on td "[EMAIL_ADDRESS][DOMAIN_NAME]" at bounding box center [254, 150] width 95 height 14
click at [274, 210] on link "564" at bounding box center [271, 209] width 15 height 11
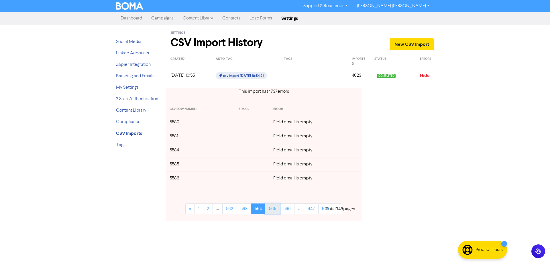
click at [276, 210] on link "565" at bounding box center [272, 209] width 15 height 11
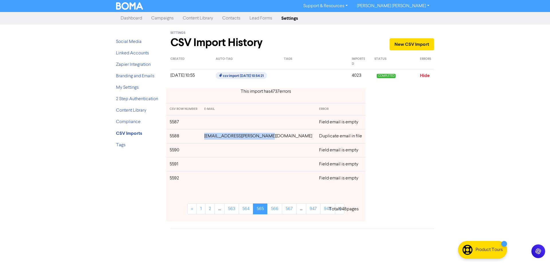
drag, startPoint x: 273, startPoint y: 138, endPoint x: 216, endPoint y: 136, distance: 57.3
click at [216, 136] on td "[EMAIL_ADDRESS][PERSON_NAME][DOMAIN_NAME]" at bounding box center [258, 136] width 115 height 14
click at [278, 209] on link "566" at bounding box center [274, 209] width 15 height 11
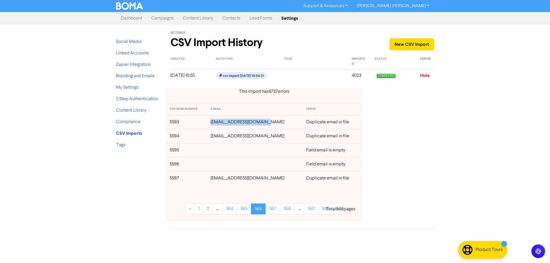
drag, startPoint x: 275, startPoint y: 120, endPoint x: 211, endPoint y: 123, distance: 63.4
click at [211, 123] on tr "5593 [EMAIL_ADDRESS][DOMAIN_NAME] Duplicate email in file" at bounding box center [264, 122] width 196 height 14
drag, startPoint x: 276, startPoint y: 179, endPoint x: 214, endPoint y: 179, distance: 61.3
click at [214, 179] on td "[EMAIL_ADDRESS][DOMAIN_NAME]" at bounding box center [255, 178] width 96 height 14
click at [271, 210] on link "567" at bounding box center [273, 209] width 15 height 11
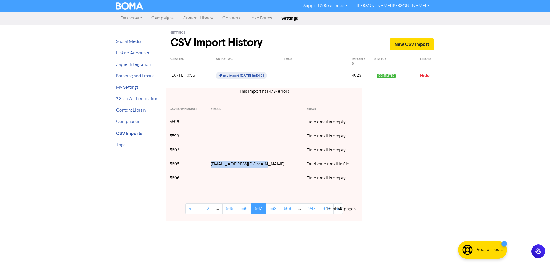
drag, startPoint x: 269, startPoint y: 165, endPoint x: 217, endPoint y: 165, distance: 52.2
click at [217, 165] on td "[EMAIL_ADDRESS][DOMAIN_NAME]" at bounding box center [255, 164] width 96 height 14
click at [275, 211] on link "568" at bounding box center [273, 209] width 15 height 11
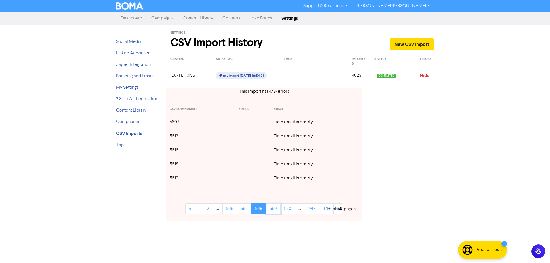
click at [275, 211] on link "569" at bounding box center [273, 209] width 15 height 11
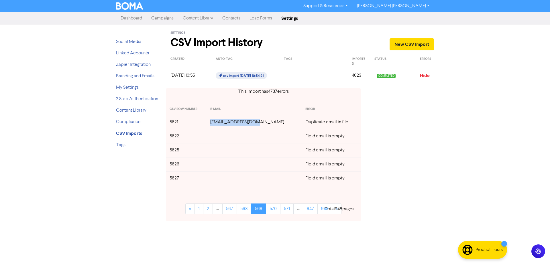
drag, startPoint x: 262, startPoint y: 122, endPoint x: 222, endPoint y: 125, distance: 40.8
click at [222, 125] on td "[EMAIL_ADDRESS][DOMAIN_NAME]" at bounding box center [254, 122] width 95 height 14
click at [275, 209] on link "570" at bounding box center [273, 209] width 15 height 11
drag, startPoint x: 269, startPoint y: 178, endPoint x: 273, endPoint y: 191, distance: 14.3
click at [217, 179] on td "[EMAIL_ADDRESS][DOMAIN_NAME]" at bounding box center [254, 178] width 95 height 14
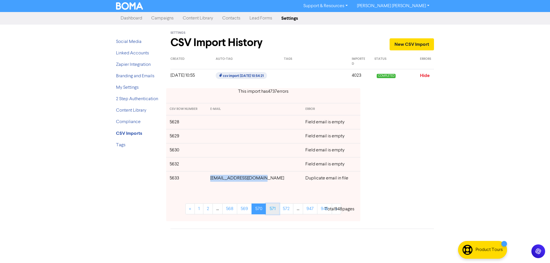
click at [275, 209] on link "571" at bounding box center [272, 209] width 13 height 11
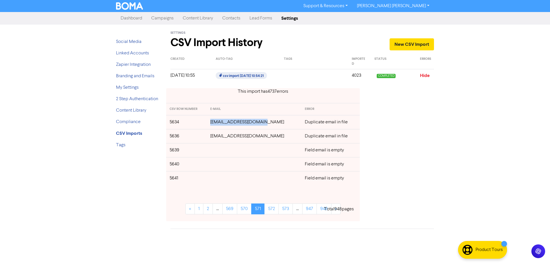
drag, startPoint x: 269, startPoint y: 124, endPoint x: 216, endPoint y: 124, distance: 53.0
click at [216, 124] on td "[EMAIL_ADDRESS][DOMAIN_NAME]" at bounding box center [254, 122] width 95 height 14
drag, startPoint x: 268, startPoint y: 138, endPoint x: 215, endPoint y: 139, distance: 53.0
click at [215, 139] on td "[EMAIL_ADDRESS][DOMAIN_NAME]" at bounding box center [254, 136] width 95 height 14
click at [277, 207] on link "572" at bounding box center [271, 209] width 14 height 11
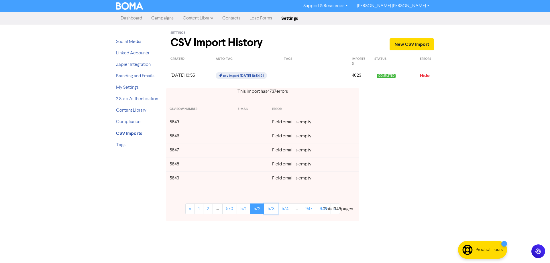
click at [277, 207] on link "573" at bounding box center [271, 209] width 14 height 11
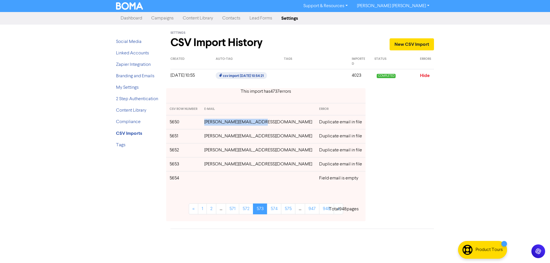
drag, startPoint x: 273, startPoint y: 121, endPoint x: 216, endPoint y: 123, distance: 57.3
click at [216, 123] on td "[PERSON_NAME][EMAIL_ADDRESS][DOMAIN_NAME]" at bounding box center [258, 122] width 115 height 14
drag, startPoint x: 262, startPoint y: 166, endPoint x: 216, endPoint y: 166, distance: 46.7
click at [216, 166] on td "[PERSON_NAME][EMAIL_ADDRESS][DOMAIN_NAME]" at bounding box center [258, 164] width 115 height 14
click at [267, 210] on link "574" at bounding box center [274, 209] width 14 height 11
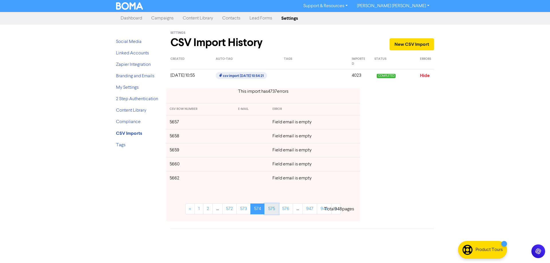
click at [273, 212] on link "575" at bounding box center [271, 209] width 14 height 11
click at [273, 212] on link "576" at bounding box center [271, 209] width 15 height 11
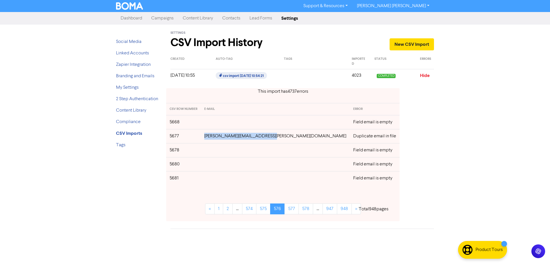
drag, startPoint x: 277, startPoint y: 136, endPoint x: 214, endPoint y: 138, distance: 63.4
click at [214, 138] on td "[PERSON_NAME][EMAIL_ADDRESS][PERSON_NAME][DOMAIN_NAME]" at bounding box center [275, 136] width 149 height 14
click at [285, 210] on link "577" at bounding box center [292, 209] width 14 height 11
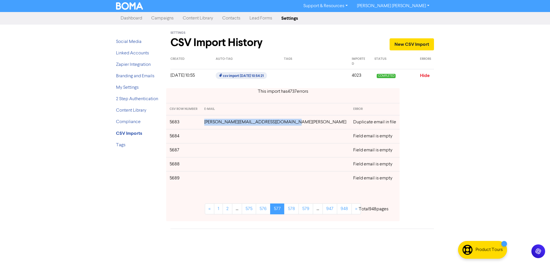
drag, startPoint x: 292, startPoint y: 123, endPoint x: 209, endPoint y: 122, distance: 82.5
click at [209, 122] on td "[PERSON_NAME][EMAIL_ADDRESS][DOMAIN_NAME][PERSON_NAME]" at bounding box center [275, 122] width 149 height 14
click at [284, 210] on link "578" at bounding box center [291, 209] width 15 height 11
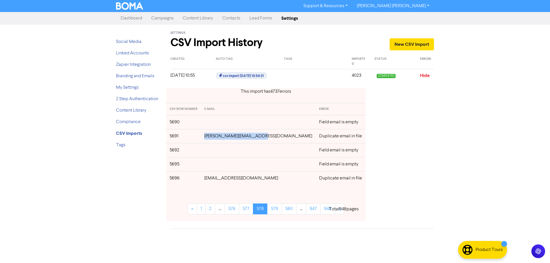
drag, startPoint x: 248, startPoint y: 137, endPoint x: 215, endPoint y: 138, distance: 32.7
click at [215, 138] on td "[PERSON_NAME][EMAIL_ADDRESS][DOMAIN_NAME]" at bounding box center [258, 136] width 115 height 14
drag, startPoint x: 275, startPoint y: 179, endPoint x: 236, endPoint y: 181, distance: 39.3
click at [215, 181] on td "[EMAIL_ADDRESS][DOMAIN_NAME]" at bounding box center [258, 178] width 115 height 14
click at [271, 209] on link "579" at bounding box center [274, 209] width 15 height 11
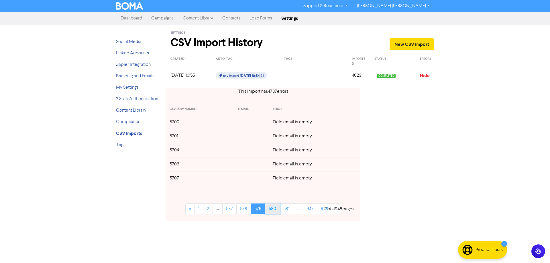
click at [269, 213] on link "580" at bounding box center [272, 209] width 15 height 11
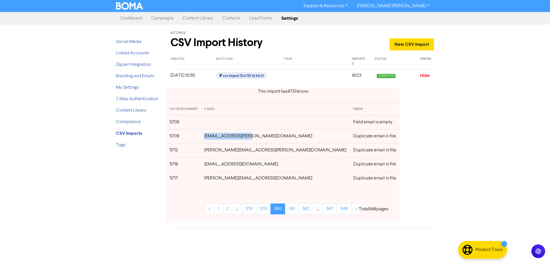
drag, startPoint x: 258, startPoint y: 137, endPoint x: 212, endPoint y: 138, distance: 45.6
click at [212, 138] on td "[EMAIL_ADDRESS][PERSON_NAME][DOMAIN_NAME]" at bounding box center [275, 136] width 149 height 14
drag, startPoint x: 273, startPoint y: 150, endPoint x: 213, endPoint y: 150, distance: 60.2
click at [213, 150] on td "[PERSON_NAME][EMAIL_ADDRESS][PERSON_NAME][DOMAIN_NAME]" at bounding box center [275, 150] width 149 height 14
drag, startPoint x: 276, startPoint y: 164, endPoint x: 215, endPoint y: 164, distance: 61.3
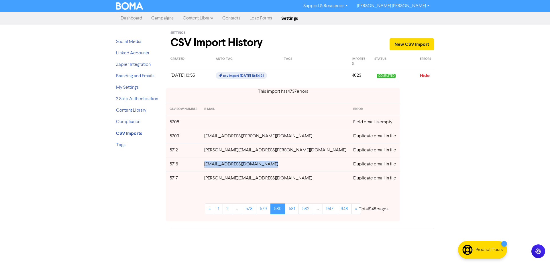
click at [214, 164] on td "[EMAIL_ADDRESS][DOMAIN_NAME]" at bounding box center [275, 164] width 149 height 14
drag, startPoint x: 277, startPoint y: 179, endPoint x: 215, endPoint y: 180, distance: 61.9
click at [215, 180] on td "[PERSON_NAME][EMAIL_ADDRESS][DOMAIN_NAME]" at bounding box center [275, 178] width 149 height 14
click at [271, 186] on div "CSV ROW NUMBER E-MAIL ERROR 5708 Field email is empty 5709 [EMAIL_ADDRESS][PERS…" at bounding box center [283, 162] width 234 height 118
drag, startPoint x: 277, startPoint y: 178, endPoint x: 322, endPoint y: 180, distance: 44.5
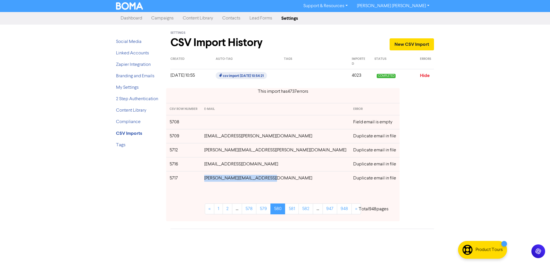
click at [214, 179] on td "[PERSON_NAME][EMAIL_ADDRESS][DOMAIN_NAME]" at bounding box center [275, 178] width 149 height 14
click at [285, 210] on link "581" at bounding box center [292, 209] width 14 height 11
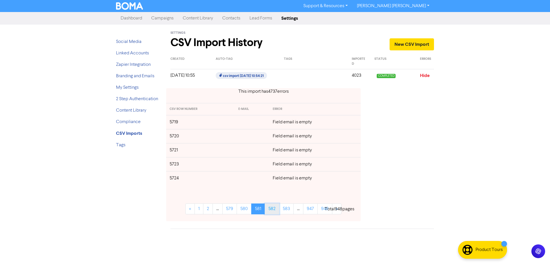
click at [273, 209] on link "582" at bounding box center [272, 209] width 15 height 11
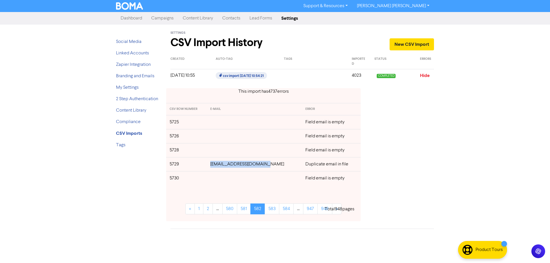
drag, startPoint x: 269, startPoint y: 165, endPoint x: 216, endPoint y: 168, distance: 52.8
click at [216, 168] on td "[EMAIL_ADDRESS][DOMAIN_NAME]" at bounding box center [254, 164] width 95 height 14
click at [274, 207] on link "583" at bounding box center [272, 209] width 15 height 11
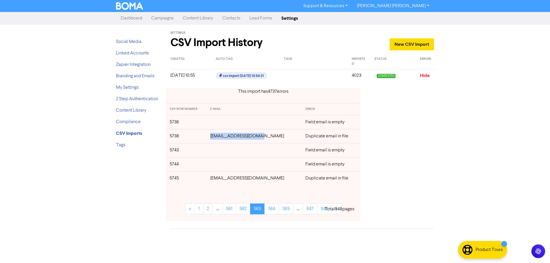
drag, startPoint x: 247, startPoint y: 138, endPoint x: 218, endPoint y: 138, distance: 28.9
click at [218, 138] on td "[EMAIL_ADDRESS][DOMAIN_NAME]" at bounding box center [254, 136] width 95 height 14
drag, startPoint x: 266, startPoint y: 179, endPoint x: 224, endPoint y: 183, distance: 42.1
click at [218, 181] on td "[EMAIL_ADDRESS][DOMAIN_NAME]" at bounding box center [254, 178] width 95 height 14
click at [272, 209] on link "584" at bounding box center [271, 209] width 15 height 11
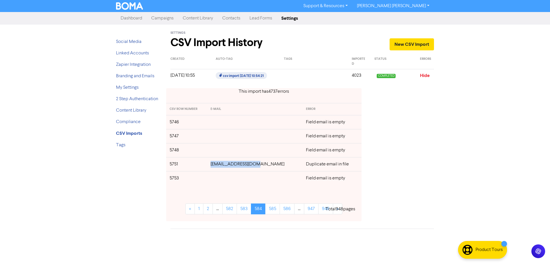
drag, startPoint x: 264, startPoint y: 166, endPoint x: 220, endPoint y: 166, distance: 44.4
click at [220, 166] on td "[EMAIL_ADDRESS][DOMAIN_NAME]" at bounding box center [254, 164] width 95 height 14
click at [271, 209] on link "585" at bounding box center [272, 209] width 15 height 11
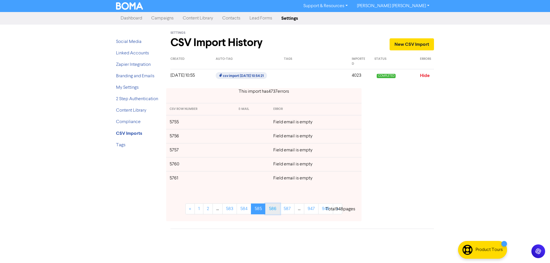
click at [272, 211] on link "586" at bounding box center [272, 209] width 15 height 11
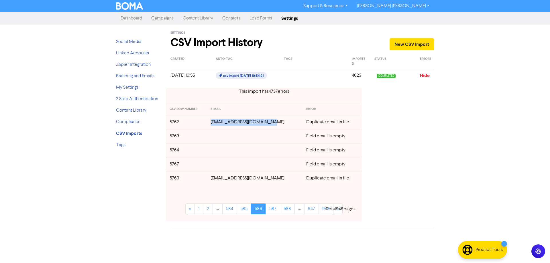
drag, startPoint x: 274, startPoint y: 122, endPoint x: 216, endPoint y: 124, distance: 57.3
click at [216, 124] on td "[EMAIL_ADDRESS][DOMAIN_NAME]" at bounding box center [255, 122] width 96 height 14
drag, startPoint x: 233, startPoint y: 179, endPoint x: 217, endPoint y: 179, distance: 16.0
click at [217, 179] on td "[EMAIL_ADDRESS][DOMAIN_NAME]" at bounding box center [255, 178] width 96 height 14
click at [271, 211] on link "587" at bounding box center [273, 209] width 15 height 11
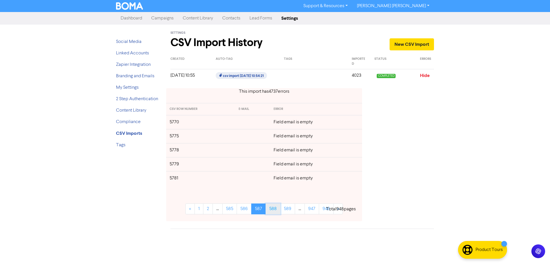
click at [273, 212] on link "588" at bounding box center [273, 209] width 15 height 11
click at [273, 212] on link "589" at bounding box center [273, 209] width 15 height 11
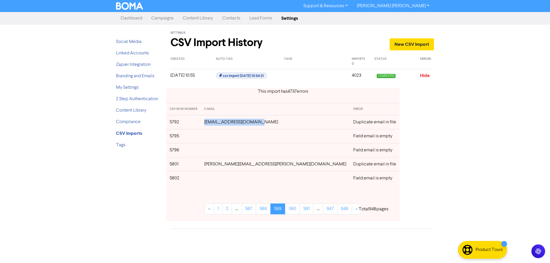
drag, startPoint x: 270, startPoint y: 123, endPoint x: 217, endPoint y: 124, distance: 53.0
click at [217, 124] on td "[EMAIL_ADDRESS][DOMAIN_NAME]" at bounding box center [275, 122] width 149 height 14
drag, startPoint x: 273, startPoint y: 165, endPoint x: 216, endPoint y: 165, distance: 56.5
click at [216, 165] on td "[PERSON_NAME][EMAIL_ADDRESS][PERSON_NAME][DOMAIN_NAME]" at bounding box center [275, 164] width 149 height 14
click at [285, 213] on link "590" at bounding box center [292, 209] width 15 height 11
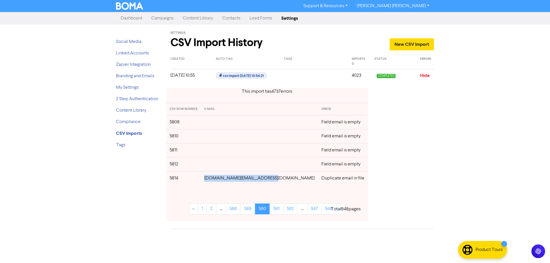
drag, startPoint x: 265, startPoint y: 181, endPoint x: 211, endPoint y: 181, distance: 54.2
click at [211, 181] on td "[DOMAIN_NAME][EMAIL_ADDRESS][DOMAIN_NAME]" at bounding box center [259, 178] width 117 height 14
click at [273, 211] on link "591" at bounding box center [277, 209] width 14 height 11
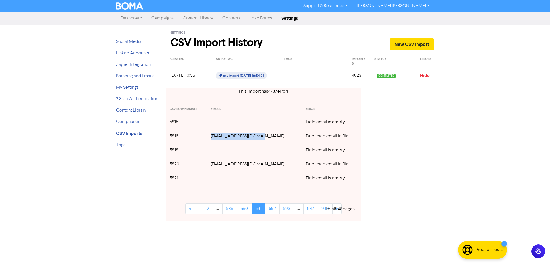
drag, startPoint x: 264, startPoint y: 138, endPoint x: 217, endPoint y: 138, distance: 47.9
click at [217, 138] on td "[EMAIL_ADDRESS][DOMAIN_NAME]" at bounding box center [254, 136] width 95 height 14
drag, startPoint x: 273, startPoint y: 166, endPoint x: 215, endPoint y: 166, distance: 57.3
click at [215, 166] on td "[EMAIL_ADDRESS][DOMAIN_NAME]" at bounding box center [254, 164] width 95 height 14
click at [273, 212] on link "592" at bounding box center [272, 209] width 15 height 11
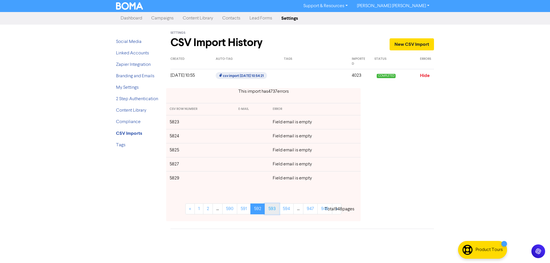
click at [273, 210] on link "593" at bounding box center [272, 209] width 15 height 11
click at [273, 210] on link "594" at bounding box center [271, 209] width 15 height 11
click at [273, 210] on link "595" at bounding box center [272, 209] width 15 height 11
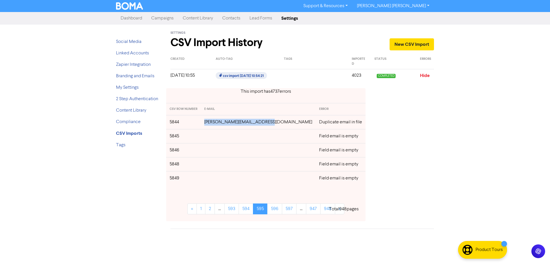
drag, startPoint x: 271, startPoint y: 122, endPoint x: 215, endPoint y: 122, distance: 55.9
click at [215, 122] on td "[PERSON_NAME][EMAIL_ADDRESS][DOMAIN_NAME]" at bounding box center [258, 122] width 115 height 14
click at [275, 210] on link "596" at bounding box center [274, 209] width 15 height 11
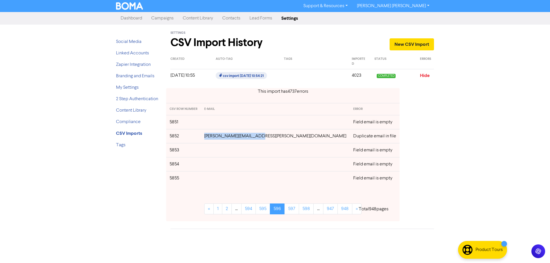
drag, startPoint x: 265, startPoint y: 136, endPoint x: 217, endPoint y: 139, distance: 47.6
click at [217, 139] on td "[PERSON_NAME][EMAIL_ADDRESS][PERSON_NAME][DOMAIN_NAME]" at bounding box center [275, 136] width 149 height 14
click at [285, 213] on link "597" at bounding box center [292, 209] width 15 height 11
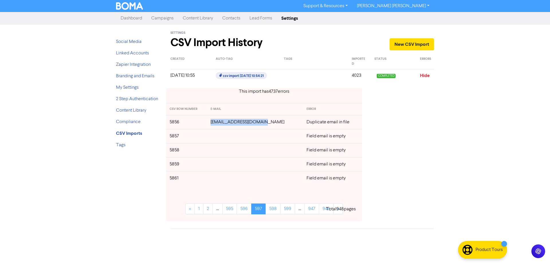
drag, startPoint x: 271, startPoint y: 122, endPoint x: 217, endPoint y: 124, distance: 53.6
click at [217, 124] on td "[EMAIL_ADDRESS][DOMAIN_NAME]" at bounding box center [255, 122] width 96 height 14
click at [272, 213] on link "598" at bounding box center [273, 209] width 15 height 11
drag, startPoint x: 255, startPoint y: 166, endPoint x: 222, endPoint y: 167, distance: 32.7
click at [222, 167] on td "[EMAIL_ADDRESS][DOMAIN_NAME]" at bounding box center [255, 164] width 96 height 14
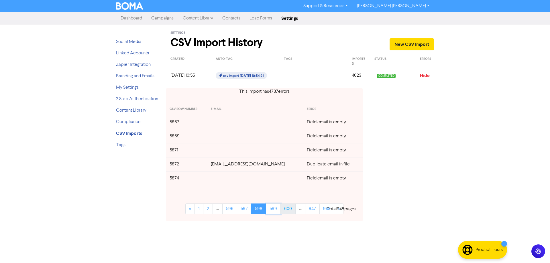
click at [275, 208] on link "599" at bounding box center [273, 209] width 15 height 11
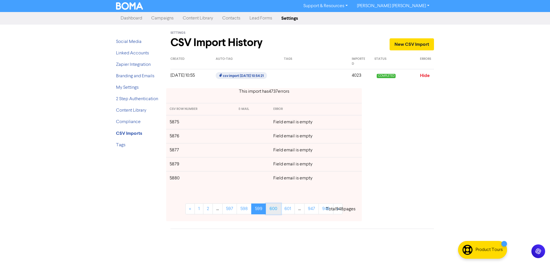
click at [274, 209] on link "600" at bounding box center [273, 209] width 15 height 11
click at [274, 209] on link "601" at bounding box center [273, 209] width 14 height 11
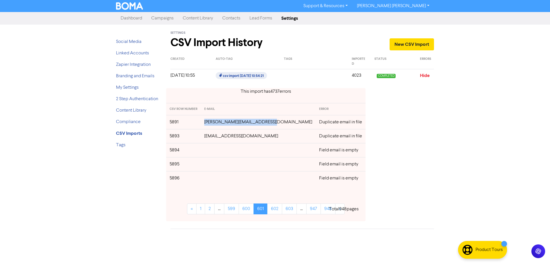
drag, startPoint x: 279, startPoint y: 123, endPoint x: 248, endPoint y: 135, distance: 33.1
click at [214, 122] on td "[PERSON_NAME][EMAIL_ADDRESS][DOMAIN_NAME]" at bounding box center [258, 122] width 115 height 14
drag, startPoint x: 262, startPoint y: 137, endPoint x: 214, endPoint y: 137, distance: 48.4
click at [214, 137] on td "[EMAIL_ADDRESS][DOMAIN_NAME]" at bounding box center [258, 136] width 115 height 14
click at [274, 209] on link "602" at bounding box center [274, 209] width 15 height 11
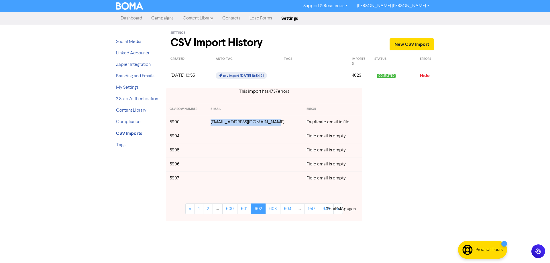
drag, startPoint x: 273, startPoint y: 124, endPoint x: 215, endPoint y: 123, distance: 58.5
click at [215, 123] on td "[EMAIL_ADDRESS][DOMAIN_NAME]" at bounding box center [255, 122] width 96 height 14
click at [277, 207] on link "603" at bounding box center [273, 209] width 15 height 11
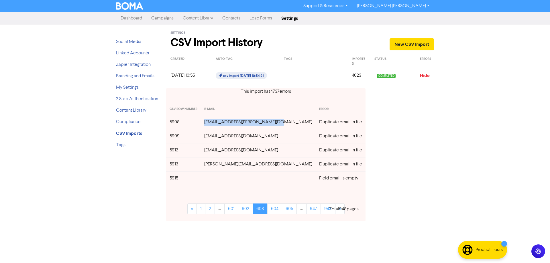
drag, startPoint x: 284, startPoint y: 122, endPoint x: 212, endPoint y: 125, distance: 72.3
click at [212, 125] on td "[EMAIL_ADDRESS][PERSON_NAME][DOMAIN_NAME]" at bounding box center [258, 122] width 115 height 14
drag, startPoint x: 262, startPoint y: 137, endPoint x: 213, endPoint y: 137, distance: 48.7
click at [213, 137] on td "[EMAIL_ADDRESS][DOMAIN_NAME]" at bounding box center [258, 136] width 115 height 14
drag, startPoint x: 272, startPoint y: 150, endPoint x: 212, endPoint y: 153, distance: 59.7
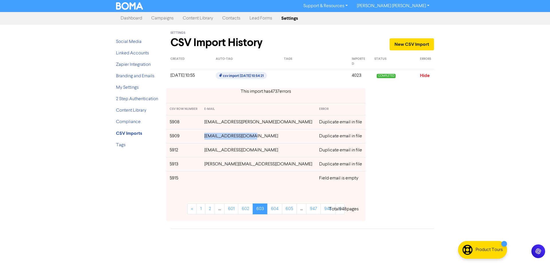
click at [212, 153] on td "[EMAIL_ADDRESS][DOMAIN_NAME]" at bounding box center [258, 150] width 115 height 14
drag, startPoint x: 272, startPoint y: 166, endPoint x: 227, endPoint y: 170, distance: 45.7
click at [213, 166] on td "[PERSON_NAME][EMAIL_ADDRESS][DOMAIN_NAME]" at bounding box center [258, 164] width 115 height 14
click at [273, 211] on link "604" at bounding box center [274, 209] width 15 height 11
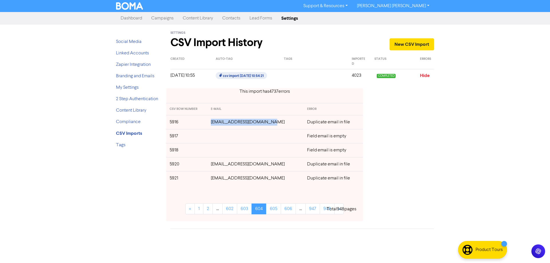
drag, startPoint x: 272, startPoint y: 124, endPoint x: 217, endPoint y: 125, distance: 55.6
click at [217, 125] on td "[EMAIL_ADDRESS][DOMAIN_NAME]" at bounding box center [255, 122] width 96 height 14
drag, startPoint x: 260, startPoint y: 164, endPoint x: 217, endPoint y: 165, distance: 43.9
click at [217, 165] on td "[EMAIL_ADDRESS][DOMAIN_NAME]" at bounding box center [255, 164] width 96 height 14
drag, startPoint x: 269, startPoint y: 179, endPoint x: 216, endPoint y: 178, distance: 52.8
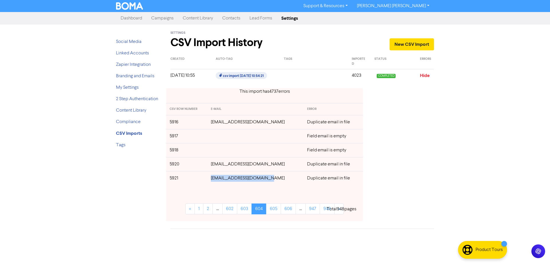
click at [216, 178] on td "[EMAIL_ADDRESS][DOMAIN_NAME]" at bounding box center [255, 178] width 96 height 14
click at [273, 211] on link "605" at bounding box center [273, 209] width 15 height 11
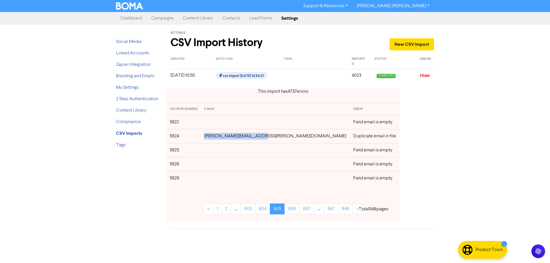
drag, startPoint x: 273, startPoint y: 138, endPoint x: 216, endPoint y: 138, distance: 57.3
click at [216, 138] on td "[PERSON_NAME][EMAIL_ADDRESS][PERSON_NAME][DOMAIN_NAME]" at bounding box center [275, 136] width 149 height 14
click at [285, 210] on link "606" at bounding box center [292, 209] width 15 height 11
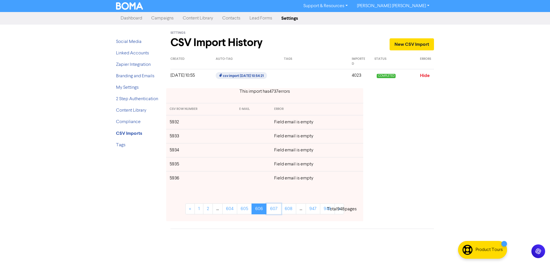
click at [277, 210] on link "607" at bounding box center [273, 209] width 15 height 11
click at [277, 210] on link "608" at bounding box center [273, 209] width 15 height 11
click at [277, 210] on link "609" at bounding box center [274, 209] width 15 height 11
click at [277, 210] on link "610" at bounding box center [274, 209] width 14 height 11
click at [277, 210] on link "611" at bounding box center [272, 209] width 13 height 11
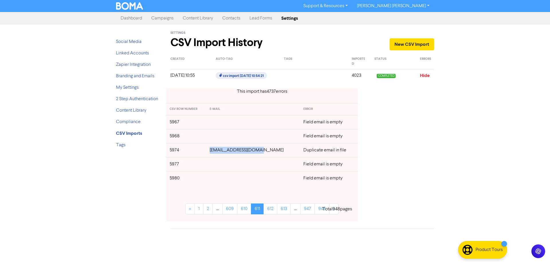
drag, startPoint x: 264, startPoint y: 151, endPoint x: 216, endPoint y: 152, distance: 47.9
click at [216, 152] on td "[EMAIL_ADDRESS][DOMAIN_NAME]" at bounding box center [253, 150] width 94 height 14
click at [272, 209] on link "612" at bounding box center [271, 209] width 14 height 11
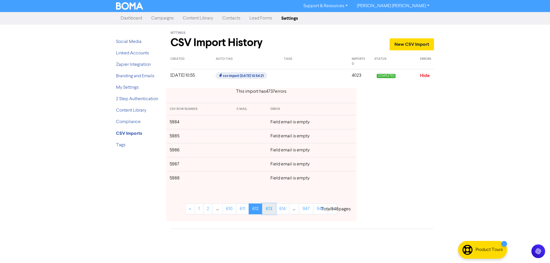
click at [272, 209] on link "613" at bounding box center [269, 209] width 14 height 11
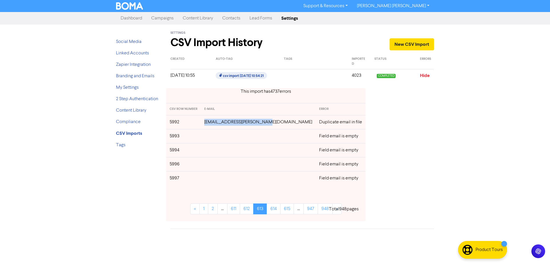
drag, startPoint x: 276, startPoint y: 122, endPoint x: 209, endPoint y: 122, distance: 66.8
click at [209, 122] on tr "5992 [EMAIL_ADDRESS][PERSON_NAME][DOMAIN_NAME] Duplicate email in file" at bounding box center [265, 122] width 199 height 14
click at [271, 210] on link "614" at bounding box center [274, 209] width 14 height 11
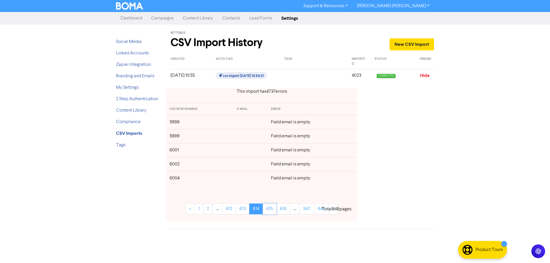
click at [271, 210] on link "615" at bounding box center [270, 209] width 14 height 11
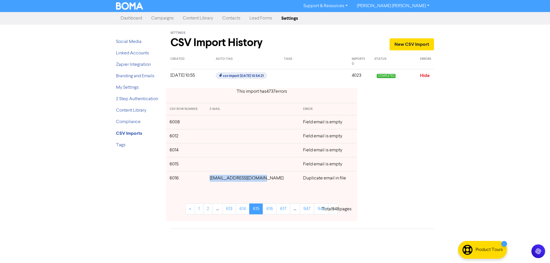
drag, startPoint x: 268, startPoint y: 180, endPoint x: 215, endPoint y: 178, distance: 53.6
click at [215, 178] on td "[EMAIL_ADDRESS][DOMAIN_NAME]" at bounding box center [252, 178] width 93 height 14
click at [271, 211] on link "616" at bounding box center [270, 209] width 14 height 11
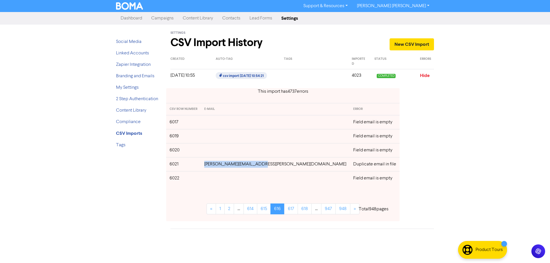
drag, startPoint x: 269, startPoint y: 164, endPoint x: 217, endPoint y: 164, distance: 52.2
click at [217, 164] on td "[PERSON_NAME][EMAIL_ADDRESS][PERSON_NAME][DOMAIN_NAME]" at bounding box center [275, 164] width 149 height 14
click at [284, 210] on link "617" at bounding box center [291, 209] width 14 height 11
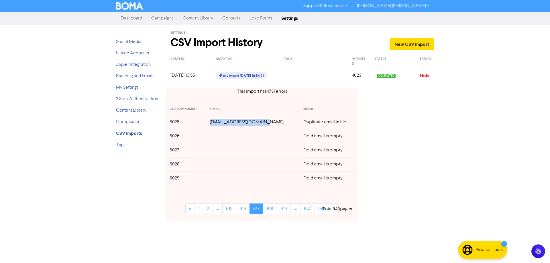
drag, startPoint x: 269, startPoint y: 122, endPoint x: 217, endPoint y: 124, distance: 51.9
click at [217, 124] on td "[EMAIL_ADDRESS][DOMAIN_NAME]" at bounding box center [253, 122] width 94 height 14
click at [270, 210] on link "618" at bounding box center [270, 209] width 14 height 11
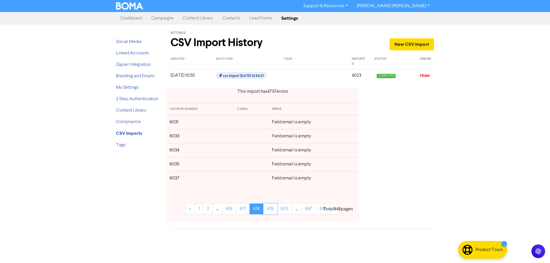
click at [270, 210] on link "619" at bounding box center [270, 209] width 14 height 11
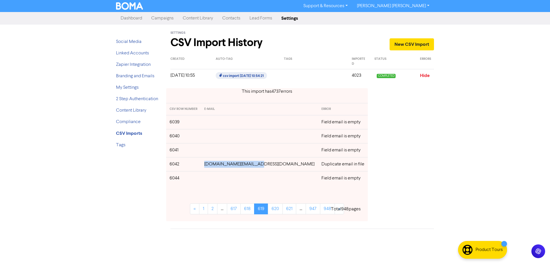
drag, startPoint x: 265, startPoint y: 165, endPoint x: 218, endPoint y: 167, distance: 47.0
click at [218, 167] on td "[DOMAIN_NAME][EMAIL_ADDRESS][DOMAIN_NAME]" at bounding box center [259, 164] width 117 height 14
click at [268, 211] on link "620" at bounding box center [275, 209] width 15 height 11
drag, startPoint x: 275, startPoint y: 164, endPoint x: 214, endPoint y: 165, distance: 60.8
click at [214, 165] on td "[PERSON_NAME][EMAIL_ADDRESS][DOMAIN_NAME]" at bounding box center [258, 164] width 115 height 14
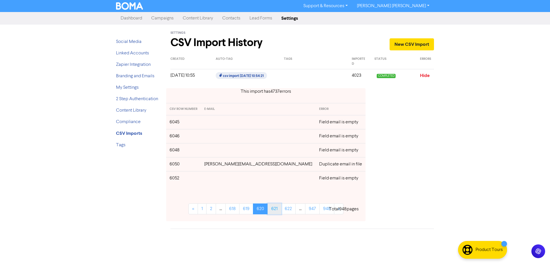
click at [272, 210] on link "621" at bounding box center [275, 209] width 14 height 11
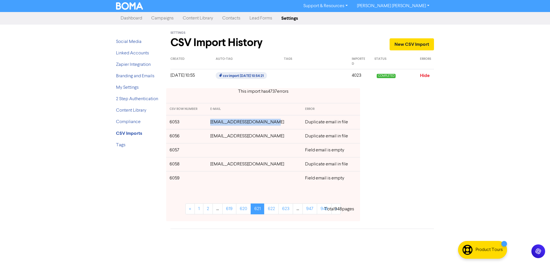
drag, startPoint x: 273, startPoint y: 123, endPoint x: 215, endPoint y: 126, distance: 58.0
click at [215, 126] on td "[EMAIL_ADDRESS][DOMAIN_NAME]" at bounding box center [254, 122] width 95 height 14
drag, startPoint x: 258, startPoint y: 137, endPoint x: 215, endPoint y: 137, distance: 42.4
click at [215, 137] on td "[EMAIL_ADDRESS][DOMAIN_NAME]" at bounding box center [254, 136] width 95 height 14
drag, startPoint x: 270, startPoint y: 165, endPoint x: 215, endPoint y: 166, distance: 54.2
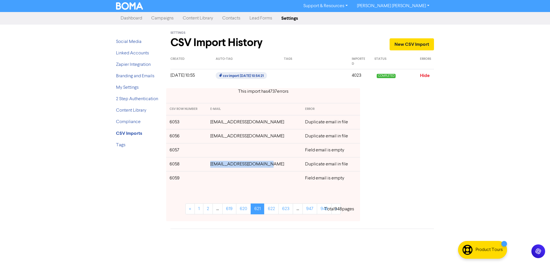
click at [215, 166] on td "[EMAIL_ADDRESS][DOMAIN_NAME]" at bounding box center [254, 164] width 95 height 14
click at [272, 208] on link "622" at bounding box center [271, 209] width 15 height 11
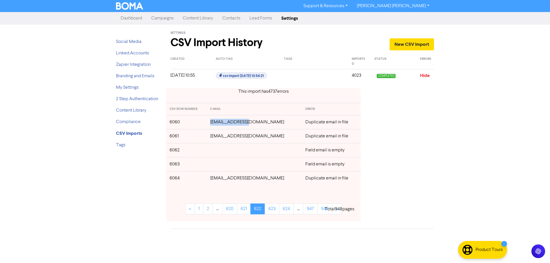
drag, startPoint x: 239, startPoint y: 123, endPoint x: 218, endPoint y: 124, distance: 21.2
click at [218, 124] on td "[EMAIL_ADDRESS][DOMAIN_NAME]" at bounding box center [254, 122] width 95 height 14
drag, startPoint x: 267, startPoint y: 136, endPoint x: 219, endPoint y: 137, distance: 47.9
click at [219, 137] on td "[EMAIL_ADDRESS][DOMAIN_NAME]" at bounding box center [254, 136] width 95 height 14
drag, startPoint x: 264, startPoint y: 181, endPoint x: 218, endPoint y: 181, distance: 46.4
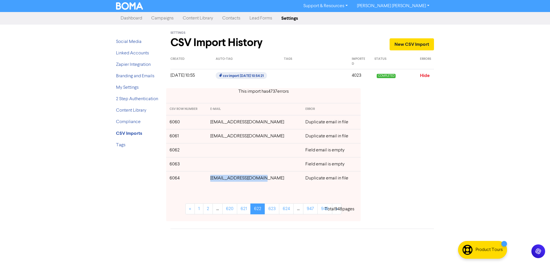
click at [218, 181] on td "[EMAIL_ADDRESS][DOMAIN_NAME]" at bounding box center [254, 178] width 95 height 14
click at [275, 207] on link "623" at bounding box center [272, 209] width 15 height 11
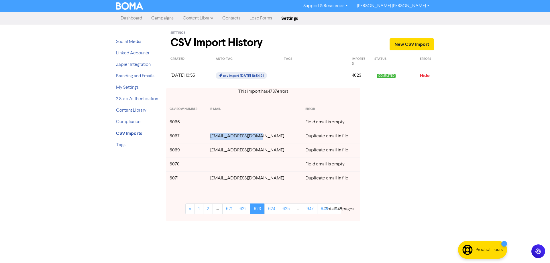
drag, startPoint x: 262, startPoint y: 138, endPoint x: 252, endPoint y: 144, distance: 11.2
click at [217, 138] on td "[EMAIL_ADDRESS][DOMAIN_NAME]" at bounding box center [254, 136] width 95 height 14
drag, startPoint x: 269, startPoint y: 150, endPoint x: 217, endPoint y: 152, distance: 51.6
click at [217, 152] on td "[EMAIL_ADDRESS][DOMAIN_NAME]" at bounding box center [254, 150] width 95 height 14
drag, startPoint x: 262, startPoint y: 180, endPoint x: 217, endPoint y: 180, distance: 45.0
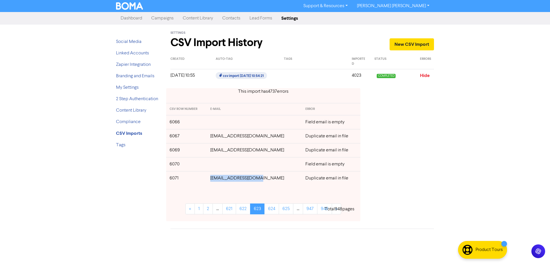
click at [217, 180] on td "[EMAIL_ADDRESS][DOMAIN_NAME]" at bounding box center [254, 178] width 95 height 14
click at [273, 209] on link "624" at bounding box center [271, 209] width 15 height 11
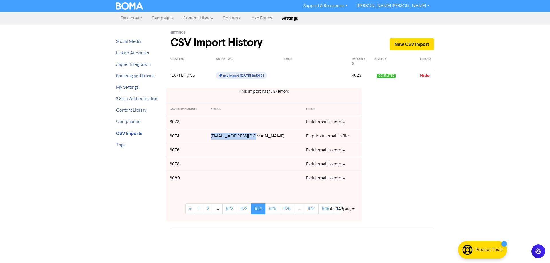
drag, startPoint x: 263, startPoint y: 138, endPoint x: 220, endPoint y: 138, distance: 43.0
click at [220, 138] on td "[EMAIL_ADDRESS][DOMAIN_NAME]" at bounding box center [254, 136] width 95 height 14
click at [274, 207] on link "625" at bounding box center [272, 209] width 15 height 11
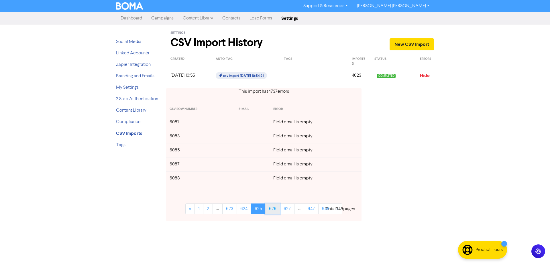
click at [275, 210] on link "626" at bounding box center [272, 209] width 15 height 11
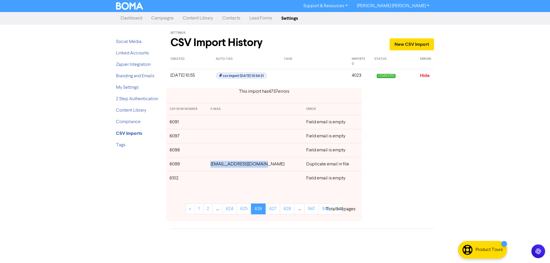
drag, startPoint x: 271, startPoint y: 165, endPoint x: 217, endPoint y: 166, distance: 54.7
click at [217, 166] on td "[EMAIL_ADDRESS][DOMAIN_NAME]" at bounding box center [255, 164] width 96 height 14
click at [274, 211] on link "627" at bounding box center [273, 209] width 15 height 11
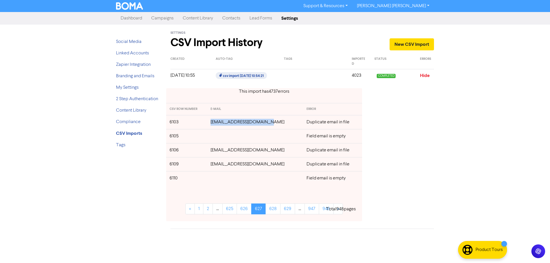
drag, startPoint x: 264, startPoint y: 124, endPoint x: 211, endPoint y: 124, distance: 52.7
click at [211, 124] on td "[EMAIL_ADDRESS][DOMAIN_NAME]" at bounding box center [255, 122] width 96 height 14
drag, startPoint x: 264, startPoint y: 151, endPoint x: 210, endPoint y: 152, distance: 54.7
click at [210, 152] on td "[EMAIL_ADDRESS][DOMAIN_NAME]" at bounding box center [255, 150] width 96 height 14
drag, startPoint x: 287, startPoint y: 166, endPoint x: 208, endPoint y: 167, distance: 78.5
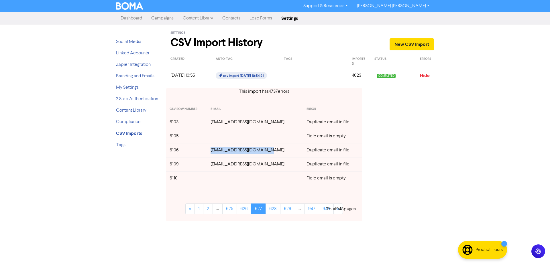
click at [208, 167] on td "[EMAIL_ADDRESS][DOMAIN_NAME]" at bounding box center [255, 164] width 96 height 14
click at [275, 209] on link "628" at bounding box center [273, 209] width 15 height 11
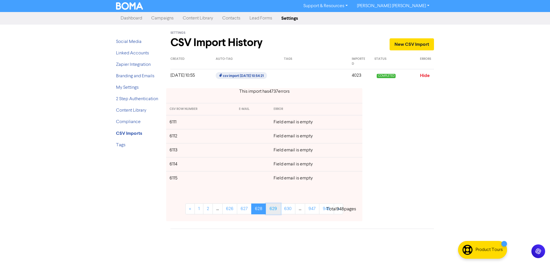
click at [275, 210] on link "629" at bounding box center [273, 209] width 15 height 11
click at [275, 210] on link "630" at bounding box center [273, 209] width 15 height 11
click at [275, 210] on link "631" at bounding box center [273, 209] width 14 height 11
click at [275, 210] on link "632" at bounding box center [272, 209] width 15 height 11
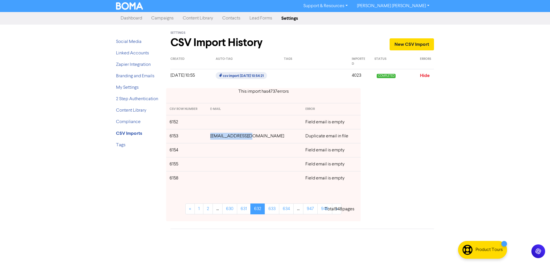
drag, startPoint x: 260, startPoint y: 137, endPoint x: 220, endPoint y: 138, distance: 39.6
click at [220, 138] on td "[EMAIL_ADDRESS][DOMAIN_NAME]" at bounding box center [254, 136] width 95 height 14
click at [274, 212] on link "633" at bounding box center [272, 209] width 15 height 11
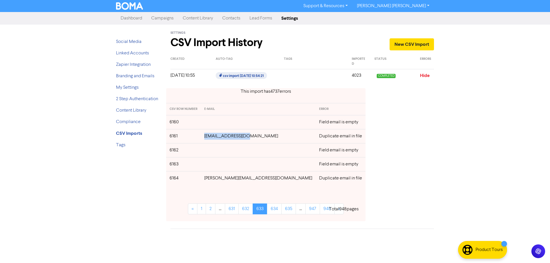
drag, startPoint x: 252, startPoint y: 137, endPoint x: 210, endPoint y: 138, distance: 41.6
click at [210, 138] on td "[EMAIL_ADDRESS][DOMAIN_NAME]" at bounding box center [258, 136] width 115 height 14
drag, startPoint x: 283, startPoint y: 178, endPoint x: 211, endPoint y: 179, distance: 72.8
click at [211, 179] on td "[PERSON_NAME][EMAIL_ADDRESS][DOMAIN_NAME]" at bounding box center [258, 178] width 115 height 14
click at [271, 211] on link "634" at bounding box center [274, 209] width 15 height 11
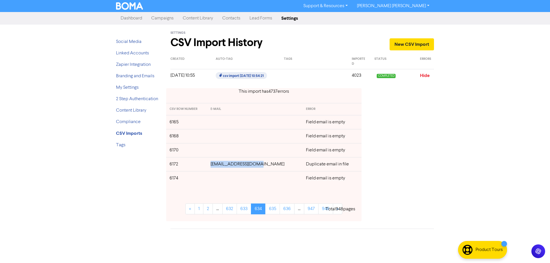
drag, startPoint x: 267, startPoint y: 165, endPoint x: 220, endPoint y: 165, distance: 46.7
click at [220, 165] on td "[EMAIL_ADDRESS][DOMAIN_NAME]" at bounding box center [254, 164] width 95 height 14
click at [276, 212] on link "635" at bounding box center [272, 209] width 15 height 11
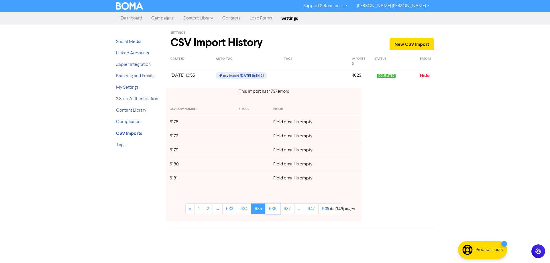
click at [276, 212] on link "636" at bounding box center [272, 209] width 15 height 11
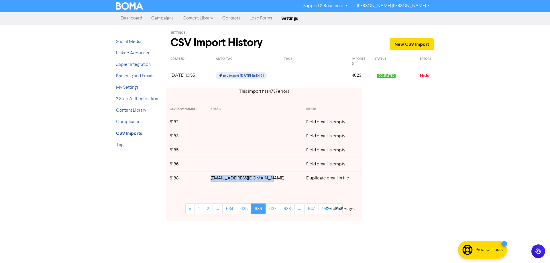
drag, startPoint x: 272, startPoint y: 180, endPoint x: 217, endPoint y: 180, distance: 54.7
click at [217, 180] on td "[EMAIL_ADDRESS][DOMAIN_NAME]" at bounding box center [255, 178] width 96 height 14
click at [275, 210] on link "637" at bounding box center [273, 209] width 15 height 11
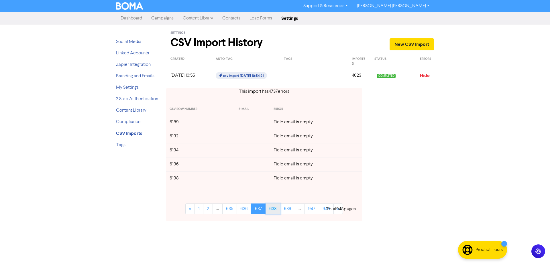
click at [274, 213] on link "638" at bounding box center [273, 209] width 15 height 11
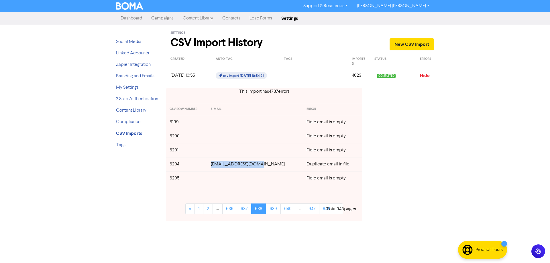
drag, startPoint x: 266, startPoint y: 165, endPoint x: 219, endPoint y: 168, distance: 47.4
click at [219, 168] on td "[EMAIL_ADDRESS][DOMAIN_NAME]" at bounding box center [255, 164] width 96 height 14
click at [269, 213] on link "639" at bounding box center [273, 209] width 15 height 11
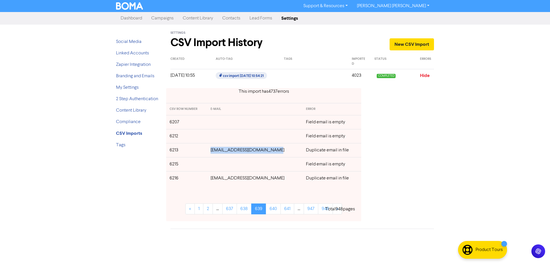
drag, startPoint x: 277, startPoint y: 150, endPoint x: 213, endPoint y: 153, distance: 64.0
click at [213, 153] on td "[EMAIL_ADDRESS][DOMAIN_NAME]" at bounding box center [254, 150] width 95 height 14
drag, startPoint x: 278, startPoint y: 177, endPoint x: 386, endPoint y: 185, distance: 108.3
click at [213, 179] on td "[EMAIL_ADDRESS][DOMAIN_NAME]" at bounding box center [254, 178] width 95 height 14
click at [272, 212] on link "640" at bounding box center [273, 209] width 15 height 11
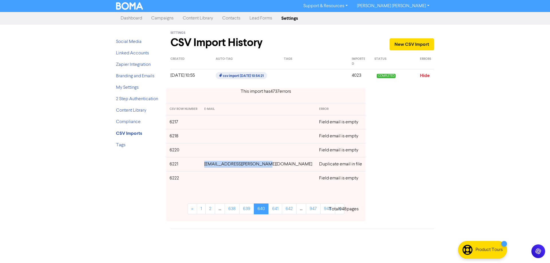
drag, startPoint x: 272, startPoint y: 166, endPoint x: 214, endPoint y: 168, distance: 58.2
click at [214, 168] on td "[EMAIL_ADDRESS][PERSON_NAME][DOMAIN_NAME]" at bounding box center [258, 164] width 115 height 14
click at [276, 212] on link "641" at bounding box center [275, 209] width 14 height 11
drag, startPoint x: 266, startPoint y: 164, endPoint x: 215, endPoint y: 164, distance: 50.4
click at [215, 164] on td "[EMAIL_ADDRESS][DOMAIN_NAME]" at bounding box center [254, 164] width 95 height 14
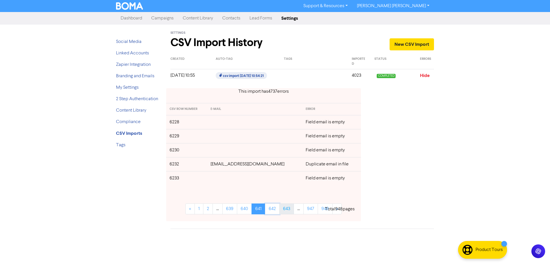
drag, startPoint x: 272, startPoint y: 211, endPoint x: 275, endPoint y: 211, distance: 3.4
click at [272, 211] on link "642" at bounding box center [272, 209] width 15 height 11
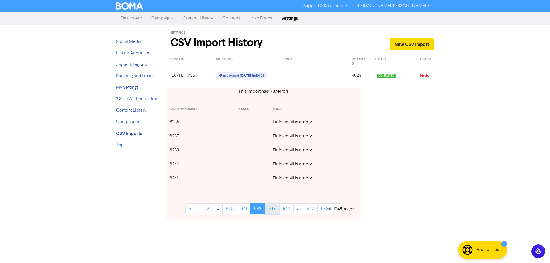
click at [274, 206] on link "643" at bounding box center [272, 209] width 15 height 11
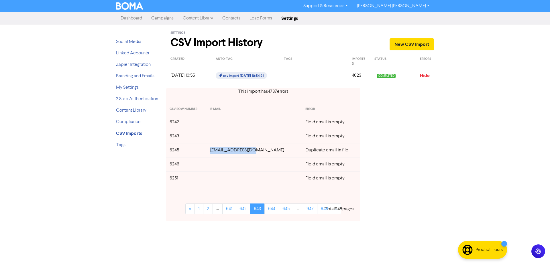
drag, startPoint x: 266, startPoint y: 152, endPoint x: 214, endPoint y: 150, distance: 52.2
click at [214, 150] on tr "6245 [EMAIL_ADDRESS][DOMAIN_NAME] Duplicate email in file" at bounding box center [263, 150] width 194 height 14
click at [270, 210] on link "644" at bounding box center [271, 209] width 15 height 11
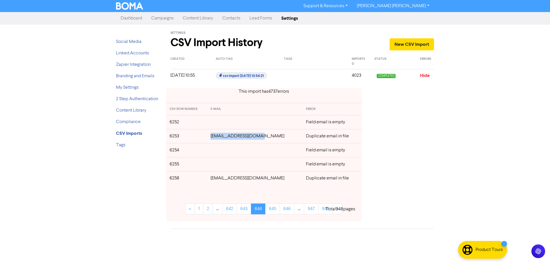
drag, startPoint x: 239, startPoint y: 135, endPoint x: 213, endPoint y: 135, distance: 26.1
click at [213, 135] on tr "6253 [EMAIL_ADDRESS][DOMAIN_NAME] Duplicate email in file" at bounding box center [263, 136] width 195 height 14
drag, startPoint x: 265, startPoint y: 181, endPoint x: 333, endPoint y: 178, distance: 68.0
click at [277, 182] on td "[EMAIL_ADDRESS][DOMAIN_NAME]" at bounding box center [254, 178] width 95 height 14
click at [439, 175] on div "Support & Resources Video Tutorials FAQ & Guides Marketing Education [PERSON_NA…" at bounding box center [275, 131] width 550 height 263
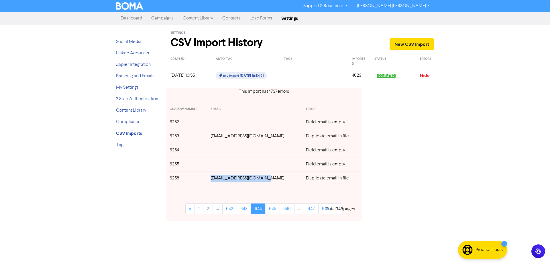
drag, startPoint x: 270, startPoint y: 179, endPoint x: 218, endPoint y: 179, distance: 51.3
click at [218, 179] on td "[EMAIL_ADDRESS][DOMAIN_NAME]" at bounding box center [254, 178] width 95 height 14
click at [272, 208] on link "645" at bounding box center [272, 209] width 15 height 11
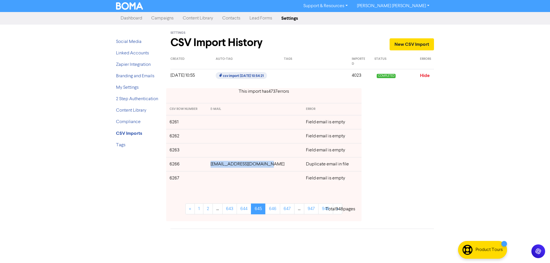
drag, startPoint x: 271, startPoint y: 165, endPoint x: 408, endPoint y: 167, distance: 137.6
click at [218, 167] on td "[EMAIL_ADDRESS][DOMAIN_NAME]" at bounding box center [254, 164] width 95 height 14
click at [271, 211] on link "646" at bounding box center [272, 209] width 15 height 11
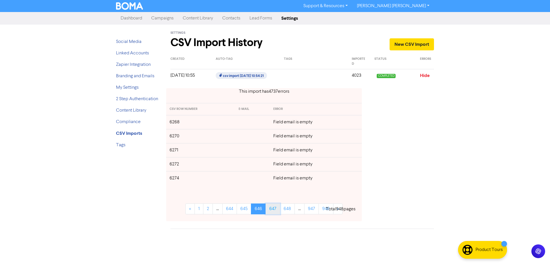
click at [273, 211] on link "647" at bounding box center [273, 209] width 15 height 11
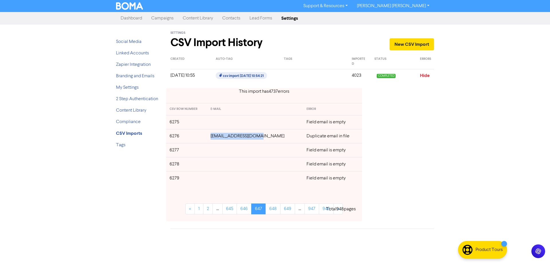
drag, startPoint x: 268, startPoint y: 139, endPoint x: 220, endPoint y: 139, distance: 47.9
click at [220, 139] on td "[EMAIL_ADDRESS][DOMAIN_NAME]" at bounding box center [255, 136] width 96 height 14
click at [270, 211] on link "648" at bounding box center [273, 209] width 15 height 11
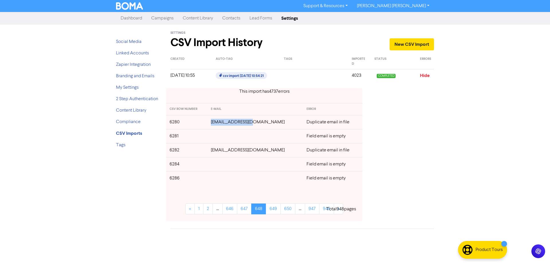
drag, startPoint x: 260, startPoint y: 122, endPoint x: 220, endPoint y: 124, distance: 39.8
click at [220, 124] on td "[EMAIL_ADDRESS][DOMAIN_NAME]" at bounding box center [255, 122] width 96 height 14
drag, startPoint x: 267, startPoint y: 150, endPoint x: 220, endPoint y: 152, distance: 47.0
click at [220, 152] on td "[EMAIL_ADDRESS][DOMAIN_NAME]" at bounding box center [255, 150] width 96 height 14
click at [272, 212] on link "649" at bounding box center [273, 209] width 15 height 11
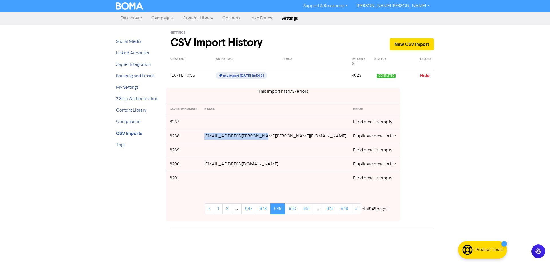
drag, startPoint x: 268, startPoint y: 139, endPoint x: 218, endPoint y: 141, distance: 49.9
click at [218, 141] on td "[EMAIL_ADDRESS][PERSON_NAME][PERSON_NAME][DOMAIN_NAME]" at bounding box center [275, 136] width 149 height 14
drag, startPoint x: 266, startPoint y: 165, endPoint x: 248, endPoint y: 165, distance: 17.5
click at [218, 165] on td "[EMAIL_ADDRESS][DOMAIN_NAME]" at bounding box center [275, 164] width 149 height 14
click at [285, 211] on link "650" at bounding box center [292, 209] width 15 height 11
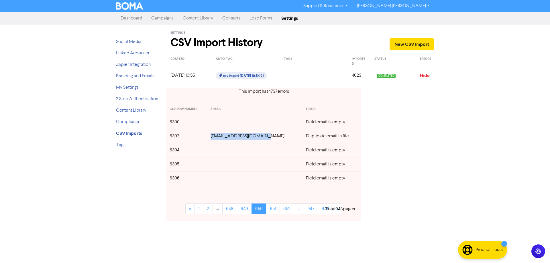
drag, startPoint x: 269, startPoint y: 136, endPoint x: 217, endPoint y: 139, distance: 51.4
click at [217, 139] on td "[EMAIL_ADDRESS][DOMAIN_NAME]" at bounding box center [254, 136] width 95 height 14
click at [272, 209] on link "651" at bounding box center [273, 209] width 14 height 11
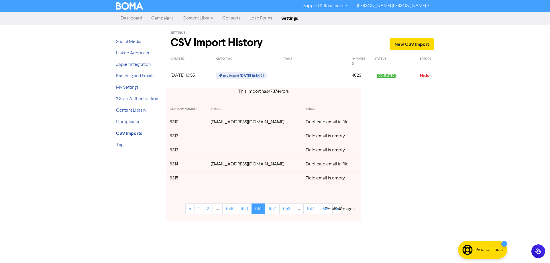
drag, startPoint x: 283, startPoint y: 122, endPoint x: 213, endPoint y: 124, distance: 70.3
click at [213, 124] on td "[EMAIL_ADDRESS][DOMAIN_NAME]" at bounding box center [254, 122] width 95 height 14
drag, startPoint x: 273, startPoint y: 164, endPoint x: 210, endPoint y: 166, distance: 62.8
click at [210, 166] on td "[EMAIL_ADDRESS][DOMAIN_NAME]" at bounding box center [254, 164] width 95 height 14
click at [273, 210] on link "652" at bounding box center [272, 209] width 15 height 11
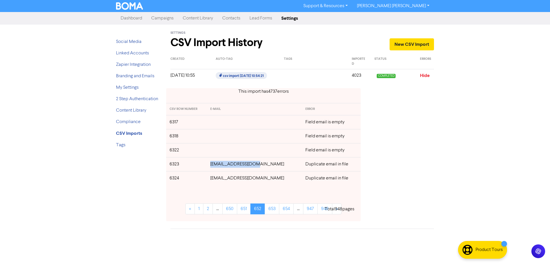
drag, startPoint x: 270, startPoint y: 165, endPoint x: 220, endPoint y: 167, distance: 49.9
click at [220, 167] on td "[EMAIL_ADDRESS][DOMAIN_NAME]" at bounding box center [254, 164] width 95 height 14
click at [272, 213] on link "653" at bounding box center [272, 209] width 15 height 11
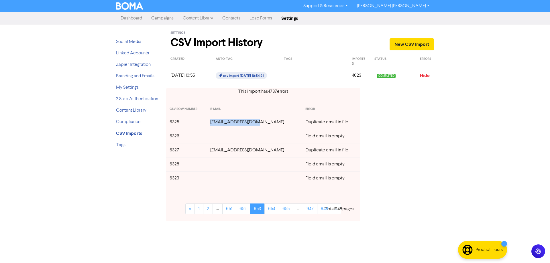
drag, startPoint x: 265, startPoint y: 121, endPoint x: 219, endPoint y: 124, distance: 45.9
click at [219, 124] on td "[EMAIL_ADDRESS][DOMAIN_NAME]" at bounding box center [254, 122] width 95 height 14
click at [273, 211] on link "654" at bounding box center [271, 209] width 15 height 11
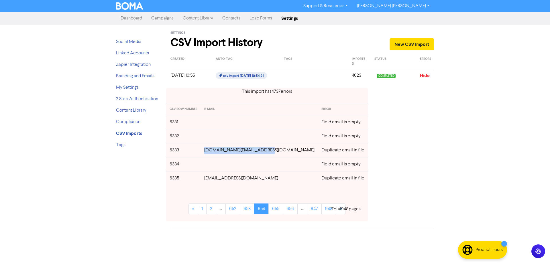
drag, startPoint x: 271, startPoint y: 150, endPoint x: 218, endPoint y: 150, distance: 52.7
click at [218, 150] on td "[DOMAIN_NAME][EMAIL_ADDRESS][DOMAIN_NAME]" at bounding box center [259, 150] width 117 height 14
drag, startPoint x: 261, startPoint y: 179, endPoint x: 217, endPoint y: 179, distance: 43.6
click at [217, 179] on td "[EMAIL_ADDRESS][DOMAIN_NAME]" at bounding box center [259, 178] width 117 height 14
click at [443, 171] on div "Support & Resources Video Tutorials FAQ & Guides Marketing Education [PERSON_NA…" at bounding box center [275, 131] width 550 height 263
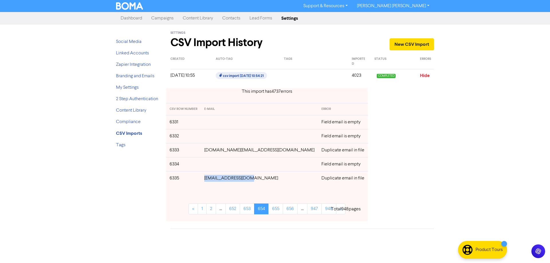
drag, startPoint x: 260, startPoint y: 180, endPoint x: 215, endPoint y: 180, distance: 45.3
click at [215, 180] on td "[EMAIL_ADDRESS][DOMAIN_NAME]" at bounding box center [259, 178] width 117 height 14
click at [273, 207] on link "655" at bounding box center [275, 209] width 15 height 11
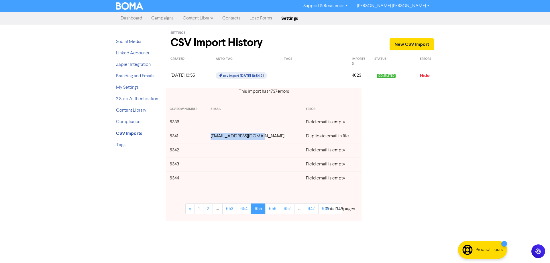
drag, startPoint x: 268, startPoint y: 137, endPoint x: 219, endPoint y: 139, distance: 49.3
click at [219, 139] on td "[EMAIL_ADDRESS][DOMAIN_NAME]" at bounding box center [254, 136] width 95 height 14
click at [276, 211] on link "656" at bounding box center [272, 209] width 15 height 11
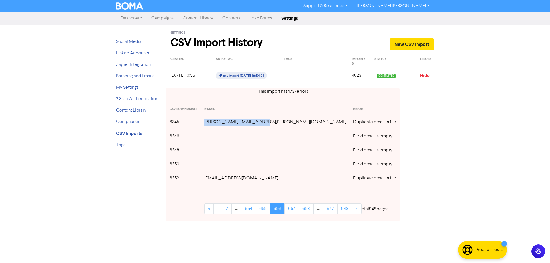
drag, startPoint x: 274, startPoint y: 122, endPoint x: 216, endPoint y: 122, distance: 57.3
click at [216, 122] on td "[PERSON_NAME][EMAIL_ADDRESS][PERSON_NAME][DOMAIN_NAME]" at bounding box center [275, 122] width 149 height 14
drag, startPoint x: 271, startPoint y: 181, endPoint x: 345, endPoint y: 167, distance: 75.5
click at [216, 180] on td "[EMAIL_ADDRESS][DOMAIN_NAME]" at bounding box center [275, 178] width 149 height 14
click at [285, 209] on link "657" at bounding box center [292, 209] width 15 height 11
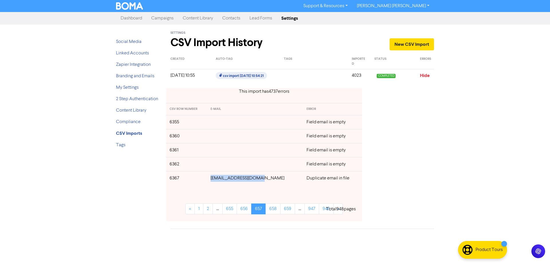
drag, startPoint x: 267, startPoint y: 179, endPoint x: 218, endPoint y: 181, distance: 49.0
click at [218, 181] on td "[EMAIL_ADDRESS][DOMAIN_NAME]" at bounding box center [255, 178] width 96 height 14
click at [273, 209] on link "658" at bounding box center [273, 209] width 15 height 11
drag, startPoint x: 271, startPoint y: 180, endPoint x: 214, endPoint y: 179, distance: 56.2
click at [214, 179] on td "[EMAIL_ADDRESS][DOMAIN_NAME]" at bounding box center [255, 178] width 96 height 14
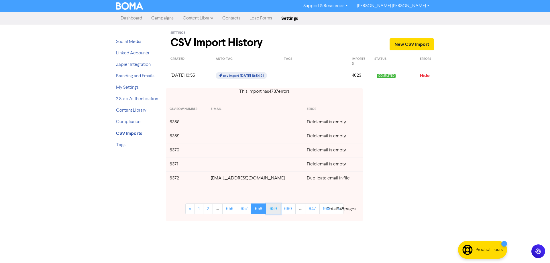
click at [274, 209] on link "659" at bounding box center [273, 209] width 15 height 11
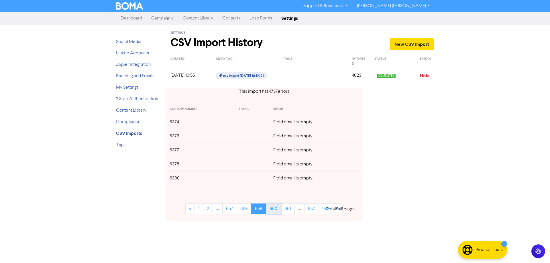
click at [275, 209] on link "660" at bounding box center [273, 209] width 15 height 11
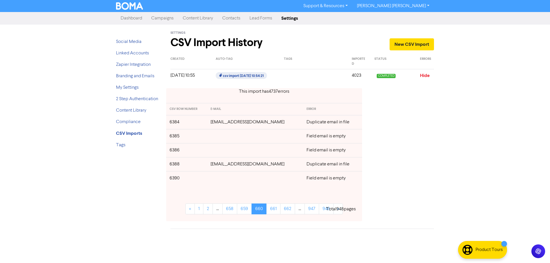
drag, startPoint x: 281, startPoint y: 122, endPoint x: 212, endPoint y: 122, distance: 69.3
click at [212, 122] on td "[EMAIL_ADDRESS][DOMAIN_NAME]" at bounding box center [255, 122] width 96 height 14
drag, startPoint x: 254, startPoint y: 165, endPoint x: 402, endPoint y: 159, distance: 148.3
click at [214, 165] on td "[EMAIL_ADDRESS][DOMAIN_NAME]" at bounding box center [255, 164] width 96 height 14
click at [278, 210] on link "661" at bounding box center [273, 209] width 14 height 11
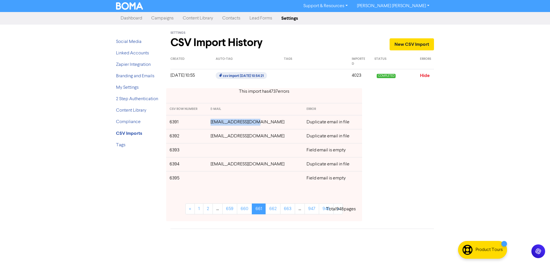
drag, startPoint x: 256, startPoint y: 124, endPoint x: 215, endPoint y: 124, distance: 40.1
click at [215, 124] on td "[EMAIL_ADDRESS][DOMAIN_NAME]" at bounding box center [255, 122] width 96 height 14
drag, startPoint x: 256, startPoint y: 137, endPoint x: 215, endPoint y: 137, distance: 41.3
click at [215, 137] on td "[EMAIL_ADDRESS][DOMAIN_NAME]" at bounding box center [255, 136] width 96 height 14
drag, startPoint x: 268, startPoint y: 166, endPoint x: 214, endPoint y: 166, distance: 53.9
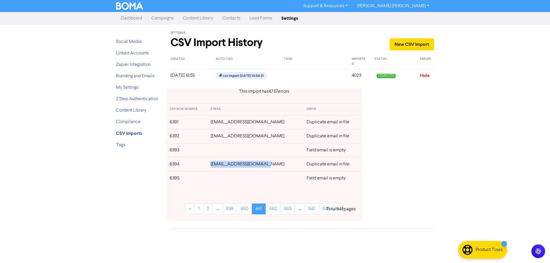
click at [214, 166] on td "[EMAIL_ADDRESS][DOMAIN_NAME]" at bounding box center [255, 164] width 96 height 14
click at [274, 211] on link "662" at bounding box center [273, 209] width 15 height 11
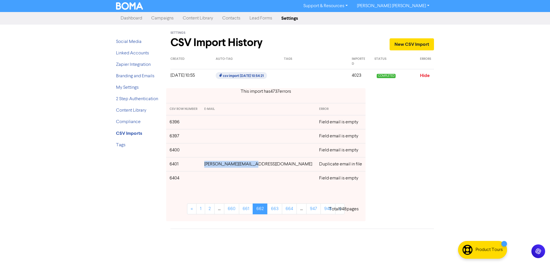
drag, startPoint x: 254, startPoint y: 166, endPoint x: 215, endPoint y: 166, distance: 39.3
click at [215, 166] on td "[PERSON_NAME][EMAIL_ADDRESS][DOMAIN_NAME]" at bounding box center [258, 164] width 115 height 14
drag, startPoint x: 271, startPoint y: 164, endPoint x: 217, endPoint y: 166, distance: 54.5
click at [217, 166] on td "[PERSON_NAME][EMAIL_ADDRESS][DOMAIN_NAME]" at bounding box center [258, 164] width 115 height 14
click at [275, 211] on link "663" at bounding box center [274, 209] width 15 height 11
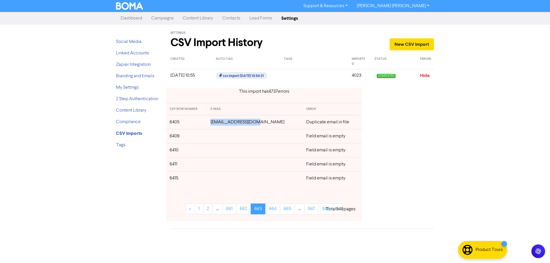
drag, startPoint x: 266, startPoint y: 122, endPoint x: 219, endPoint y: 122, distance: 47.6
click at [219, 122] on td "[EMAIL_ADDRESS][DOMAIN_NAME]" at bounding box center [255, 122] width 96 height 14
click at [275, 211] on link "664" at bounding box center [272, 209] width 15 height 11
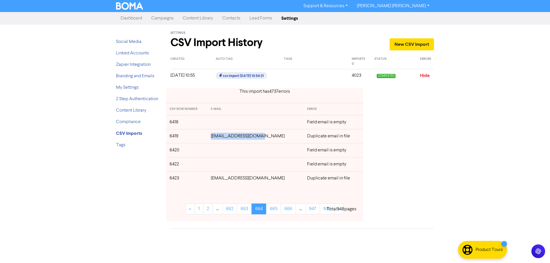
drag, startPoint x: 253, startPoint y: 138, endPoint x: 217, endPoint y: 138, distance: 35.5
click at [217, 138] on td "[EMAIL_ADDRESS][DOMAIN_NAME]" at bounding box center [255, 136] width 96 height 14
drag, startPoint x: 273, startPoint y: 180, endPoint x: 217, endPoint y: 179, distance: 56.5
click at [217, 179] on td "[EMAIL_ADDRESS][DOMAIN_NAME]" at bounding box center [255, 178] width 96 height 14
click at [274, 209] on link "665" at bounding box center [273, 209] width 15 height 11
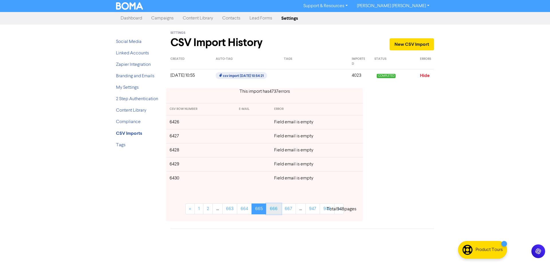
click at [273, 210] on link "666" at bounding box center [273, 209] width 15 height 11
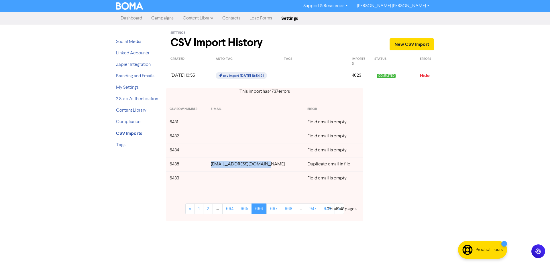
drag, startPoint x: 272, startPoint y: 165, endPoint x: 218, endPoint y: 165, distance: 53.9
click at [218, 165] on td "[EMAIL_ADDRESS][DOMAIN_NAME]" at bounding box center [255, 164] width 96 height 14
click at [270, 210] on link "667" at bounding box center [273, 209] width 15 height 11
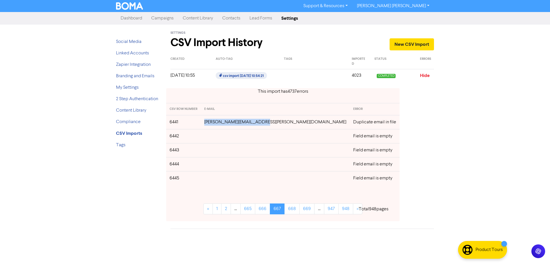
drag, startPoint x: 272, startPoint y: 123, endPoint x: 225, endPoint y: 140, distance: 50.2
click at [213, 123] on tr "6441 [PERSON_NAME][EMAIL_ADDRESS][PERSON_NAME][DOMAIN_NAME] Duplicate email in …" at bounding box center [283, 122] width 234 height 14
click at [285, 211] on link "668" at bounding box center [292, 209] width 15 height 11
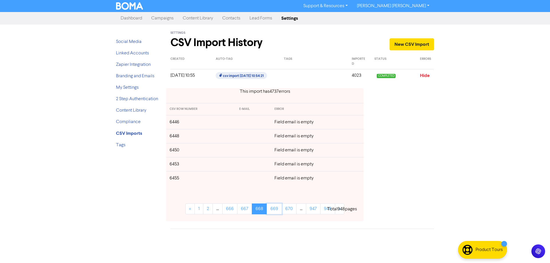
click at [275, 211] on link "669" at bounding box center [274, 209] width 15 height 11
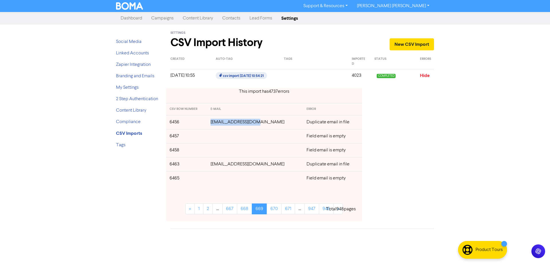
drag, startPoint x: 263, startPoint y: 124, endPoint x: 216, endPoint y: 126, distance: 46.5
click at [215, 124] on td "[EMAIL_ADDRESS][DOMAIN_NAME]" at bounding box center [255, 122] width 96 height 14
drag, startPoint x: 271, startPoint y: 165, endPoint x: 346, endPoint y: 162, distance: 74.5
click at [217, 165] on td "[EMAIL_ADDRESS][DOMAIN_NAME]" at bounding box center [255, 164] width 96 height 14
click at [268, 209] on link "670" at bounding box center [274, 209] width 15 height 11
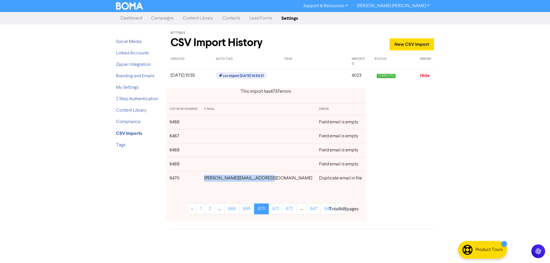
drag, startPoint x: 264, startPoint y: 180, endPoint x: 213, endPoint y: 180, distance: 51.0
click at [213, 180] on td "[PERSON_NAME][EMAIL_ADDRESS][DOMAIN_NAME]" at bounding box center [258, 178] width 115 height 14
click at [270, 211] on link "671" at bounding box center [276, 209] width 14 height 11
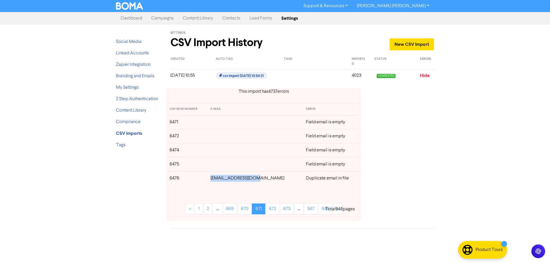
drag, startPoint x: 267, startPoint y: 181, endPoint x: 220, endPoint y: 182, distance: 47.0
click at [220, 182] on td "[EMAIL_ADDRESS][DOMAIN_NAME]" at bounding box center [254, 178] width 95 height 14
drag, startPoint x: 275, startPoint y: 210, endPoint x: 279, endPoint y: 210, distance: 4.0
click at [275, 210] on link "672" at bounding box center [272, 209] width 15 height 11
drag, startPoint x: 265, startPoint y: 136, endPoint x: 218, endPoint y: 137, distance: 46.7
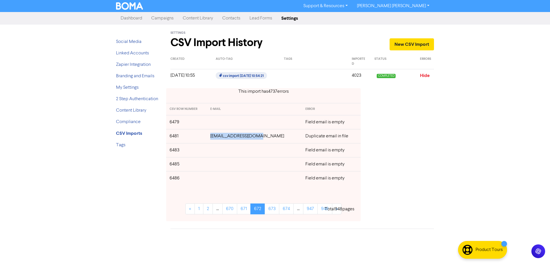
click at [218, 137] on td "[EMAIL_ADDRESS][DOMAIN_NAME]" at bounding box center [254, 136] width 95 height 14
click at [271, 209] on link "673" at bounding box center [272, 209] width 15 height 11
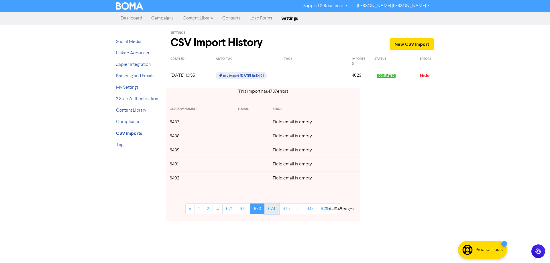
click at [273, 209] on link "674" at bounding box center [271, 209] width 15 height 11
click at [273, 209] on link "675" at bounding box center [272, 209] width 15 height 11
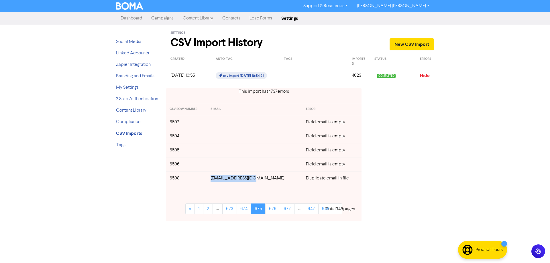
drag, startPoint x: 265, startPoint y: 177, endPoint x: 217, endPoint y: 178, distance: 48.4
click at [217, 178] on td "[EMAIL_ADDRESS][DOMAIN_NAME]" at bounding box center [254, 178] width 95 height 14
click at [270, 213] on link "676" at bounding box center [272, 209] width 15 height 11
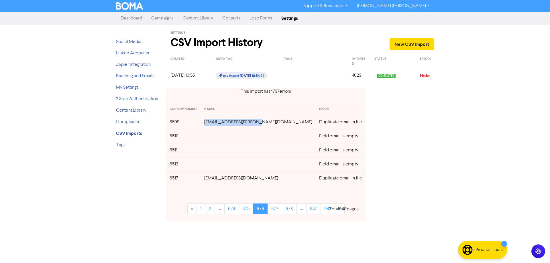
drag, startPoint x: 272, startPoint y: 122, endPoint x: 215, endPoint y: 125, distance: 56.5
click at [215, 125] on td "[EMAIL_ADDRESS][PERSON_NAME][DOMAIN_NAME]" at bounding box center [258, 122] width 115 height 14
drag, startPoint x: 259, startPoint y: 180, endPoint x: 217, endPoint y: 180, distance: 41.3
click at [217, 180] on td "[EMAIL_ADDRESS][DOMAIN_NAME]" at bounding box center [258, 178] width 115 height 14
click at [272, 209] on link "677" at bounding box center [275, 209] width 15 height 11
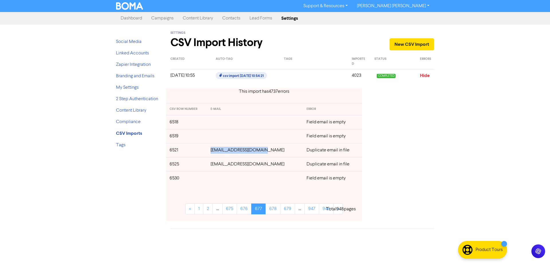
drag, startPoint x: 270, startPoint y: 149, endPoint x: 230, endPoint y: 159, distance: 41.4
click at [216, 152] on td "[EMAIL_ADDRESS][DOMAIN_NAME]" at bounding box center [255, 150] width 96 height 14
drag, startPoint x: 268, startPoint y: 164, endPoint x: 218, endPoint y: 166, distance: 49.3
click at [218, 166] on td "[EMAIL_ADDRESS][DOMAIN_NAME]" at bounding box center [255, 164] width 96 height 14
click at [273, 212] on link "678" at bounding box center [273, 209] width 15 height 11
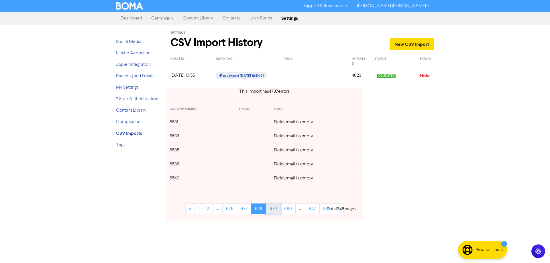
click at [273, 210] on link "679" at bounding box center [273, 209] width 15 height 11
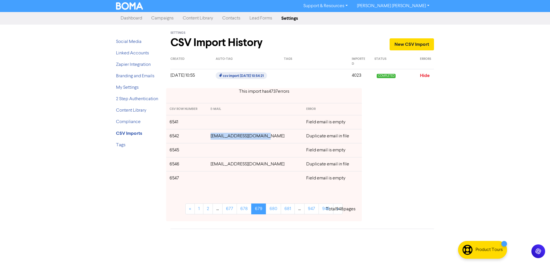
drag, startPoint x: 271, startPoint y: 139, endPoint x: 211, endPoint y: 139, distance: 59.0
click at [211, 139] on td "[EMAIL_ADDRESS][DOMAIN_NAME]" at bounding box center [255, 136] width 96 height 14
drag, startPoint x: 276, startPoint y: 166, endPoint x: 214, endPoint y: 166, distance: 62.5
click at [214, 166] on td "[EMAIL_ADDRESS][DOMAIN_NAME]" at bounding box center [255, 164] width 96 height 14
click at [272, 207] on link "680" at bounding box center [273, 209] width 15 height 11
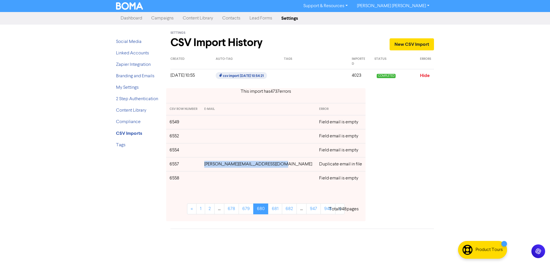
drag, startPoint x: 281, startPoint y: 164, endPoint x: 212, endPoint y: 167, distance: 69.1
click at [212, 167] on td "[PERSON_NAME][EMAIL_ADDRESS][DOMAIN_NAME]" at bounding box center [258, 164] width 115 height 14
click at [275, 211] on link "681" at bounding box center [275, 209] width 14 height 11
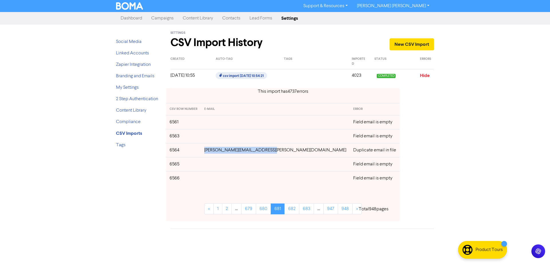
drag, startPoint x: 275, startPoint y: 152, endPoint x: 216, endPoint y: 154, distance: 59.4
click at [213, 154] on td "[PERSON_NAME][EMAIL_ADDRESS][PERSON_NAME][DOMAIN_NAME]" at bounding box center [275, 150] width 149 height 14
click at [285, 207] on link "682" at bounding box center [292, 209] width 15 height 11
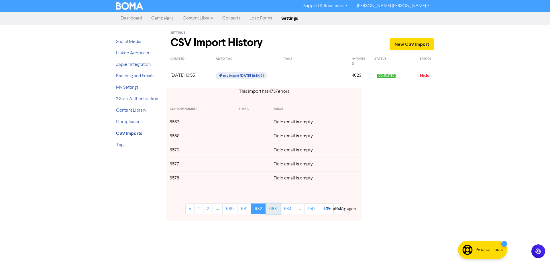
click at [273, 211] on link "683" at bounding box center [273, 209] width 15 height 11
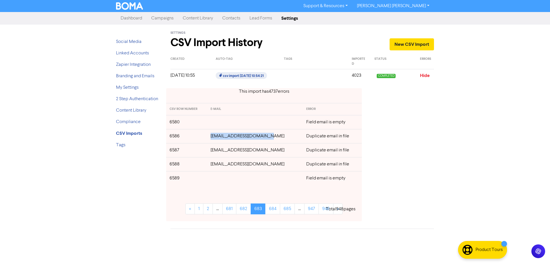
drag, startPoint x: 275, startPoint y: 136, endPoint x: 215, endPoint y: 136, distance: 60.5
click at [215, 136] on td "[EMAIL_ADDRESS][DOMAIN_NAME]" at bounding box center [255, 136] width 96 height 14
click at [271, 211] on link "684" at bounding box center [272, 209] width 15 height 11
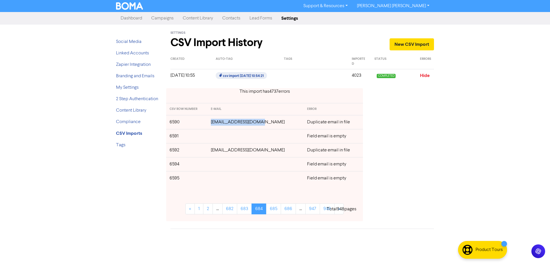
drag, startPoint x: 269, startPoint y: 121, endPoint x: 216, endPoint y: 124, distance: 53.1
click at [216, 124] on td "[EMAIL_ADDRESS][DOMAIN_NAME]" at bounding box center [255, 122] width 96 height 14
drag, startPoint x: 270, startPoint y: 152, endPoint x: 213, endPoint y: 152, distance: 56.7
click at [213, 152] on td "[EMAIL_ADDRESS][DOMAIN_NAME]" at bounding box center [255, 150] width 96 height 14
click at [272, 210] on link "685" at bounding box center [273, 209] width 15 height 11
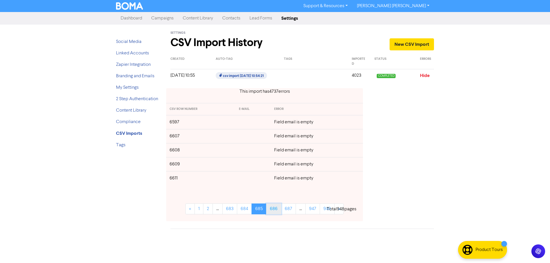
click at [272, 210] on link "686" at bounding box center [273, 209] width 15 height 11
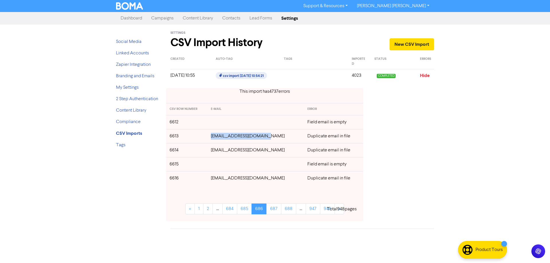
drag, startPoint x: 271, startPoint y: 138, endPoint x: 218, endPoint y: 137, distance: 53.3
click at [218, 137] on td "[EMAIL_ADDRESS][DOMAIN_NAME]" at bounding box center [255, 136] width 96 height 14
drag, startPoint x: 258, startPoint y: 152, endPoint x: 218, endPoint y: 152, distance: 40.1
click at [218, 152] on td "[EMAIL_ADDRESS][DOMAIN_NAME]" at bounding box center [255, 150] width 96 height 14
drag, startPoint x: 269, startPoint y: 179, endPoint x: 218, endPoint y: 181, distance: 51.3
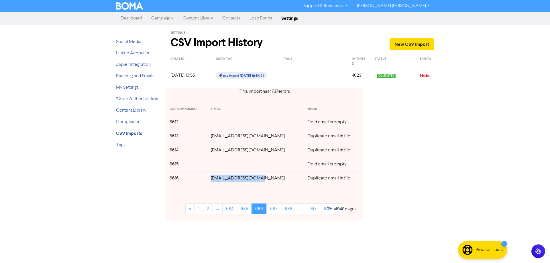
click at [218, 181] on td "[EMAIL_ADDRESS][DOMAIN_NAME]" at bounding box center [255, 178] width 96 height 14
click at [274, 207] on link "687" at bounding box center [273, 209] width 15 height 11
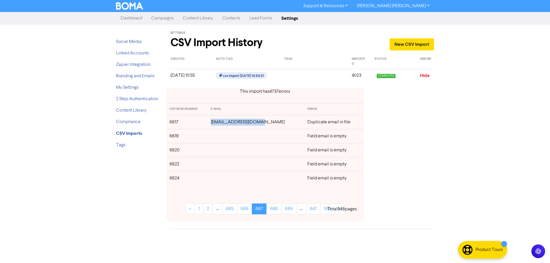
drag, startPoint x: 271, startPoint y: 122, endPoint x: 217, endPoint y: 124, distance: 53.3
click at [217, 124] on td "[EMAIL_ADDRESS][DOMAIN_NAME]" at bounding box center [255, 122] width 97 height 14
click at [274, 210] on link "688" at bounding box center [273, 209] width 15 height 11
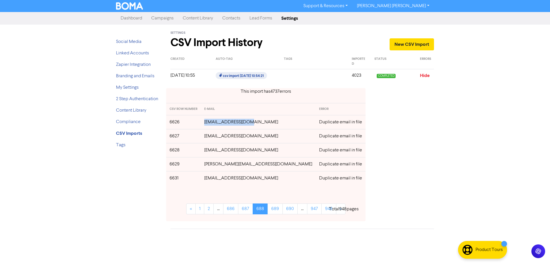
drag, startPoint x: 257, startPoint y: 123, endPoint x: 210, endPoint y: 121, distance: 47.0
click at [209, 121] on tr "6626 [EMAIL_ADDRESS][DOMAIN_NAME] Duplicate email in file" at bounding box center [265, 122] width 199 height 14
drag, startPoint x: 252, startPoint y: 137, endPoint x: 214, endPoint y: 137, distance: 38.4
click at [214, 137] on td "[EMAIL_ADDRESS][DOMAIN_NAME]" at bounding box center [258, 136] width 115 height 14
drag, startPoint x: 266, startPoint y: 150, endPoint x: 214, endPoint y: 152, distance: 52.2
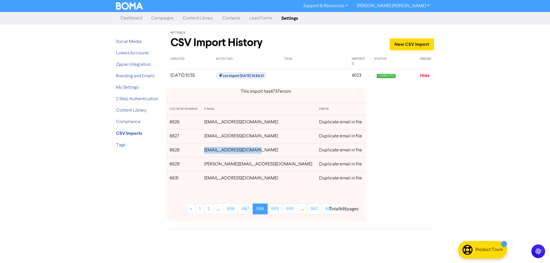
click at [214, 152] on td "[EMAIL_ADDRESS][DOMAIN_NAME]" at bounding box center [258, 150] width 115 height 14
drag, startPoint x: 254, startPoint y: 165, endPoint x: 213, endPoint y: 165, distance: 41.3
click at [213, 165] on td "[PERSON_NAME][EMAIL_ADDRESS][DOMAIN_NAME]" at bounding box center [258, 164] width 115 height 14
drag, startPoint x: 276, startPoint y: 179, endPoint x: 215, endPoint y: 180, distance: 60.7
click at [215, 180] on td "[EMAIL_ADDRESS][DOMAIN_NAME]" at bounding box center [258, 178] width 115 height 14
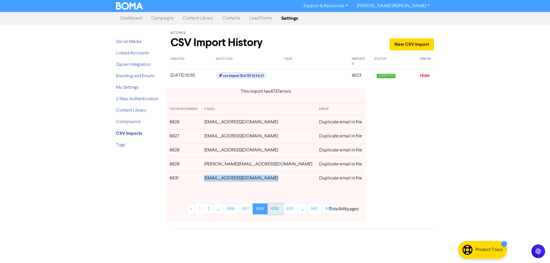
click at [274, 210] on link "689" at bounding box center [275, 209] width 15 height 11
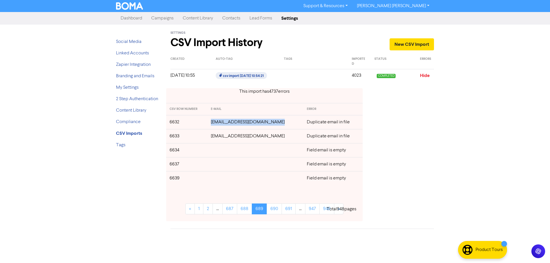
drag, startPoint x: 277, startPoint y: 122, endPoint x: 213, endPoint y: 121, distance: 63.3
click at [213, 121] on td "[EMAIL_ADDRESS][DOMAIN_NAME]" at bounding box center [255, 122] width 96 height 14
drag, startPoint x: 278, startPoint y: 136, endPoint x: 408, endPoint y: 129, distance: 130.6
click at [214, 139] on td "[EMAIL_ADDRESS][DOMAIN_NAME]" at bounding box center [255, 136] width 96 height 14
click at [274, 207] on link "690" at bounding box center [274, 209] width 15 height 11
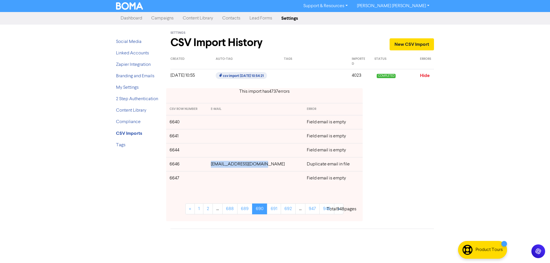
drag, startPoint x: 268, startPoint y: 166, endPoint x: 218, endPoint y: 165, distance: 50.7
click at [218, 165] on td "[EMAIL_ADDRESS][DOMAIN_NAME]" at bounding box center [255, 164] width 96 height 14
click at [276, 210] on link "691" at bounding box center [274, 209] width 14 height 11
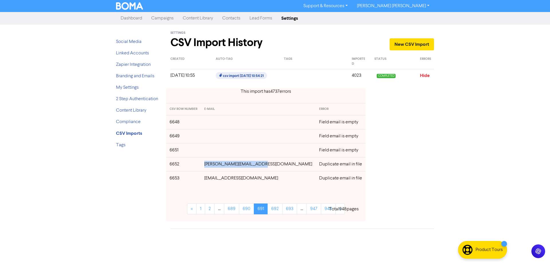
drag, startPoint x: 271, startPoint y: 163, endPoint x: 216, endPoint y: 166, distance: 54.8
click at [215, 163] on td "[PERSON_NAME][EMAIL_ADDRESS][DOMAIN_NAME]" at bounding box center [258, 164] width 115 height 14
drag, startPoint x: 265, startPoint y: 181, endPoint x: 217, endPoint y: 181, distance: 47.6
click at [217, 181] on td "[EMAIL_ADDRESS][DOMAIN_NAME]" at bounding box center [258, 178] width 115 height 14
click at [270, 211] on link "692" at bounding box center [275, 209] width 15 height 11
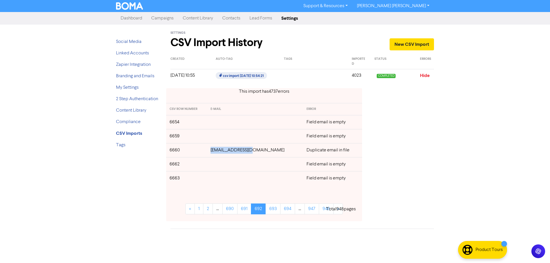
drag, startPoint x: 261, startPoint y: 153, endPoint x: 234, endPoint y: 178, distance: 37.5
click at [218, 152] on td "[EMAIL_ADDRESS][DOMAIN_NAME]" at bounding box center [255, 150] width 96 height 14
click at [276, 209] on link "693" at bounding box center [273, 209] width 15 height 11
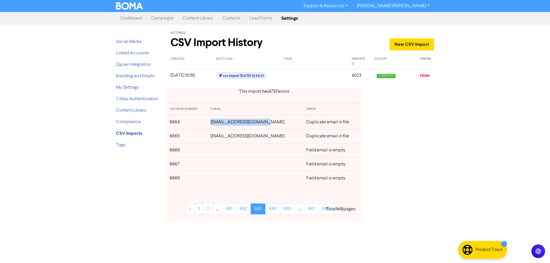
drag, startPoint x: 271, startPoint y: 124, endPoint x: 211, endPoint y: 124, distance: 59.9
click at [211, 124] on tr "6664 [EMAIL_ADDRESS][DOMAIN_NAME] Duplicate email in file" at bounding box center [264, 122] width 196 height 14
drag, startPoint x: 273, startPoint y: 137, endPoint x: 214, endPoint y: 139, distance: 58.8
click at [214, 139] on td "[EMAIL_ADDRESS][DOMAIN_NAME]" at bounding box center [255, 136] width 96 height 14
click at [273, 209] on link "694" at bounding box center [272, 209] width 15 height 11
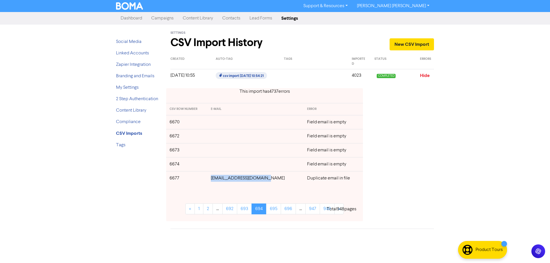
drag, startPoint x: 270, startPoint y: 180, endPoint x: 214, endPoint y: 180, distance: 55.6
click at [214, 180] on td "[EMAIL_ADDRESS][DOMAIN_NAME]" at bounding box center [255, 178] width 96 height 14
click at [274, 212] on link "695" at bounding box center [273, 209] width 15 height 11
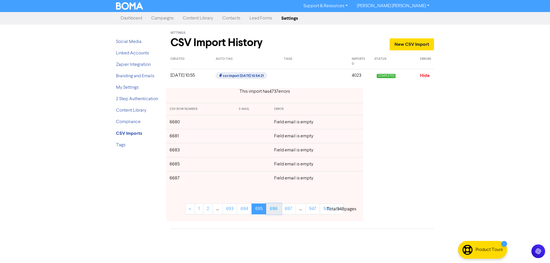
click at [275, 209] on link "696" at bounding box center [273, 209] width 15 height 11
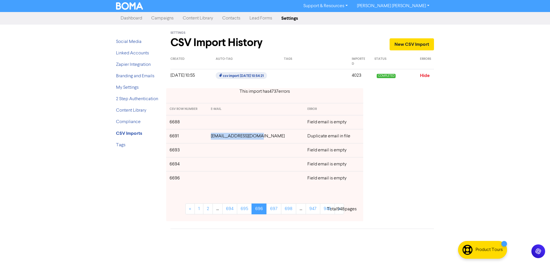
drag, startPoint x: 271, startPoint y: 137, endPoint x: 217, endPoint y: 139, distance: 54.8
click at [216, 137] on td "[EMAIL_ADDRESS][DOMAIN_NAME]" at bounding box center [255, 136] width 96 height 14
click at [276, 209] on link "697" at bounding box center [273, 209] width 15 height 11
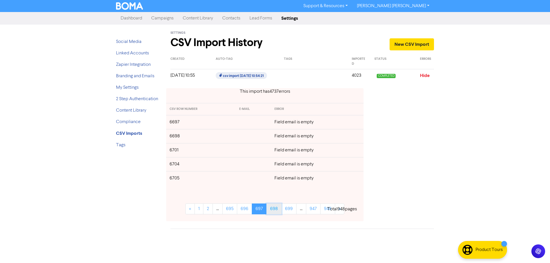
click at [276, 210] on link "698" at bounding box center [273, 209] width 15 height 11
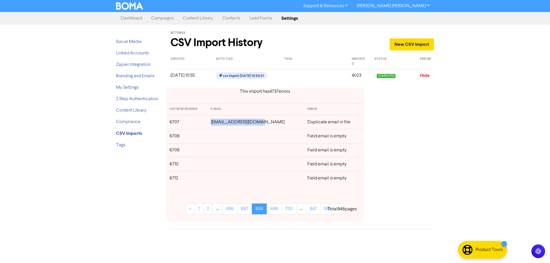
drag, startPoint x: 270, startPoint y: 122, endPoint x: 217, endPoint y: 126, distance: 53.1
click at [217, 126] on td "[EMAIL_ADDRESS][DOMAIN_NAME]" at bounding box center [255, 122] width 97 height 14
click at [273, 211] on link "699" at bounding box center [274, 209] width 15 height 11
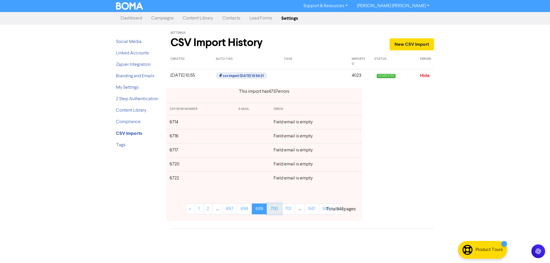
click at [273, 211] on link "700" at bounding box center [274, 209] width 15 height 11
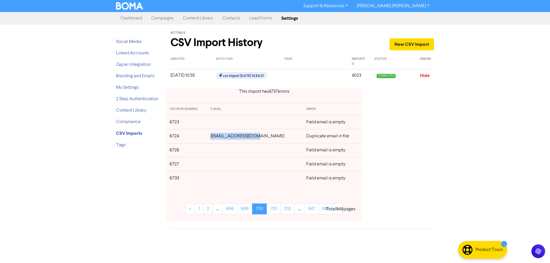
drag, startPoint x: 262, startPoint y: 136, endPoint x: 236, endPoint y: 149, distance: 29.2
click at [219, 140] on td "[EMAIL_ADDRESS][DOMAIN_NAME]" at bounding box center [255, 136] width 96 height 14
click at [272, 209] on link "701" at bounding box center [274, 209] width 14 height 11
drag, startPoint x: 271, startPoint y: 151, endPoint x: 215, endPoint y: 151, distance: 55.9
click at [215, 150] on td "[EMAIL_ADDRESS][DOMAIN_NAME]" at bounding box center [254, 150] width 95 height 14
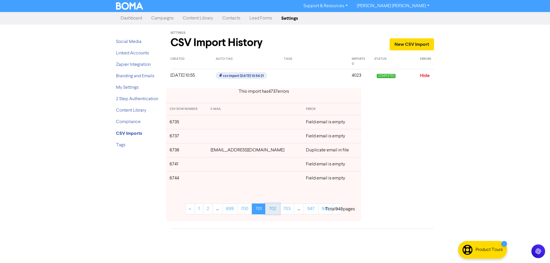
click at [278, 211] on link "702" at bounding box center [272, 209] width 15 height 11
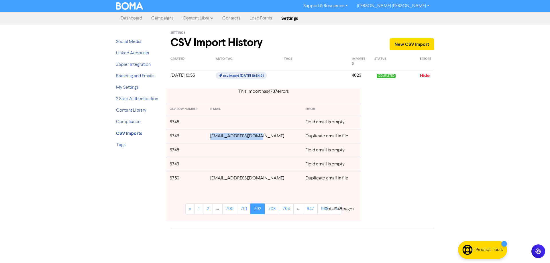
drag, startPoint x: 265, startPoint y: 138, endPoint x: 214, endPoint y: 137, distance: 51.0
click at [214, 137] on td "[EMAIL_ADDRESS][DOMAIN_NAME]" at bounding box center [254, 136] width 95 height 14
drag, startPoint x: 254, startPoint y: 180, endPoint x: 217, endPoint y: 180, distance: 37.0
click at [217, 180] on td "[EMAIL_ADDRESS][DOMAIN_NAME]" at bounding box center [254, 178] width 95 height 14
click at [273, 210] on link "703" at bounding box center [272, 209] width 15 height 11
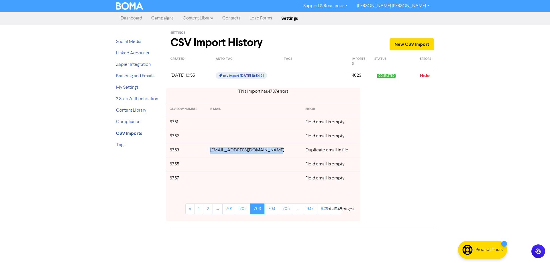
drag, startPoint x: 274, startPoint y: 152, endPoint x: 210, endPoint y: 165, distance: 64.8
click at [209, 152] on tr "6753 [EMAIL_ADDRESS][DOMAIN_NAME] Duplicate email in file" at bounding box center [263, 150] width 194 height 14
click at [273, 212] on link "704" at bounding box center [271, 209] width 15 height 11
drag, startPoint x: 273, startPoint y: 181, endPoint x: 214, endPoint y: 180, distance: 58.5
click at [214, 180] on td "[EMAIL_ADDRESS][DOMAIN_NAME]" at bounding box center [254, 178] width 95 height 14
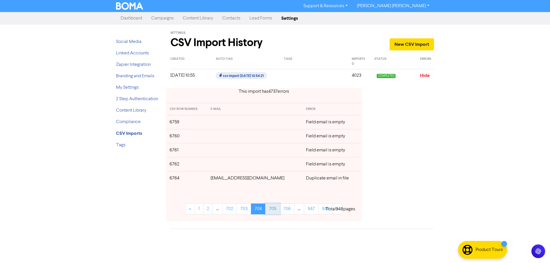
click at [271, 209] on link "705" at bounding box center [272, 209] width 15 height 11
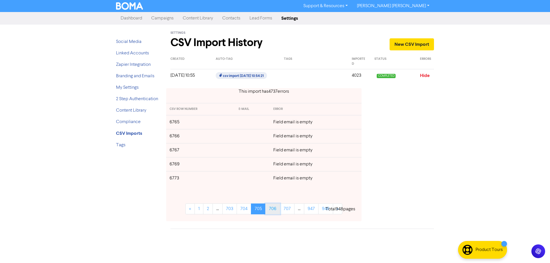
click at [273, 211] on link "706" at bounding box center [272, 209] width 15 height 11
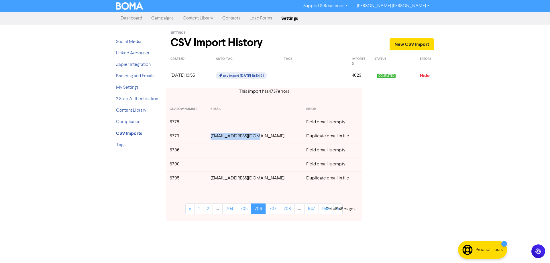
drag, startPoint x: 265, startPoint y: 138, endPoint x: 215, endPoint y: 140, distance: 49.6
click at [217, 137] on td "[EMAIL_ADDRESS][DOMAIN_NAME]" at bounding box center [255, 136] width 96 height 14
drag, startPoint x: 258, startPoint y: 181, endPoint x: 224, endPoint y: 187, distance: 35.2
click at [215, 179] on tr "6795 [EMAIL_ADDRESS][DOMAIN_NAME] Duplicate email in file" at bounding box center [264, 178] width 196 height 14
click at [271, 210] on link "707" at bounding box center [273, 209] width 15 height 11
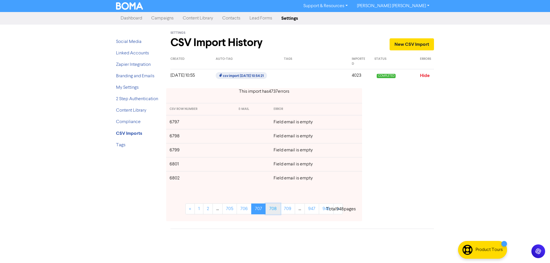
click at [275, 213] on link "708" at bounding box center [273, 209] width 15 height 11
click at [275, 213] on link "709" at bounding box center [273, 209] width 15 height 11
click at [275, 213] on link "710" at bounding box center [273, 209] width 14 height 11
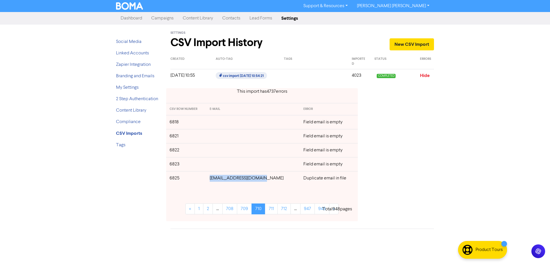
drag, startPoint x: 272, startPoint y: 181, endPoint x: 209, endPoint y: 179, distance: 62.8
click at [209, 179] on tr "6825 [EMAIL_ADDRESS][DOMAIN_NAME] Duplicate email in file" at bounding box center [262, 178] width 192 height 14
click at [274, 209] on link "711" at bounding box center [271, 209] width 13 height 11
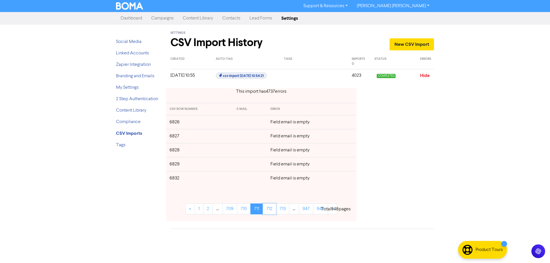
click at [274, 209] on link "712" at bounding box center [269, 209] width 13 height 11
click at [270, 211] on link "713" at bounding box center [267, 209] width 13 height 11
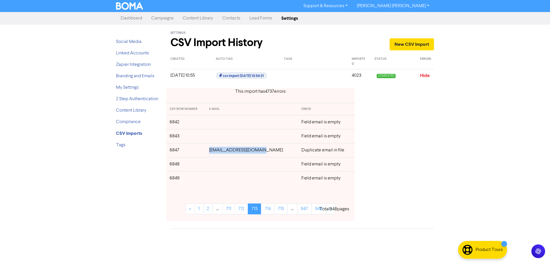
drag, startPoint x: 269, startPoint y: 149, endPoint x: 203, endPoint y: 158, distance: 66.7
click at [203, 153] on tr "6847 [EMAIL_ADDRESS][DOMAIN_NAME] Duplicate email in file" at bounding box center [260, 150] width 189 height 14
click at [268, 212] on link "714" at bounding box center [267, 209] width 13 height 11
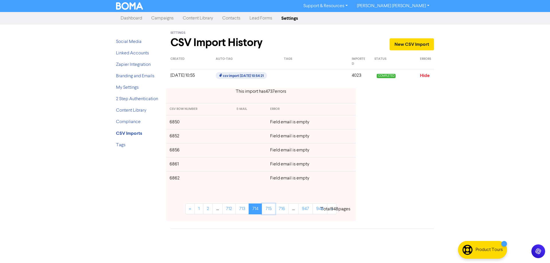
click at [268, 212] on link "715" at bounding box center [268, 209] width 13 height 11
click at [269, 210] on link "716" at bounding box center [269, 209] width 14 height 11
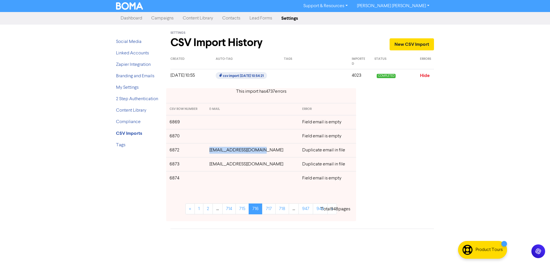
drag, startPoint x: 264, startPoint y: 152, endPoint x: 385, endPoint y: 156, distance: 121.6
click at [219, 153] on td "[EMAIL_ADDRESS][DOMAIN_NAME]" at bounding box center [252, 150] width 93 height 14
click at [418, 146] on div "This import has 4737 error s CSV ROW NUMBER E-MAIL ERROR 6869 Field email is em…" at bounding box center [302, 155] width 272 height 142
drag, startPoint x: 263, startPoint y: 152, endPoint x: 217, endPoint y: 152, distance: 46.4
click at [217, 152] on td "[EMAIL_ADDRESS][DOMAIN_NAME]" at bounding box center [252, 150] width 93 height 14
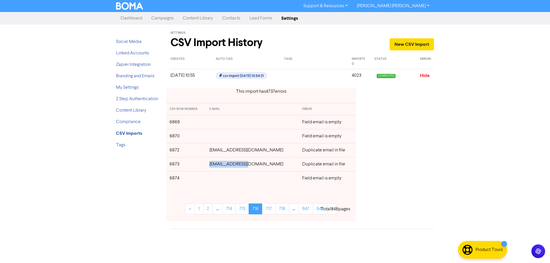
drag, startPoint x: 255, startPoint y: 166, endPoint x: 219, endPoint y: 167, distance: 36.4
click at [219, 167] on td "[EMAIL_ADDRESS][DOMAIN_NAME]" at bounding box center [252, 164] width 93 height 14
click at [269, 209] on link "717" at bounding box center [268, 209] width 13 height 11
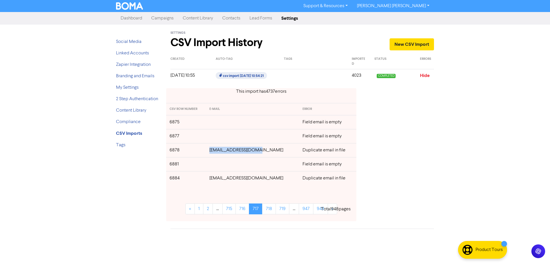
drag, startPoint x: 261, startPoint y: 152, endPoint x: 216, endPoint y: 153, distance: 44.7
click at [216, 153] on td "[EMAIL_ADDRESS][DOMAIN_NAME]" at bounding box center [252, 150] width 93 height 14
drag, startPoint x: 268, startPoint y: 181, endPoint x: 217, endPoint y: 181, distance: 50.7
click at [217, 181] on td "[EMAIL_ADDRESS][DOMAIN_NAME]" at bounding box center [252, 178] width 93 height 14
click at [270, 213] on link "718" at bounding box center [269, 209] width 14 height 11
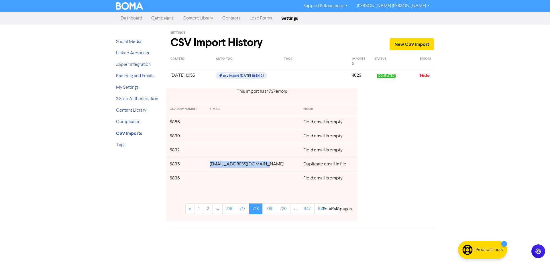
drag, startPoint x: 268, startPoint y: 166, endPoint x: 217, endPoint y: 170, distance: 50.8
click at [217, 170] on td "[EMAIL_ADDRESS][DOMAIN_NAME]" at bounding box center [252, 164] width 93 height 14
click at [268, 211] on link "719" at bounding box center [269, 209] width 14 height 11
drag, startPoint x: 268, startPoint y: 181, endPoint x: 216, endPoint y: 182, distance: 51.9
click at [216, 182] on td "[EMAIL_ADDRESS][DOMAIN_NAME]" at bounding box center [252, 178] width 93 height 14
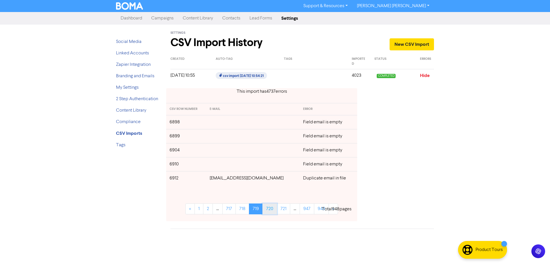
click at [267, 212] on link "720" at bounding box center [269, 209] width 15 height 11
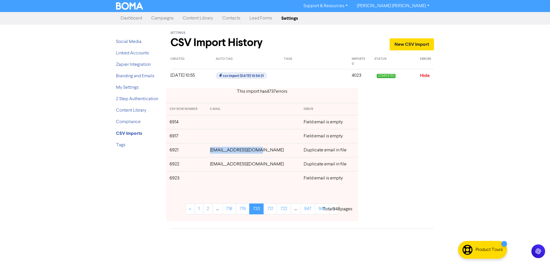
drag, startPoint x: 261, startPoint y: 152, endPoint x: 220, endPoint y: 154, distance: 41.6
click at [220, 154] on td "[EMAIL_ADDRESS][DOMAIN_NAME]" at bounding box center [254, 150] width 94 height 14
click at [270, 213] on link "721" at bounding box center [270, 209] width 13 height 11
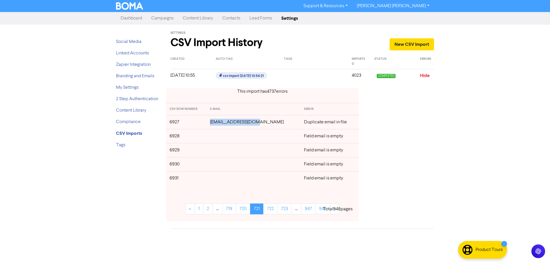
drag, startPoint x: 263, startPoint y: 124, endPoint x: 216, endPoint y: 126, distance: 47.0
click at [216, 126] on td "[EMAIL_ADDRESS][DOMAIN_NAME]" at bounding box center [254, 122] width 94 height 14
click at [268, 209] on link "722" at bounding box center [270, 209] width 14 height 11
drag, startPoint x: 266, startPoint y: 164, endPoint x: 218, endPoint y: 166, distance: 48.5
click at [218, 166] on td "[EMAIL_ADDRESS][DOMAIN_NAME]" at bounding box center [254, 164] width 94 height 14
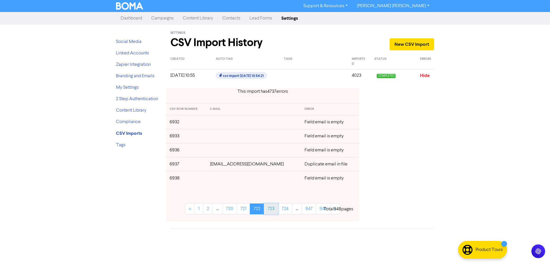
click at [272, 211] on link "723" at bounding box center [271, 209] width 14 height 11
drag, startPoint x: 273, startPoint y: 123, endPoint x: 215, endPoint y: 123, distance: 58.2
click at [215, 123] on td "[EMAIL_ADDRESS][DOMAIN_NAME]" at bounding box center [254, 122] width 94 height 14
click at [273, 210] on link "724" at bounding box center [271, 209] width 14 height 11
drag, startPoint x: 271, startPoint y: 180, endPoint x: 215, endPoint y: 180, distance: 55.9
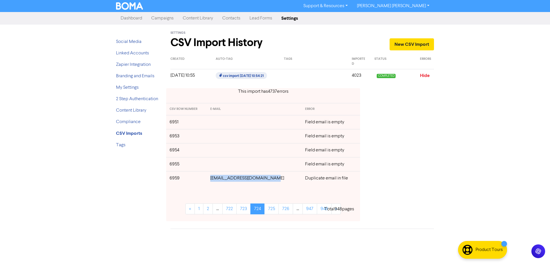
click at [215, 180] on td "[EMAIL_ADDRESS][DOMAIN_NAME]" at bounding box center [254, 178] width 95 height 14
click at [461, 163] on div "Support & Resources Video Tutorials FAQ & Guides Marketing Education [PERSON_NA…" at bounding box center [275, 131] width 550 height 263
drag, startPoint x: 272, startPoint y: 179, endPoint x: 236, endPoint y: 178, distance: 35.8
click at [214, 178] on td "[EMAIL_ADDRESS][DOMAIN_NAME]" at bounding box center [254, 178] width 95 height 14
click at [271, 211] on link "725" at bounding box center [271, 209] width 14 height 11
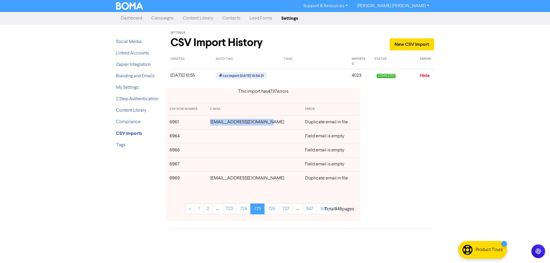
drag, startPoint x: 270, startPoint y: 124, endPoint x: 216, endPoint y: 125, distance: 53.3
click at [216, 125] on td "[EMAIL_ADDRESS][DOMAIN_NAME]" at bounding box center [254, 122] width 95 height 14
drag, startPoint x: 269, startPoint y: 180, endPoint x: 218, endPoint y: 181, distance: 51.3
click at [218, 181] on td "[EMAIL_ADDRESS][DOMAIN_NAME]" at bounding box center [254, 178] width 95 height 14
click at [266, 208] on link "726" at bounding box center [271, 209] width 15 height 11
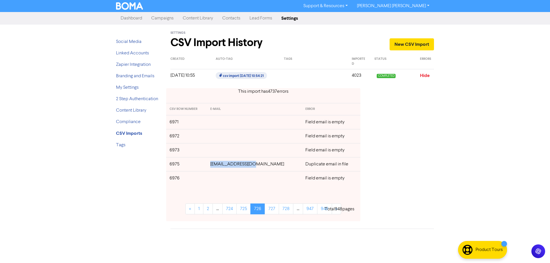
drag, startPoint x: 255, startPoint y: 166, endPoint x: 221, endPoint y: 167, distance: 34.1
click at [221, 167] on td "[EMAIL_ADDRESS][DOMAIN_NAME]" at bounding box center [254, 164] width 95 height 14
click at [268, 209] on link "727" at bounding box center [272, 209] width 14 height 11
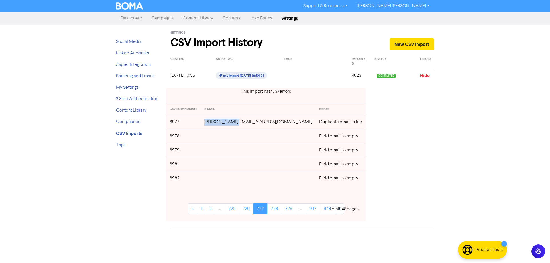
drag, startPoint x: 259, startPoint y: 124, endPoint x: 235, endPoint y: 135, distance: 26.7
click at [222, 125] on td "[PERSON_NAME][EMAIL_ADDRESS][DOMAIN_NAME]" at bounding box center [258, 122] width 115 height 14
click at [270, 211] on link "728" at bounding box center [274, 209] width 15 height 11
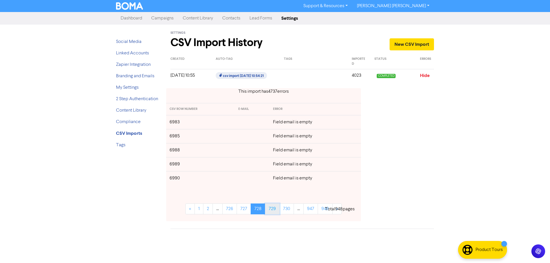
click at [271, 211] on link "729" at bounding box center [272, 209] width 15 height 11
click at [271, 211] on link "730" at bounding box center [272, 209] width 15 height 11
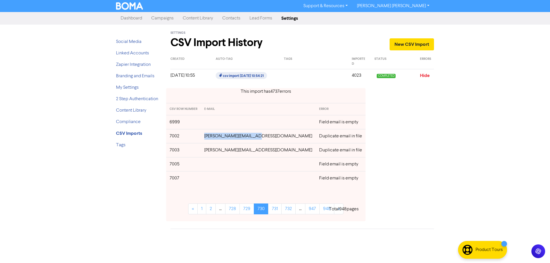
drag, startPoint x: 270, startPoint y: 137, endPoint x: 217, endPoint y: 138, distance: 52.7
click at [217, 138] on td "[PERSON_NAME][EMAIL_ADDRESS][DOMAIN_NAME]" at bounding box center [258, 136] width 115 height 14
drag, startPoint x: 256, startPoint y: 150, endPoint x: 217, endPoint y: 151, distance: 39.0
click at [217, 151] on td "[PERSON_NAME][EMAIL_ADDRESS][DOMAIN_NAME]" at bounding box center [258, 150] width 115 height 14
click at [271, 208] on link "731" at bounding box center [274, 209] width 13 height 11
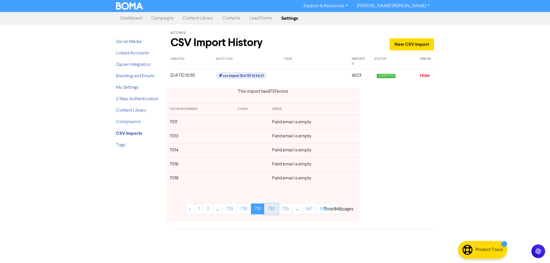
click at [272, 214] on link "732" at bounding box center [271, 209] width 14 height 11
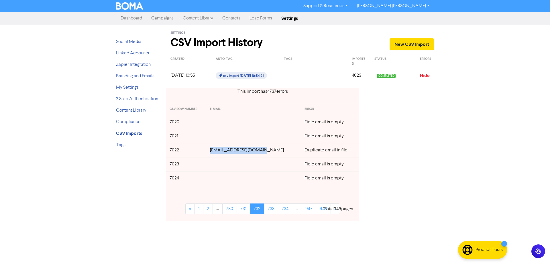
drag, startPoint x: 269, startPoint y: 153, endPoint x: 304, endPoint y: 150, distance: 35.1
click at [216, 152] on td "[EMAIL_ADDRESS][DOMAIN_NAME]" at bounding box center [254, 150] width 94 height 14
click at [268, 209] on link "733" at bounding box center [271, 209] width 14 height 11
drag, startPoint x: 266, startPoint y: 180, endPoint x: 219, endPoint y: 181, distance: 47.3
click at [219, 181] on td "[EMAIL_ADDRESS][DOMAIN_NAME]" at bounding box center [254, 178] width 94 height 14
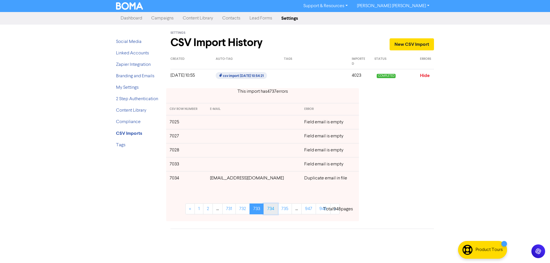
click at [272, 210] on link "734" at bounding box center [271, 209] width 14 height 11
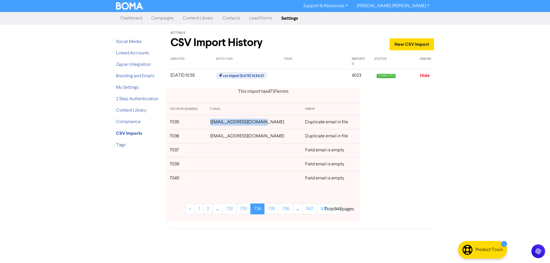
drag, startPoint x: 268, startPoint y: 123, endPoint x: 217, endPoint y: 124, distance: 51.3
click at [217, 124] on td "[EMAIL_ADDRESS][DOMAIN_NAME]" at bounding box center [254, 122] width 95 height 14
drag, startPoint x: 257, startPoint y: 138, endPoint x: 217, endPoint y: 139, distance: 40.4
click at [217, 139] on td "[EMAIL_ADDRESS][DOMAIN_NAME]" at bounding box center [254, 136] width 95 height 14
click at [274, 210] on link "735" at bounding box center [271, 209] width 14 height 11
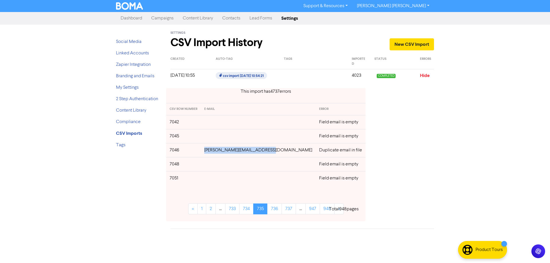
drag, startPoint x: 275, startPoint y: 150, endPoint x: 211, endPoint y: 152, distance: 63.9
click at [211, 152] on td "[PERSON_NAME][EMAIL_ADDRESS][DOMAIN_NAME]" at bounding box center [258, 150] width 115 height 14
click at [273, 209] on link "736" at bounding box center [274, 209] width 15 height 11
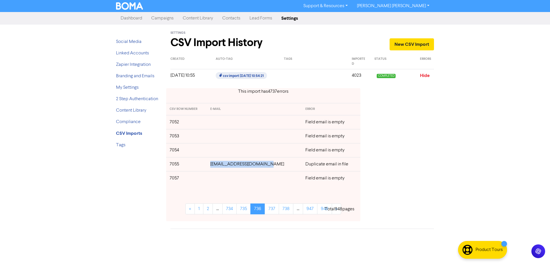
drag, startPoint x: 272, startPoint y: 165, endPoint x: 214, endPoint y: 167, distance: 57.6
click at [214, 167] on td "[EMAIL_ADDRESS][DOMAIN_NAME]" at bounding box center [254, 164] width 95 height 14
click at [275, 209] on link "737" at bounding box center [272, 209] width 14 height 11
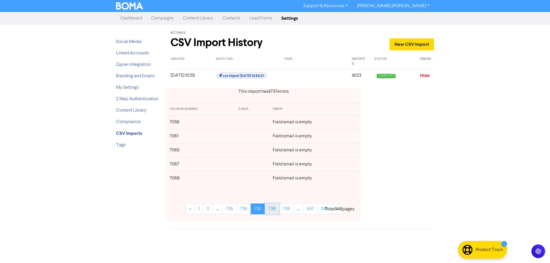
click at [272, 208] on link "738" at bounding box center [272, 209] width 15 height 11
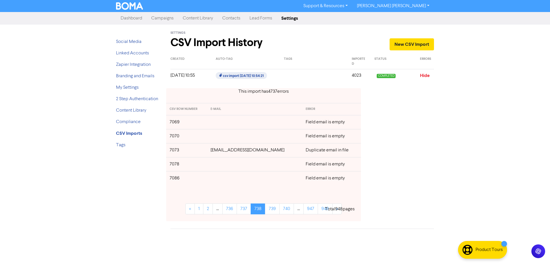
drag, startPoint x: 283, startPoint y: 151, endPoint x: 213, endPoint y: 154, distance: 70.0
click at [212, 154] on td "[EMAIL_ADDRESS][DOMAIN_NAME]" at bounding box center [254, 150] width 95 height 14
click at [270, 209] on link "739" at bounding box center [272, 209] width 15 height 11
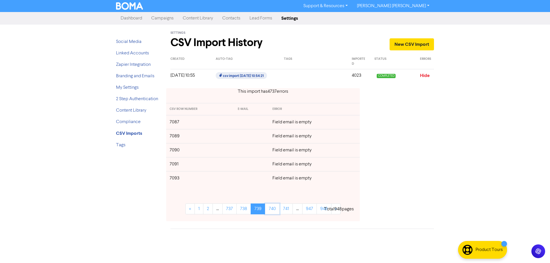
click at [270, 209] on link "740" at bounding box center [272, 209] width 15 height 11
click at [270, 209] on link "741" at bounding box center [271, 209] width 13 height 11
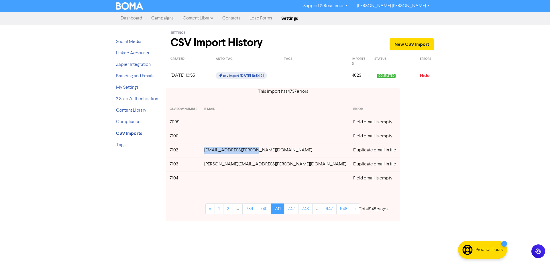
drag, startPoint x: 266, startPoint y: 151, endPoint x: 217, endPoint y: 152, distance: 48.7
click at [217, 152] on td "[EMAIL_ADDRESS][PERSON_NAME][DOMAIN_NAME]" at bounding box center [275, 150] width 149 height 14
drag, startPoint x: 269, startPoint y: 165, endPoint x: 235, endPoint y: 167, distance: 34.2
click at [217, 166] on td "[PERSON_NAME][EMAIL_ADDRESS][PERSON_NAME][DOMAIN_NAME]" at bounding box center [275, 164] width 149 height 14
click at [284, 210] on link "742" at bounding box center [291, 209] width 14 height 11
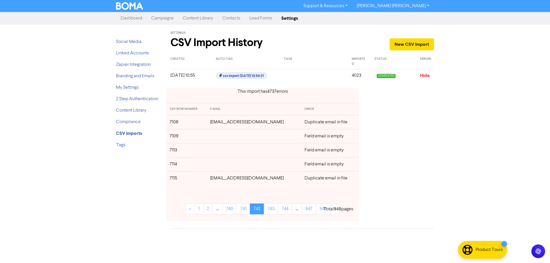
drag, startPoint x: 278, startPoint y: 123, endPoint x: 212, endPoint y: 125, distance: 66.5
click at [212, 125] on td "[EMAIL_ADDRESS][DOMAIN_NAME]" at bounding box center [254, 122] width 94 height 14
drag, startPoint x: 257, startPoint y: 179, endPoint x: 213, endPoint y: 179, distance: 44.1
click at [213, 179] on td "[EMAIL_ADDRESS][DOMAIN_NAME]" at bounding box center [254, 178] width 94 height 14
click at [271, 210] on link "743" at bounding box center [271, 209] width 14 height 11
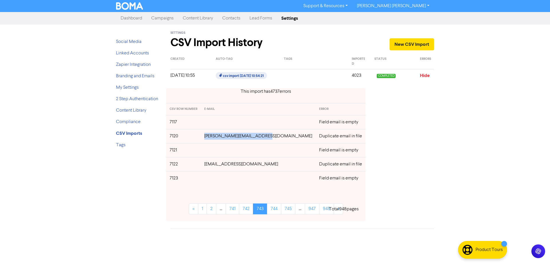
drag, startPoint x: 274, startPoint y: 136, endPoint x: 215, endPoint y: 140, distance: 58.9
click at [215, 140] on td "[PERSON_NAME][EMAIL_ADDRESS][DOMAIN_NAME]" at bounding box center [258, 136] width 115 height 14
drag, startPoint x: 273, startPoint y: 166, endPoint x: 237, endPoint y: 166, distance: 36.1
click at [237, 166] on td "[EMAIL_ADDRESS][DOMAIN_NAME]" at bounding box center [258, 164] width 115 height 14
drag, startPoint x: 269, startPoint y: 166, endPoint x: 214, endPoint y: 167, distance: 54.7
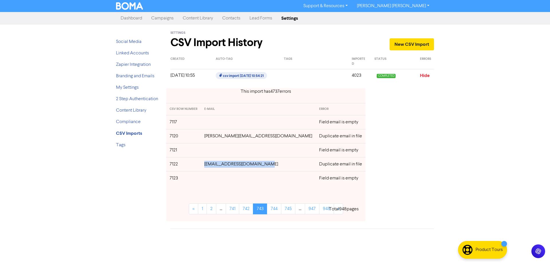
click at [214, 167] on td "[EMAIL_ADDRESS][DOMAIN_NAME]" at bounding box center [258, 164] width 115 height 14
click at [275, 209] on link "744" at bounding box center [274, 209] width 14 height 11
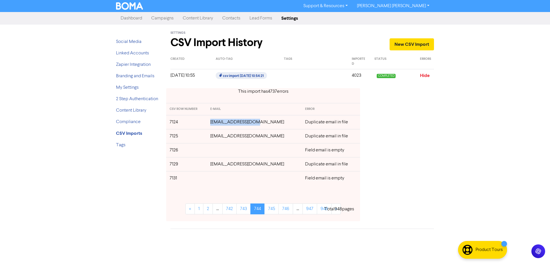
drag, startPoint x: 258, startPoint y: 123, endPoint x: 213, endPoint y: 124, distance: 44.4
click at [213, 124] on td "[EMAIL_ADDRESS][DOMAIN_NAME]" at bounding box center [254, 122] width 95 height 14
drag, startPoint x: 275, startPoint y: 136, endPoint x: 215, endPoint y: 138, distance: 60.8
click at [215, 138] on td "[EMAIL_ADDRESS][DOMAIN_NAME]" at bounding box center [254, 136] width 95 height 14
drag, startPoint x: 269, startPoint y: 163, endPoint x: 220, endPoint y: 167, distance: 48.8
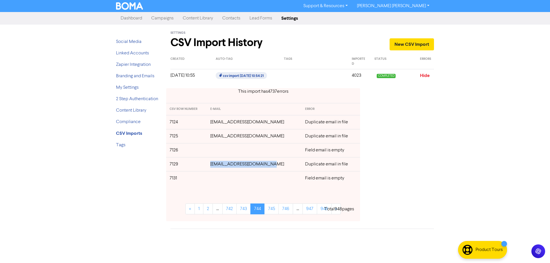
click at [213, 164] on td "[EMAIL_ADDRESS][DOMAIN_NAME]" at bounding box center [254, 164] width 95 height 14
click at [275, 210] on link "745" at bounding box center [271, 209] width 14 height 11
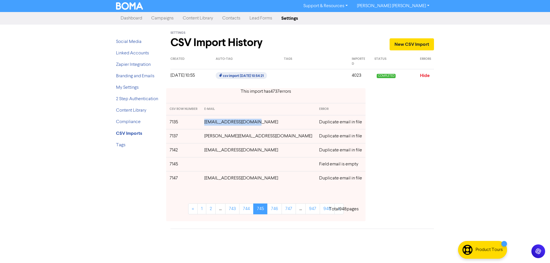
drag, startPoint x: 268, startPoint y: 124, endPoint x: 217, endPoint y: 124, distance: 51.3
click at [217, 124] on td "[EMAIL_ADDRESS][DOMAIN_NAME]" at bounding box center [258, 122] width 115 height 14
drag, startPoint x: 263, startPoint y: 136, endPoint x: 217, endPoint y: 138, distance: 46.8
click at [217, 138] on td "[PERSON_NAME][EMAIL_ADDRESS][DOMAIN_NAME]" at bounding box center [258, 136] width 115 height 14
drag, startPoint x: 262, startPoint y: 151, endPoint x: 217, endPoint y: 152, distance: 44.7
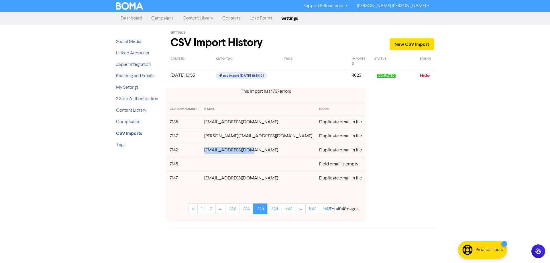
click at [217, 152] on td "[EMAIL_ADDRESS][DOMAIN_NAME]" at bounding box center [258, 150] width 115 height 14
drag, startPoint x: 264, startPoint y: 180, endPoint x: 217, endPoint y: 179, distance: 46.1
click at [217, 179] on td "[EMAIL_ADDRESS][DOMAIN_NAME]" at bounding box center [258, 178] width 115 height 14
click at [275, 209] on link "746" at bounding box center [274, 209] width 15 height 11
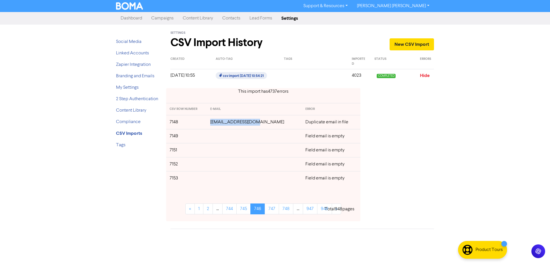
drag, startPoint x: 264, startPoint y: 123, endPoint x: 219, endPoint y: 123, distance: 44.7
click at [219, 123] on td "[EMAIL_ADDRESS][DOMAIN_NAME]" at bounding box center [254, 122] width 95 height 14
click at [274, 209] on link "747" at bounding box center [272, 209] width 14 height 11
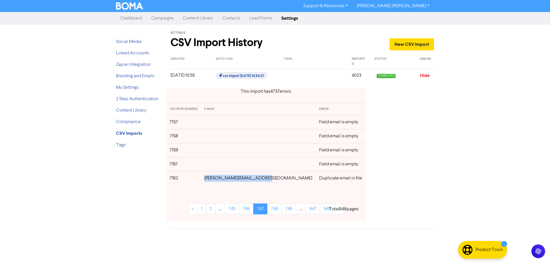
drag, startPoint x: 273, startPoint y: 178, endPoint x: 216, endPoint y: 180, distance: 57.6
click at [216, 180] on td "[PERSON_NAME][EMAIL_ADDRESS][DOMAIN_NAME]" at bounding box center [258, 178] width 115 height 14
click at [273, 213] on link "748" at bounding box center [274, 209] width 15 height 11
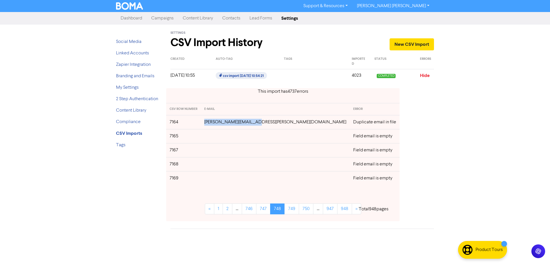
drag, startPoint x: 267, startPoint y: 123, endPoint x: 218, endPoint y: 124, distance: 49.0
click at [218, 124] on td "[PERSON_NAME][EMAIL_ADDRESS][PERSON_NAME][DOMAIN_NAME]" at bounding box center [275, 122] width 149 height 14
click at [285, 209] on link "749" at bounding box center [292, 209] width 15 height 11
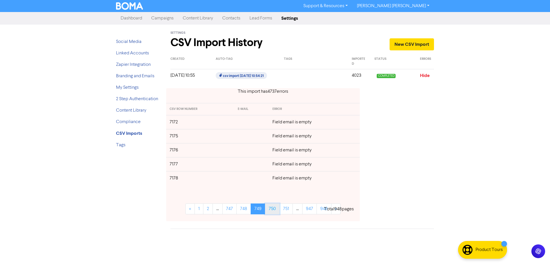
click at [271, 209] on link "750" at bounding box center [272, 209] width 15 height 11
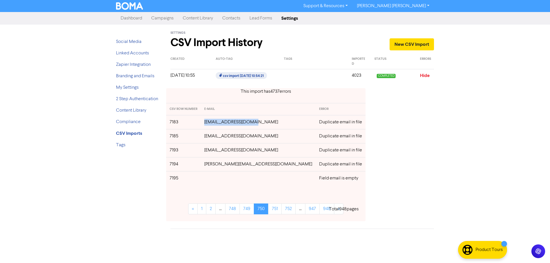
drag, startPoint x: 268, startPoint y: 123, endPoint x: 217, endPoint y: 121, distance: 51.6
click at [217, 121] on td "[EMAIL_ADDRESS][DOMAIN_NAME]" at bounding box center [258, 122] width 115 height 14
drag, startPoint x: 264, startPoint y: 138, endPoint x: 223, endPoint y: 140, distance: 41.1
click at [219, 140] on td "[EMAIL_ADDRESS][DOMAIN_NAME]" at bounding box center [258, 136] width 115 height 14
drag, startPoint x: 430, startPoint y: 139, endPoint x: 277, endPoint y: 150, distance: 153.7
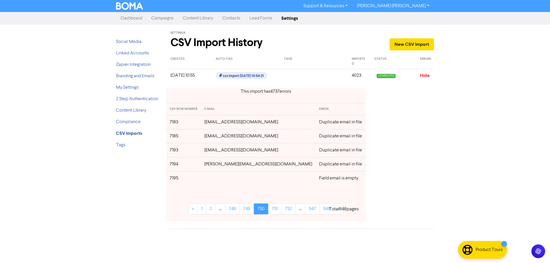
click at [428, 140] on div "This import has 4737 error s CSV ROW NUMBER E-MAIL ERROR 7183 [EMAIL_ADDRESS][D…" at bounding box center [302, 155] width 272 height 142
drag, startPoint x: 261, startPoint y: 137, endPoint x: 217, endPoint y: 138, distance: 43.9
click at [217, 138] on td "[EMAIL_ADDRESS][DOMAIN_NAME]" at bounding box center [258, 136] width 115 height 14
drag, startPoint x: 266, startPoint y: 150, endPoint x: 217, endPoint y: 150, distance: 48.1
click at [217, 150] on td "[EMAIL_ADDRESS][DOMAIN_NAME]" at bounding box center [258, 150] width 115 height 14
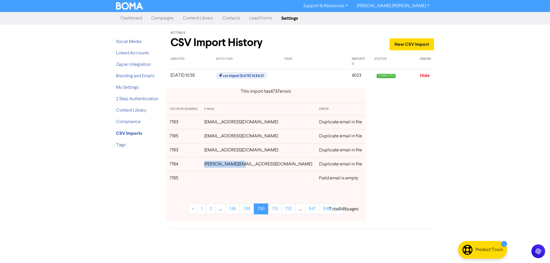
drag, startPoint x: 254, startPoint y: 166, endPoint x: 217, endPoint y: 166, distance: 37.0
click at [217, 166] on td "[PERSON_NAME][EMAIL_ADDRESS][DOMAIN_NAME]" at bounding box center [258, 164] width 115 height 14
click at [275, 211] on link "751" at bounding box center [274, 209] width 13 height 11
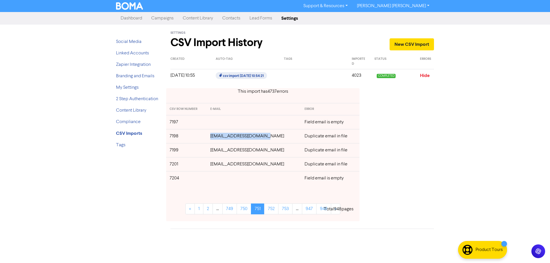
drag, startPoint x: 266, startPoint y: 138, endPoint x: 214, endPoint y: 139, distance: 52.4
click at [214, 139] on td "[EMAIL_ADDRESS][DOMAIN_NAME]" at bounding box center [254, 136] width 95 height 14
drag, startPoint x: 256, startPoint y: 150, endPoint x: 222, endPoint y: 152, distance: 33.3
click at [215, 152] on td "[EMAIL_ADDRESS][DOMAIN_NAME]" at bounding box center [254, 150] width 95 height 14
click at [265, 152] on td "[EMAIL_ADDRESS][DOMAIN_NAME]" at bounding box center [254, 150] width 95 height 14
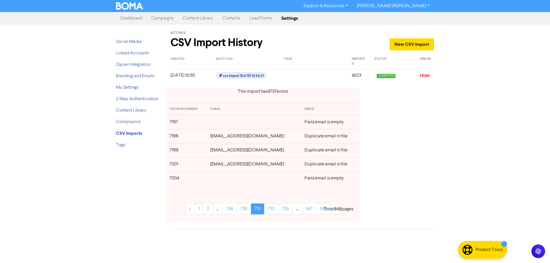
drag, startPoint x: 425, startPoint y: 148, endPoint x: 393, endPoint y: 153, distance: 32.6
click at [425, 148] on div "This import has 4737 error s CSV ROW NUMBER E-MAIL ERROR 7197 Field email is em…" at bounding box center [302, 155] width 272 height 142
drag, startPoint x: 256, startPoint y: 152, endPoint x: 389, endPoint y: 154, distance: 133.5
click at [215, 154] on td "[EMAIL_ADDRESS][DOMAIN_NAME]" at bounding box center [254, 150] width 95 height 14
drag, startPoint x: 436, startPoint y: 163, endPoint x: 425, endPoint y: 162, distance: 10.6
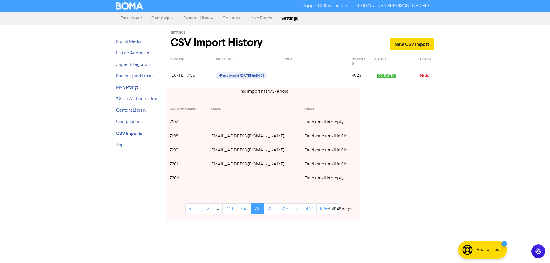
click at [437, 162] on div "This import has 4737 error s CSV ROW NUMBER E-MAIL ERROR 7197 Field email is em…" at bounding box center [302, 155] width 272 height 142
drag, startPoint x: 254, startPoint y: 151, endPoint x: 211, endPoint y: 149, distance: 43.9
click at [211, 149] on td "[EMAIL_ADDRESS][DOMAIN_NAME]" at bounding box center [254, 150] width 95 height 14
drag, startPoint x: 279, startPoint y: 164, endPoint x: 210, endPoint y: 165, distance: 69.1
click at [210, 165] on td "[EMAIL_ADDRESS][DOMAIN_NAME]" at bounding box center [254, 164] width 95 height 14
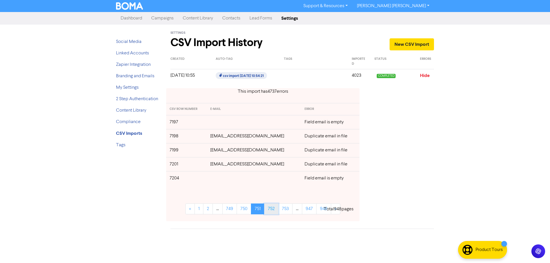
click at [268, 210] on link "752" at bounding box center [271, 209] width 14 height 11
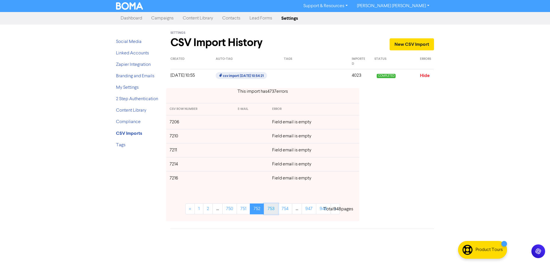
click at [268, 210] on link "753" at bounding box center [271, 209] width 14 height 11
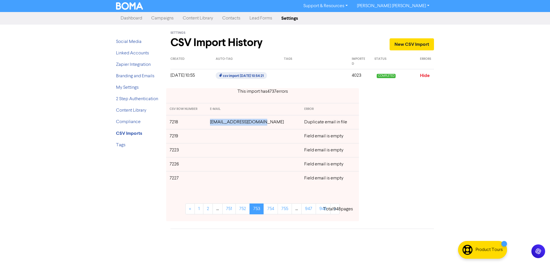
drag, startPoint x: 259, startPoint y: 121, endPoint x: 218, endPoint y: 121, distance: 41.0
click at [218, 121] on td "[EMAIL_ADDRESS][DOMAIN_NAME]" at bounding box center [254, 122] width 94 height 14
click at [273, 212] on link "754" at bounding box center [271, 209] width 14 height 11
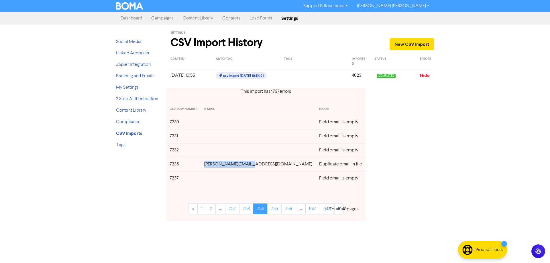
drag, startPoint x: 266, startPoint y: 164, endPoint x: 217, endPoint y: 167, distance: 48.8
click at [217, 167] on td "[PERSON_NAME][EMAIL_ADDRESS][DOMAIN_NAME]" at bounding box center [258, 164] width 115 height 14
click at [271, 211] on link "755" at bounding box center [274, 209] width 14 height 11
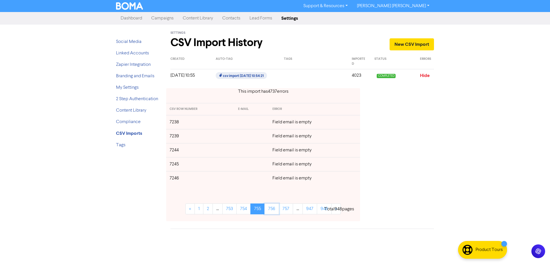
click at [271, 211] on link "756" at bounding box center [271, 209] width 15 height 11
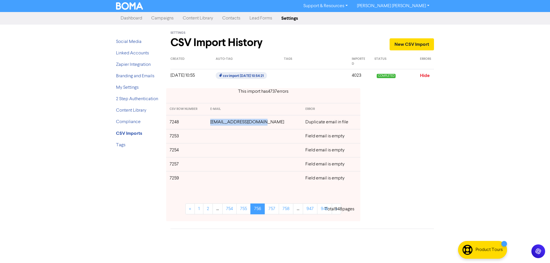
drag, startPoint x: 268, startPoint y: 122, endPoint x: 218, endPoint y: 127, distance: 50.7
click at [218, 127] on td "[EMAIL_ADDRESS][DOMAIN_NAME]" at bounding box center [254, 122] width 95 height 14
click at [269, 209] on link "757" at bounding box center [272, 209] width 14 height 11
drag, startPoint x: 266, startPoint y: 136, endPoint x: 212, endPoint y: 136, distance: 54.7
click at [212, 136] on tr "7262 [EMAIL_ADDRESS][DOMAIN_NAME] Duplicate email in file" at bounding box center [263, 136] width 195 height 14
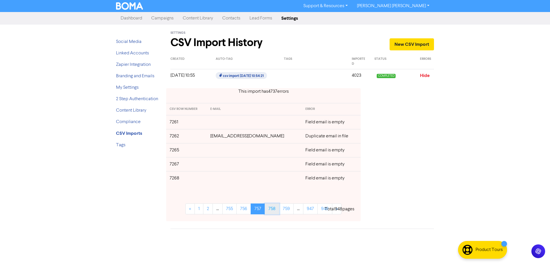
click at [267, 210] on link "758" at bounding box center [272, 209] width 15 height 11
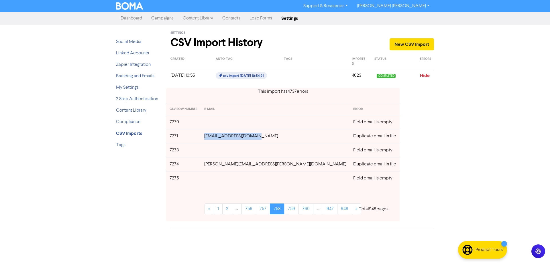
drag, startPoint x: 273, startPoint y: 137, endPoint x: 211, endPoint y: 137, distance: 61.9
click at [211, 137] on tr "7271 [EMAIL_ADDRESS][DOMAIN_NAME] Duplicate email in file" at bounding box center [283, 136] width 234 height 14
drag, startPoint x: 264, startPoint y: 167, endPoint x: 215, endPoint y: 166, distance: 48.4
click at [215, 166] on td "[PERSON_NAME][EMAIL_ADDRESS][PERSON_NAME][DOMAIN_NAME]" at bounding box center [275, 164] width 149 height 14
click at [284, 208] on link "759" at bounding box center [291, 209] width 15 height 11
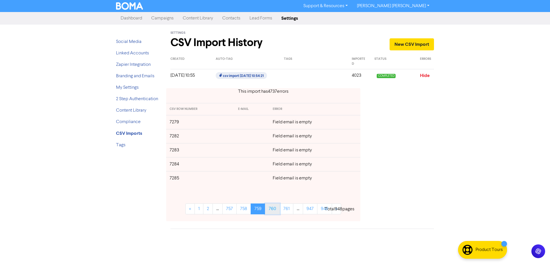
click at [274, 211] on link "760" at bounding box center [272, 209] width 15 height 11
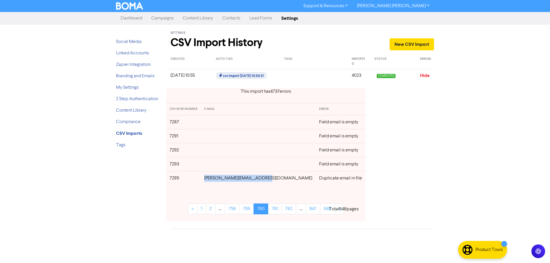
drag, startPoint x: 279, startPoint y: 177, endPoint x: 211, endPoint y: 179, distance: 67.9
click at [211, 179] on td "[PERSON_NAME][EMAIL_ADDRESS][DOMAIN_NAME]" at bounding box center [258, 178] width 115 height 14
click at [277, 210] on link "761" at bounding box center [275, 209] width 14 height 11
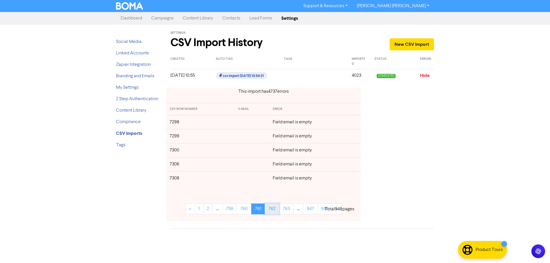
click at [277, 210] on link "762" at bounding box center [272, 209] width 15 height 11
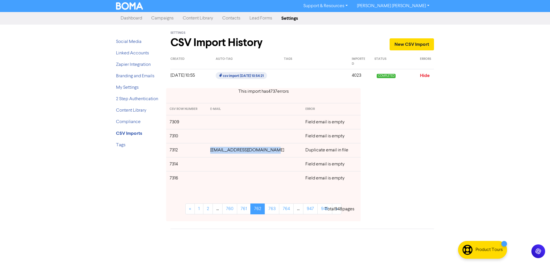
drag, startPoint x: 273, startPoint y: 152, endPoint x: 214, endPoint y: 150, distance: 59.0
click at [214, 150] on td "[EMAIL_ADDRESS][DOMAIN_NAME]" at bounding box center [254, 150] width 95 height 14
click at [268, 209] on link "763" at bounding box center [272, 209] width 15 height 11
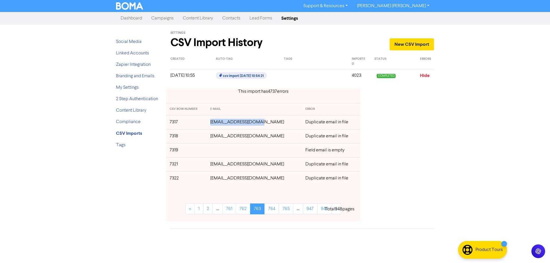
drag, startPoint x: 266, startPoint y: 124, endPoint x: 214, endPoint y: 123, distance: 51.6
click at [214, 123] on td "[EMAIL_ADDRESS][DOMAIN_NAME]" at bounding box center [254, 122] width 95 height 14
drag, startPoint x: 266, startPoint y: 136, endPoint x: 216, endPoint y: 138, distance: 50.5
click at [216, 138] on td "[EMAIL_ADDRESS][DOMAIN_NAME]" at bounding box center [254, 136] width 95 height 14
drag, startPoint x: 270, startPoint y: 165, endPoint x: 215, endPoint y: 165, distance: 54.2
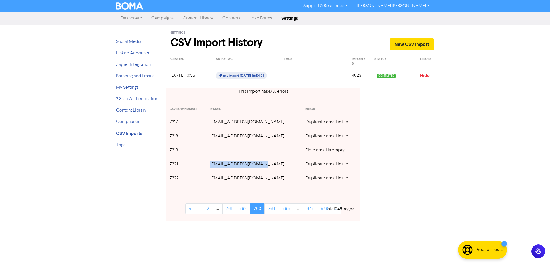
click at [215, 165] on td "[EMAIL_ADDRESS][DOMAIN_NAME]" at bounding box center [254, 164] width 95 height 14
click at [268, 210] on link "764" at bounding box center [271, 209] width 15 height 11
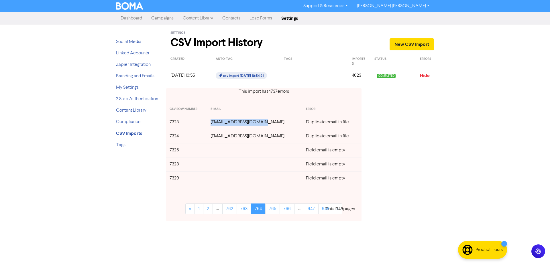
drag, startPoint x: 267, startPoint y: 124, endPoint x: 215, endPoint y: 124, distance: 51.9
click at [215, 124] on td "[EMAIL_ADDRESS][DOMAIN_NAME]" at bounding box center [254, 122] width 95 height 14
click at [274, 209] on link "765" at bounding box center [272, 209] width 15 height 11
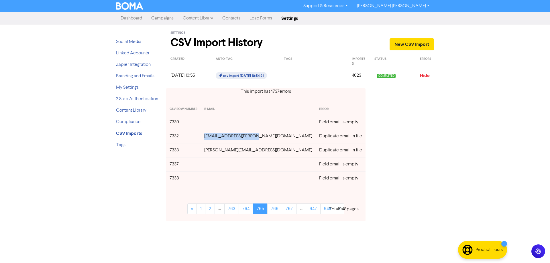
drag, startPoint x: 266, startPoint y: 137, endPoint x: 210, endPoint y: 135, distance: 55.6
click at [210, 135] on tr "7332 [EMAIL_ADDRESS][PERSON_NAME][DOMAIN_NAME] Duplicate email in file" at bounding box center [265, 136] width 199 height 14
drag, startPoint x: 262, startPoint y: 152, endPoint x: 213, endPoint y: 152, distance: 49.6
click at [213, 152] on td "[PERSON_NAME][EMAIL_ADDRESS][DOMAIN_NAME]" at bounding box center [258, 150] width 115 height 14
click at [273, 211] on link "766" at bounding box center [274, 209] width 15 height 11
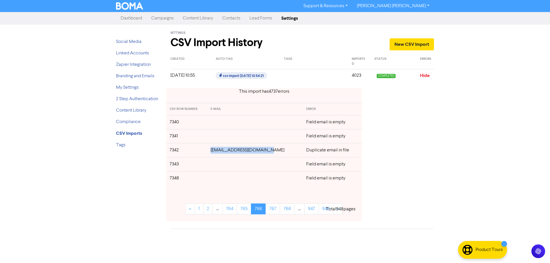
drag, startPoint x: 272, startPoint y: 153, endPoint x: 214, endPoint y: 152, distance: 57.3
click at [214, 152] on td "[EMAIL_ADDRESS][DOMAIN_NAME]" at bounding box center [255, 150] width 96 height 14
click at [272, 210] on link "767" at bounding box center [273, 209] width 15 height 11
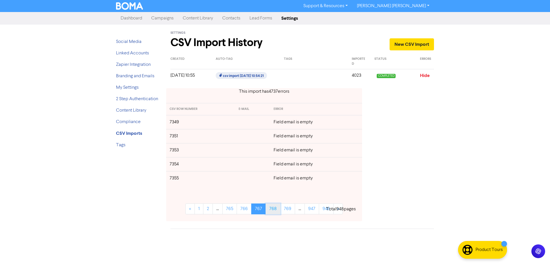
click at [274, 211] on link "768" at bounding box center [273, 209] width 15 height 11
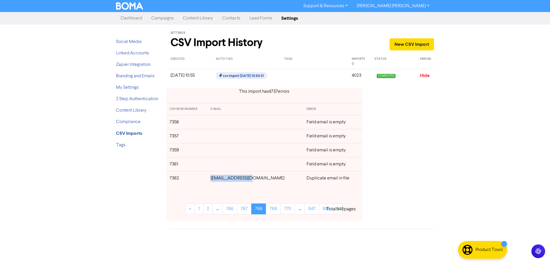
drag, startPoint x: 261, startPoint y: 178, endPoint x: 219, endPoint y: 188, distance: 43.3
click at [216, 178] on tr "7362 [EMAIL_ADDRESS][DOMAIN_NAME] Duplicate email in file" at bounding box center [264, 178] width 196 height 14
click at [271, 209] on link "769" at bounding box center [273, 209] width 15 height 11
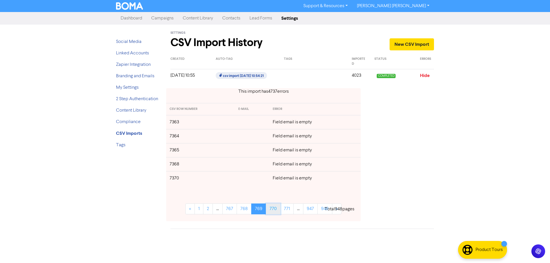
click at [273, 212] on link "770" at bounding box center [273, 209] width 15 height 11
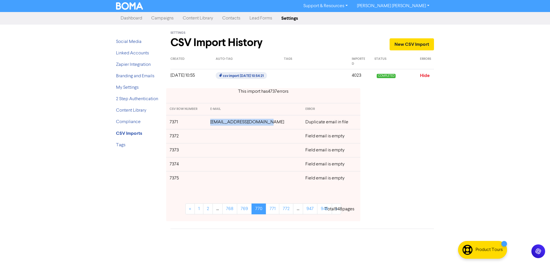
drag, startPoint x: 270, startPoint y: 123, endPoint x: 216, endPoint y: 123, distance: 53.3
click at [216, 123] on td "[EMAIL_ADDRESS][DOMAIN_NAME]" at bounding box center [254, 122] width 95 height 14
click at [275, 207] on link "771" at bounding box center [272, 209] width 13 height 11
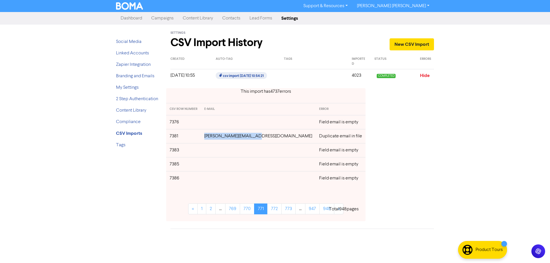
drag, startPoint x: 268, startPoint y: 138, endPoint x: 218, endPoint y: 139, distance: 50.4
click at [218, 139] on td "[PERSON_NAME][EMAIL_ADDRESS][DOMAIN_NAME]" at bounding box center [258, 136] width 115 height 14
click at [271, 210] on link "772" at bounding box center [274, 209] width 14 height 11
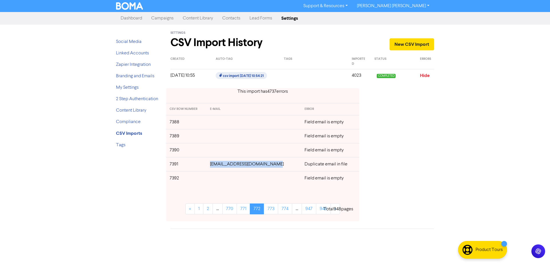
drag, startPoint x: 268, startPoint y: 166, endPoint x: 348, endPoint y: 166, distance: 80.8
click at [216, 166] on td "[EMAIL_ADDRESS][DOMAIN_NAME]" at bounding box center [254, 164] width 94 height 14
click at [273, 210] on link "773" at bounding box center [271, 209] width 14 height 11
drag, startPoint x: 260, startPoint y: 124, endPoint x: 217, endPoint y: 124, distance: 42.7
click at [217, 124] on td "[EMAIL_ADDRESS][DOMAIN_NAME]" at bounding box center [254, 122] width 94 height 14
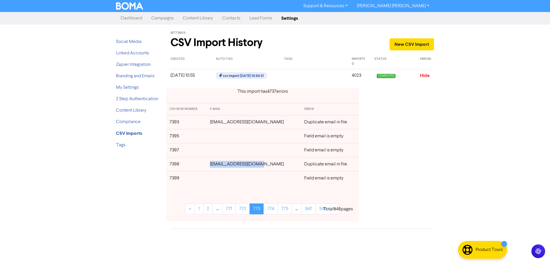
drag, startPoint x: 262, startPoint y: 165, endPoint x: 219, endPoint y: 164, distance: 43.0
click at [219, 164] on td "[EMAIL_ADDRESS][DOMAIN_NAME]" at bounding box center [254, 164] width 94 height 14
click at [269, 207] on link "774" at bounding box center [271, 209] width 14 height 11
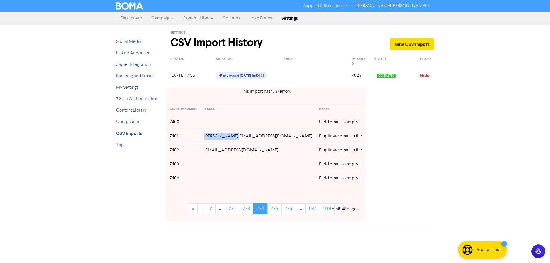
drag, startPoint x: 248, startPoint y: 138, endPoint x: 387, endPoint y: 146, distance: 138.9
click at [218, 140] on td "[PERSON_NAME][EMAIL_ADDRESS][DOMAIN_NAME]" at bounding box center [258, 136] width 115 height 14
drag, startPoint x: 267, startPoint y: 151, endPoint x: 267, endPoint y: 154, distance: 3.4
click at [267, 153] on td "[EMAIL_ADDRESS][DOMAIN_NAME]" at bounding box center [258, 150] width 115 height 14
drag, startPoint x: 267, startPoint y: 152, endPoint x: 218, endPoint y: 152, distance: 49.3
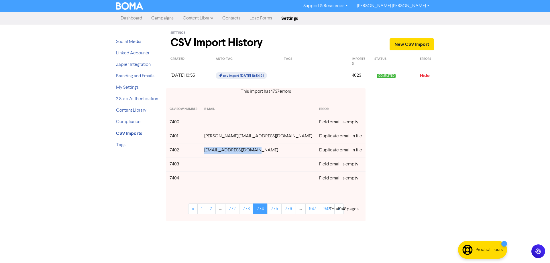
click at [218, 152] on td "[EMAIL_ADDRESS][DOMAIN_NAME]" at bounding box center [258, 150] width 115 height 14
click at [271, 211] on link "775" at bounding box center [274, 209] width 14 height 11
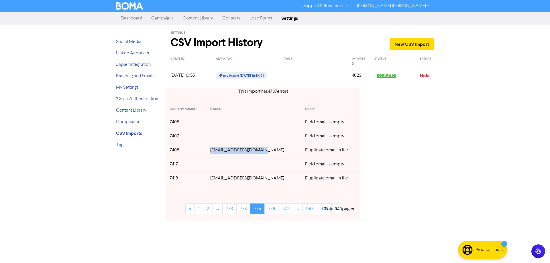
drag, startPoint x: 268, startPoint y: 151, endPoint x: 218, endPoint y: 152, distance: 49.9
click at [218, 152] on td "[EMAIL_ADDRESS][DOMAIN_NAME]" at bounding box center [254, 150] width 95 height 14
drag, startPoint x: 267, startPoint y: 179, endPoint x: 217, endPoint y: 179, distance: 49.6
click at [217, 179] on td "[EMAIL_ADDRESS][DOMAIN_NAME]" at bounding box center [254, 178] width 95 height 14
click at [274, 212] on link "776" at bounding box center [271, 209] width 15 height 11
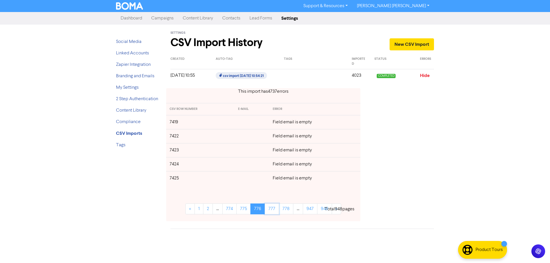
click at [274, 212] on link "777" at bounding box center [272, 209] width 14 height 11
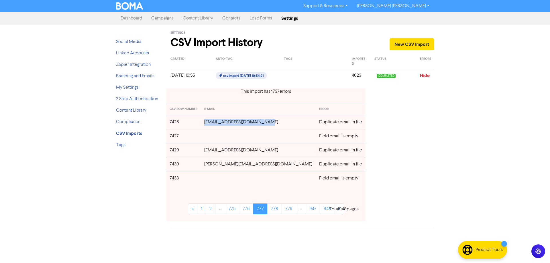
drag, startPoint x: 270, startPoint y: 122, endPoint x: 212, endPoint y: 122, distance: 57.6
click at [212, 122] on td "[EMAIL_ADDRESS][DOMAIN_NAME]" at bounding box center [258, 122] width 115 height 14
drag, startPoint x: 278, startPoint y: 150, endPoint x: 206, endPoint y: 150, distance: 71.6
click at [206, 150] on tr "7429 [PERSON_NAME][EMAIL_ADDRESS][DOMAIN_NAME] Duplicate email in file" at bounding box center [265, 150] width 199 height 14
drag, startPoint x: 260, startPoint y: 165, endPoint x: 272, endPoint y: 184, distance: 22.5
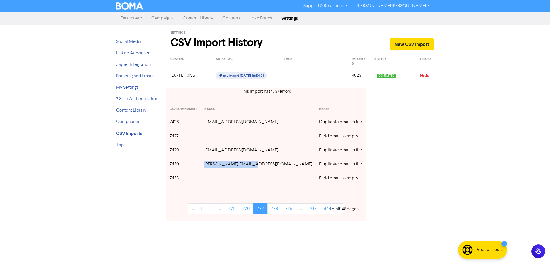
click at [211, 165] on td "[PERSON_NAME][EMAIL_ADDRESS][DOMAIN_NAME]" at bounding box center [258, 164] width 115 height 14
click at [273, 209] on link "778" at bounding box center [274, 209] width 15 height 11
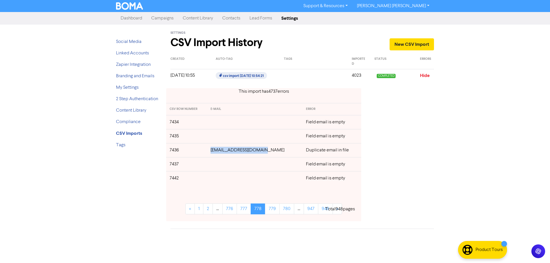
drag, startPoint x: 267, startPoint y: 150, endPoint x: 215, endPoint y: 149, distance: 52.2
click at [215, 149] on td "[EMAIL_ADDRESS][DOMAIN_NAME]" at bounding box center [254, 150] width 95 height 14
click at [269, 209] on link "779" at bounding box center [272, 209] width 15 height 11
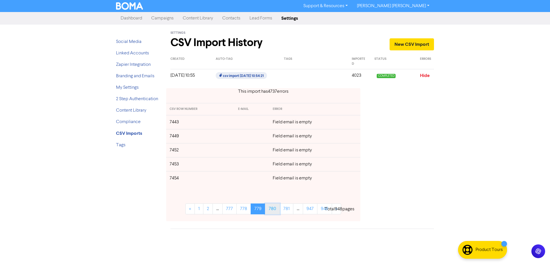
click at [275, 209] on link "780" at bounding box center [272, 209] width 15 height 11
click at [275, 209] on link "781" at bounding box center [273, 209] width 14 height 11
click at [275, 209] on link "782" at bounding box center [272, 209] width 15 height 11
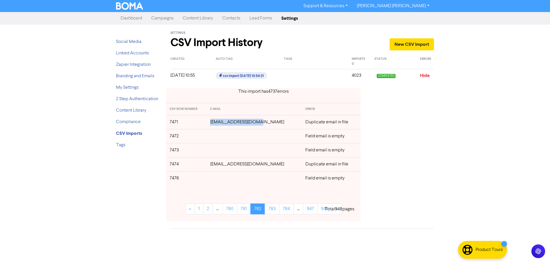
drag, startPoint x: 260, startPoint y: 123, endPoint x: 217, endPoint y: 123, distance: 42.1
click at [217, 123] on td "[EMAIL_ADDRESS][DOMAIN_NAME]" at bounding box center [254, 122] width 95 height 14
drag, startPoint x: 267, startPoint y: 166, endPoint x: 360, endPoint y: 168, distance: 92.3
click at [217, 165] on td "[EMAIL_ADDRESS][DOMAIN_NAME]" at bounding box center [254, 164] width 95 height 14
click at [273, 208] on link "783" at bounding box center [272, 209] width 15 height 11
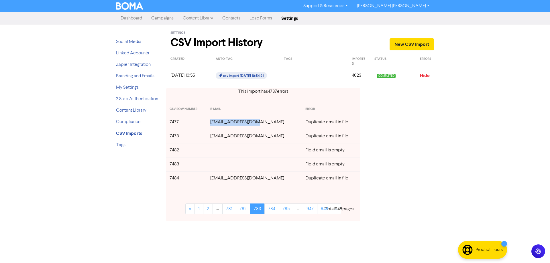
drag, startPoint x: 256, startPoint y: 123, endPoint x: 213, endPoint y: 125, distance: 43.0
click at [213, 125] on td "[EMAIL_ADDRESS][DOMAIN_NAME]" at bounding box center [254, 122] width 95 height 14
drag, startPoint x: 246, startPoint y: 181, endPoint x: 215, endPoint y: 181, distance: 30.7
click at [215, 181] on td "[EMAIL_ADDRESS][DOMAIN_NAME]" at bounding box center [254, 178] width 95 height 14
click at [277, 211] on link "784" at bounding box center [271, 209] width 15 height 11
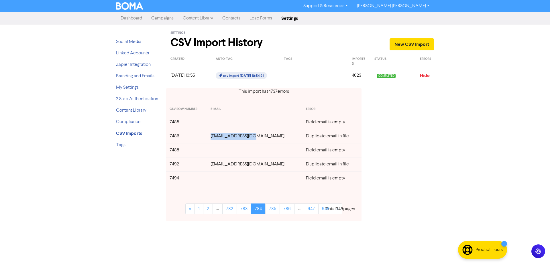
drag, startPoint x: 254, startPoint y: 138, endPoint x: 213, endPoint y: 139, distance: 40.7
click at [213, 138] on td "[EMAIL_ADDRESS][DOMAIN_NAME]" at bounding box center [254, 136] width 95 height 14
drag, startPoint x: 278, startPoint y: 165, endPoint x: 213, endPoint y: 166, distance: 64.5
click at [213, 166] on td "[EMAIL_ADDRESS][DOMAIN_NAME]" at bounding box center [254, 164] width 95 height 14
click at [272, 208] on link "785" at bounding box center [272, 209] width 15 height 11
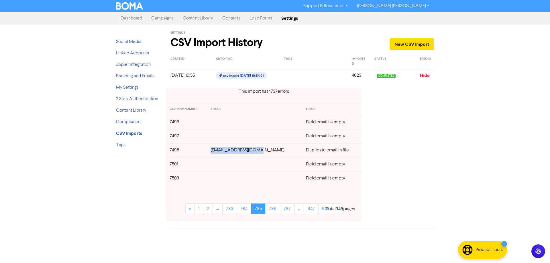
drag, startPoint x: 266, startPoint y: 151, endPoint x: 236, endPoint y: 158, distance: 30.4
click at [219, 153] on td "[EMAIL_ADDRESS][DOMAIN_NAME]" at bounding box center [254, 150] width 95 height 14
click at [274, 209] on link "786" at bounding box center [272, 209] width 15 height 11
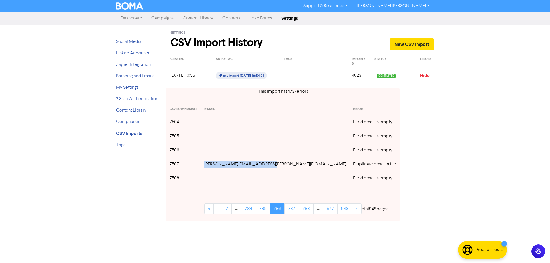
drag, startPoint x: 276, startPoint y: 166, endPoint x: 214, endPoint y: 165, distance: 61.6
click at [214, 165] on td "[PERSON_NAME][EMAIL_ADDRESS][PERSON_NAME][DOMAIN_NAME]" at bounding box center [275, 164] width 149 height 14
click at [285, 210] on link "787" at bounding box center [292, 209] width 15 height 11
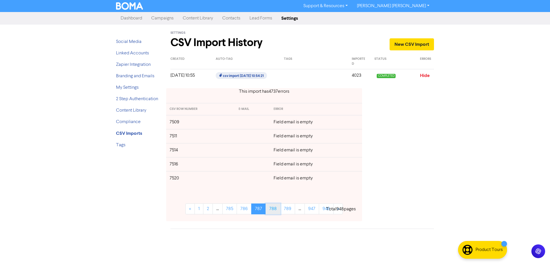
click at [269, 209] on link "788" at bounding box center [273, 209] width 15 height 11
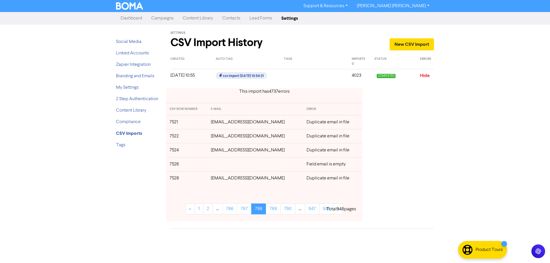
click at [249, 124] on td "[EMAIL_ADDRESS][DOMAIN_NAME]" at bounding box center [255, 122] width 96 height 14
drag, startPoint x: 263, startPoint y: 123, endPoint x: 215, endPoint y: 123, distance: 48.7
click at [215, 123] on td "[EMAIL_ADDRESS][DOMAIN_NAME]" at bounding box center [255, 122] width 96 height 14
drag, startPoint x: 275, startPoint y: 151, endPoint x: 215, endPoint y: 153, distance: 59.6
click at [215, 153] on td "[EMAIL_ADDRESS][DOMAIN_NAME]" at bounding box center [255, 150] width 96 height 14
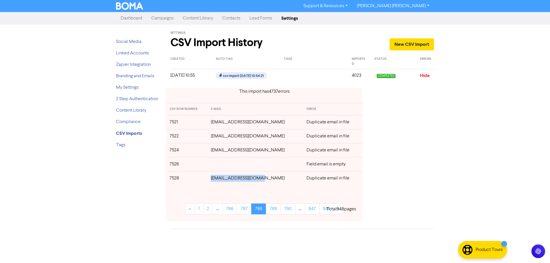
drag, startPoint x: 264, startPoint y: 179, endPoint x: 214, endPoint y: 179, distance: 49.9
click at [214, 179] on td "[EMAIL_ADDRESS][DOMAIN_NAME]" at bounding box center [255, 178] width 96 height 14
click at [275, 208] on link "789" at bounding box center [273, 209] width 15 height 11
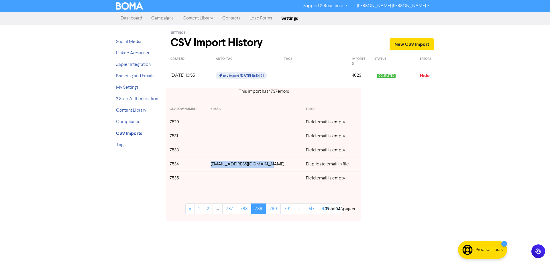
drag, startPoint x: 268, startPoint y: 165, endPoint x: 217, endPoint y: 165, distance: 51.6
click at [217, 165] on td "[EMAIL_ADDRESS][DOMAIN_NAME]" at bounding box center [254, 164] width 95 height 14
click at [272, 210] on link "790" at bounding box center [273, 209] width 15 height 11
drag, startPoint x: 267, startPoint y: 152, endPoint x: 218, endPoint y: 152, distance: 49.0
click at [218, 152] on td "[EMAIL_ADDRESS][DOMAIN_NAME]" at bounding box center [254, 150] width 95 height 14
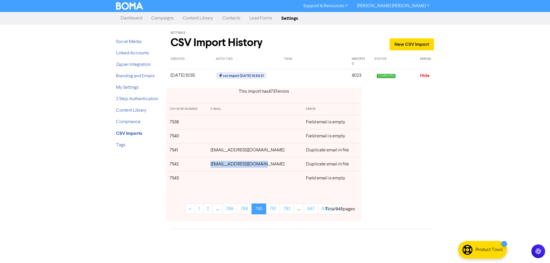
drag, startPoint x: 269, startPoint y: 165, endPoint x: 218, endPoint y: 165, distance: 50.7
click at [218, 165] on td "[EMAIL_ADDRESS][DOMAIN_NAME]" at bounding box center [254, 164] width 95 height 14
click at [271, 209] on link "791" at bounding box center [273, 209] width 14 height 11
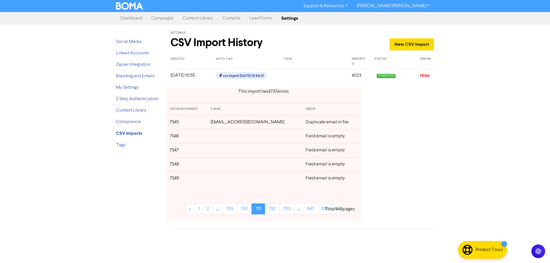
drag, startPoint x: 285, startPoint y: 123, endPoint x: 211, endPoint y: 124, distance: 73.7
click at [211, 124] on td "[EMAIL_ADDRESS][DOMAIN_NAME]" at bounding box center [254, 122] width 95 height 14
click at [274, 209] on link "792" at bounding box center [272, 209] width 15 height 11
drag, startPoint x: 256, startPoint y: 123, endPoint x: 218, endPoint y: 123, distance: 37.5
click at [218, 123] on td "[EMAIL_ADDRESS][DOMAIN_NAME]" at bounding box center [254, 122] width 95 height 14
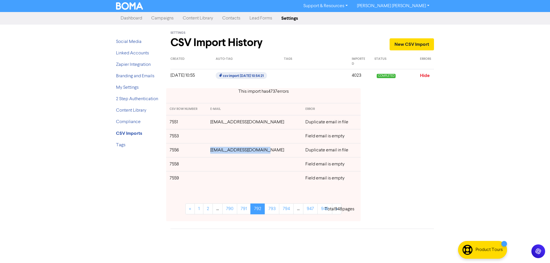
drag, startPoint x: 266, startPoint y: 150, endPoint x: 218, endPoint y: 151, distance: 47.9
click at [218, 151] on td "[EMAIL_ADDRESS][DOMAIN_NAME]" at bounding box center [254, 150] width 95 height 14
click at [271, 210] on link "793" at bounding box center [272, 209] width 15 height 11
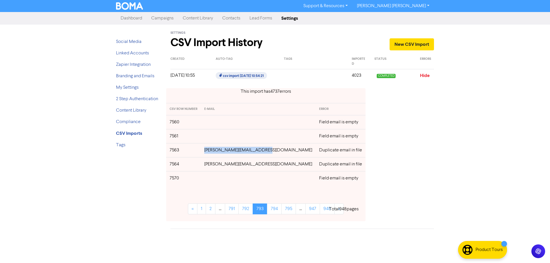
drag, startPoint x: 272, startPoint y: 150, endPoint x: 213, endPoint y: 152, distance: 58.8
click at [213, 152] on td "[PERSON_NAME][EMAIL_ADDRESS][DOMAIN_NAME]" at bounding box center [258, 150] width 115 height 14
click at [270, 210] on link "794" at bounding box center [274, 209] width 15 height 11
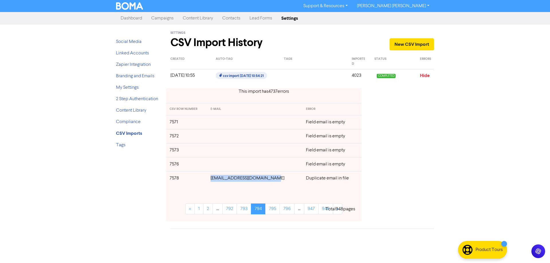
drag, startPoint x: 273, startPoint y: 180, endPoint x: 214, endPoint y: 179, distance: 58.2
click at [214, 179] on td "[EMAIL_ADDRESS][DOMAIN_NAME]" at bounding box center [254, 178] width 95 height 14
click at [275, 211] on link "795" at bounding box center [272, 209] width 15 height 11
drag, startPoint x: 286, startPoint y: 137, endPoint x: 211, endPoint y: 137, distance: 75.6
click at [211, 137] on td "[EMAIL_ADDRESS][DOMAIN_NAME]" at bounding box center [254, 136] width 95 height 14
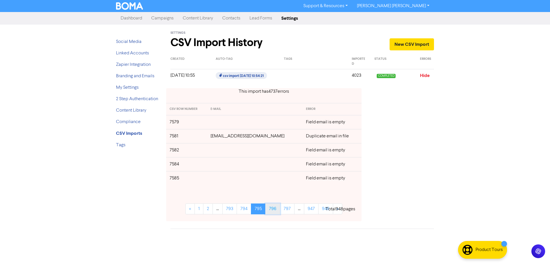
click at [273, 210] on link "796" at bounding box center [272, 209] width 15 height 11
drag, startPoint x: 271, startPoint y: 179, endPoint x: 215, endPoint y: 179, distance: 55.6
click at [215, 179] on td "[EMAIL_ADDRESS][DOMAIN_NAME]" at bounding box center [255, 178] width 96 height 14
click at [273, 210] on link "797" at bounding box center [273, 209] width 15 height 11
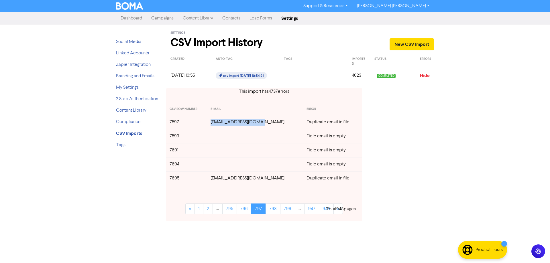
drag, startPoint x: 264, startPoint y: 122, endPoint x: 218, endPoint y: 124, distance: 45.9
click at [218, 124] on td "[EMAIL_ADDRESS][DOMAIN_NAME]" at bounding box center [255, 122] width 96 height 14
drag, startPoint x: 268, startPoint y: 179, endPoint x: 217, endPoint y: 180, distance: 50.7
click at [217, 180] on td "[EMAIL_ADDRESS][DOMAIN_NAME]" at bounding box center [255, 178] width 96 height 14
click at [271, 213] on link "798" at bounding box center [273, 209] width 15 height 11
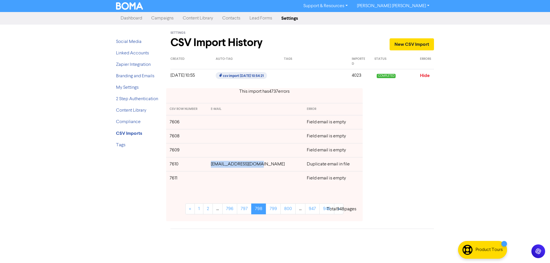
drag, startPoint x: 262, startPoint y: 166, endPoint x: 220, endPoint y: 167, distance: 42.7
click at [220, 167] on td "[EMAIL_ADDRESS][DOMAIN_NAME]" at bounding box center [255, 164] width 96 height 14
click at [274, 210] on link "799" at bounding box center [273, 209] width 15 height 11
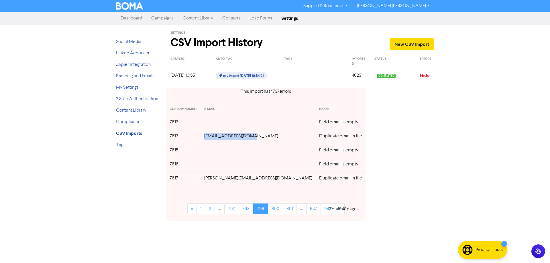
drag, startPoint x: 258, startPoint y: 137, endPoint x: 216, endPoint y: 139, distance: 42.2
click at [216, 139] on td "[EMAIL_ADDRESS][DOMAIN_NAME]" at bounding box center [258, 136] width 115 height 14
drag, startPoint x: 272, startPoint y: 180, endPoint x: 216, endPoint y: 182, distance: 55.9
click at [215, 182] on td "[PERSON_NAME][EMAIL_ADDRESS][DOMAIN_NAME]" at bounding box center [258, 178] width 115 height 14
click at [271, 208] on link "800" at bounding box center [275, 209] width 15 height 11
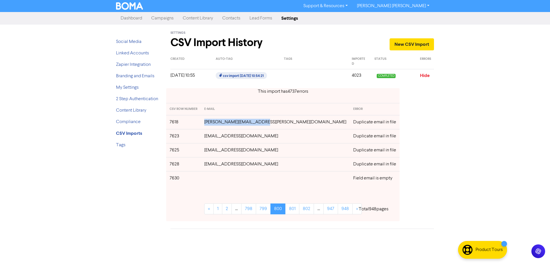
drag, startPoint x: 272, startPoint y: 122, endPoint x: 215, endPoint y: 122, distance: 57.0
click at [215, 122] on td "[PERSON_NAME][EMAIL_ADDRESS][PERSON_NAME][DOMAIN_NAME]" at bounding box center [275, 122] width 149 height 14
drag, startPoint x: 276, startPoint y: 136, endPoint x: 214, endPoint y: 138, distance: 61.4
click at [214, 138] on td "[EMAIL_ADDRESS][DOMAIN_NAME]" at bounding box center [275, 136] width 149 height 14
drag, startPoint x: 259, startPoint y: 152, endPoint x: 213, endPoint y: 152, distance: 45.8
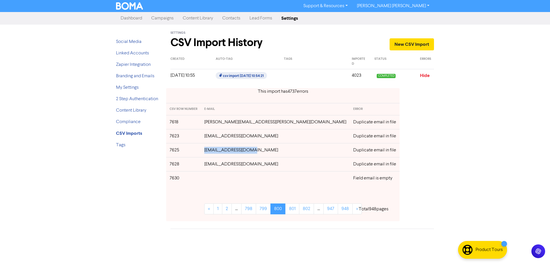
click at [213, 152] on td "[EMAIL_ADDRESS][DOMAIN_NAME]" at bounding box center [275, 150] width 149 height 14
drag, startPoint x: 277, startPoint y: 166, endPoint x: 215, endPoint y: 165, distance: 62.2
click at [215, 165] on td "[EMAIL_ADDRESS][DOMAIN_NAME]" at bounding box center [275, 164] width 149 height 14
click at [285, 209] on link "801" at bounding box center [292, 209] width 14 height 11
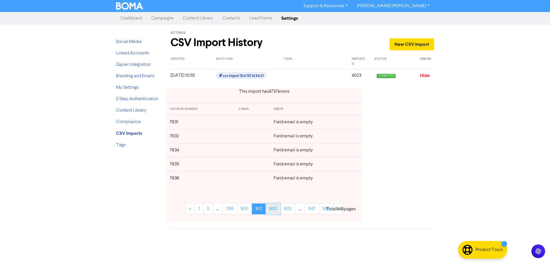
click at [275, 211] on link "802" at bounding box center [273, 209] width 15 height 11
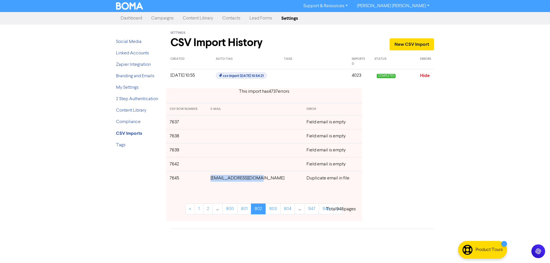
drag, startPoint x: 263, startPoint y: 181, endPoint x: 219, endPoint y: 181, distance: 44.4
click at [219, 181] on td "[EMAIL_ADDRESS][DOMAIN_NAME]" at bounding box center [255, 178] width 96 height 14
click at [274, 209] on link "803" at bounding box center [273, 209] width 15 height 11
drag, startPoint x: 267, startPoint y: 165, endPoint x: 218, endPoint y: 167, distance: 49.6
click at [218, 167] on td "[EMAIL_ADDRESS][DOMAIN_NAME]" at bounding box center [255, 164] width 96 height 14
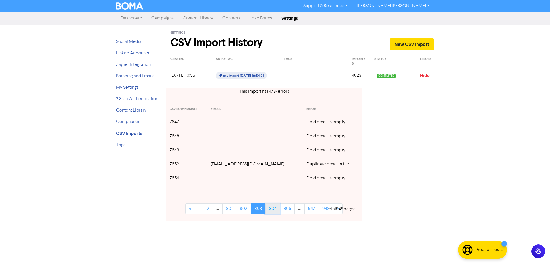
click at [276, 213] on link "804" at bounding box center [272, 209] width 15 height 11
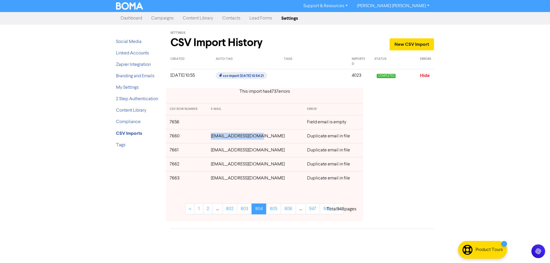
drag, startPoint x: 269, startPoint y: 137, endPoint x: 215, endPoint y: 138, distance: 53.6
click at [215, 138] on tr "7660 [EMAIL_ADDRESS][DOMAIN_NAME] Duplicate email in file" at bounding box center [264, 136] width 197 height 14
drag, startPoint x: 265, startPoint y: 151, endPoint x: 219, endPoint y: 153, distance: 46.2
click at [219, 153] on td "[EMAIL_ADDRESS][DOMAIN_NAME]" at bounding box center [255, 150] width 96 height 14
click at [275, 211] on link "805" at bounding box center [273, 209] width 15 height 11
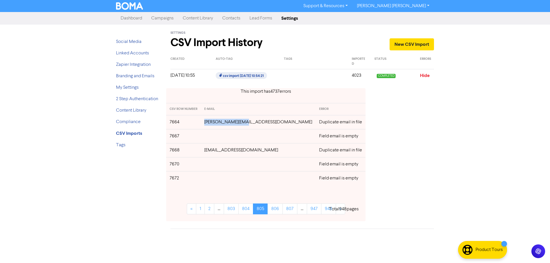
drag, startPoint x: 260, startPoint y: 121, endPoint x: 221, endPoint y: 124, distance: 39.1
click at [221, 124] on td "[PERSON_NAME][EMAIL_ADDRESS][DOMAIN_NAME]" at bounding box center [258, 122] width 115 height 14
drag, startPoint x: 262, startPoint y: 150, endPoint x: 222, endPoint y: 152, distance: 40.7
click at [222, 152] on td "[EMAIL_ADDRESS][DOMAIN_NAME]" at bounding box center [258, 150] width 115 height 14
click at [275, 211] on link "806" at bounding box center [275, 209] width 15 height 11
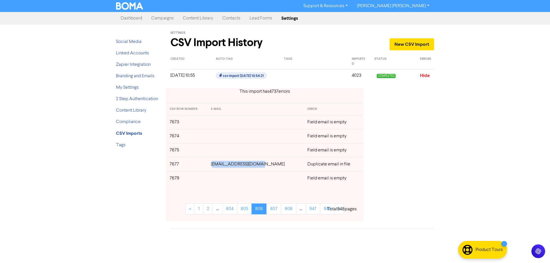
drag, startPoint x: 268, startPoint y: 165, endPoint x: 220, endPoint y: 165, distance: 47.9
click at [220, 165] on td "[EMAIL_ADDRESS][DOMAIN_NAME]" at bounding box center [255, 164] width 96 height 14
drag, startPoint x: 498, startPoint y: 174, endPoint x: 420, endPoint y: 172, distance: 77.4
click at [497, 174] on div "Support & Resources Video Tutorials FAQ & Guides Marketing Education [PERSON_NA…" at bounding box center [275, 131] width 550 height 263
drag, startPoint x: 268, startPoint y: 165, endPoint x: 217, endPoint y: 164, distance: 50.7
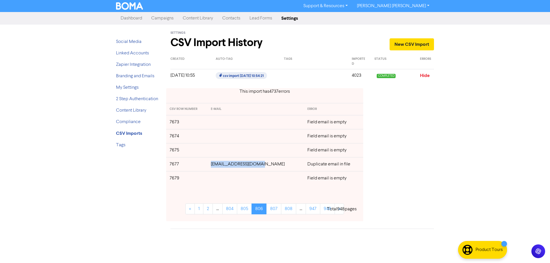
click at [217, 164] on td "[EMAIL_ADDRESS][DOMAIN_NAME]" at bounding box center [255, 164] width 96 height 14
click at [272, 209] on link "807" at bounding box center [273, 209] width 15 height 11
drag, startPoint x: 260, startPoint y: 166, endPoint x: 224, endPoint y: 166, distance: 35.8
click at [224, 166] on td "[PERSON_NAME][EMAIL_ADDRESS][DOMAIN_NAME]" at bounding box center [258, 164] width 115 height 14
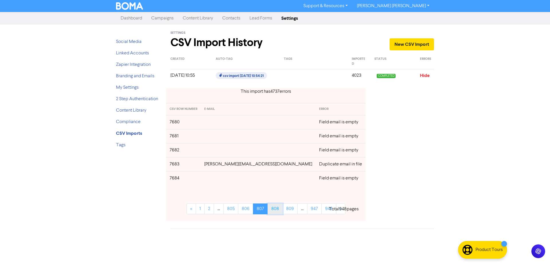
click at [275, 210] on link "808" at bounding box center [275, 209] width 15 height 11
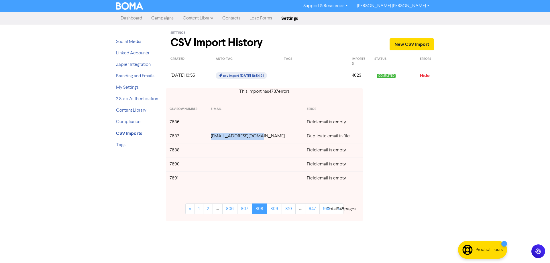
drag, startPoint x: 263, startPoint y: 137, endPoint x: 221, endPoint y: 138, distance: 42.4
click at [221, 138] on td "[EMAIL_ADDRESS][DOMAIN_NAME]" at bounding box center [255, 136] width 96 height 14
click at [275, 211] on link "809" at bounding box center [274, 209] width 15 height 11
drag, startPoint x: 266, startPoint y: 165, endPoint x: 214, endPoint y: 166, distance: 52.4
click at [214, 166] on td "[EMAIL_ADDRESS][DOMAIN_NAME]" at bounding box center [254, 164] width 95 height 14
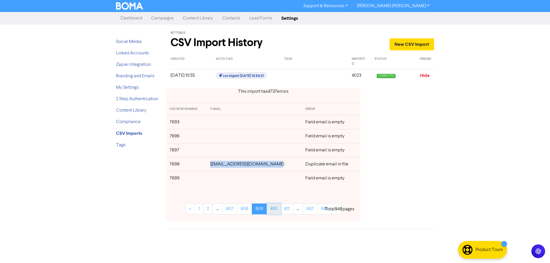
click at [273, 211] on link "810" at bounding box center [274, 209] width 14 height 11
drag, startPoint x: 259, startPoint y: 165, endPoint x: 222, endPoint y: 166, distance: 37.5
click at [222, 166] on td "[EMAIL_ADDRESS][DOMAIN_NAME]" at bounding box center [254, 164] width 94 height 14
click at [271, 211] on link "811" at bounding box center [272, 209] width 13 height 11
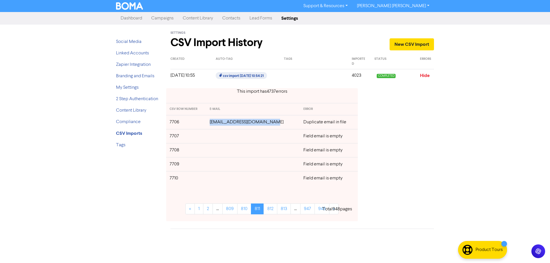
drag, startPoint x: 269, startPoint y: 123, endPoint x: 215, endPoint y: 123, distance: 54.4
click at [215, 123] on td "[EMAIL_ADDRESS][DOMAIN_NAME]" at bounding box center [253, 122] width 94 height 14
click at [266, 210] on link "812" at bounding box center [271, 209] width 14 height 11
drag, startPoint x: 263, startPoint y: 122, endPoint x: 215, endPoint y: 123, distance: 47.9
click at [215, 123] on td "[EMAIL_ADDRESS][DOMAIN_NAME]" at bounding box center [252, 122] width 93 height 14
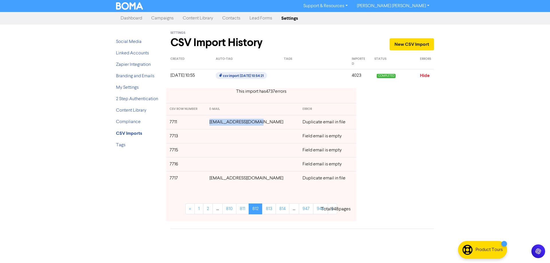
click at [266, 179] on td "[EMAIL_ADDRESS][DOMAIN_NAME]" at bounding box center [252, 178] width 93 height 14
drag, startPoint x: 270, startPoint y: 179, endPoint x: 215, endPoint y: 179, distance: 55.0
click at [215, 179] on td "[EMAIL_ADDRESS][DOMAIN_NAME]" at bounding box center [252, 178] width 93 height 14
click at [271, 212] on link "813" at bounding box center [269, 209] width 14 height 11
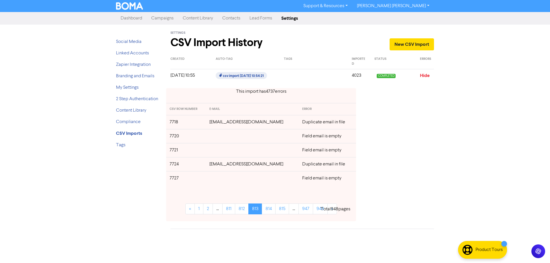
drag, startPoint x: 271, startPoint y: 126, endPoint x: 210, endPoint y: 123, distance: 60.5
click at [210, 123] on td "[EMAIL_ADDRESS][DOMAIN_NAME]" at bounding box center [252, 122] width 93 height 14
drag, startPoint x: 265, startPoint y: 164, endPoint x: 333, endPoint y: 166, distance: 67.7
click at [210, 167] on td "[EMAIL_ADDRESS][DOMAIN_NAME]" at bounding box center [252, 164] width 93 height 14
click at [266, 209] on link "814" at bounding box center [269, 209] width 14 height 11
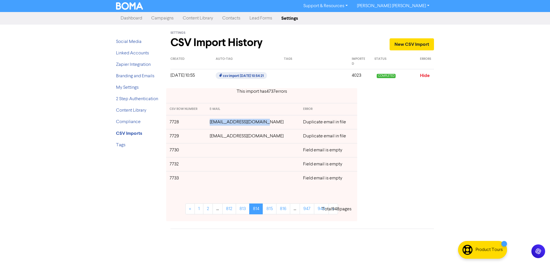
drag, startPoint x: 269, startPoint y: 124, endPoint x: 215, endPoint y: 119, distance: 54.6
click at [215, 119] on td "[EMAIL_ADDRESS][DOMAIN_NAME]" at bounding box center [252, 122] width 93 height 14
drag, startPoint x: 267, startPoint y: 137, endPoint x: 215, endPoint y: 138, distance: 51.3
click at [215, 138] on td "[EMAIL_ADDRESS][DOMAIN_NAME]" at bounding box center [252, 136] width 93 height 14
click at [271, 209] on link "815" at bounding box center [270, 209] width 14 height 11
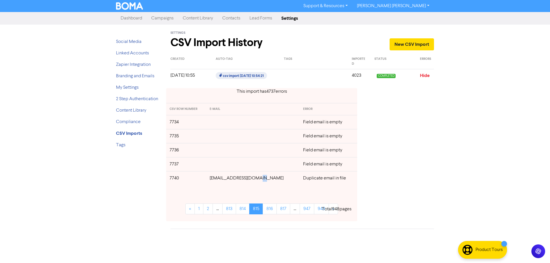
drag, startPoint x: 258, startPoint y: 178, endPoint x: 276, endPoint y: 179, distance: 17.5
click at [276, 179] on td "[EMAIL_ADDRESS][DOMAIN_NAME]" at bounding box center [252, 178] width 93 height 14
click at [451, 188] on div "Support & Resources Video Tutorials FAQ & Guides Marketing Education [PERSON_NA…" at bounding box center [275, 131] width 550 height 263
drag, startPoint x: 267, startPoint y: 179, endPoint x: 368, endPoint y: 181, distance: 100.9
click at [217, 181] on td "[EMAIL_ADDRESS][DOMAIN_NAME]" at bounding box center [252, 178] width 93 height 14
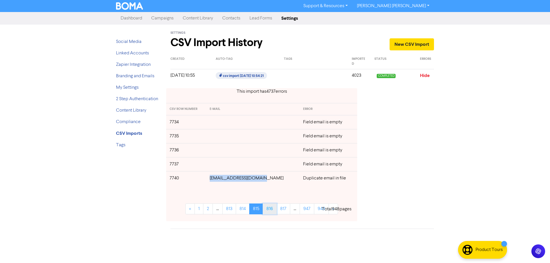
click at [273, 211] on link "816" at bounding box center [270, 209] width 14 height 11
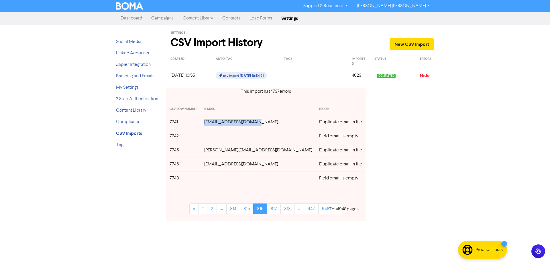
drag, startPoint x: 257, startPoint y: 124, endPoint x: 206, endPoint y: 120, distance: 50.9
click at [206, 120] on td "[EMAIL_ADDRESS][DOMAIN_NAME]" at bounding box center [258, 122] width 115 height 14
drag, startPoint x: 276, startPoint y: 152, endPoint x: 209, endPoint y: 151, distance: 67.1
click at [209, 151] on td "[PERSON_NAME][EMAIL_ADDRESS][DOMAIN_NAME]" at bounding box center [258, 150] width 115 height 14
drag, startPoint x: 289, startPoint y: 166, endPoint x: 345, endPoint y: 163, distance: 56.2
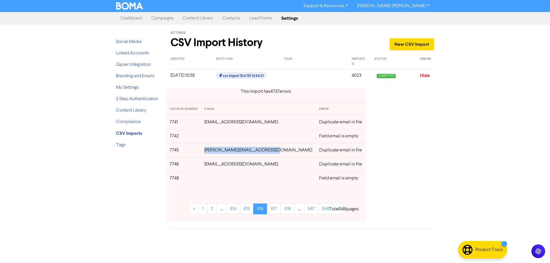
click at [207, 164] on td "[EMAIL_ADDRESS][DOMAIN_NAME]" at bounding box center [258, 164] width 115 height 14
click at [271, 210] on link "817" at bounding box center [274, 209] width 14 height 11
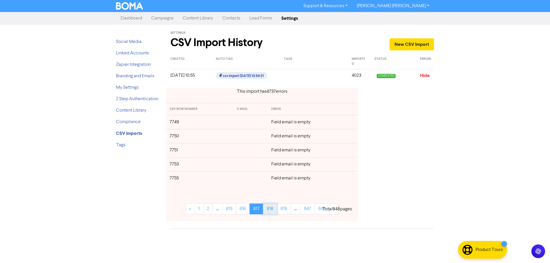
click at [268, 210] on link "818" at bounding box center [270, 209] width 14 height 11
click at [268, 210] on link "819" at bounding box center [270, 209] width 14 height 11
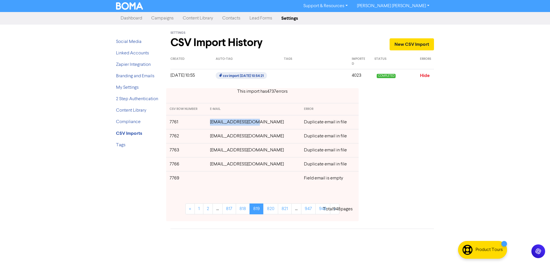
drag, startPoint x: 249, startPoint y: 123, endPoint x: 212, endPoint y: 121, distance: 37.3
click at [212, 121] on td "[EMAIL_ADDRESS][DOMAIN_NAME]" at bounding box center [254, 122] width 94 height 14
drag, startPoint x: 277, startPoint y: 166, endPoint x: 213, endPoint y: 165, distance: 64.2
click at [213, 165] on td "[EMAIL_ADDRESS][DOMAIN_NAME]" at bounding box center [254, 164] width 94 height 14
click at [271, 213] on link "820" at bounding box center [270, 209] width 15 height 11
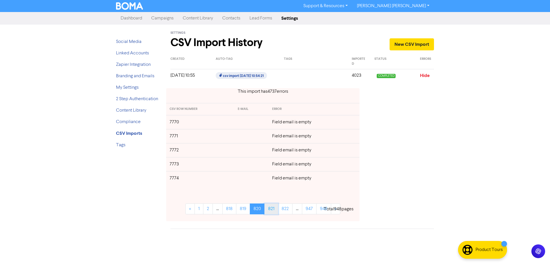
click at [271, 211] on link "821" at bounding box center [271, 209] width 14 height 11
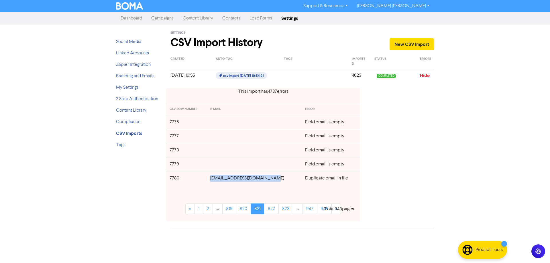
drag, startPoint x: 274, startPoint y: 180, endPoint x: 212, endPoint y: 177, distance: 62.2
click at [212, 177] on td "[EMAIL_ADDRESS][DOMAIN_NAME]" at bounding box center [254, 178] width 95 height 14
click at [273, 209] on link "822" at bounding box center [271, 209] width 15 height 11
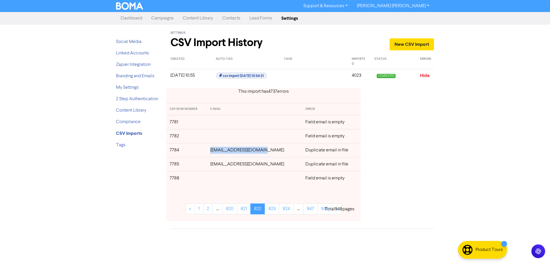
drag, startPoint x: 271, startPoint y: 152, endPoint x: 216, endPoint y: 150, distance: 54.5
click at [216, 150] on td "[EMAIL_ADDRESS][DOMAIN_NAME]" at bounding box center [254, 150] width 95 height 14
drag, startPoint x: 261, startPoint y: 166, endPoint x: 217, endPoint y: 168, distance: 43.3
click at [217, 168] on td "[EMAIL_ADDRESS][DOMAIN_NAME]" at bounding box center [254, 164] width 95 height 14
click at [273, 211] on link "823" at bounding box center [272, 209] width 15 height 11
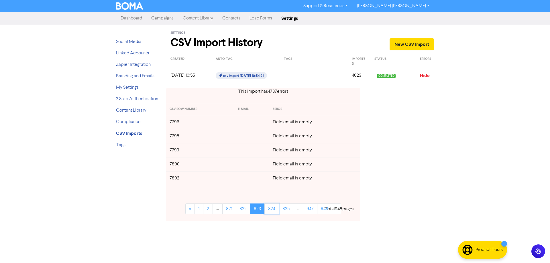
click at [273, 211] on link "824" at bounding box center [271, 209] width 15 height 11
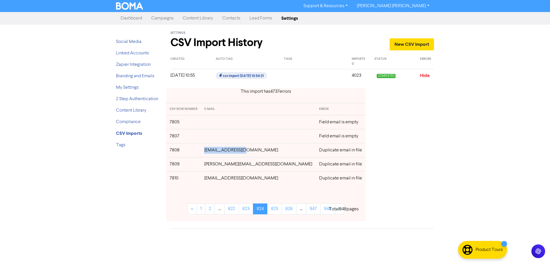
drag, startPoint x: 255, startPoint y: 151, endPoint x: 212, endPoint y: 151, distance: 43.6
click at [212, 151] on tr "7808 [EMAIL_ADDRESS][DOMAIN_NAME] Duplicate email in file" at bounding box center [265, 150] width 199 height 14
click at [269, 166] on td "[PERSON_NAME][EMAIL_ADDRESS][DOMAIN_NAME]" at bounding box center [258, 164] width 115 height 14
click at [438, 159] on div "This import has 4737 error s CSV ROW NUMBER E-MAIL ERROR 7805 Field email is em…" at bounding box center [302, 155] width 272 height 142
drag, startPoint x: 270, startPoint y: 165, endPoint x: 214, endPoint y: 166, distance: 56.2
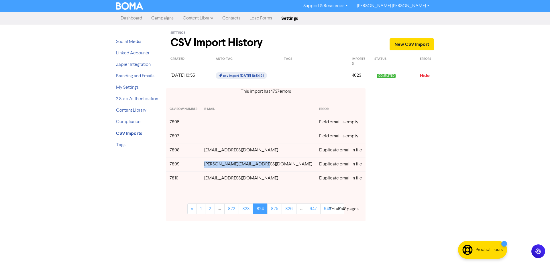
click at [214, 166] on td "[PERSON_NAME][EMAIL_ADDRESS][DOMAIN_NAME]" at bounding box center [258, 164] width 115 height 14
drag, startPoint x: 263, startPoint y: 178, endPoint x: 215, endPoint y: 180, distance: 47.9
click at [215, 180] on td "[EMAIL_ADDRESS][DOMAIN_NAME]" at bounding box center [258, 178] width 115 height 14
click at [273, 209] on link "825" at bounding box center [274, 209] width 15 height 11
drag, startPoint x: 277, startPoint y: 165, endPoint x: 207, endPoint y: 164, distance: 70.2
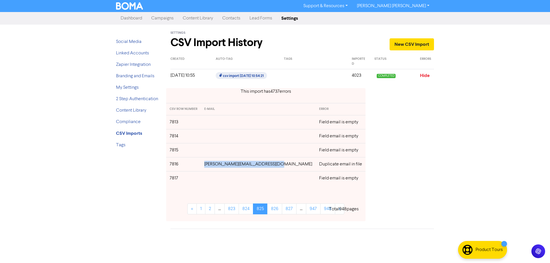
click at [207, 164] on tr "7816 [PERSON_NAME][EMAIL_ADDRESS][DOMAIN_NAME] Duplicate email in file" at bounding box center [265, 164] width 199 height 14
click at [275, 212] on link "826" at bounding box center [274, 209] width 15 height 11
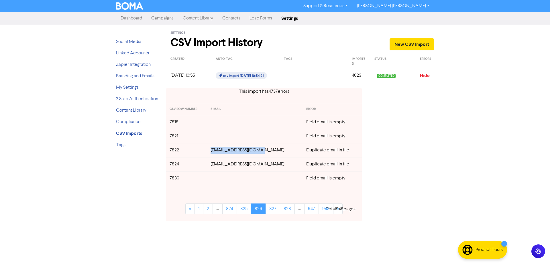
drag, startPoint x: 266, startPoint y: 151, endPoint x: 217, endPoint y: 151, distance: 48.7
click at [217, 151] on td "[EMAIL_ADDRESS][DOMAIN_NAME]" at bounding box center [255, 150] width 96 height 14
click at [266, 166] on td "[EMAIL_ADDRESS][DOMAIN_NAME]" at bounding box center [255, 164] width 96 height 14
drag, startPoint x: 268, startPoint y: 166, endPoint x: 218, endPoint y: 166, distance: 49.9
click at [218, 166] on td "[EMAIL_ADDRESS][DOMAIN_NAME]" at bounding box center [255, 164] width 96 height 14
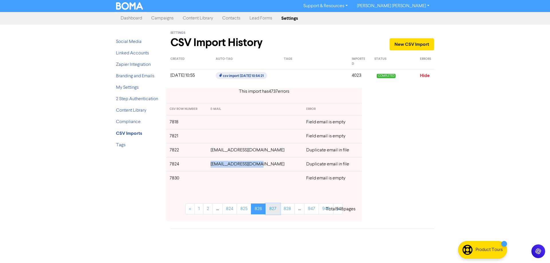
click at [276, 210] on link "827" at bounding box center [273, 209] width 15 height 11
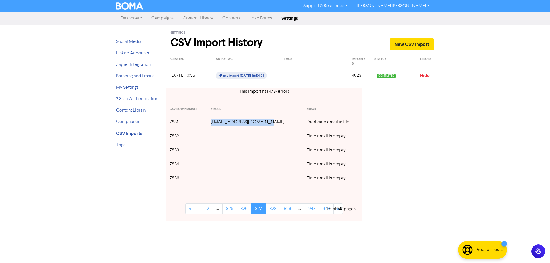
drag, startPoint x: 270, startPoint y: 121, endPoint x: 211, endPoint y: 122, distance: 59.3
click at [211, 122] on tr "7831 [EMAIL_ADDRESS][DOMAIN_NAME] Duplicate email in file" at bounding box center [264, 122] width 196 height 14
click at [277, 210] on link "828" at bounding box center [273, 209] width 15 height 11
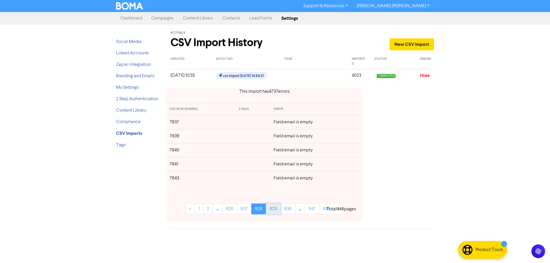
click at [272, 210] on link "829" at bounding box center [273, 209] width 15 height 11
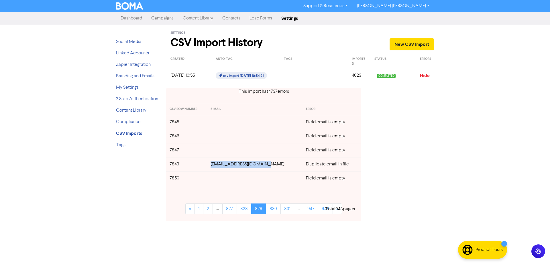
drag, startPoint x: 268, startPoint y: 165, endPoint x: 215, endPoint y: 165, distance: 53.3
click at [215, 165] on td "[EMAIL_ADDRESS][DOMAIN_NAME]" at bounding box center [254, 164] width 95 height 14
click at [278, 213] on link "830" at bounding box center [273, 209] width 15 height 11
drag, startPoint x: 271, startPoint y: 138, endPoint x: 227, endPoint y: 154, distance: 46.6
click at [212, 137] on td "[EMAIL_ADDRESS][DOMAIN_NAME]" at bounding box center [254, 136] width 95 height 14
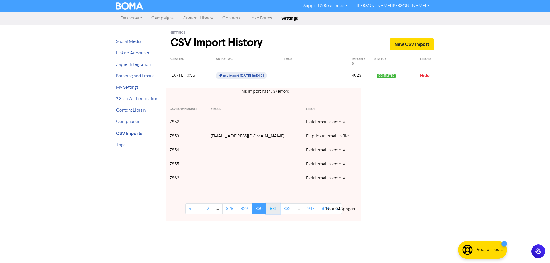
click at [274, 208] on link "831" at bounding box center [273, 209] width 14 height 11
drag, startPoint x: 273, startPoint y: 136, endPoint x: 209, endPoint y: 136, distance: 63.6
click at [209, 136] on tr "7866 [EMAIL_ADDRESS][DOMAIN_NAME] Duplicate email in file" at bounding box center [263, 136] width 195 height 14
click at [270, 208] on link "832" at bounding box center [272, 209] width 15 height 11
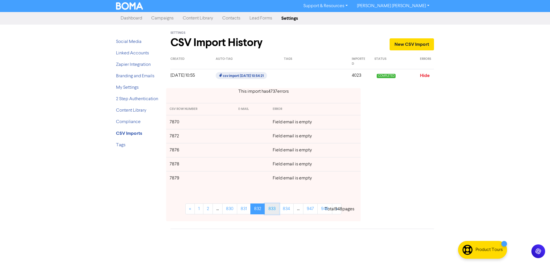
click at [273, 212] on link "833" at bounding box center [272, 209] width 15 height 11
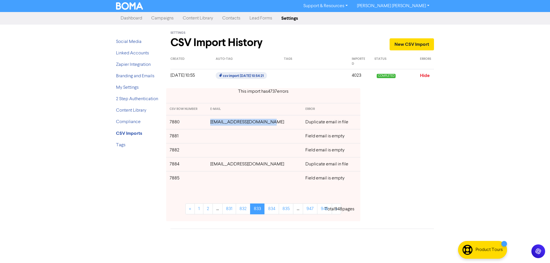
drag, startPoint x: 274, startPoint y: 123, endPoint x: 213, endPoint y: 123, distance: 61.0
click at [213, 123] on td "[EMAIL_ADDRESS][DOMAIN_NAME]" at bounding box center [254, 122] width 95 height 14
drag, startPoint x: 262, startPoint y: 166, endPoint x: 215, endPoint y: 166, distance: 46.7
click at [215, 166] on td "[EMAIL_ADDRESS][DOMAIN_NAME]" at bounding box center [254, 164] width 95 height 14
click at [271, 206] on link "834" at bounding box center [271, 209] width 15 height 11
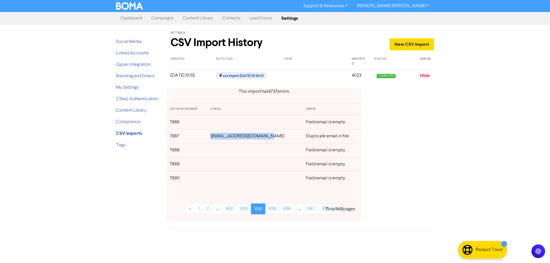
drag, startPoint x: 268, startPoint y: 136, endPoint x: 219, endPoint y: 136, distance: 49.0
click at [219, 136] on td "[EMAIL_ADDRESS][DOMAIN_NAME]" at bounding box center [254, 136] width 95 height 14
click at [275, 212] on link "835" at bounding box center [272, 209] width 15 height 11
drag, startPoint x: 273, startPoint y: 150, endPoint x: 213, endPoint y: 150, distance: 59.9
click at [213, 150] on td "[EMAIL_ADDRESS][DOMAIN_NAME]" at bounding box center [254, 150] width 95 height 14
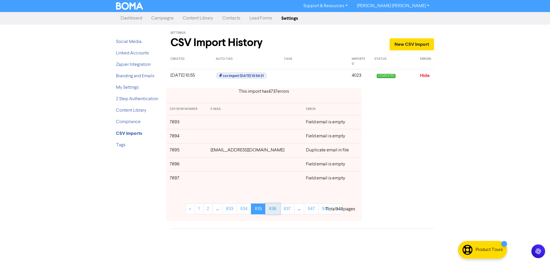
click at [276, 210] on link "836" at bounding box center [272, 209] width 15 height 11
drag, startPoint x: 262, startPoint y: 135, endPoint x: 221, endPoint y: 135, distance: 41.0
click at [221, 135] on td "[EMAIL_ADDRESS][DOMAIN_NAME]" at bounding box center [255, 136] width 96 height 14
click at [275, 209] on link "837" at bounding box center [273, 209] width 15 height 11
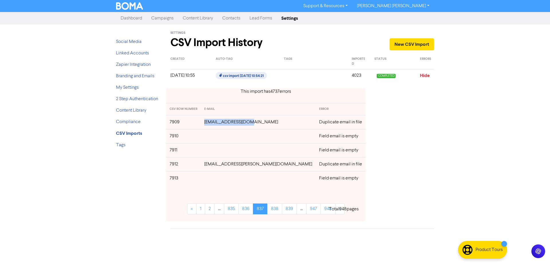
drag, startPoint x: 263, startPoint y: 121, endPoint x: 215, endPoint y: 121, distance: 47.3
click at [215, 121] on td "[EMAIL_ADDRESS][DOMAIN_NAME]" at bounding box center [258, 122] width 115 height 14
drag, startPoint x: 269, startPoint y: 164, endPoint x: 216, endPoint y: 164, distance: 52.7
click at [216, 164] on td "[EMAIL_ADDRESS][PERSON_NAME][DOMAIN_NAME]" at bounding box center [258, 164] width 115 height 14
click at [275, 210] on link "838" at bounding box center [274, 209] width 15 height 11
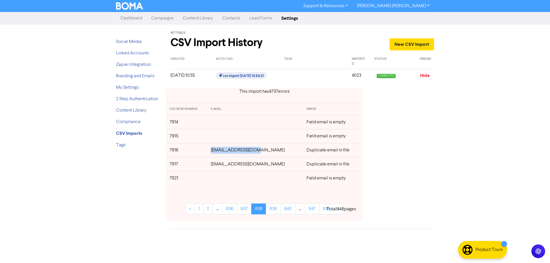
drag, startPoint x: 262, startPoint y: 150, endPoint x: 214, endPoint y: 150, distance: 48.1
click at [214, 150] on td "[EMAIL_ADDRESS][DOMAIN_NAME]" at bounding box center [255, 150] width 96 height 14
drag, startPoint x: 272, startPoint y: 164, endPoint x: 215, endPoint y: 165, distance: 56.5
click at [215, 165] on td "[EMAIL_ADDRESS][DOMAIN_NAME]" at bounding box center [255, 164] width 96 height 14
click at [275, 210] on link "839" at bounding box center [273, 209] width 15 height 11
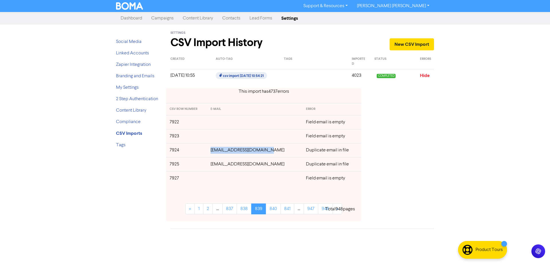
drag, startPoint x: 269, startPoint y: 151, endPoint x: 214, endPoint y: 156, distance: 55.5
click at [213, 149] on tr "7924 [EMAIL_ADDRESS][DOMAIN_NAME] Duplicate email in file" at bounding box center [263, 150] width 195 height 14
drag, startPoint x: 267, startPoint y: 166, endPoint x: 216, endPoint y: 165, distance: 51.6
click at [216, 165] on td "[EMAIL_ADDRESS][DOMAIN_NAME]" at bounding box center [254, 164] width 95 height 14
click at [274, 211] on link "840" at bounding box center [273, 209] width 15 height 11
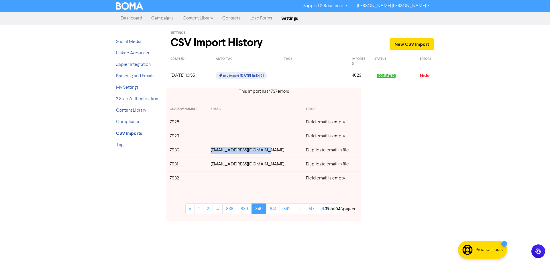
drag, startPoint x: 269, startPoint y: 150, endPoint x: 216, endPoint y: 150, distance: 53.0
click at [216, 150] on td "[EMAIL_ADDRESS][DOMAIN_NAME]" at bounding box center [254, 150] width 95 height 14
drag, startPoint x: 267, startPoint y: 166, endPoint x: 263, endPoint y: 171, distance: 6.1
click at [266, 167] on td "[EMAIL_ADDRESS][DOMAIN_NAME]" at bounding box center [254, 164] width 95 height 14
drag, startPoint x: 261, startPoint y: 165, endPoint x: 218, endPoint y: 166, distance: 43.0
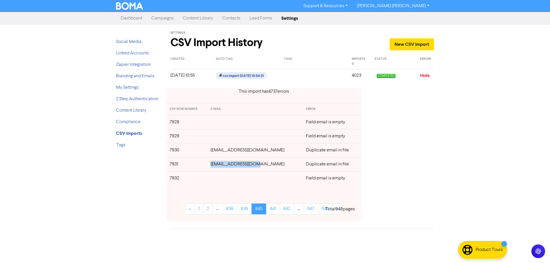
click at [218, 166] on td "[EMAIL_ADDRESS][DOMAIN_NAME]" at bounding box center [254, 164] width 95 height 14
click at [276, 209] on link "841" at bounding box center [273, 209] width 14 height 11
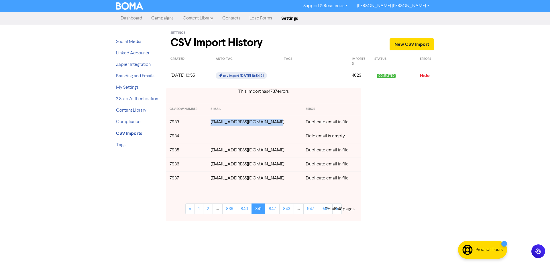
drag, startPoint x: 270, startPoint y: 124, endPoint x: 215, endPoint y: 124, distance: 55.3
click at [215, 124] on td "[EMAIL_ADDRESS][DOMAIN_NAME]" at bounding box center [254, 122] width 95 height 14
drag, startPoint x: 274, startPoint y: 151, endPoint x: 215, endPoint y: 150, distance: 58.5
click at [215, 150] on td "[EMAIL_ADDRESS][DOMAIN_NAME]" at bounding box center [254, 150] width 95 height 14
drag, startPoint x: 253, startPoint y: 165, endPoint x: 232, endPoint y: 170, distance: 22.3
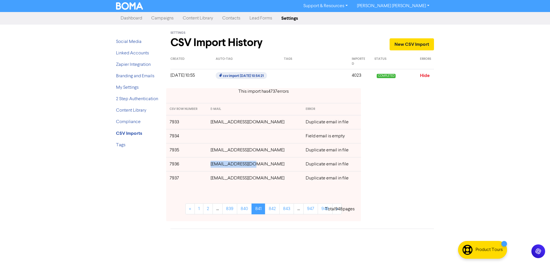
click at [215, 167] on td "[EMAIL_ADDRESS][DOMAIN_NAME]" at bounding box center [254, 164] width 95 height 14
drag, startPoint x: 272, startPoint y: 181, endPoint x: 213, endPoint y: 181, distance: 58.7
click at [213, 181] on td "[EMAIL_ADDRESS][DOMAIN_NAME]" at bounding box center [254, 178] width 95 height 14
click at [273, 211] on link "842" at bounding box center [272, 209] width 15 height 11
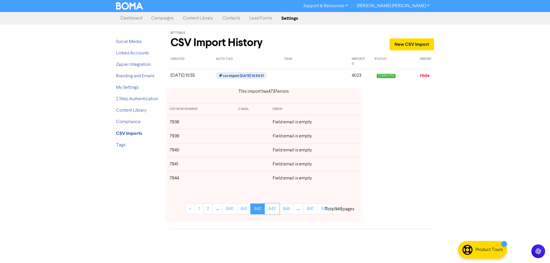
click at [273, 211] on link "843" at bounding box center [272, 209] width 15 height 11
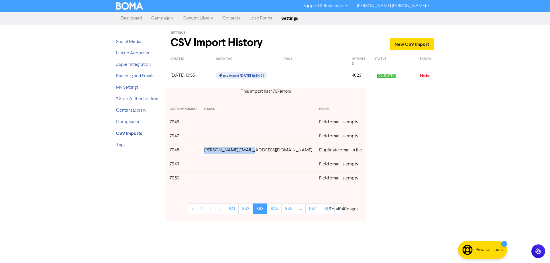
drag, startPoint x: 259, startPoint y: 151, endPoint x: 219, endPoint y: 151, distance: 40.7
click at [219, 151] on td "[PERSON_NAME][EMAIL_ADDRESS][DOMAIN_NAME]" at bounding box center [258, 150] width 115 height 14
click at [268, 211] on link "844" at bounding box center [274, 209] width 15 height 11
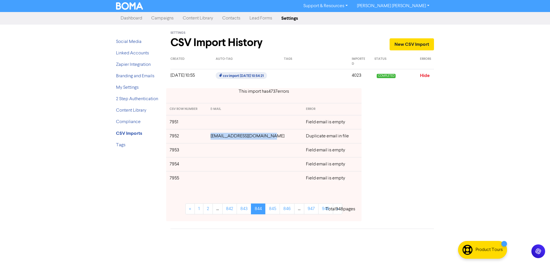
drag, startPoint x: 272, startPoint y: 137, endPoint x: 216, endPoint y: 138, distance: 55.3
click at [216, 138] on td "[EMAIL_ADDRESS][DOMAIN_NAME]" at bounding box center [254, 136] width 95 height 14
click at [273, 211] on link "845" at bounding box center [272, 209] width 15 height 11
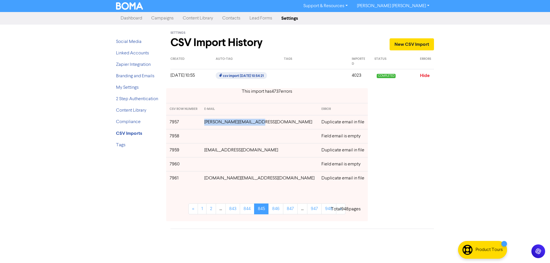
drag, startPoint x: 271, startPoint y: 124, endPoint x: 214, endPoint y: 122, distance: 56.2
click at [214, 122] on td "[PERSON_NAME][EMAIL_ADDRESS][DOMAIN_NAME]" at bounding box center [259, 122] width 117 height 14
drag, startPoint x: 267, startPoint y: 151, endPoint x: 215, endPoint y: 150, distance: 52.2
click at [215, 150] on td "[EMAIL_ADDRESS][DOMAIN_NAME]" at bounding box center [259, 150] width 117 height 14
drag, startPoint x: 256, startPoint y: 180, endPoint x: 216, endPoint y: 180, distance: 40.1
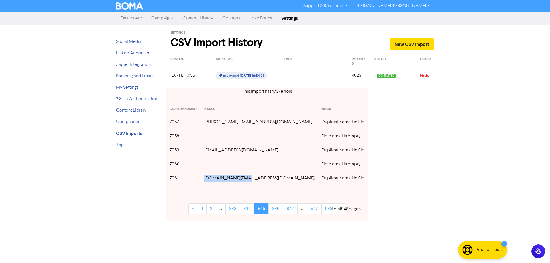
click at [216, 180] on td "[DOMAIN_NAME][EMAIL_ADDRESS][DOMAIN_NAME]" at bounding box center [259, 178] width 117 height 14
click at [272, 211] on link "846" at bounding box center [275, 209] width 15 height 11
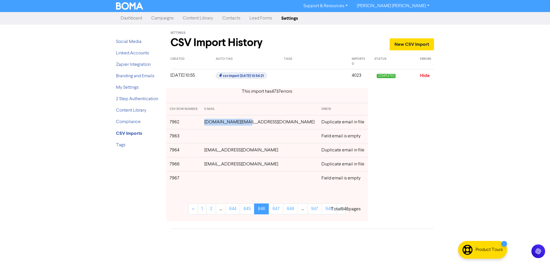
drag, startPoint x: 256, startPoint y: 124, endPoint x: 210, endPoint y: 123, distance: 46.1
click at [210, 123] on tr "7962 [DOMAIN_NAME][EMAIL_ADDRESS][DOMAIN_NAME] Duplicate email in file" at bounding box center [267, 122] width 202 height 14
drag, startPoint x: 273, startPoint y: 150, endPoint x: 231, endPoint y: 167, distance: 45.9
click at [216, 152] on td "[EMAIL_ADDRESS][DOMAIN_NAME]" at bounding box center [259, 150] width 117 height 14
drag, startPoint x: 266, startPoint y: 166, endPoint x: 215, endPoint y: 170, distance: 51.8
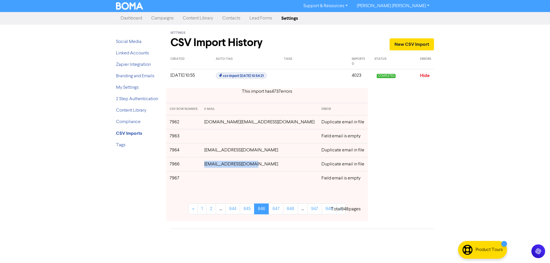
click at [212, 167] on td "[EMAIL_ADDRESS][DOMAIN_NAME]" at bounding box center [259, 164] width 117 height 14
click at [273, 210] on link "847" at bounding box center [276, 209] width 15 height 11
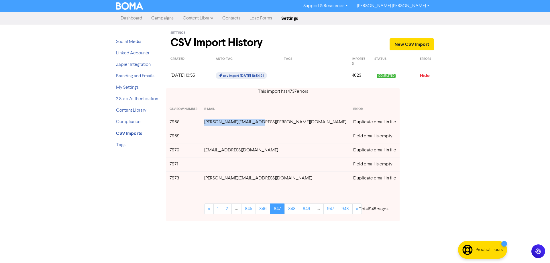
drag, startPoint x: 264, startPoint y: 123, endPoint x: 213, endPoint y: 122, distance: 51.3
click at [213, 122] on td "[PERSON_NAME][EMAIL_ADDRESS][PERSON_NAME][DOMAIN_NAME]" at bounding box center [275, 122] width 149 height 14
drag, startPoint x: 260, startPoint y: 150, endPoint x: 214, endPoint y: 152, distance: 46.5
click at [214, 152] on td "[EMAIL_ADDRESS][DOMAIN_NAME]" at bounding box center [275, 150] width 149 height 14
drag, startPoint x: 260, startPoint y: 180, endPoint x: 213, endPoint y: 179, distance: 47.0
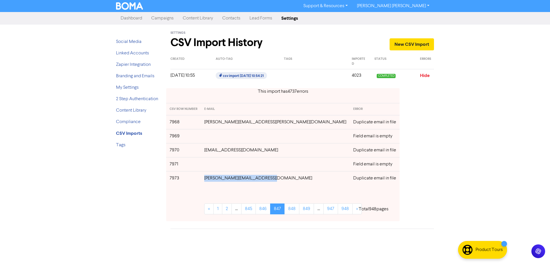
click at [213, 179] on td "[PERSON_NAME][EMAIL_ADDRESS][DOMAIN_NAME]" at bounding box center [275, 178] width 149 height 14
click at [285, 211] on link "848" at bounding box center [292, 209] width 15 height 11
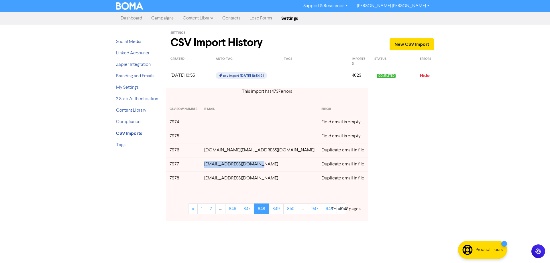
drag, startPoint x: 263, startPoint y: 168, endPoint x: 215, endPoint y: 166, distance: 47.9
click at [215, 166] on td "[EMAIL_ADDRESS][DOMAIN_NAME]" at bounding box center [259, 164] width 117 height 14
drag, startPoint x: 263, startPoint y: 177, endPoint x: 219, endPoint y: 182, distance: 44.1
click at [215, 181] on td "[EMAIL_ADDRESS][DOMAIN_NAME]" at bounding box center [259, 178] width 117 height 14
click at [271, 210] on link "849" at bounding box center [276, 209] width 15 height 11
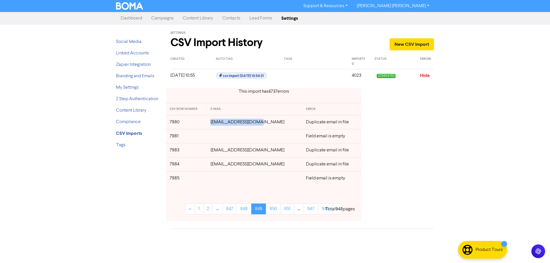
drag, startPoint x: 266, startPoint y: 123, endPoint x: 214, endPoint y: 123, distance: 51.6
click at [214, 123] on td "[EMAIL_ADDRESS][DOMAIN_NAME]" at bounding box center [254, 122] width 95 height 14
drag, startPoint x: 262, startPoint y: 152, endPoint x: 213, endPoint y: 152, distance: 48.7
click at [213, 152] on tr "7983 [EMAIL_ADDRESS][DOMAIN_NAME] Duplicate email in file" at bounding box center [263, 150] width 195 height 14
drag, startPoint x: 268, startPoint y: 164, endPoint x: 217, endPoint y: 173, distance: 51.4
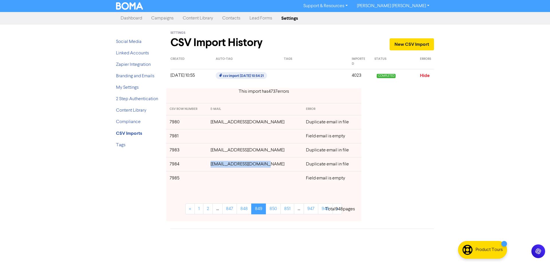
click at [215, 167] on td "[EMAIL_ADDRESS][DOMAIN_NAME]" at bounding box center [254, 164] width 95 height 14
click at [273, 209] on link "850" at bounding box center [273, 209] width 15 height 11
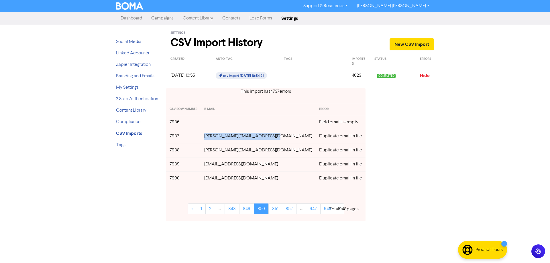
drag, startPoint x: 275, startPoint y: 135, endPoint x: 211, endPoint y: 137, distance: 64.2
click at [211, 137] on td "[PERSON_NAME][EMAIL_ADDRESS][DOMAIN_NAME]" at bounding box center [258, 136] width 115 height 14
drag, startPoint x: 264, startPoint y: 165, endPoint x: 213, endPoint y: 164, distance: 50.4
click at [213, 164] on td "[EMAIL_ADDRESS][DOMAIN_NAME]" at bounding box center [258, 164] width 115 height 14
drag, startPoint x: 278, startPoint y: 179, endPoint x: 213, endPoint y: 179, distance: 65.0
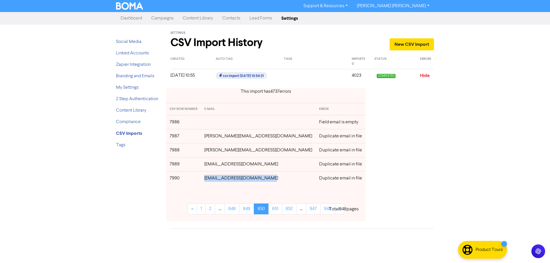
click at [213, 179] on td "[EMAIL_ADDRESS][DOMAIN_NAME]" at bounding box center [258, 178] width 115 height 14
click at [270, 210] on link "851" at bounding box center [275, 209] width 14 height 11
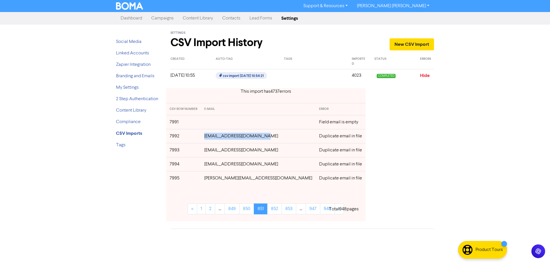
drag, startPoint x: 275, startPoint y: 137, endPoint x: 213, endPoint y: 137, distance: 62.5
click at [213, 137] on td "[EMAIL_ADDRESS][DOMAIN_NAME]" at bounding box center [258, 136] width 115 height 14
drag, startPoint x: 264, startPoint y: 149, endPoint x: 211, endPoint y: 151, distance: 53.0
click at [211, 151] on td "[EMAIL_ADDRESS][DOMAIN_NAME]" at bounding box center [258, 150] width 115 height 14
drag, startPoint x: 252, startPoint y: 166, endPoint x: 209, endPoint y: 166, distance: 43.8
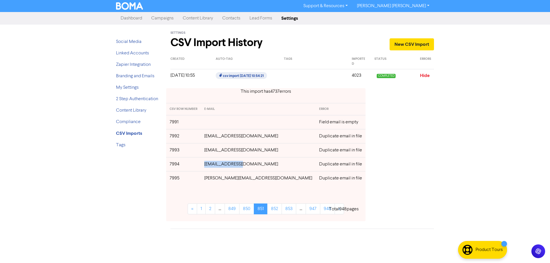
click at [209, 165] on tr "7994 [EMAIL_ADDRESS][DOMAIN_NAME] Duplicate email in file" at bounding box center [265, 164] width 199 height 14
drag, startPoint x: 265, startPoint y: 181, endPoint x: 212, endPoint y: 181, distance: 53.0
click at [212, 181] on td "[PERSON_NAME][EMAIL_ADDRESS][DOMAIN_NAME]" at bounding box center [258, 178] width 115 height 14
click at [271, 209] on link "852" at bounding box center [274, 209] width 15 height 11
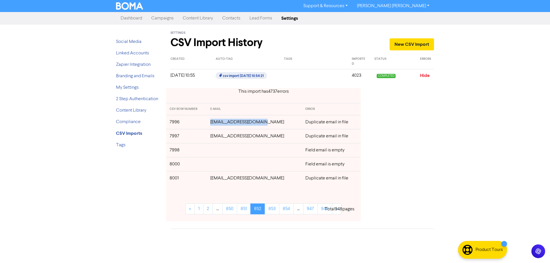
drag, startPoint x: 266, startPoint y: 122, endPoint x: 213, endPoint y: 123, distance: 53.0
click at [213, 123] on tr "7996 [EMAIL_ADDRESS][DOMAIN_NAME] Duplicate email in file" at bounding box center [263, 122] width 195 height 14
drag, startPoint x: 266, startPoint y: 137, endPoint x: 218, endPoint y: 139, distance: 47.9
click at [216, 138] on td "[EMAIL_ADDRESS][DOMAIN_NAME]" at bounding box center [254, 136] width 95 height 14
drag, startPoint x: 273, startPoint y: 179, endPoint x: 211, endPoint y: 179, distance: 61.9
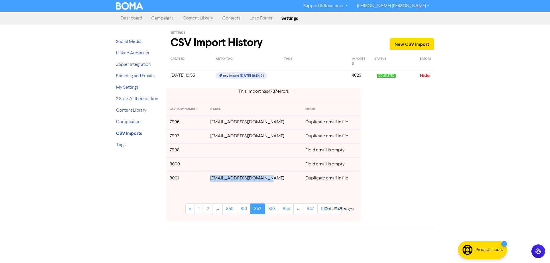
click at [211, 179] on tr "8001 [EMAIL_ADDRESS][DOMAIN_NAME] Duplicate email in file" at bounding box center [263, 178] width 195 height 14
click at [271, 211] on link "853" at bounding box center [272, 209] width 15 height 11
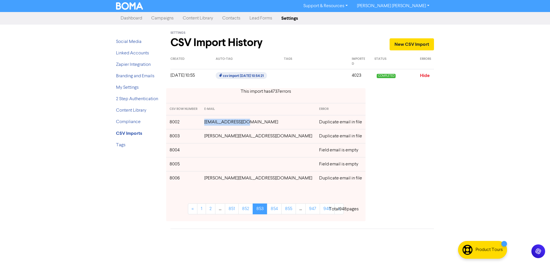
drag, startPoint x: 253, startPoint y: 124, endPoint x: 214, endPoint y: 125, distance: 39.0
click at [214, 125] on td "[EMAIL_ADDRESS][DOMAIN_NAME]" at bounding box center [258, 122] width 115 height 14
drag, startPoint x: 263, startPoint y: 138, endPoint x: 213, endPoint y: 139, distance: 50.4
click at [214, 139] on td "[PERSON_NAME][EMAIL_ADDRESS][DOMAIN_NAME]" at bounding box center [258, 136] width 115 height 14
drag, startPoint x: 277, startPoint y: 180, endPoint x: 214, endPoint y: 179, distance: 63.6
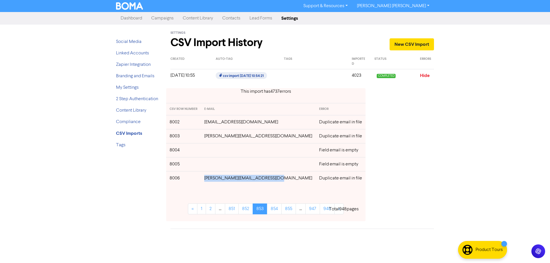
click at [214, 179] on td "[PERSON_NAME][EMAIL_ADDRESS][DOMAIN_NAME]" at bounding box center [258, 178] width 115 height 14
click at [275, 211] on link "854" at bounding box center [274, 209] width 15 height 11
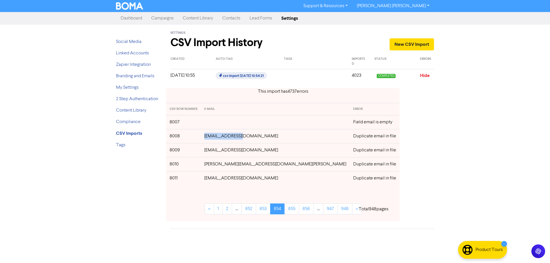
drag, startPoint x: 250, startPoint y: 137, endPoint x: 258, endPoint y: 166, distance: 30.4
click at [211, 138] on td "[EMAIL_ADDRESS][DOMAIN_NAME]" at bounding box center [275, 136] width 149 height 14
drag, startPoint x: 224, startPoint y: 152, endPoint x: 235, endPoint y: 155, distance: 11.6
click at [210, 152] on td "[EMAIL_ADDRESS][DOMAIN_NAME]" at bounding box center [275, 150] width 149 height 14
drag, startPoint x: 286, startPoint y: 166, endPoint x: 211, endPoint y: 165, distance: 75.7
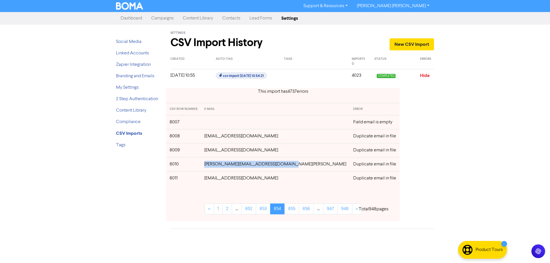
click at [211, 165] on td "[PERSON_NAME][EMAIL_ADDRESS][DOMAIN_NAME][PERSON_NAME]" at bounding box center [275, 164] width 149 height 14
drag, startPoint x: 250, startPoint y: 180, endPoint x: 211, endPoint y: 179, distance: 38.4
click at [211, 179] on td "[EMAIL_ADDRESS][DOMAIN_NAME]" at bounding box center [275, 178] width 149 height 14
click at [285, 211] on link "855" at bounding box center [292, 209] width 15 height 11
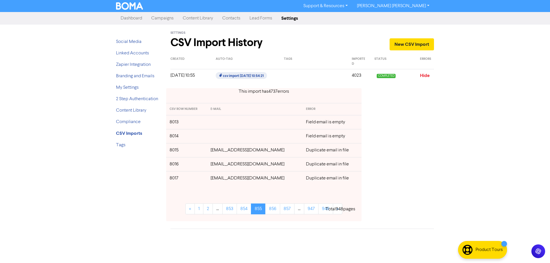
drag, startPoint x: 278, startPoint y: 151, endPoint x: 208, endPoint y: 152, distance: 70.5
click at [208, 152] on tr "8015 [EMAIL_ADDRESS][DOMAIN_NAME] Duplicate email in file" at bounding box center [263, 150] width 195 height 14
drag, startPoint x: 255, startPoint y: 165, endPoint x: 214, endPoint y: 165, distance: 41.0
click at [214, 165] on td "[EMAIL_ADDRESS][DOMAIN_NAME]" at bounding box center [254, 164] width 95 height 14
drag, startPoint x: 256, startPoint y: 180, endPoint x: 213, endPoint y: 181, distance: 42.7
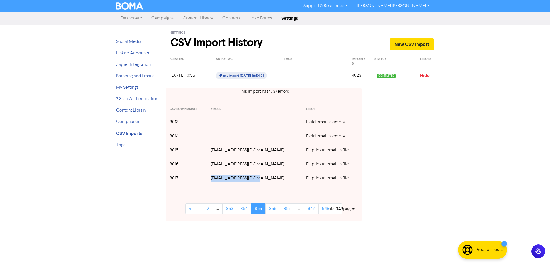
click at [213, 181] on td "[EMAIL_ADDRESS][DOMAIN_NAME]" at bounding box center [254, 178] width 95 height 14
click at [273, 211] on link "856" at bounding box center [272, 209] width 15 height 11
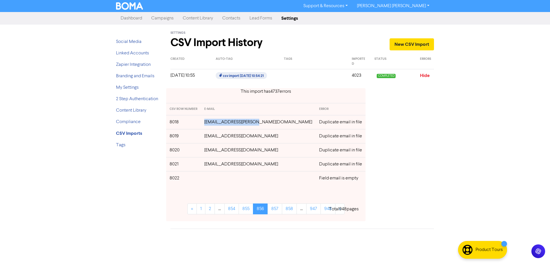
drag, startPoint x: 272, startPoint y: 122, endPoint x: 233, endPoint y: 134, distance: 40.7
click at [217, 122] on td "[EMAIL_ADDRESS][PERSON_NAME][DOMAIN_NAME]" at bounding box center [258, 122] width 115 height 14
click at [271, 123] on td "[EMAIL_ADDRESS][PERSON_NAME][DOMAIN_NAME]" at bounding box center [258, 122] width 115 height 14
drag, startPoint x: 460, startPoint y: 125, endPoint x: 340, endPoint y: 129, distance: 120.1
click at [460, 125] on div "Support & Resources Video Tutorials FAQ & Guides Marketing Education [PERSON_NA…" at bounding box center [275, 131] width 550 height 263
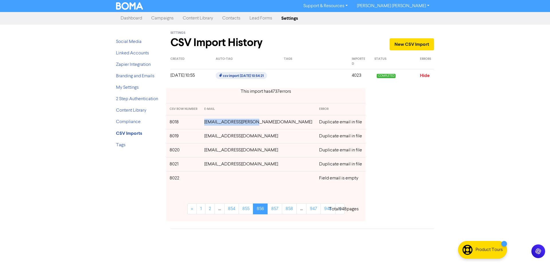
drag, startPoint x: 262, startPoint y: 123, endPoint x: 218, endPoint y: 125, distance: 44.2
click at [218, 125] on td "[EMAIL_ADDRESS][PERSON_NAME][DOMAIN_NAME]" at bounding box center [258, 122] width 115 height 14
drag, startPoint x: 262, startPoint y: 136, endPoint x: 217, endPoint y: 137, distance: 45.6
click at [217, 137] on td "[EMAIL_ADDRESS][DOMAIN_NAME]" at bounding box center [258, 136] width 115 height 14
drag, startPoint x: 273, startPoint y: 150, endPoint x: 215, endPoint y: 151, distance: 57.6
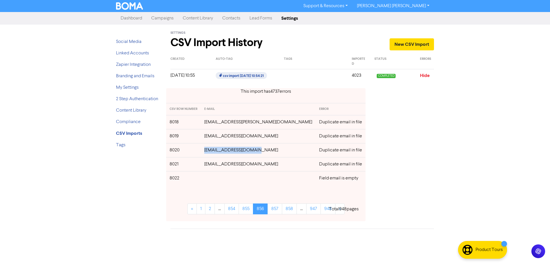
click at [215, 151] on td "[EMAIL_ADDRESS][DOMAIN_NAME]" at bounding box center [258, 150] width 115 height 14
drag, startPoint x: 261, startPoint y: 167, endPoint x: 217, endPoint y: 168, distance: 43.6
click at [217, 168] on td "[EMAIL_ADDRESS][DOMAIN_NAME]" at bounding box center [258, 164] width 115 height 14
click at [274, 209] on link "857" at bounding box center [275, 209] width 15 height 11
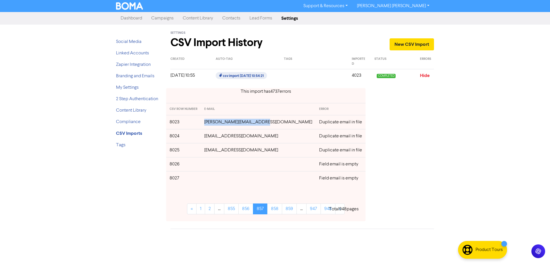
drag, startPoint x: 275, startPoint y: 123, endPoint x: 216, endPoint y: 123, distance: 58.5
click at [216, 123] on td "[PERSON_NAME][EMAIL_ADDRESS][DOMAIN_NAME]" at bounding box center [258, 122] width 115 height 14
drag, startPoint x: 270, startPoint y: 137, endPoint x: 211, endPoint y: 139, distance: 58.5
click at [211, 139] on tr "8024 [EMAIL_ADDRESS][DOMAIN_NAME] Duplicate email in file" at bounding box center [265, 136] width 199 height 14
drag, startPoint x: 273, startPoint y: 151, endPoint x: 212, endPoint y: 150, distance: 61.0
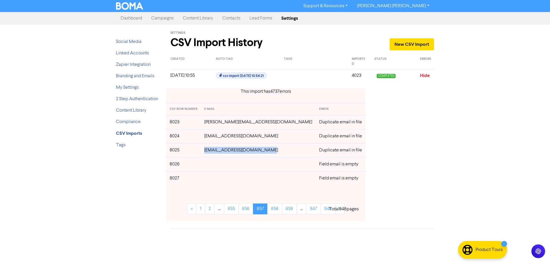
click at [212, 150] on td "[EMAIL_ADDRESS][DOMAIN_NAME]" at bounding box center [258, 150] width 115 height 14
click at [275, 209] on link "858" at bounding box center [274, 209] width 15 height 11
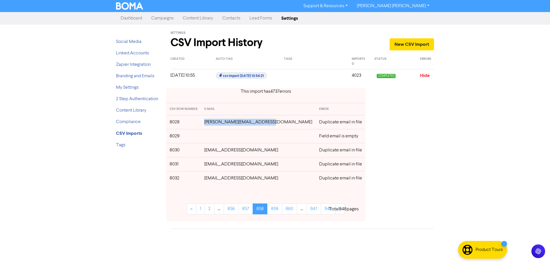
drag, startPoint x: 273, startPoint y: 123, endPoint x: 207, endPoint y: 124, distance: 65.9
click at [207, 123] on tr "8028 [PERSON_NAME][EMAIL_ADDRESS][DOMAIN_NAME] Duplicate email in file" at bounding box center [265, 122] width 199 height 14
drag, startPoint x: 244, startPoint y: 150, endPoint x: 214, endPoint y: 151, distance: 30.7
click at [214, 151] on td "[EMAIL_ADDRESS][DOMAIN_NAME]" at bounding box center [258, 150] width 115 height 14
drag, startPoint x: 261, startPoint y: 180, endPoint x: 210, endPoint y: 180, distance: 50.7
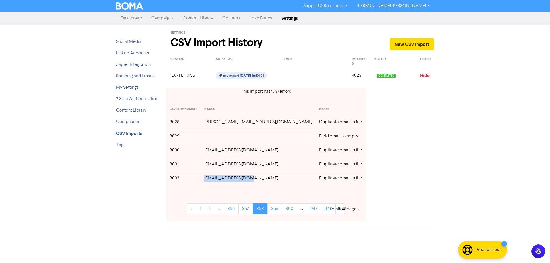
click at [209, 180] on tr "8032 [EMAIL_ADDRESS][DOMAIN_NAME] Duplicate email in file" at bounding box center [265, 178] width 199 height 14
drag, startPoint x: 261, startPoint y: 164, endPoint x: 211, endPoint y: 165, distance: 49.6
click at [213, 164] on td "[EMAIL_ADDRESS][DOMAIN_NAME]" at bounding box center [258, 164] width 115 height 14
click at [273, 211] on link "859" at bounding box center [274, 209] width 15 height 11
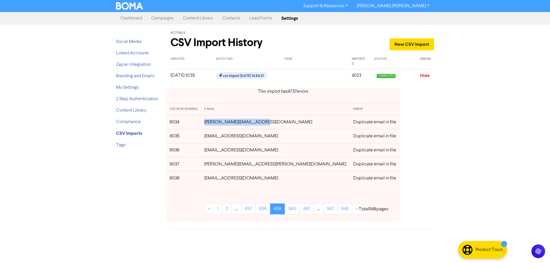
drag, startPoint x: 271, startPoint y: 123, endPoint x: 211, endPoint y: 124, distance: 59.3
click at [211, 124] on td "[PERSON_NAME][EMAIL_ADDRESS][DOMAIN_NAME]" at bounding box center [275, 122] width 149 height 14
drag, startPoint x: 278, startPoint y: 136, endPoint x: 213, endPoint y: 139, distance: 65.7
click at [213, 139] on td "[EMAIL_ADDRESS][DOMAIN_NAME]" at bounding box center [275, 136] width 149 height 14
drag, startPoint x: 258, startPoint y: 150, endPoint x: 213, endPoint y: 151, distance: 45.6
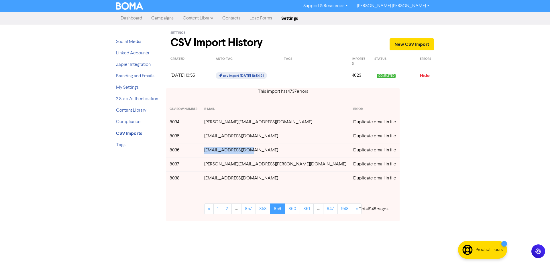
click at [213, 151] on td "[EMAIL_ADDRESS][DOMAIN_NAME]" at bounding box center [275, 150] width 149 height 14
drag, startPoint x: 272, startPoint y: 165, endPoint x: 212, endPoint y: 165, distance: 59.6
click at [212, 165] on td "[PERSON_NAME][EMAIL_ADDRESS][PERSON_NAME][DOMAIN_NAME]" at bounding box center [275, 164] width 149 height 14
click at [453, 155] on div "Support & Resources Video Tutorials FAQ & Guides Marketing Education [PERSON_NA…" at bounding box center [275, 131] width 550 height 263
drag, startPoint x: 273, startPoint y: 166, endPoint x: 214, endPoint y: 166, distance: 59.3
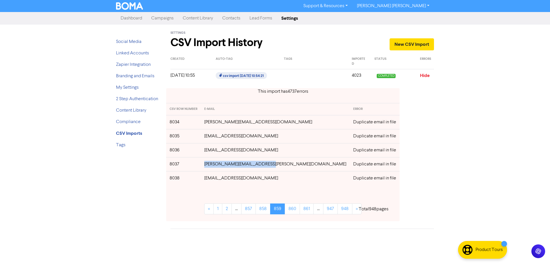
click at [214, 166] on td "[PERSON_NAME][EMAIL_ADDRESS][PERSON_NAME][DOMAIN_NAME]" at bounding box center [275, 164] width 149 height 14
drag, startPoint x: 269, startPoint y: 178, endPoint x: 233, endPoint y: 185, distance: 36.9
click at [213, 179] on td "[EMAIL_ADDRESS][DOMAIN_NAME]" at bounding box center [275, 178] width 149 height 14
click at [285, 208] on link "860" at bounding box center [292, 209] width 15 height 11
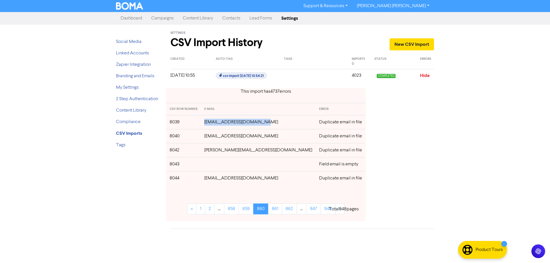
drag, startPoint x: 267, startPoint y: 123, endPoint x: 211, endPoint y: 122, distance: 56.5
click at [211, 122] on td "[EMAIL_ADDRESS][DOMAIN_NAME]" at bounding box center [258, 122] width 115 height 14
drag, startPoint x: 258, startPoint y: 138, endPoint x: 210, endPoint y: 137, distance: 48.5
click at [210, 136] on td "[EMAIL_ADDRESS][DOMAIN_NAME]" at bounding box center [258, 136] width 115 height 14
drag, startPoint x: 282, startPoint y: 152, endPoint x: 213, endPoint y: 153, distance: 68.8
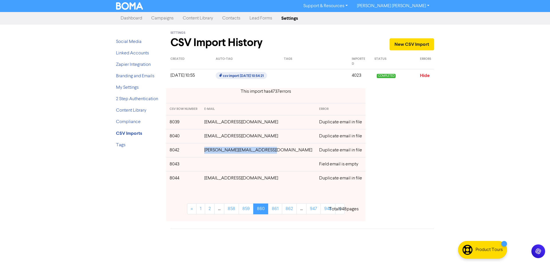
click at [213, 153] on td "[PERSON_NAME][EMAIL_ADDRESS][DOMAIN_NAME]" at bounding box center [258, 150] width 115 height 14
drag, startPoint x: 246, startPoint y: 180, endPoint x: 216, endPoint y: 179, distance: 30.1
click at [211, 178] on td "[EMAIL_ADDRESS][DOMAIN_NAME]" at bounding box center [258, 178] width 115 height 14
click at [275, 209] on link "861" at bounding box center [275, 209] width 14 height 11
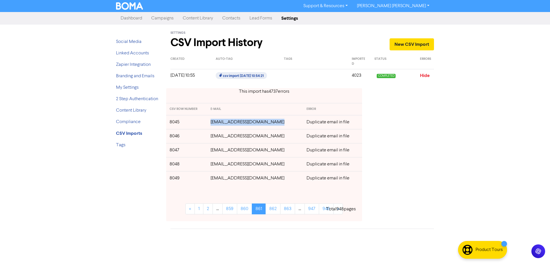
drag, startPoint x: 279, startPoint y: 123, endPoint x: 210, endPoint y: 124, distance: 68.8
click at [210, 124] on tr "8045 [EMAIL_ADDRESS][DOMAIN_NAME] Duplicate email in file" at bounding box center [264, 122] width 196 height 14
drag, startPoint x: 267, startPoint y: 136, endPoint x: 213, endPoint y: 137, distance: 53.9
click at [213, 137] on td "[EMAIL_ADDRESS][DOMAIN_NAME]" at bounding box center [255, 136] width 96 height 14
drag, startPoint x: 266, startPoint y: 151, endPoint x: 213, endPoint y: 154, distance: 53.7
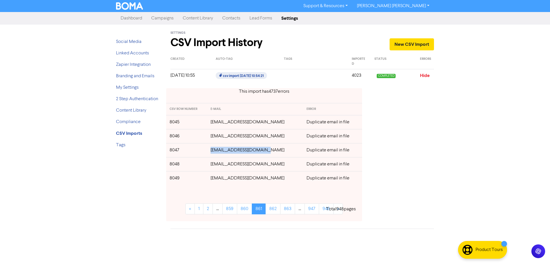
click at [212, 153] on td "[EMAIL_ADDRESS][DOMAIN_NAME]" at bounding box center [255, 150] width 96 height 14
drag, startPoint x: 271, startPoint y: 164, endPoint x: 211, endPoint y: 165, distance: 59.6
click at [211, 165] on td "[EMAIL_ADDRESS][DOMAIN_NAME]" at bounding box center [255, 164] width 96 height 14
drag, startPoint x: 263, startPoint y: 181, endPoint x: 213, endPoint y: 182, distance: 50.5
click at [213, 182] on td "[EMAIL_ADDRESS][DOMAIN_NAME]" at bounding box center [255, 178] width 96 height 14
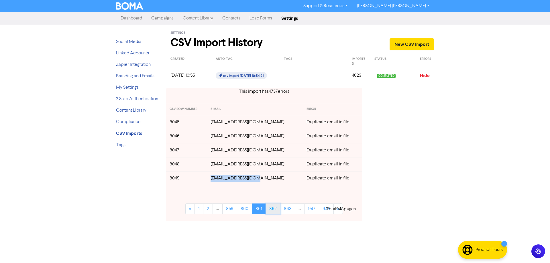
click at [273, 210] on link "862" at bounding box center [273, 209] width 15 height 11
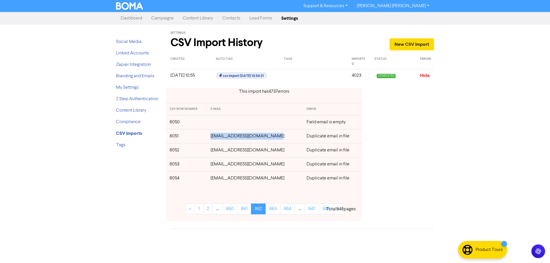
drag, startPoint x: 272, startPoint y: 136, endPoint x: 219, endPoint y: 145, distance: 54.0
click at [210, 136] on tr "8051 [EMAIL_ADDRESS][DOMAIN_NAME] Duplicate email in file" at bounding box center [264, 136] width 196 height 14
drag, startPoint x: 273, startPoint y: 151, endPoint x: 213, endPoint y: 151, distance: 60.5
click at [213, 151] on tr "8052 [EMAIL_ADDRESS][DOMAIN_NAME] Duplicate email in file" at bounding box center [264, 150] width 196 height 14
drag, startPoint x: 240, startPoint y: 164, endPoint x: 214, endPoint y: 164, distance: 25.2
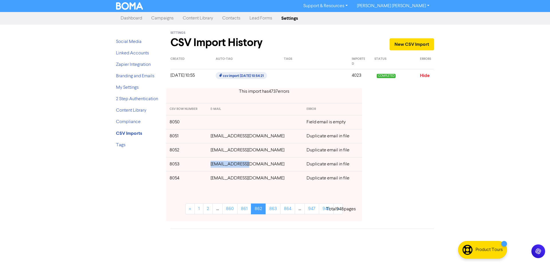
click at [214, 164] on td "[EMAIL_ADDRESS][DOMAIN_NAME]" at bounding box center [255, 164] width 96 height 14
drag, startPoint x: 263, startPoint y: 178, endPoint x: 208, endPoint y: 182, distance: 54.8
click at [208, 181] on tr "8054 [EMAIL_ADDRESS][DOMAIN_NAME] Duplicate email in file" at bounding box center [264, 178] width 196 height 14
click at [270, 209] on link "863" at bounding box center [273, 209] width 15 height 11
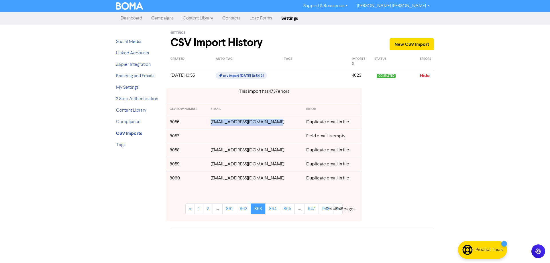
drag, startPoint x: 276, startPoint y: 124, endPoint x: 213, endPoint y: 126, distance: 62.8
click at [213, 126] on td "[EMAIL_ADDRESS][DOMAIN_NAME]" at bounding box center [255, 122] width 96 height 14
drag, startPoint x: 272, startPoint y: 150, endPoint x: 213, endPoint y: 152, distance: 59.0
click at [213, 152] on td "[EMAIL_ADDRESS][DOMAIN_NAME]" at bounding box center [255, 150] width 96 height 14
drag, startPoint x: 270, startPoint y: 165, endPoint x: 215, endPoint y: 167, distance: 54.8
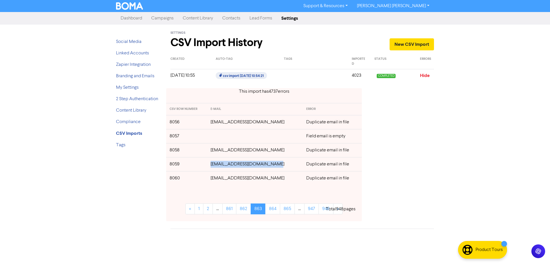
click at [215, 167] on td "[EMAIL_ADDRESS][DOMAIN_NAME]" at bounding box center [255, 164] width 96 height 14
drag, startPoint x: 242, startPoint y: 179, endPoint x: 212, endPoint y: 179, distance: 29.8
click at [212, 179] on td "[EMAIL_ADDRESS][DOMAIN_NAME]" at bounding box center [255, 178] width 96 height 14
drag, startPoint x: 273, startPoint y: 207, endPoint x: 289, endPoint y: 200, distance: 17.3
click at [273, 207] on link "864" at bounding box center [272, 209] width 15 height 11
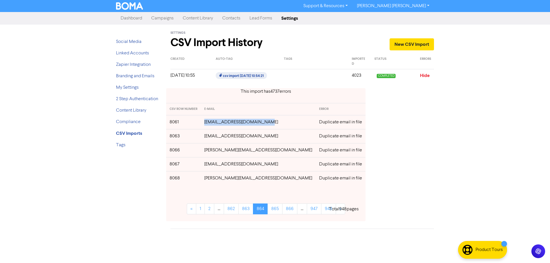
drag, startPoint x: 254, startPoint y: 124, endPoint x: 214, endPoint y: 122, distance: 39.9
click at [214, 122] on td "[EMAIL_ADDRESS][DOMAIN_NAME]" at bounding box center [258, 122] width 115 height 14
drag, startPoint x: 254, startPoint y: 137, endPoint x: 214, endPoint y: 137, distance: 39.8
click at [214, 137] on td "[EMAIL_ADDRESS][DOMAIN_NAME]" at bounding box center [258, 136] width 115 height 14
drag, startPoint x: 434, startPoint y: 131, endPoint x: 424, endPoint y: 133, distance: 10.8
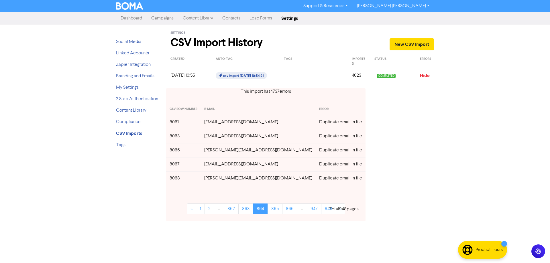
click at [430, 132] on div "This import has 4737 error s CSV ROW NUMBER E-MAIL ERROR 8061 [EMAIL_ADDRESS][D…" at bounding box center [302, 155] width 272 height 142
click at [254, 136] on td "[EMAIL_ADDRESS][DOMAIN_NAME]" at bounding box center [258, 136] width 115 height 14
drag, startPoint x: 257, startPoint y: 136, endPoint x: 216, endPoint y: 136, distance: 41.0
click at [216, 136] on td "[EMAIL_ADDRESS][DOMAIN_NAME]" at bounding box center [258, 136] width 115 height 14
drag, startPoint x: 273, startPoint y: 151, endPoint x: 215, endPoint y: 150, distance: 57.9
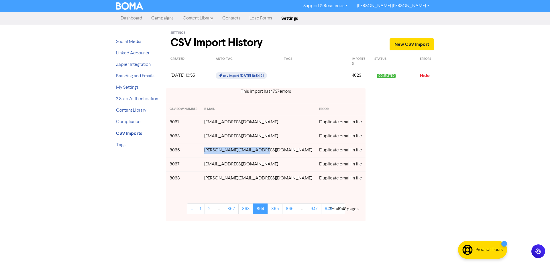
click at [215, 150] on td "[PERSON_NAME][EMAIL_ADDRESS][DOMAIN_NAME]" at bounding box center [258, 150] width 115 height 14
drag, startPoint x: 251, startPoint y: 165, endPoint x: 213, endPoint y: 165, distance: 37.5
click at [213, 165] on td "[EMAIL_ADDRESS][DOMAIN_NAME]" at bounding box center [258, 164] width 115 height 14
drag, startPoint x: 257, startPoint y: 180, endPoint x: 213, endPoint y: 179, distance: 43.6
click at [213, 179] on td "[PERSON_NAME][EMAIL_ADDRESS][DOMAIN_NAME]" at bounding box center [258, 178] width 115 height 14
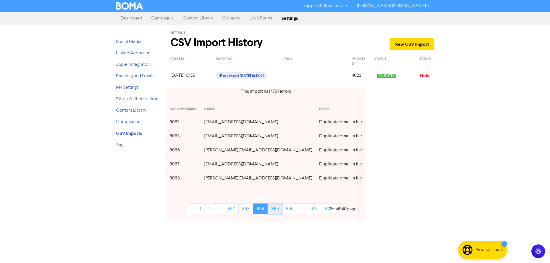
click at [273, 208] on link "865" at bounding box center [275, 209] width 15 height 11
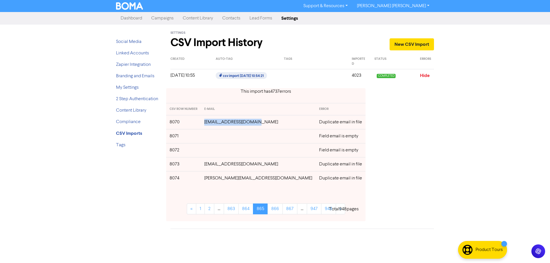
drag, startPoint x: 271, startPoint y: 122, endPoint x: 206, endPoint y: 124, distance: 64.8
click at [206, 124] on tr "8070 [EMAIL_ADDRESS][DOMAIN_NAME] Duplicate email in file" at bounding box center [265, 122] width 199 height 14
drag, startPoint x: 242, startPoint y: 166, endPoint x: 211, endPoint y: 166, distance: 30.9
click at [211, 166] on td "[EMAIL_ADDRESS][DOMAIN_NAME]" at bounding box center [258, 164] width 115 height 14
drag, startPoint x: 260, startPoint y: 181, endPoint x: 213, endPoint y: 180, distance: 46.1
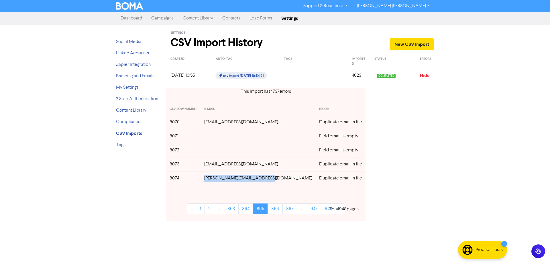
click at [213, 180] on td "[PERSON_NAME][EMAIL_ADDRESS][DOMAIN_NAME]" at bounding box center [258, 178] width 115 height 14
click at [273, 210] on link "866" at bounding box center [275, 209] width 15 height 11
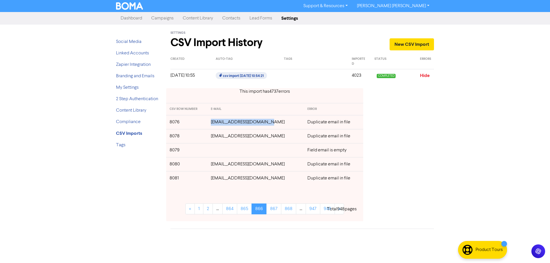
drag, startPoint x: 272, startPoint y: 122, endPoint x: 213, endPoint y: 126, distance: 59.1
click at [213, 126] on td "[EMAIL_ADDRESS][DOMAIN_NAME]" at bounding box center [255, 122] width 96 height 14
drag, startPoint x: 271, startPoint y: 139, endPoint x: 215, endPoint y: 138, distance: 55.6
click at [215, 138] on td "[EMAIL_ADDRESS][DOMAIN_NAME]" at bounding box center [255, 136] width 96 height 14
drag, startPoint x: 257, startPoint y: 165, endPoint x: 213, endPoint y: 166, distance: 43.6
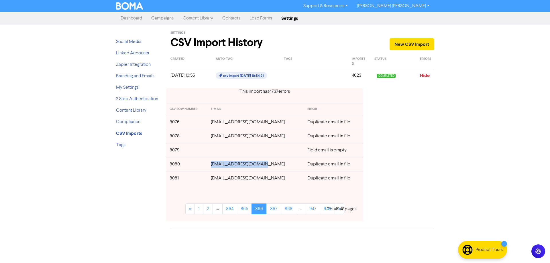
click at [213, 166] on td "[EMAIL_ADDRESS][DOMAIN_NAME]" at bounding box center [255, 164] width 96 height 14
drag, startPoint x: 248, startPoint y: 181, endPoint x: 214, endPoint y: 181, distance: 34.7
click at [214, 181] on td "[EMAIL_ADDRESS][DOMAIN_NAME]" at bounding box center [255, 178] width 96 height 14
click at [277, 209] on link "867" at bounding box center [273, 209] width 15 height 11
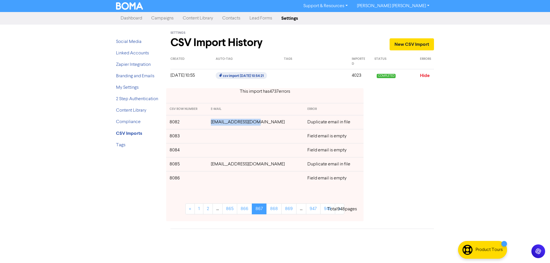
drag, startPoint x: 264, startPoint y: 124, endPoint x: 217, endPoint y: 128, distance: 46.3
click at [215, 122] on td "[EMAIL_ADDRESS][DOMAIN_NAME]" at bounding box center [255, 122] width 97 height 14
drag, startPoint x: 274, startPoint y: 164, endPoint x: 214, endPoint y: 166, distance: 59.3
click at [215, 166] on td "[EMAIL_ADDRESS][DOMAIN_NAME]" at bounding box center [255, 164] width 97 height 14
click at [274, 210] on link "868" at bounding box center [273, 209] width 15 height 11
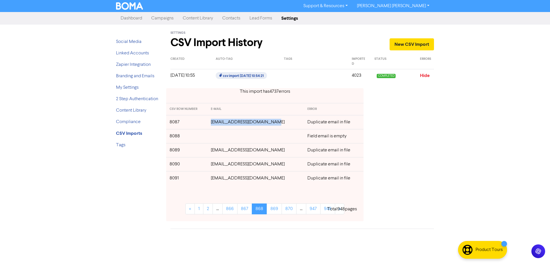
drag, startPoint x: 273, startPoint y: 121, endPoint x: 210, endPoint y: 123, distance: 63.1
click at [210, 123] on td "[EMAIL_ADDRESS][DOMAIN_NAME]" at bounding box center [255, 122] width 97 height 14
drag, startPoint x: 259, startPoint y: 148, endPoint x: 216, endPoint y: 150, distance: 42.5
click at [215, 150] on td "[EMAIL_ADDRESS][DOMAIN_NAME]" at bounding box center [255, 150] width 97 height 14
click at [468, 150] on div "Support & Resources Video Tutorials FAQ & Guides Marketing Education [PERSON_NA…" at bounding box center [275, 131] width 550 height 263
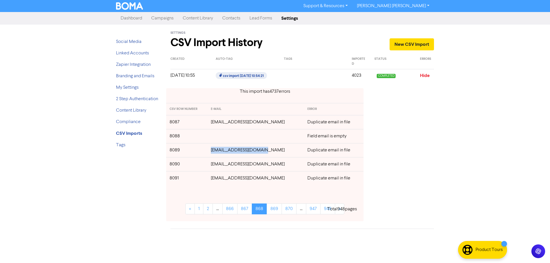
drag, startPoint x: 265, startPoint y: 152, endPoint x: 208, endPoint y: 154, distance: 57.4
click at [208, 152] on tr "8089 [EMAIL_ADDRESS][DOMAIN_NAME] Duplicate email in file" at bounding box center [264, 150] width 197 height 14
drag, startPoint x: 281, startPoint y: 164, endPoint x: 211, endPoint y: 165, distance: 69.3
click at [211, 165] on td "[EMAIL_ADDRESS][DOMAIN_NAME]" at bounding box center [255, 164] width 97 height 14
drag, startPoint x: 269, startPoint y: 180, endPoint x: 227, endPoint y: 182, distance: 41.9
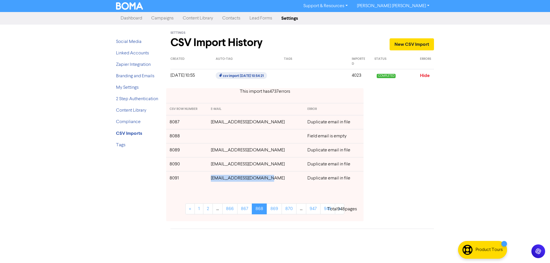
click at [213, 179] on td "[EMAIL_ADDRESS][DOMAIN_NAME]" at bounding box center [255, 178] width 97 height 14
click at [275, 205] on link "869" at bounding box center [274, 209] width 15 height 11
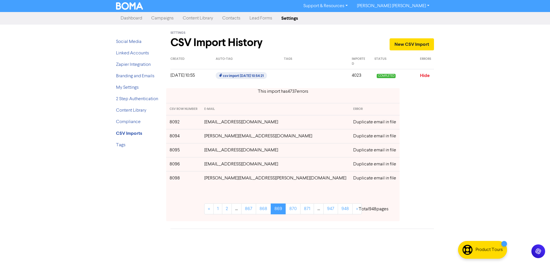
drag, startPoint x: 278, startPoint y: 123, endPoint x: 214, endPoint y: 124, distance: 63.9
click at [214, 124] on td "[EMAIL_ADDRESS][DOMAIN_NAME]" at bounding box center [275, 122] width 149 height 14
drag, startPoint x: 271, startPoint y: 136, endPoint x: 265, endPoint y: 153, distance: 17.2
click at [213, 139] on td "[PERSON_NAME][EMAIL_ADDRESS][DOMAIN_NAME]" at bounding box center [275, 136] width 149 height 14
drag, startPoint x: 272, startPoint y: 149, endPoint x: 215, endPoint y: 154, distance: 56.9
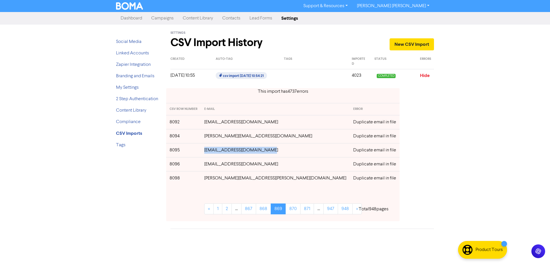
click at [212, 152] on td "[EMAIL_ADDRESS][DOMAIN_NAME]" at bounding box center [275, 150] width 149 height 14
drag, startPoint x: 253, startPoint y: 165, endPoint x: 214, endPoint y: 165, distance: 39.0
click at [214, 165] on td "[EMAIL_ADDRESS][DOMAIN_NAME]" at bounding box center [275, 164] width 149 height 14
drag, startPoint x: 262, startPoint y: 179, endPoint x: 214, endPoint y: 181, distance: 47.7
click at [214, 181] on td "[PERSON_NAME][EMAIL_ADDRESS][PERSON_NAME][DOMAIN_NAME]" at bounding box center [275, 178] width 149 height 14
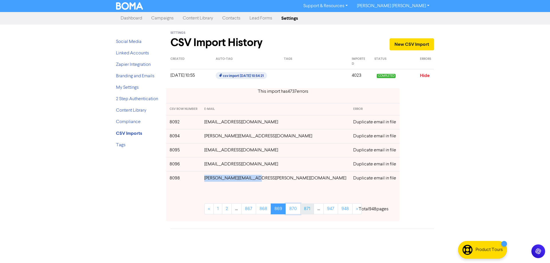
click at [286, 210] on link "870" at bounding box center [293, 209] width 15 height 11
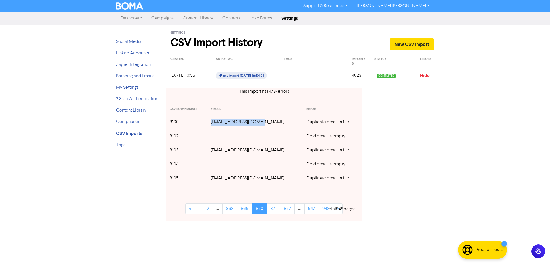
drag, startPoint x: 267, startPoint y: 124, endPoint x: 214, endPoint y: 124, distance: 52.4
click at [214, 124] on td "[EMAIL_ADDRESS][DOMAIN_NAME]" at bounding box center [255, 122] width 96 height 14
drag, startPoint x: 273, startPoint y: 151, endPoint x: 215, endPoint y: 152, distance: 58.2
click at [215, 152] on td "[EMAIL_ADDRESS][DOMAIN_NAME]" at bounding box center [255, 150] width 96 height 14
drag, startPoint x: 253, startPoint y: 179, endPoint x: 215, endPoint y: 181, distance: 38.4
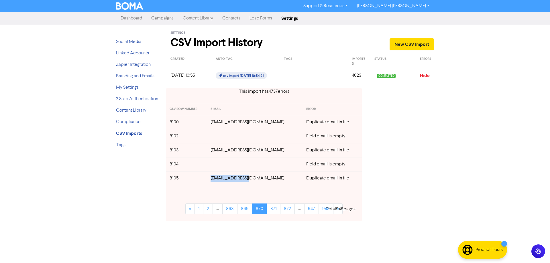
click at [215, 181] on td "[EMAIL_ADDRESS][DOMAIN_NAME]" at bounding box center [255, 178] width 96 height 14
click at [272, 211] on link "871" at bounding box center [274, 209] width 14 height 11
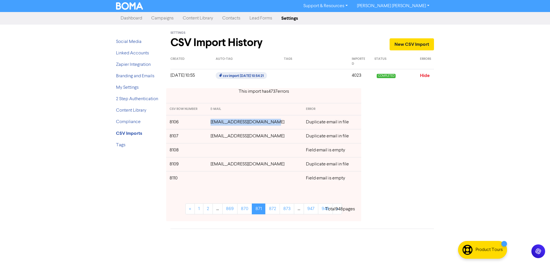
drag, startPoint x: 275, startPoint y: 123, endPoint x: 213, endPoint y: 124, distance: 61.3
click at [213, 124] on td "[EMAIL_ADDRESS][DOMAIN_NAME]" at bounding box center [254, 122] width 95 height 14
drag, startPoint x: 260, startPoint y: 137, endPoint x: 347, endPoint y: 142, distance: 86.7
click at [213, 136] on td "[EMAIL_ADDRESS][DOMAIN_NAME]" at bounding box center [254, 136] width 95 height 14
drag, startPoint x: 267, startPoint y: 164, endPoint x: 213, endPoint y: 165, distance: 54.7
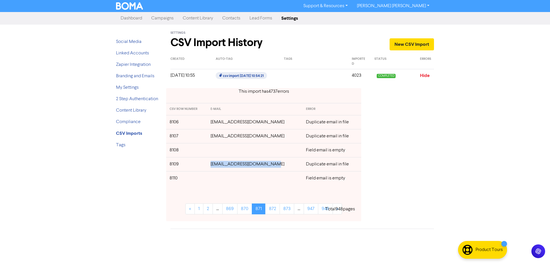
click at [213, 165] on td "[EMAIL_ADDRESS][DOMAIN_NAME]" at bounding box center [254, 164] width 95 height 14
click at [271, 212] on link "872" at bounding box center [272, 209] width 15 height 11
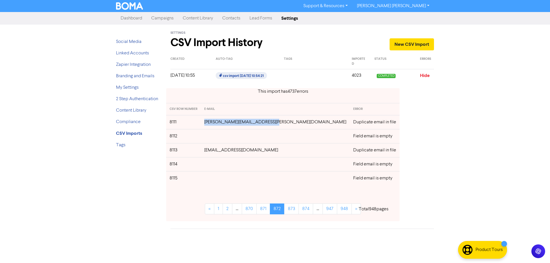
drag, startPoint x: 280, startPoint y: 124, endPoint x: 395, endPoint y: 137, distance: 115.4
click at [212, 123] on td "[PERSON_NAME][EMAIL_ADDRESS][PERSON_NAME][DOMAIN_NAME]" at bounding box center [275, 122] width 149 height 14
drag, startPoint x: 272, startPoint y: 150, endPoint x: 277, endPoint y: 165, distance: 15.0
click at [213, 149] on td "[EMAIL_ADDRESS][DOMAIN_NAME]" at bounding box center [275, 150] width 149 height 14
click at [284, 210] on link "873" at bounding box center [291, 209] width 15 height 11
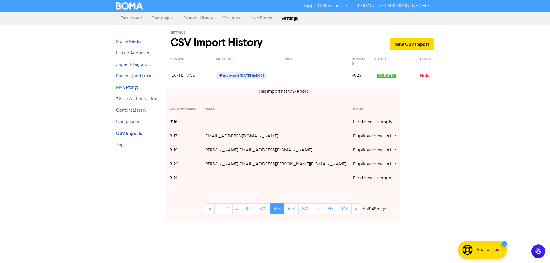
drag, startPoint x: 285, startPoint y: 137, endPoint x: 210, endPoint y: 137, distance: 74.8
click at [210, 137] on td "[EMAIL_ADDRESS][DOMAIN_NAME]" at bounding box center [275, 136] width 149 height 14
drag, startPoint x: 261, startPoint y: 150, endPoint x: 217, endPoint y: 152, distance: 43.9
click at [211, 150] on td "[PERSON_NAME][EMAIL_ADDRESS][DOMAIN_NAME]" at bounding box center [275, 150] width 149 height 14
drag, startPoint x: 246, startPoint y: 166, endPoint x: 209, endPoint y: 166, distance: 36.7
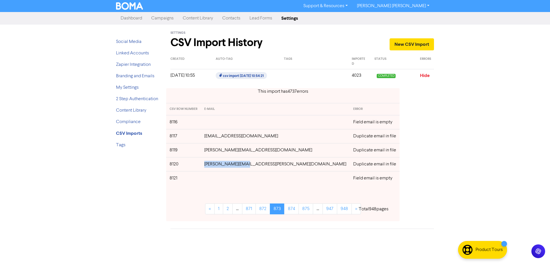
click at [209, 166] on td "[PERSON_NAME][EMAIL_ADDRESS][PERSON_NAME][DOMAIN_NAME]" at bounding box center [275, 164] width 149 height 14
click at [284, 212] on link "874" at bounding box center [291, 209] width 15 height 11
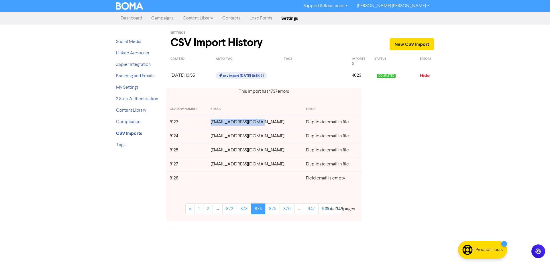
drag, startPoint x: 267, startPoint y: 124, endPoint x: 215, endPoint y: 124, distance: 52.7
click at [215, 124] on td "[EMAIL_ADDRESS][DOMAIN_NAME]" at bounding box center [254, 122] width 95 height 14
drag, startPoint x: 242, startPoint y: 136, endPoint x: 209, endPoint y: 136, distance: 32.1
click at [209, 136] on tr "8124 [EMAIL_ADDRESS][DOMAIN_NAME] Duplicate email in file" at bounding box center [263, 136] width 195 height 14
drag, startPoint x: 271, startPoint y: 151, endPoint x: 215, endPoint y: 149, distance: 55.9
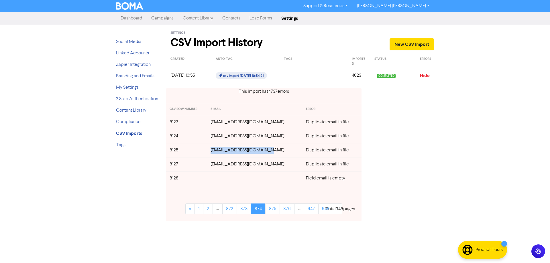
click at [215, 149] on td "[EMAIL_ADDRESS][DOMAIN_NAME]" at bounding box center [254, 150] width 95 height 14
drag, startPoint x: 263, startPoint y: 166, endPoint x: 318, endPoint y: 166, distance: 55.3
click at [214, 165] on td "[EMAIL_ADDRESS][DOMAIN_NAME]" at bounding box center [254, 164] width 95 height 14
click at [273, 209] on link "875" at bounding box center [272, 209] width 15 height 11
drag, startPoint x: 268, startPoint y: 123, endPoint x: 205, endPoint y: 123, distance: 62.8
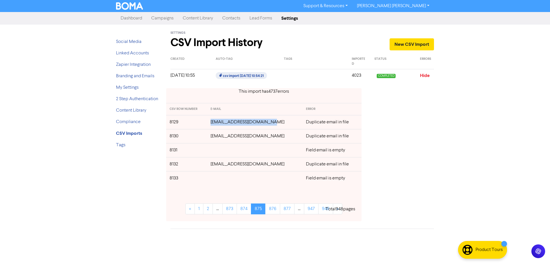
click at [205, 123] on tr "8129 [EMAIL_ADDRESS][DOMAIN_NAME] Duplicate email in file" at bounding box center [263, 122] width 195 height 14
drag, startPoint x: 285, startPoint y: 166, endPoint x: 217, endPoint y: 169, distance: 68.0
click at [209, 165] on td "[EMAIL_ADDRESS][DOMAIN_NAME]" at bounding box center [254, 164] width 95 height 14
click at [271, 211] on link "876" at bounding box center [272, 209] width 15 height 11
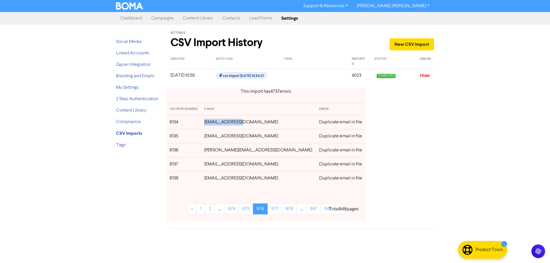
drag, startPoint x: 253, startPoint y: 124, endPoint x: 212, endPoint y: 127, distance: 41.1
click at [212, 127] on td "[EMAIL_ADDRESS][DOMAIN_NAME]" at bounding box center [258, 122] width 115 height 14
drag, startPoint x: 265, startPoint y: 137, endPoint x: 281, endPoint y: 144, distance: 17.6
click at [215, 138] on td "[EMAIL_ADDRESS][DOMAIN_NAME]" at bounding box center [258, 136] width 115 height 14
drag, startPoint x: 258, startPoint y: 152, endPoint x: 215, endPoint y: 152, distance: 42.4
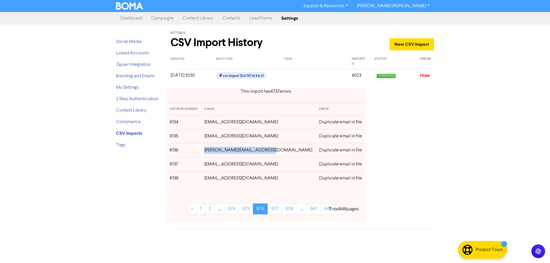
click at [215, 152] on td "[PERSON_NAME][EMAIL_ADDRESS][DOMAIN_NAME]" at bounding box center [258, 150] width 115 height 14
drag, startPoint x: 237, startPoint y: 166, endPoint x: 214, endPoint y: 165, distance: 23.5
click at [214, 165] on td "[EMAIL_ADDRESS][DOMAIN_NAME]" at bounding box center [258, 164] width 115 height 14
drag, startPoint x: 262, startPoint y: 179, endPoint x: 219, endPoint y: 181, distance: 43.1
click at [216, 181] on td "[EMAIL_ADDRESS][DOMAIN_NAME]" at bounding box center [258, 178] width 115 height 14
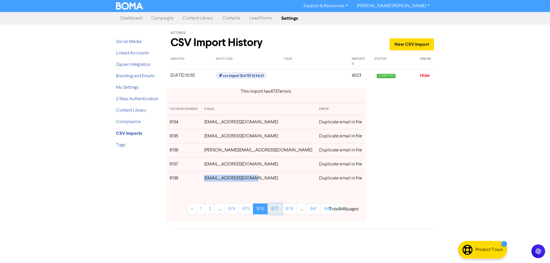
click at [279, 209] on link "877" at bounding box center [275, 209] width 15 height 11
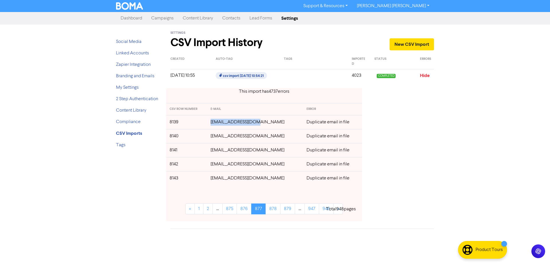
drag, startPoint x: 255, startPoint y: 124, endPoint x: 207, endPoint y: 123, distance: 47.6
click at [207, 123] on tr "8139 [EMAIL_ADDRESS][DOMAIN_NAME] Duplicate email in file" at bounding box center [264, 122] width 196 height 14
drag, startPoint x: 275, startPoint y: 136, endPoint x: 211, endPoint y: 138, distance: 64.2
click at [211, 138] on td "[EMAIL_ADDRESS][DOMAIN_NAME]" at bounding box center [255, 136] width 96 height 14
drag, startPoint x: 258, startPoint y: 150, endPoint x: 211, endPoint y: 150, distance: 46.7
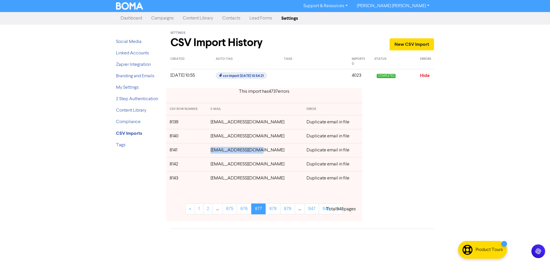
click at [211, 150] on td "[EMAIL_ADDRESS][DOMAIN_NAME]" at bounding box center [255, 150] width 96 height 14
drag, startPoint x: 227, startPoint y: 164, endPoint x: 209, endPoint y: 164, distance: 18.3
click at [209, 164] on td "[EMAIL_ADDRESS][DOMAIN_NAME]" at bounding box center [255, 164] width 96 height 14
drag, startPoint x: 283, startPoint y: 179, endPoint x: 211, endPoint y: 180, distance: 72.5
click at [211, 180] on td "[EMAIL_ADDRESS][DOMAIN_NAME]" at bounding box center [255, 178] width 96 height 14
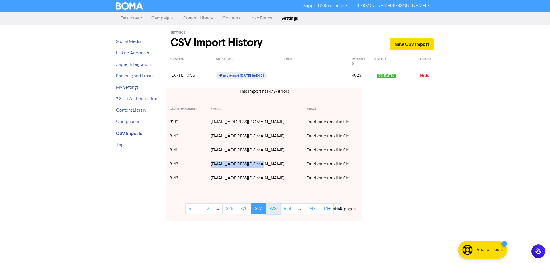
click at [273, 213] on link "878" at bounding box center [273, 209] width 15 height 11
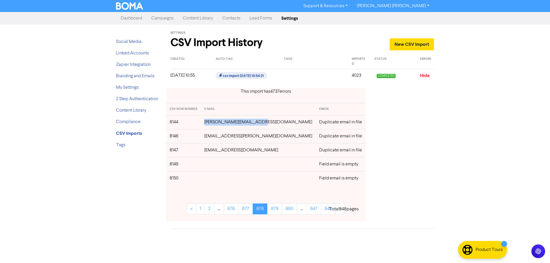
drag, startPoint x: 271, startPoint y: 125, endPoint x: 210, endPoint y: 124, distance: 61.1
click at [210, 124] on tr "8144 [PERSON_NAME][EMAIL_ADDRESS][DOMAIN_NAME] Duplicate email in file" at bounding box center [265, 122] width 199 height 14
drag, startPoint x: 271, startPoint y: 136, endPoint x: 380, endPoint y: 140, distance: 109.5
click at [226, 137] on td "[EMAIL_ADDRESS][PERSON_NAME][DOMAIN_NAME]" at bounding box center [258, 136] width 115 height 14
click at [426, 140] on div "This import has 4737 error s CSV ROW NUMBER E-MAIL ERROR 8144 [PERSON_NAME][EMA…" at bounding box center [302, 155] width 272 height 142
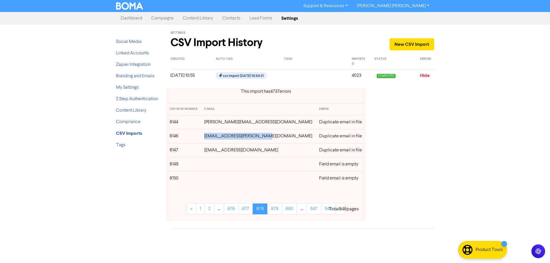
drag, startPoint x: 274, startPoint y: 138, endPoint x: 243, endPoint y: 154, distance: 34.2
click at [213, 138] on td "[EMAIL_ADDRESS][PERSON_NAME][DOMAIN_NAME]" at bounding box center [258, 136] width 115 height 14
drag, startPoint x: 261, startPoint y: 151, endPoint x: 209, endPoint y: 152, distance: 51.6
click at [209, 152] on tr "8147 [EMAIL_ADDRESS][DOMAIN_NAME] Duplicate email in file" at bounding box center [265, 150] width 199 height 14
click at [273, 210] on link "879" at bounding box center [274, 209] width 15 height 11
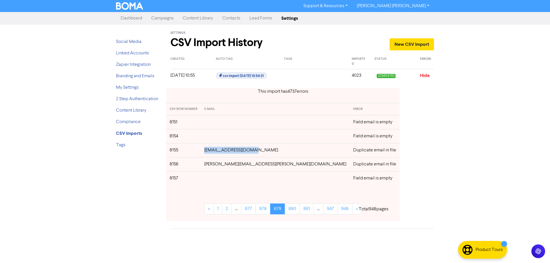
drag, startPoint x: 248, startPoint y: 151, endPoint x: 216, endPoint y: 152, distance: 32.4
click at [216, 152] on td "[EMAIL_ADDRESS][DOMAIN_NAME]" at bounding box center [275, 150] width 149 height 14
drag, startPoint x: 268, startPoint y: 166, endPoint x: 217, endPoint y: 167, distance: 50.7
click at [217, 167] on td "[PERSON_NAME][EMAIL_ADDRESS][PERSON_NAME][DOMAIN_NAME]" at bounding box center [275, 164] width 149 height 14
click at [285, 207] on link "880" at bounding box center [292, 209] width 15 height 11
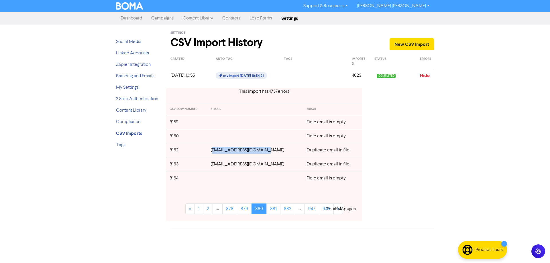
drag, startPoint x: 276, startPoint y: 151, endPoint x: 217, endPoint y: 152, distance: 59.0
click at [217, 152] on td "[EMAIL_ADDRESS][DOMAIN_NAME]" at bounding box center [255, 150] width 96 height 14
drag, startPoint x: 270, startPoint y: 164, endPoint x: 224, endPoint y: 167, distance: 46.5
click at [216, 165] on td "[EMAIL_ADDRESS][DOMAIN_NAME]" at bounding box center [255, 164] width 96 height 14
click at [272, 211] on link "881" at bounding box center [273, 209] width 14 height 11
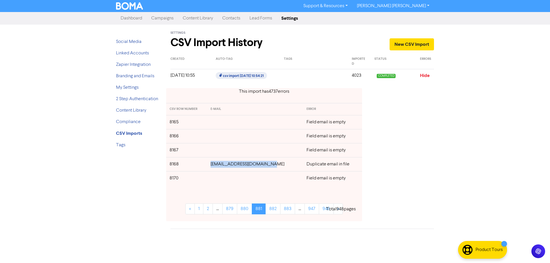
drag, startPoint x: 272, startPoint y: 165, endPoint x: 213, endPoint y: 165, distance: 58.7
click at [213, 165] on td "[EMAIL_ADDRESS][DOMAIN_NAME]" at bounding box center [255, 164] width 96 height 14
click at [272, 210] on link "882" at bounding box center [273, 209] width 15 height 11
drag, startPoint x: 272, startPoint y: 140, endPoint x: 214, endPoint y: 138, distance: 58.2
click at [214, 138] on td "[EMAIL_ADDRESS][DOMAIN_NAME]" at bounding box center [255, 136] width 96 height 14
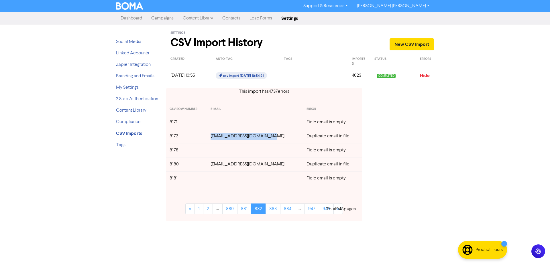
drag, startPoint x: 278, startPoint y: 166, endPoint x: 336, endPoint y: 165, distance: 58.2
click at [209, 165] on tr "8180 [EMAIL_ADDRESS][DOMAIN_NAME] Duplicate email in file" at bounding box center [264, 164] width 196 height 14
click at [275, 210] on link "883" at bounding box center [273, 209] width 15 height 11
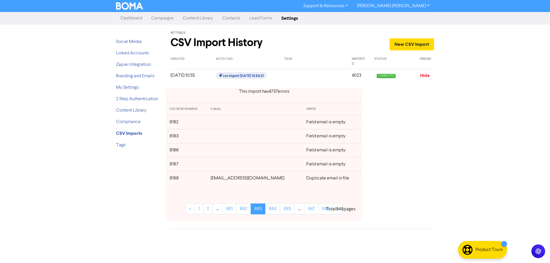
drag, startPoint x: 280, startPoint y: 179, endPoint x: 211, endPoint y: 179, distance: 69.1
click at [211, 179] on td "[EMAIL_ADDRESS][DOMAIN_NAME]" at bounding box center [255, 178] width 96 height 14
click at [276, 209] on link "884" at bounding box center [272, 209] width 15 height 11
drag, startPoint x: 264, startPoint y: 136, endPoint x: 217, endPoint y: 136, distance: 47.6
click at [217, 136] on td "[EMAIL_ADDRESS][DOMAIN_NAME]" at bounding box center [255, 136] width 96 height 14
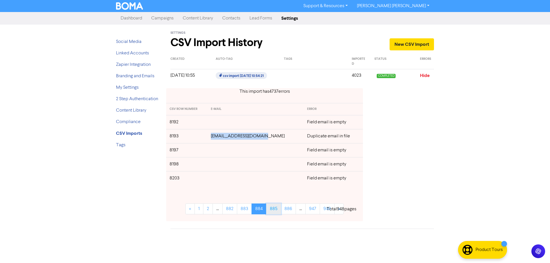
click at [275, 211] on link "885" at bounding box center [273, 209] width 15 height 11
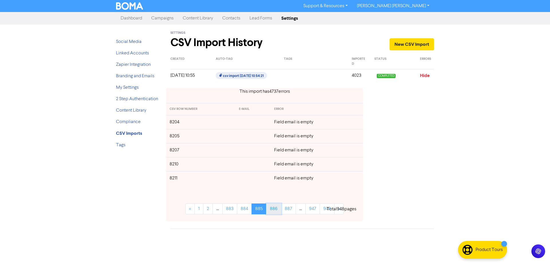
click at [276, 209] on link "886" at bounding box center [273, 209] width 15 height 11
click at [276, 209] on link "887" at bounding box center [273, 209] width 15 height 11
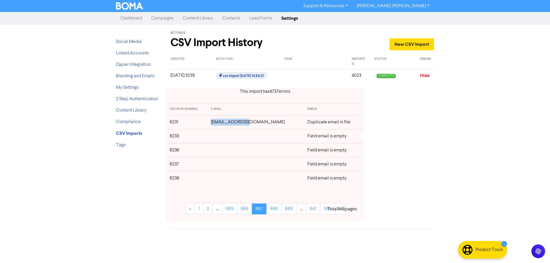
drag, startPoint x: 260, startPoint y: 123, endPoint x: 221, endPoint y: 123, distance: 39.5
click at [221, 123] on td "[EMAIL_ADDRESS][DOMAIN_NAME]" at bounding box center [255, 122] width 97 height 14
click at [275, 211] on link "888" at bounding box center [273, 209] width 15 height 11
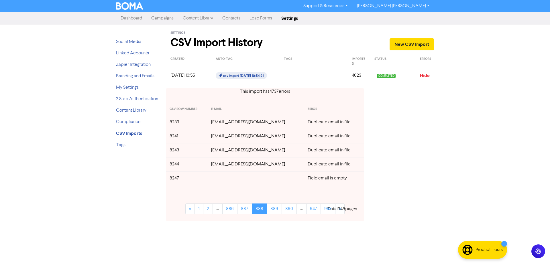
drag, startPoint x: 279, startPoint y: 122, endPoint x: 205, endPoint y: 124, distance: 73.1
click at [206, 122] on tr "8239 [EMAIL_ADDRESS][DOMAIN_NAME] Duplicate email in file" at bounding box center [265, 122] width 198 height 14
drag, startPoint x: 249, startPoint y: 137, endPoint x: 212, endPoint y: 137, distance: 37.0
click at [212, 136] on td "[EMAIL_ADDRESS][DOMAIN_NAME]" at bounding box center [256, 136] width 97 height 14
drag, startPoint x: 283, startPoint y: 150, endPoint x: 211, endPoint y: 150, distance: 71.9
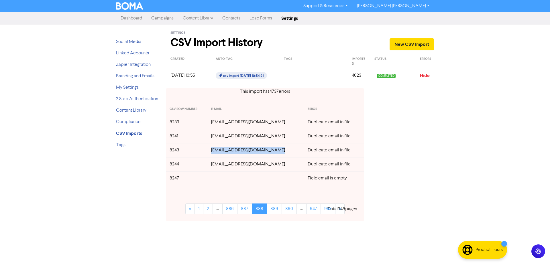
click at [211, 150] on td "[EMAIL_ADDRESS][DOMAIN_NAME]" at bounding box center [256, 150] width 97 height 14
click at [271, 210] on link "889" at bounding box center [274, 209] width 15 height 11
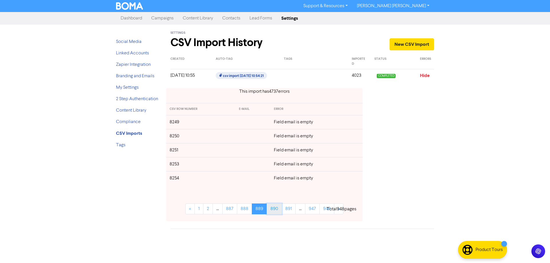
click at [275, 208] on link "890" at bounding box center [274, 209] width 15 height 11
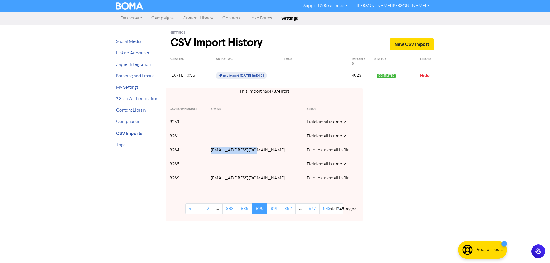
drag, startPoint x: 250, startPoint y: 152, endPoint x: 211, endPoint y: 150, distance: 38.4
click at [211, 149] on tr "8264 [EMAIL_ADDRESS][DOMAIN_NAME] Duplicate email in file" at bounding box center [264, 150] width 197 height 14
drag, startPoint x: 271, startPoint y: 180, endPoint x: 215, endPoint y: 179, distance: 56.2
click at [214, 177] on td "[EMAIL_ADDRESS][DOMAIN_NAME]" at bounding box center [255, 178] width 96 height 14
click at [273, 210] on link "891" at bounding box center [274, 209] width 14 height 11
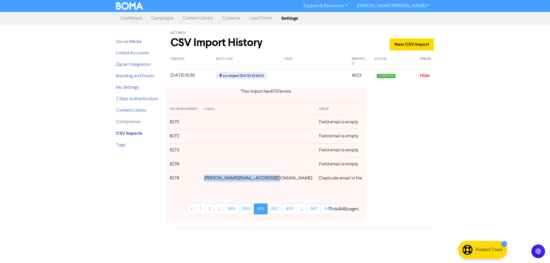
drag, startPoint x: 260, startPoint y: 178, endPoint x: 214, endPoint y: 179, distance: 46.1
click at [214, 179] on td "[PERSON_NAME][EMAIL_ADDRESS][DOMAIN_NAME]" at bounding box center [258, 178] width 115 height 14
click at [273, 205] on link "892" at bounding box center [275, 209] width 15 height 11
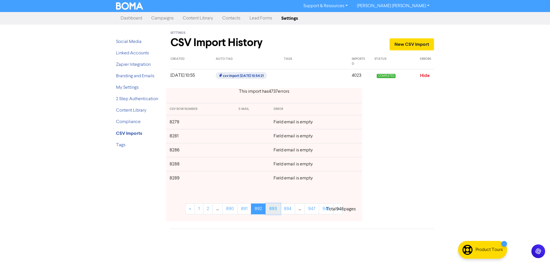
click at [275, 213] on link "893" at bounding box center [273, 209] width 15 height 11
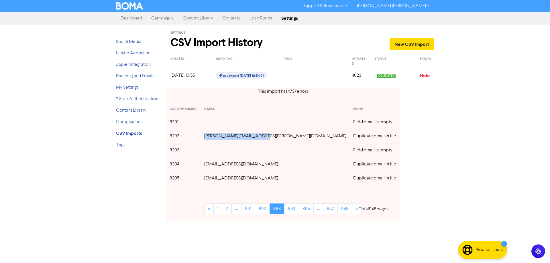
drag, startPoint x: 273, startPoint y: 138, endPoint x: 214, endPoint y: 137, distance: 58.8
click at [214, 137] on td "[PERSON_NAME][EMAIL_ADDRESS][PERSON_NAME][DOMAIN_NAME]" at bounding box center [275, 136] width 149 height 14
drag, startPoint x: 238, startPoint y: 166, endPoint x: 216, endPoint y: 167, distance: 21.8
click at [215, 166] on td "[EMAIL_ADDRESS][DOMAIN_NAME]" at bounding box center [275, 164] width 149 height 14
drag, startPoint x: 246, startPoint y: 180, endPoint x: 235, endPoint y: 186, distance: 12.9
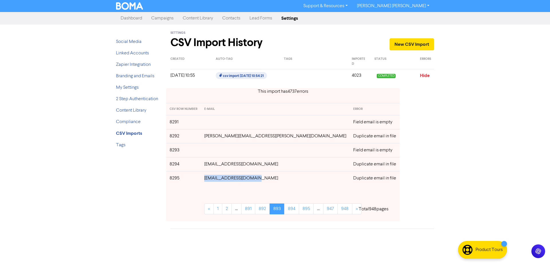
click at [217, 183] on td "[EMAIL_ADDRESS][DOMAIN_NAME]" at bounding box center [275, 178] width 149 height 14
click at [284, 211] on link "894" at bounding box center [291, 209] width 15 height 11
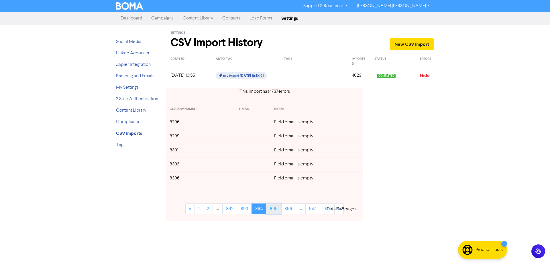
click at [273, 210] on link "895" at bounding box center [273, 209] width 15 height 11
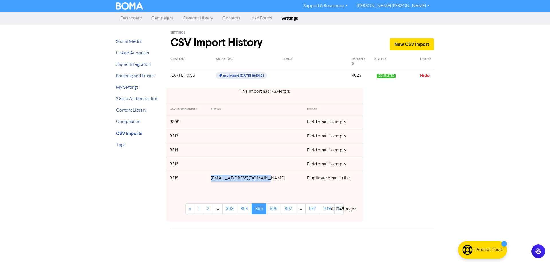
drag, startPoint x: 269, startPoint y: 177, endPoint x: 214, endPoint y: 177, distance: 55.6
click at [214, 177] on tr "8318 [EMAIL_ADDRESS][DOMAIN_NAME] Duplicate email in file" at bounding box center [264, 178] width 197 height 14
click at [274, 211] on link "896" at bounding box center [273, 209] width 15 height 11
drag, startPoint x: 278, startPoint y: 181, endPoint x: 215, endPoint y: 181, distance: 62.8
click at [210, 177] on tr "8327 [EMAIL_ADDRESS][DOMAIN_NAME] Duplicate email in file" at bounding box center [264, 178] width 197 height 14
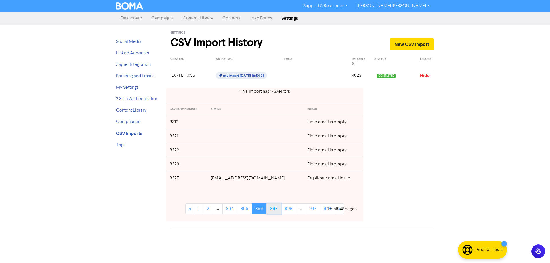
click at [271, 209] on link "897" at bounding box center [273, 209] width 15 height 11
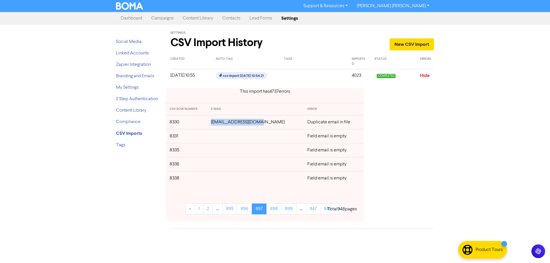
drag, startPoint x: 263, startPoint y: 124, endPoint x: 224, endPoint y: 138, distance: 41.0
click at [212, 122] on tr "8330 [EMAIL_ADDRESS][DOMAIN_NAME] Duplicate email in file" at bounding box center [264, 122] width 197 height 14
click at [277, 209] on link "898" at bounding box center [273, 209] width 15 height 11
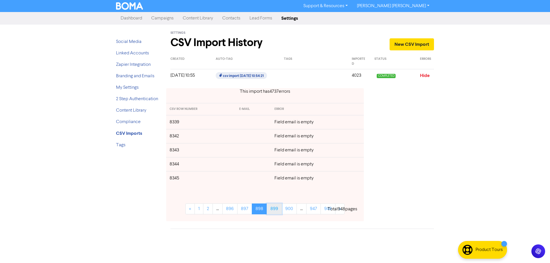
click at [273, 214] on link "899" at bounding box center [274, 209] width 15 height 11
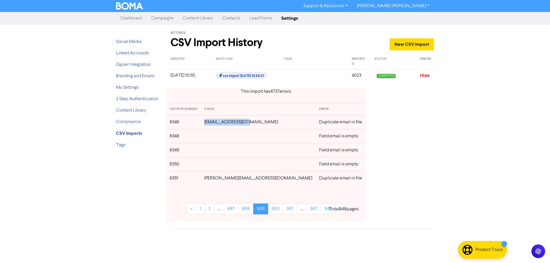
drag, startPoint x: 254, startPoint y: 121, endPoint x: 209, endPoint y: 121, distance: 45.9
click at [209, 121] on tr "8346 [EMAIL_ADDRESS][DOMAIN_NAME] Duplicate email in file" at bounding box center [265, 122] width 199 height 14
drag, startPoint x: 271, startPoint y: 178, endPoint x: 216, endPoint y: 180, distance: 54.5
click at [216, 180] on td "[PERSON_NAME][EMAIL_ADDRESS][DOMAIN_NAME]" at bounding box center [258, 178] width 115 height 14
click at [275, 211] on link "900" at bounding box center [275, 209] width 15 height 11
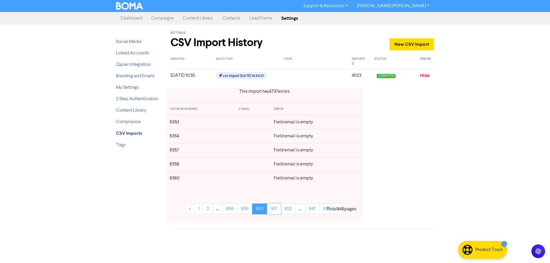
click at [275, 211] on link "901" at bounding box center [274, 209] width 14 height 11
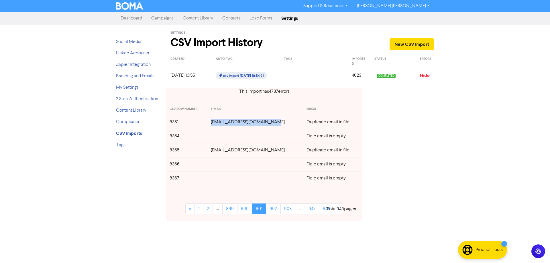
drag, startPoint x: 264, startPoint y: 122, endPoint x: 212, endPoint y: 125, distance: 51.9
click at [212, 122] on td "[EMAIL_ADDRESS][DOMAIN_NAME]" at bounding box center [255, 122] width 96 height 14
drag, startPoint x: 255, startPoint y: 149, endPoint x: 241, endPoint y: 157, distance: 16.2
click at [214, 152] on td "[EMAIL_ADDRESS][DOMAIN_NAME]" at bounding box center [255, 150] width 96 height 14
drag, startPoint x: 538, startPoint y: 78, endPoint x: 544, endPoint y: 79, distance: 6.4
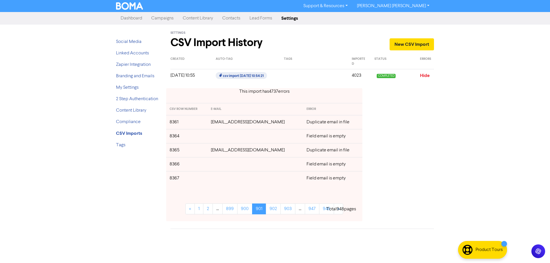
click at [541, 79] on div "Support & Resources Video Tutorials FAQ & Guides Marketing Education [PERSON_NA…" at bounding box center [275, 131] width 550 height 263
click at [273, 212] on link "902" at bounding box center [273, 209] width 15 height 11
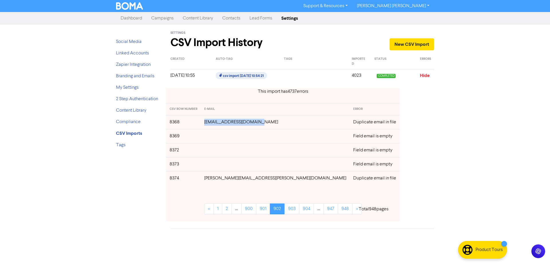
drag, startPoint x: 265, startPoint y: 121, endPoint x: 244, endPoint y: 148, distance: 33.9
click at [211, 123] on tr "8368 [EMAIL_ADDRESS][DOMAIN_NAME] Duplicate email in file" at bounding box center [283, 122] width 234 height 14
drag, startPoint x: 261, startPoint y: 180, endPoint x: 215, endPoint y: 183, distance: 45.6
click at [213, 180] on tr "8374 [PERSON_NAME][EMAIL_ADDRESS][PERSON_NAME][DOMAIN_NAME] Duplicate email in …" at bounding box center [283, 178] width 234 height 14
click at [285, 210] on link "903" at bounding box center [292, 209] width 15 height 11
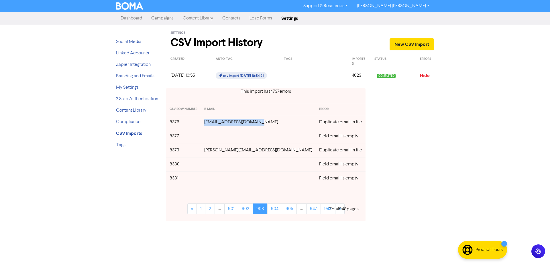
drag, startPoint x: 266, startPoint y: 123, endPoint x: 222, endPoint y: 134, distance: 45.5
click at [210, 120] on tr "8376 [EMAIL_ADDRESS][DOMAIN_NAME] Duplicate email in file" at bounding box center [265, 122] width 199 height 14
drag, startPoint x: 274, startPoint y: 152, endPoint x: 213, endPoint y: 150, distance: 60.8
click at [213, 150] on td "[PERSON_NAME][EMAIL_ADDRESS][DOMAIN_NAME]" at bounding box center [258, 150] width 115 height 14
click at [272, 209] on link "904" at bounding box center [274, 209] width 15 height 11
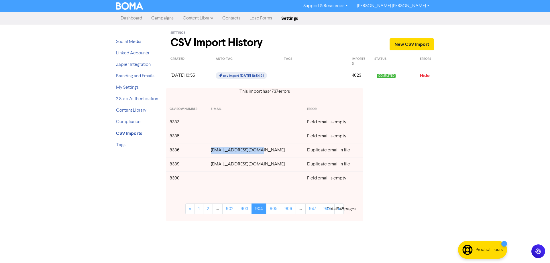
drag, startPoint x: 265, startPoint y: 151, endPoint x: 215, endPoint y: 148, distance: 49.7
click at [215, 148] on tr "8386 [EMAIL_ADDRESS][DOMAIN_NAME] Duplicate email in file" at bounding box center [264, 150] width 197 height 14
drag, startPoint x: 253, startPoint y: 164, endPoint x: 213, endPoint y: 164, distance: 40.4
click at [213, 164] on tr "8389 [EMAIL_ADDRESS][DOMAIN_NAME] Duplicate email in file" at bounding box center [264, 164] width 197 height 14
click at [274, 209] on link "905" at bounding box center [273, 209] width 15 height 11
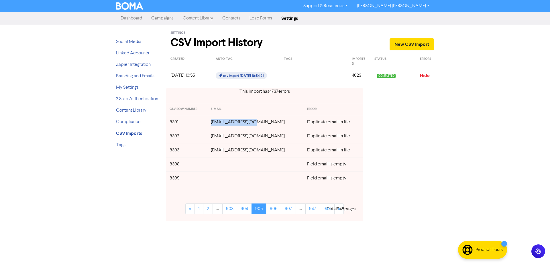
drag, startPoint x: 257, startPoint y: 124, endPoint x: 214, endPoint y: 123, distance: 43.0
click at [214, 123] on td "[EMAIL_ADDRESS][DOMAIN_NAME]" at bounding box center [255, 122] width 96 height 14
drag, startPoint x: 271, startPoint y: 136, endPoint x: 212, endPoint y: 139, distance: 59.1
click at [212, 138] on tr "8392 [EMAIL_ADDRESS][DOMAIN_NAME] Duplicate email in file" at bounding box center [264, 136] width 197 height 14
click at [274, 212] on link "906" at bounding box center [273, 209] width 15 height 11
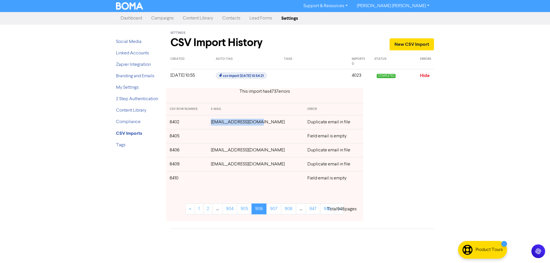
drag, startPoint x: 261, startPoint y: 121, endPoint x: 215, endPoint y: 122, distance: 45.3
click at [215, 122] on td "[EMAIL_ADDRESS][DOMAIN_NAME]" at bounding box center [255, 122] width 96 height 14
drag, startPoint x: 270, startPoint y: 152, endPoint x: 218, endPoint y: 152, distance: 51.6
click at [218, 152] on td "[EMAIL_ADDRESS][DOMAIN_NAME]" at bounding box center [255, 150] width 96 height 14
drag, startPoint x: 266, startPoint y: 167, endPoint x: 218, endPoint y: 166, distance: 48.7
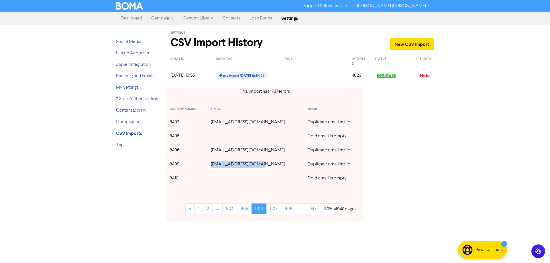
click at [218, 165] on td "[EMAIL_ADDRESS][DOMAIN_NAME]" at bounding box center [255, 164] width 96 height 14
click at [271, 209] on link "907" at bounding box center [273, 209] width 15 height 11
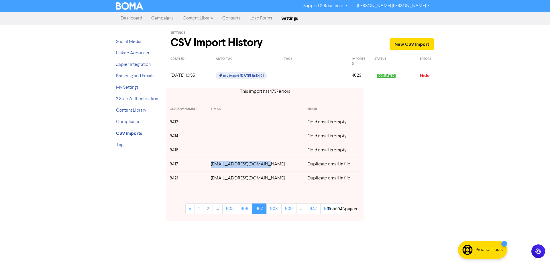
drag, startPoint x: 264, startPoint y: 166, endPoint x: 212, endPoint y: 165, distance: 52.5
click at [212, 165] on tr "8417 [PERSON_NAME][EMAIL_ADDRESS][DOMAIN_NAME] Duplicate email in file" at bounding box center [264, 164] width 197 height 14
drag, startPoint x: 266, startPoint y: 181, endPoint x: 211, endPoint y: 179, distance: 54.5
click at [211, 179] on tr "8421 [EMAIL_ADDRESS][DOMAIN_NAME] Duplicate email in file" at bounding box center [264, 178] width 197 height 14
click at [270, 209] on link "908" at bounding box center [273, 209] width 15 height 11
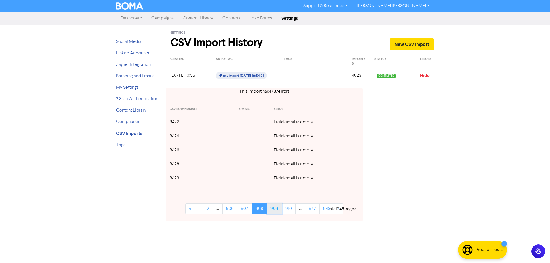
click at [271, 208] on link "909" at bounding box center [274, 209] width 15 height 11
click at [272, 210] on link "910" at bounding box center [274, 209] width 14 height 11
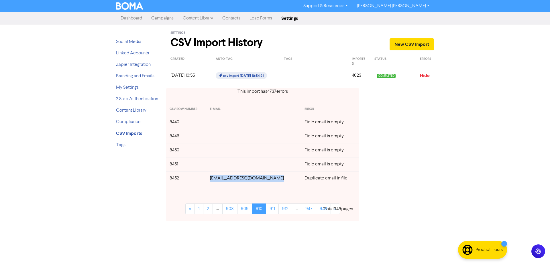
drag, startPoint x: 279, startPoint y: 179, endPoint x: 210, endPoint y: 179, distance: 68.2
click at [210, 179] on td "[EMAIL_ADDRESS][DOMAIN_NAME]" at bounding box center [254, 178] width 94 height 14
click at [272, 211] on link "911" at bounding box center [272, 209] width 13 height 11
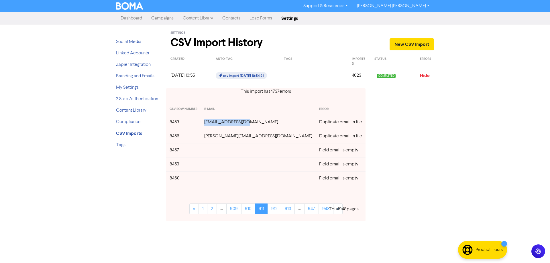
drag, startPoint x: 258, startPoint y: 123, endPoint x: 213, endPoint y: 124, distance: 45.3
click at [213, 123] on tr "8453 [EMAIL_ADDRESS][DOMAIN_NAME] Duplicate email in file" at bounding box center [265, 122] width 199 height 14
drag, startPoint x: 244, startPoint y: 138, endPoint x: 215, endPoint y: 139, distance: 28.7
click at [214, 138] on td "[PERSON_NAME][EMAIL_ADDRESS][DOMAIN_NAME]" at bounding box center [258, 136] width 115 height 14
click at [268, 214] on link "912" at bounding box center [275, 209] width 14 height 11
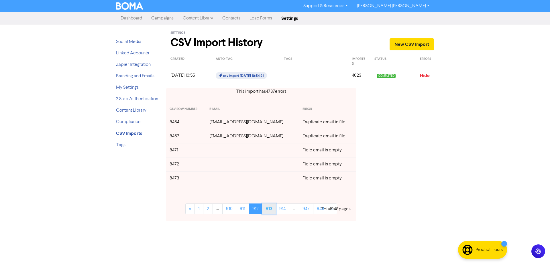
click at [269, 209] on link "913" at bounding box center [269, 209] width 14 height 11
click at [243, 210] on link "912" at bounding box center [242, 209] width 14 height 11
drag, startPoint x: 273, startPoint y: 123, endPoint x: 211, endPoint y: 122, distance: 61.6
click at [211, 122] on td "[EMAIL_ADDRESS][DOMAIN_NAME]" at bounding box center [252, 122] width 93 height 14
drag, startPoint x: 269, startPoint y: 137, endPoint x: 287, endPoint y: 138, distance: 17.8
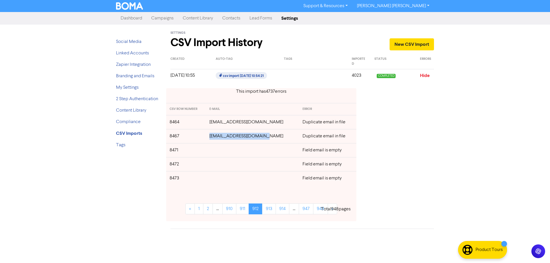
click at [213, 137] on td "[EMAIL_ADDRESS][DOMAIN_NAME]" at bounding box center [252, 136] width 93 height 14
click at [272, 214] on link "913" at bounding box center [269, 209] width 14 height 11
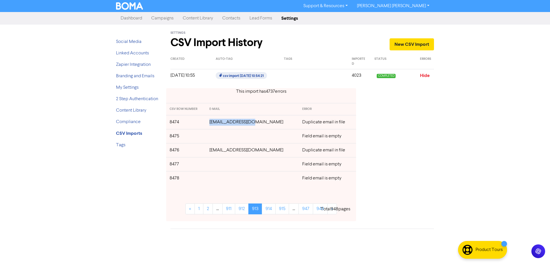
drag, startPoint x: 254, startPoint y: 123, endPoint x: 205, endPoint y: 123, distance: 49.6
click at [205, 123] on tr "8474 [EMAIL_ADDRESS][DOMAIN_NAME] Duplicate email in file" at bounding box center [261, 122] width 190 height 14
drag, startPoint x: 256, startPoint y: 151, endPoint x: 207, endPoint y: 153, distance: 48.5
click at [207, 153] on tr "8476 [EMAIL_ADDRESS][DOMAIN_NAME] Duplicate email in file" at bounding box center [261, 150] width 190 height 14
click at [270, 212] on link "914" at bounding box center [269, 209] width 14 height 11
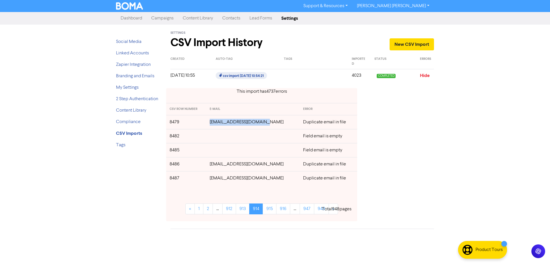
drag, startPoint x: 268, startPoint y: 124, endPoint x: 205, endPoint y: 121, distance: 63.1
click at [205, 121] on tr "8479 [EMAIL_ADDRESS][DOMAIN_NAME] Duplicate email in file" at bounding box center [261, 122] width 191 height 14
drag, startPoint x: 264, startPoint y: 163, endPoint x: 211, endPoint y: 166, distance: 53.1
click at [211, 166] on tr "8486 [EMAIL_ADDRESS][DOMAIN_NAME] Duplicate email in file" at bounding box center [261, 164] width 191 height 14
drag, startPoint x: 234, startPoint y: 178, endPoint x: 213, endPoint y: 179, distance: 21.2
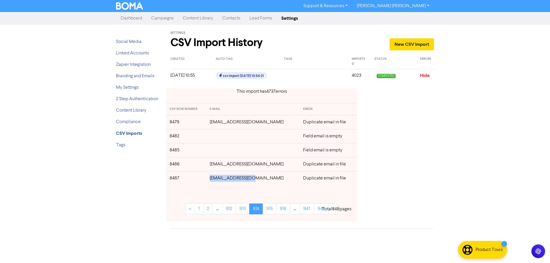
click at [213, 178] on td "[EMAIL_ADDRESS][DOMAIN_NAME]" at bounding box center [252, 178] width 93 height 14
click at [269, 210] on link "915" at bounding box center [270, 209] width 14 height 11
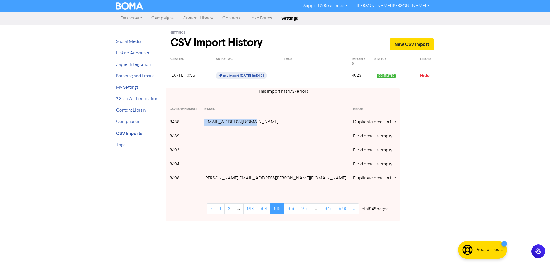
drag, startPoint x: 267, startPoint y: 125, endPoint x: 217, endPoint y: 129, distance: 50.0
click at [210, 125] on tr "8488 [EMAIL_ADDRESS][DOMAIN_NAME] Duplicate email in file" at bounding box center [283, 122] width 234 height 14
drag, startPoint x: 268, startPoint y: 178, endPoint x: 215, endPoint y: 183, distance: 53.2
click at [212, 179] on tr "8498 [PERSON_NAME][EMAIL_ADDRESS][PERSON_NAME][DOMAIN_NAME] Duplicate email in …" at bounding box center [283, 178] width 234 height 14
click at [284, 208] on link "916" at bounding box center [291, 209] width 14 height 11
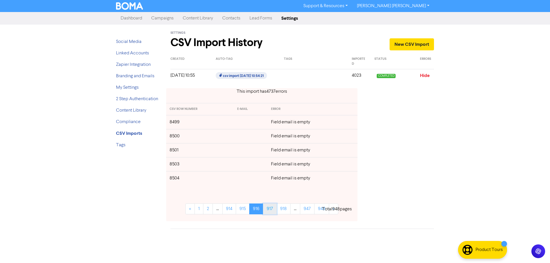
click at [268, 211] on link "917" at bounding box center [270, 209] width 14 height 11
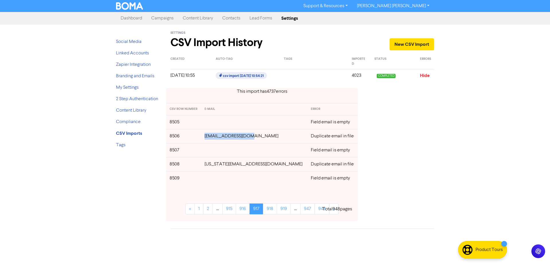
drag, startPoint x: 259, startPoint y: 137, endPoint x: 208, endPoint y: 136, distance: 50.7
click at [209, 136] on tr "8506 [EMAIL_ADDRESS][DOMAIN_NAME] Duplicate email in file" at bounding box center [262, 136] width 192 height 14
drag, startPoint x: 277, startPoint y: 164, endPoint x: 218, endPoint y: 168, distance: 58.9
click at [207, 168] on tr "8508 [US_STATE][EMAIL_ADDRESS][DOMAIN_NAME] Duplicate email in file" at bounding box center [262, 164] width 192 height 14
click at [270, 210] on link "918" at bounding box center [270, 209] width 14 height 11
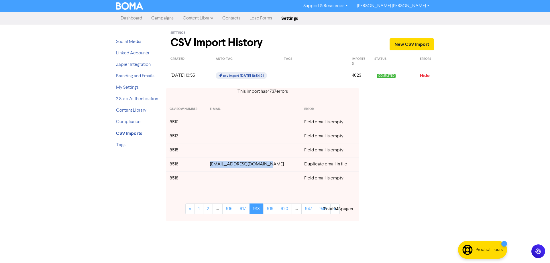
drag, startPoint x: 269, startPoint y: 165, endPoint x: 212, endPoint y: 173, distance: 57.8
click at [211, 164] on tr "8516 [EMAIL_ADDRESS][DOMAIN_NAME] Duplicate email in file" at bounding box center [262, 164] width 193 height 14
click at [271, 208] on link "919" at bounding box center [270, 209] width 14 height 11
drag, startPoint x: 264, startPoint y: 165, endPoint x: 385, endPoint y: 136, distance: 123.9
click at [219, 162] on td "[EMAIL_ADDRESS][DOMAIN_NAME]" at bounding box center [254, 164] width 94 height 14
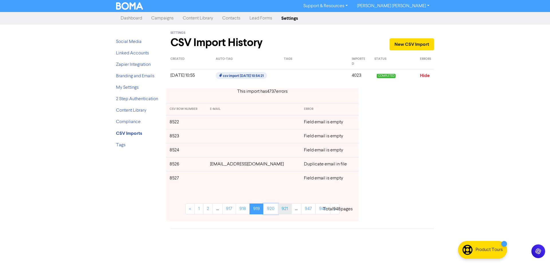
click at [273, 210] on link "920" at bounding box center [270, 209] width 15 height 11
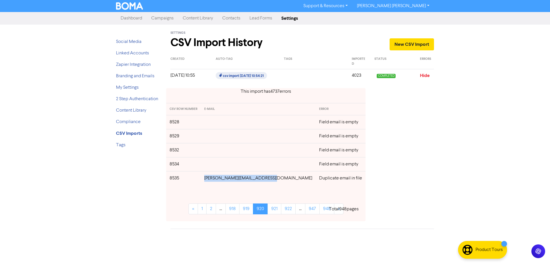
drag, startPoint x: 276, startPoint y: 179, endPoint x: 331, endPoint y: 178, distance: 54.7
click at [213, 180] on td "[PERSON_NAME][EMAIL_ADDRESS][DOMAIN_NAME]" at bounding box center [258, 178] width 115 height 14
click at [269, 211] on link "921" at bounding box center [275, 209] width 14 height 11
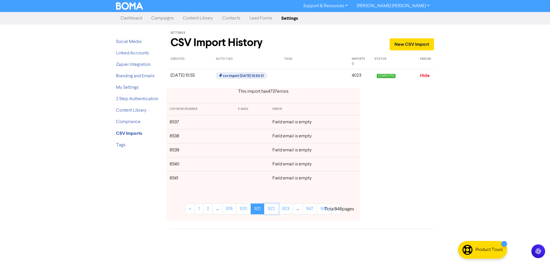
click at [269, 211] on link "922" at bounding box center [271, 209] width 15 height 11
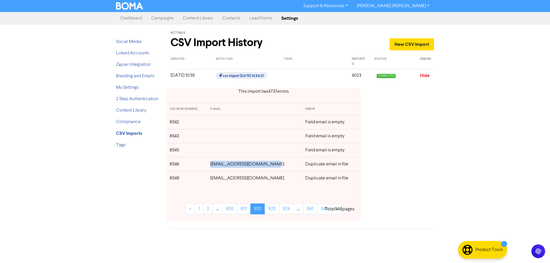
drag, startPoint x: 273, startPoint y: 164, endPoint x: 300, endPoint y: 175, distance: 28.8
click at [217, 163] on td "[EMAIL_ADDRESS][DOMAIN_NAME]" at bounding box center [254, 164] width 95 height 14
click at [436, 165] on div "This import has 4737 error s CSV ROW NUMBER E-MAIL ERROR 8542 Field email is em…" at bounding box center [302, 155] width 272 height 142
drag, startPoint x: 274, startPoint y: 165, endPoint x: 211, endPoint y: 166, distance: 62.5
click at [211, 166] on td "[EMAIL_ADDRESS][DOMAIN_NAME]" at bounding box center [254, 164] width 95 height 14
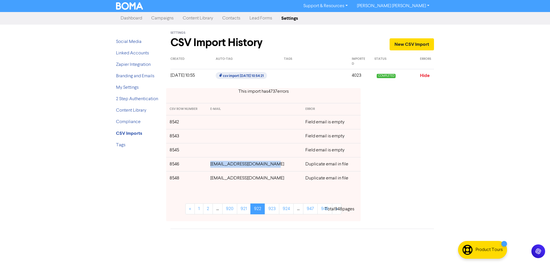
click at [272, 181] on td "[EMAIL_ADDRESS][DOMAIN_NAME]" at bounding box center [254, 178] width 95 height 14
drag, startPoint x: 272, startPoint y: 180, endPoint x: 215, endPoint y: 178, distance: 57.1
click at [215, 178] on td "[EMAIL_ADDRESS][DOMAIN_NAME]" at bounding box center [254, 178] width 95 height 14
click at [275, 209] on link "923" at bounding box center [272, 209] width 15 height 11
drag, startPoint x: 253, startPoint y: 125, endPoint x: 218, endPoint y: 122, distance: 35.1
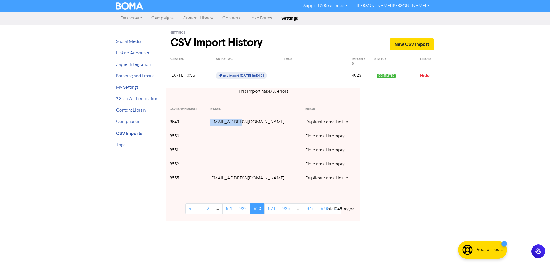
click at [218, 122] on td "[EMAIL_ADDRESS][DOMAIN_NAME]" at bounding box center [254, 122] width 95 height 14
drag, startPoint x: 265, startPoint y: 179, endPoint x: 218, endPoint y: 181, distance: 47.3
click at [218, 181] on td "[EMAIL_ADDRESS][DOMAIN_NAME]" at bounding box center [254, 178] width 95 height 14
click at [276, 211] on link "924" at bounding box center [271, 209] width 15 height 11
drag, startPoint x: 265, startPoint y: 178, endPoint x: 222, endPoint y: 179, distance: 42.7
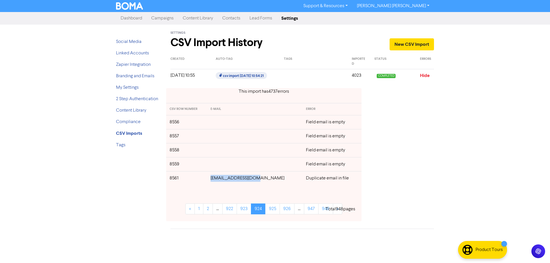
click at [219, 177] on td "[EMAIL_ADDRESS][DOMAIN_NAME]" at bounding box center [254, 178] width 95 height 14
click at [273, 209] on link "925" at bounding box center [272, 209] width 15 height 11
drag, startPoint x: 252, startPoint y: 166, endPoint x: 217, endPoint y: 166, distance: 34.4
click at [217, 166] on td "[EMAIL_ADDRESS][DOMAIN_NAME]" at bounding box center [254, 164] width 95 height 14
click at [275, 212] on link "926" at bounding box center [272, 209] width 15 height 11
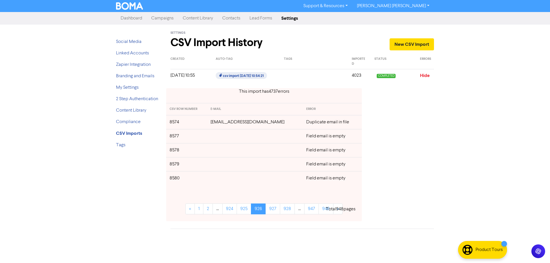
drag, startPoint x: 293, startPoint y: 122, endPoint x: 208, endPoint y: 123, distance: 85.1
click at [208, 123] on td "[EMAIL_ADDRESS][DOMAIN_NAME]" at bounding box center [255, 122] width 96 height 14
click at [273, 211] on link "927" at bounding box center [273, 209] width 15 height 11
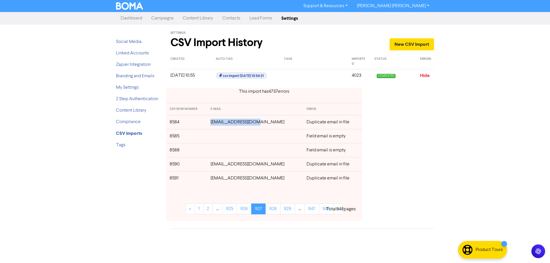
drag, startPoint x: 256, startPoint y: 124, endPoint x: 205, endPoint y: 124, distance: 50.4
click at [205, 124] on tr "8584 [EMAIL_ADDRESS][DOMAIN_NAME] Duplicate email in file" at bounding box center [264, 122] width 196 height 14
drag, startPoint x: 258, startPoint y: 165, endPoint x: 214, endPoint y: 166, distance: 43.9
click at [214, 166] on td "[EMAIL_ADDRESS][DOMAIN_NAME]" at bounding box center [255, 164] width 96 height 14
drag, startPoint x: 273, startPoint y: 180, endPoint x: 214, endPoint y: 181, distance: 58.2
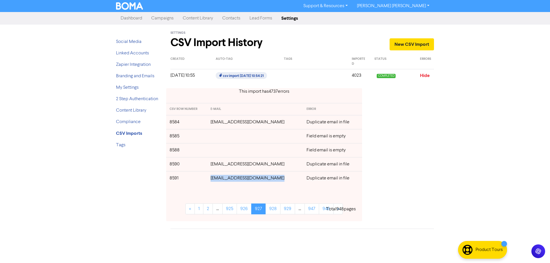
click at [214, 181] on td "[EMAIL_ADDRESS][DOMAIN_NAME]" at bounding box center [255, 178] width 96 height 14
click at [275, 210] on link "928" at bounding box center [273, 209] width 15 height 11
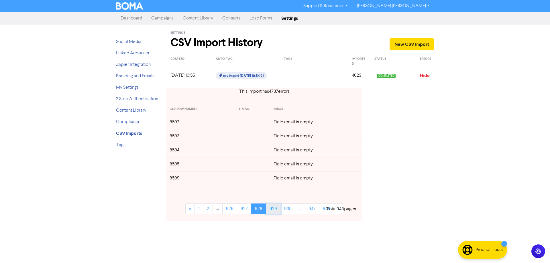
click at [273, 210] on link "929" at bounding box center [273, 209] width 15 height 11
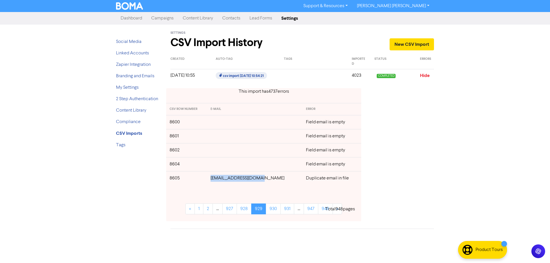
drag, startPoint x: 266, startPoint y: 180, endPoint x: 217, endPoint y: 179, distance: 49.0
click at [217, 179] on td "[EMAIL_ADDRESS][DOMAIN_NAME]" at bounding box center [254, 178] width 95 height 14
click at [274, 211] on link "930" at bounding box center [273, 209] width 15 height 11
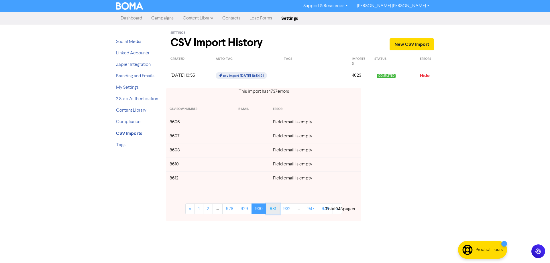
click at [276, 211] on link "931" at bounding box center [273, 209] width 14 height 11
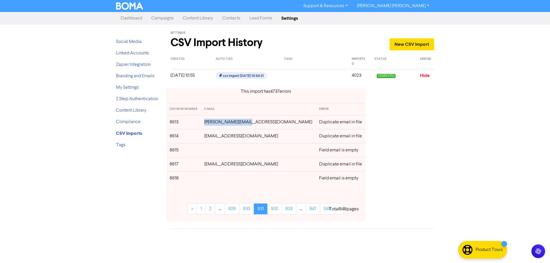
drag, startPoint x: 252, startPoint y: 124, endPoint x: 211, endPoint y: 122, distance: 40.7
click at [211, 122] on td "[PERSON_NAME][EMAIL_ADDRESS][DOMAIN_NAME]" at bounding box center [258, 122] width 115 height 14
drag, startPoint x: 260, startPoint y: 138, endPoint x: 210, endPoint y: 138, distance: 49.6
click at [210, 138] on td "[EMAIL_ADDRESS][DOMAIN_NAME]" at bounding box center [258, 136] width 115 height 14
drag, startPoint x: 285, startPoint y: 164, endPoint x: 210, endPoint y: 166, distance: 74.2
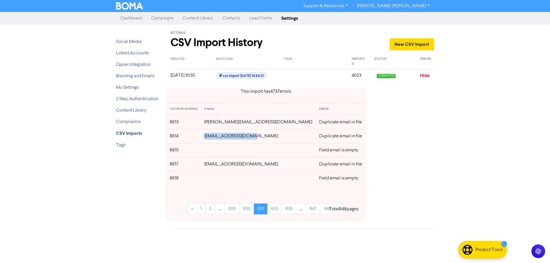
click at [210, 166] on td "[EMAIL_ADDRESS][DOMAIN_NAME]" at bounding box center [258, 164] width 115 height 14
click at [271, 210] on link "932" at bounding box center [274, 209] width 15 height 11
drag, startPoint x: 266, startPoint y: 123, endPoint x: 219, endPoint y: 123, distance: 47.3
click at [219, 123] on td "[PERSON_NAME][EMAIL_ADDRESS][DOMAIN_NAME]" at bounding box center [258, 122] width 115 height 14
drag, startPoint x: 264, startPoint y: 136, endPoint x: 219, endPoint y: 137, distance: 45.6
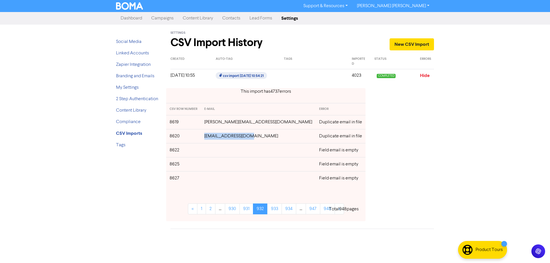
click at [219, 137] on td "[EMAIL_ADDRESS][DOMAIN_NAME]" at bounding box center [258, 136] width 115 height 14
click at [273, 209] on link "933" at bounding box center [274, 209] width 15 height 11
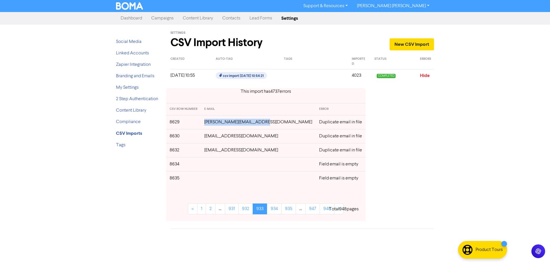
drag, startPoint x: 272, startPoint y: 122, endPoint x: 213, endPoint y: 124, distance: 58.8
click at [213, 124] on td "[PERSON_NAME][EMAIL_ADDRESS][DOMAIN_NAME]" at bounding box center [258, 122] width 115 height 14
drag, startPoint x: 275, startPoint y: 137, endPoint x: 214, endPoint y: 136, distance: 60.2
click at [214, 136] on td "[EMAIL_ADDRESS][DOMAIN_NAME]" at bounding box center [258, 136] width 115 height 14
drag, startPoint x: 259, startPoint y: 152, endPoint x: 214, endPoint y: 152, distance: 45.0
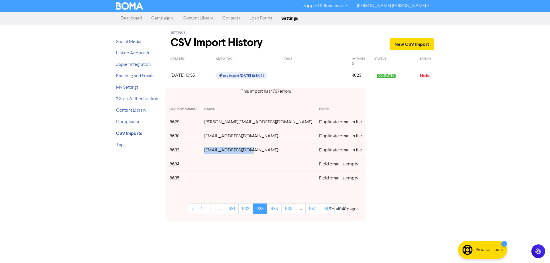
click at [214, 152] on td "[EMAIL_ADDRESS][DOMAIN_NAME]" at bounding box center [258, 150] width 115 height 14
click at [273, 209] on link "934" at bounding box center [274, 209] width 15 height 11
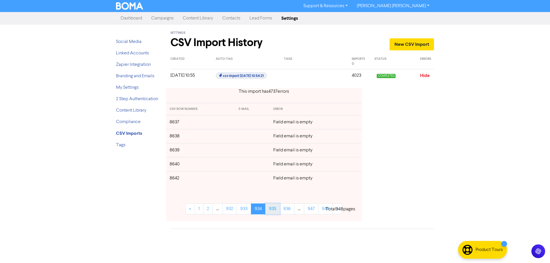
click at [279, 211] on link "935" at bounding box center [272, 209] width 15 height 11
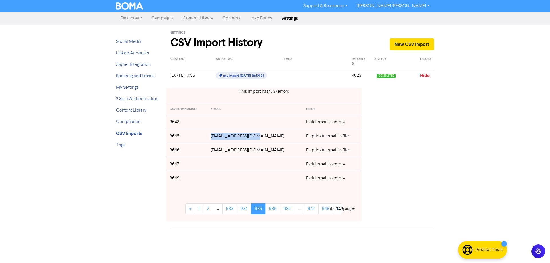
drag, startPoint x: 236, startPoint y: 138, endPoint x: 215, endPoint y: 138, distance: 21.2
click at [215, 138] on tr "8645 [EMAIL_ADDRESS][DOMAIN_NAME] Duplicate email in file" at bounding box center [263, 136] width 195 height 14
click at [272, 211] on link "936" at bounding box center [272, 209] width 15 height 11
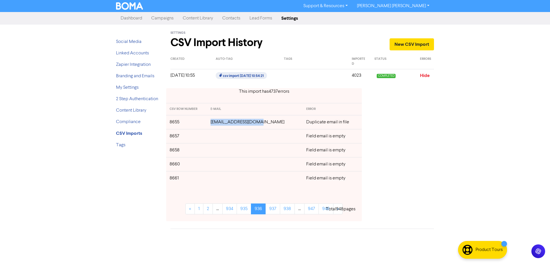
drag, startPoint x: 262, startPoint y: 126, endPoint x: 208, endPoint y: 127, distance: 53.6
click at [209, 124] on tr "8655 [EMAIL_ADDRESS][DOMAIN_NAME] Duplicate email in file" at bounding box center [264, 122] width 196 height 14
click at [273, 208] on link "937" at bounding box center [273, 209] width 15 height 11
drag, startPoint x: 259, startPoint y: 121, endPoint x: 224, endPoint y: 134, distance: 37.7
click at [221, 122] on td "[EMAIL_ADDRESS][DOMAIN_NAME]" at bounding box center [255, 122] width 96 height 14
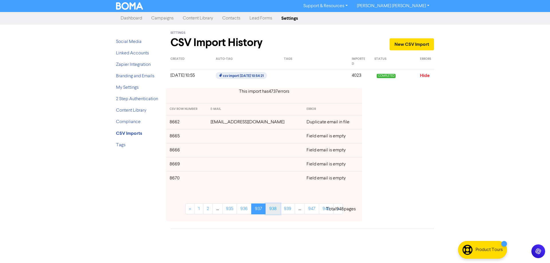
click at [269, 211] on link "938" at bounding box center [273, 209] width 15 height 11
drag, startPoint x: 273, startPoint y: 139, endPoint x: 213, endPoint y: 136, distance: 60.2
click at [213, 136] on td "[EMAIL_ADDRESS][DOMAIN_NAME]" at bounding box center [255, 136] width 96 height 14
click at [271, 208] on link "939" at bounding box center [273, 209] width 15 height 11
drag, startPoint x: 274, startPoint y: 152, endPoint x: 211, endPoint y: 152, distance: 63.0
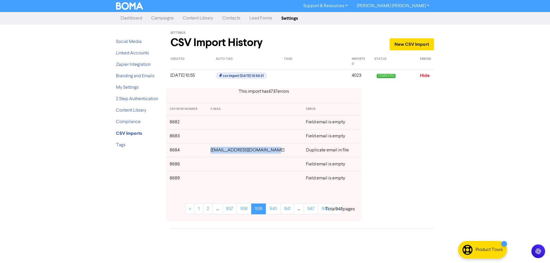
click at [211, 152] on td "[EMAIL_ADDRESS][DOMAIN_NAME]" at bounding box center [254, 150] width 95 height 14
click at [277, 210] on link "940" at bounding box center [273, 209] width 15 height 11
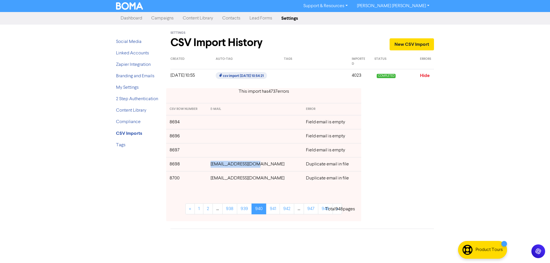
drag, startPoint x: 269, startPoint y: 164, endPoint x: 221, endPoint y: 174, distance: 49.1
click at [216, 166] on td "[EMAIL_ADDRESS][DOMAIN_NAME]" at bounding box center [254, 164] width 95 height 14
drag, startPoint x: 273, startPoint y: 178, endPoint x: 214, endPoint y: 178, distance: 58.7
click at [214, 178] on td "[EMAIL_ADDRESS][DOMAIN_NAME]" at bounding box center [254, 178] width 95 height 14
click at [275, 210] on link "941" at bounding box center [273, 209] width 14 height 11
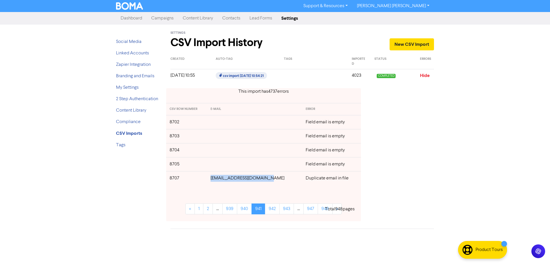
drag, startPoint x: 271, startPoint y: 179, endPoint x: 213, endPoint y: 180, distance: 57.3
click at [213, 180] on td "[EMAIL_ADDRESS][DOMAIN_NAME]" at bounding box center [254, 178] width 95 height 14
click at [274, 215] on div "« 1 2 ... 939 940 941 942 943 ... 947 948 »" at bounding box center [263, 211] width 156 height 15
click at [274, 210] on link "942" at bounding box center [272, 209] width 15 height 11
click at [273, 211] on link "943" at bounding box center [272, 209] width 15 height 11
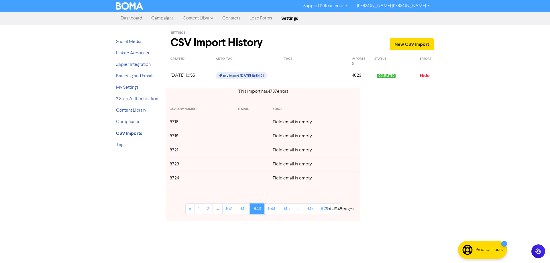
click at [257, 211] on link "943" at bounding box center [257, 209] width 15 height 11
click at [242, 210] on link "942" at bounding box center [243, 209] width 15 height 11
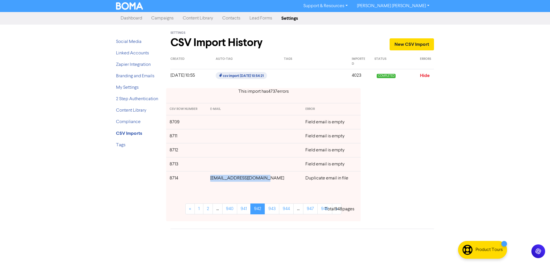
drag, startPoint x: 268, startPoint y: 179, endPoint x: 218, endPoint y: 179, distance: 49.9
click at [218, 179] on td "[EMAIL_ADDRESS][DOMAIN_NAME]" at bounding box center [254, 178] width 95 height 14
click at [273, 211] on link "943" at bounding box center [272, 209] width 15 height 11
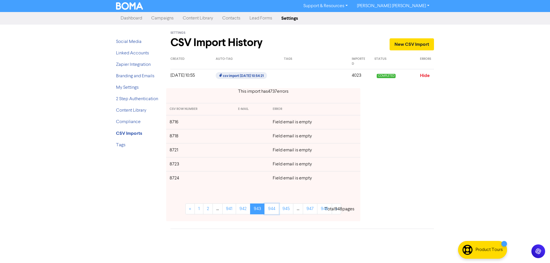
click at [273, 211] on link "944" at bounding box center [271, 209] width 15 height 11
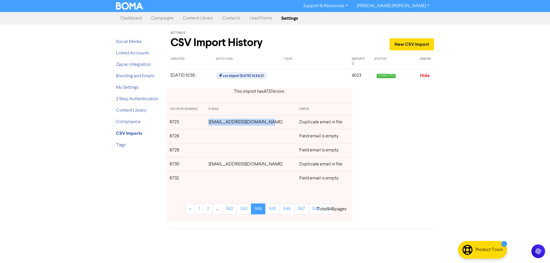
drag, startPoint x: 273, startPoint y: 123, endPoint x: 204, endPoint y: 123, distance: 69.1
click at [204, 123] on tr "8725 [EMAIL_ADDRESS][DOMAIN_NAME] Duplicate email in file" at bounding box center [259, 122] width 186 height 14
drag, startPoint x: 254, startPoint y: 162, endPoint x: 210, endPoint y: 164, distance: 43.6
click at [210, 164] on td "[EMAIL_ADDRESS][DOMAIN_NAME]" at bounding box center [250, 164] width 91 height 14
click at [271, 210] on link "945" at bounding box center [272, 209] width 15 height 11
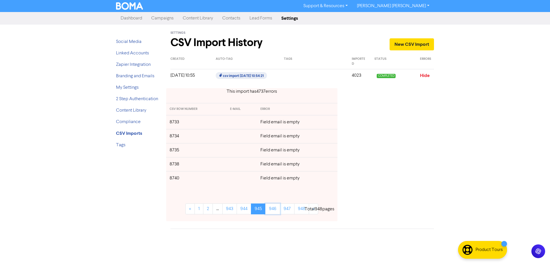
click at [271, 210] on link "946" at bounding box center [272, 209] width 15 height 11
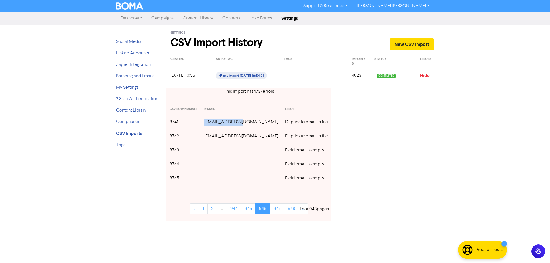
drag, startPoint x: 250, startPoint y: 123, endPoint x: 199, endPoint y: 121, distance: 50.8
click at [199, 121] on tr "8741 [EMAIL_ADDRESS][DOMAIN_NAME] Duplicate email in file" at bounding box center [248, 122] width 165 height 14
drag, startPoint x: 258, startPoint y: 137, endPoint x: 207, endPoint y: 138, distance: 51.3
click at [207, 138] on td "[EMAIL_ADDRESS][DOMAIN_NAME]" at bounding box center [241, 136] width 81 height 14
click at [271, 210] on link "947" at bounding box center [277, 209] width 15 height 11
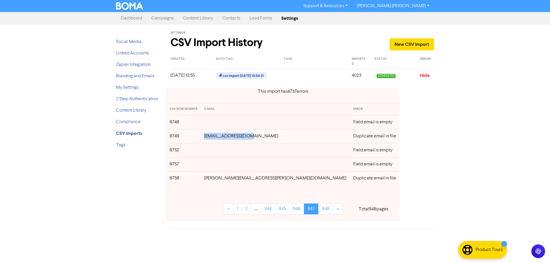
drag, startPoint x: 252, startPoint y: 138, endPoint x: 207, endPoint y: 137, distance: 45.0
click at [207, 137] on td "[EMAIL_ADDRESS][DOMAIN_NAME]" at bounding box center [275, 136] width 149 height 14
drag, startPoint x: 248, startPoint y: 179, endPoint x: 206, endPoint y: 178, distance: 42.7
click at [206, 178] on tr "8758 [PERSON_NAME][EMAIL_ADDRESS][PERSON_NAME][DOMAIN_NAME] Duplicate email in …" at bounding box center [283, 178] width 234 height 14
click at [318, 209] on link "948" at bounding box center [325, 209] width 15 height 11
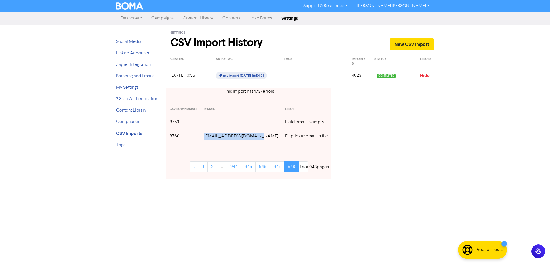
drag, startPoint x: 261, startPoint y: 136, endPoint x: 203, endPoint y: 156, distance: 61.3
click at [203, 136] on tr "8760 [EMAIL_ADDRESS][DOMAIN_NAME] Duplicate email in file" at bounding box center [248, 136] width 165 height 14
drag, startPoint x: 369, startPoint y: 164, endPoint x: 364, endPoint y: 164, distance: 4.0
click at [369, 164] on div "This import has 4737 error s CSV ROW NUMBER E-MAIL ERROR 8759 Field email is em…" at bounding box center [302, 134] width 272 height 100
click at [423, 75] on link "Hide" at bounding box center [425, 76] width 10 height 6
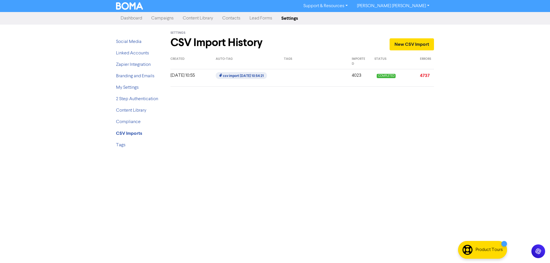
click at [223, 18] on link "Contacts" at bounding box center [231, 18] width 27 height 11
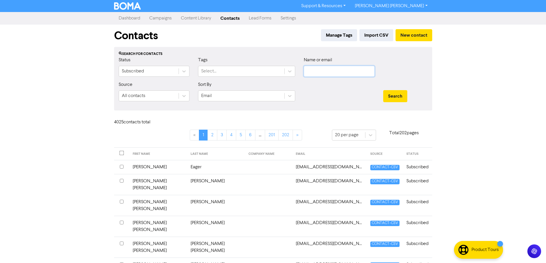
click at [317, 68] on input "text" at bounding box center [339, 71] width 71 height 11
paste input "[EMAIL_ADDRESS][DOMAIN_NAME]"
click at [388, 92] on button "Search" at bounding box center [395, 96] width 24 height 12
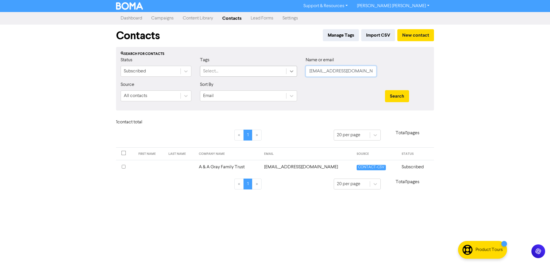
drag, startPoint x: 357, startPoint y: 72, endPoint x: 288, endPoint y: 71, distance: 68.8
click at [289, 72] on div "Status Subscribed Tags Select... Name or email [EMAIL_ADDRESS][DOMAIN_NAME]" at bounding box center [274, 69] width 317 height 25
paste input "[EMAIL_ADDRESS][DOMAIN_NAME]"
click at [385, 90] on button "Search" at bounding box center [397, 96] width 24 height 12
drag, startPoint x: 362, startPoint y: 71, endPoint x: 276, endPoint y: 71, distance: 86.3
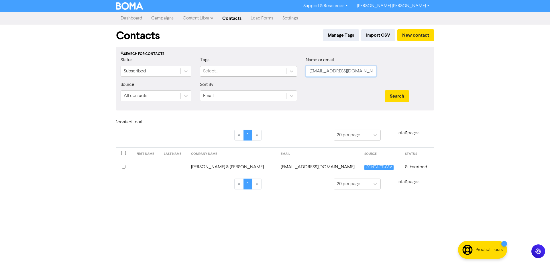
click at [276, 71] on div "Status Subscribed Tags Select... Name or email [EMAIL_ADDRESS][DOMAIN_NAME]" at bounding box center [274, 69] width 317 height 25
paste input "[DOMAIN_NAME][EMAIL_ADDRESS][DOMAIN_NAME]"
type input "[DOMAIN_NAME][EMAIL_ADDRESS][DOMAIN_NAME]"
click at [385, 90] on button "Search" at bounding box center [397, 96] width 24 height 12
click at [138, 17] on link "Dashboard" at bounding box center [131, 18] width 31 height 11
